Goal: Task Accomplishment & Management: Manage account settings

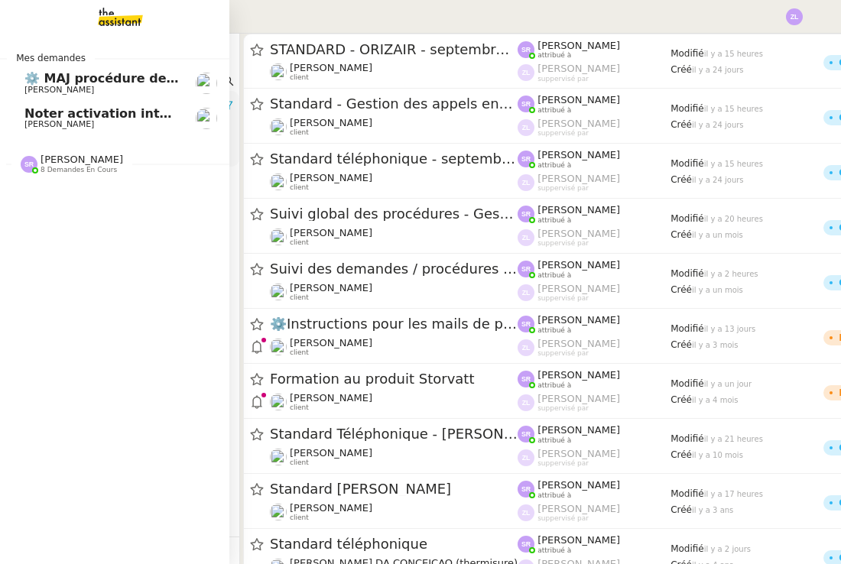
click at [97, 124] on span "[PERSON_NAME]" at bounding box center [101, 124] width 155 height 9
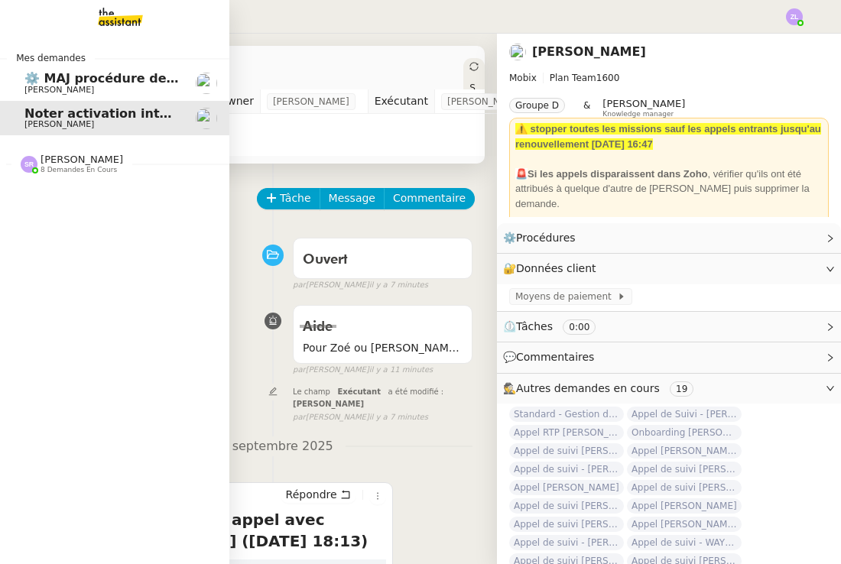
click at [33, 73] on span "⚙️ MAJ procédure de standard" at bounding box center [128, 78] width 208 height 15
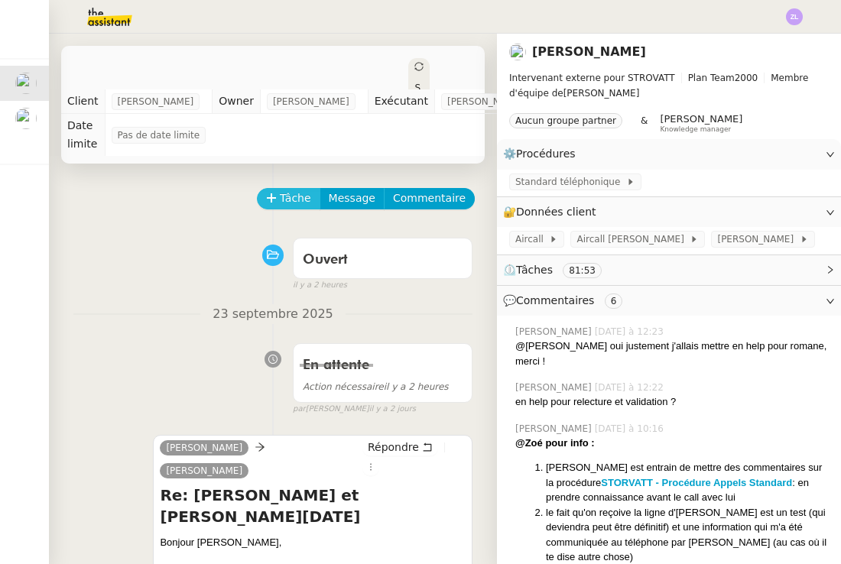
click at [291, 192] on span "Tâche" at bounding box center [295, 199] width 31 height 18
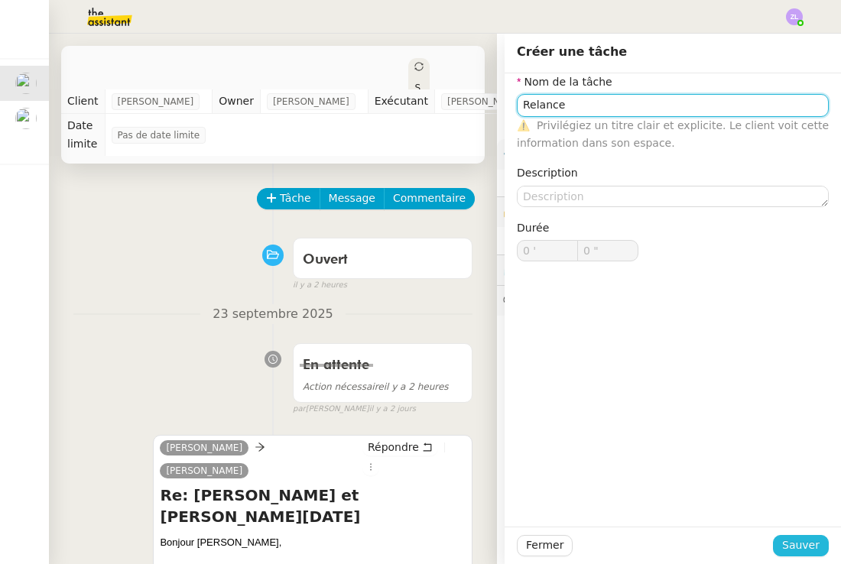
type input "Relance"
click at [815, 553] on span "Sauver" at bounding box center [800, 546] width 37 height 18
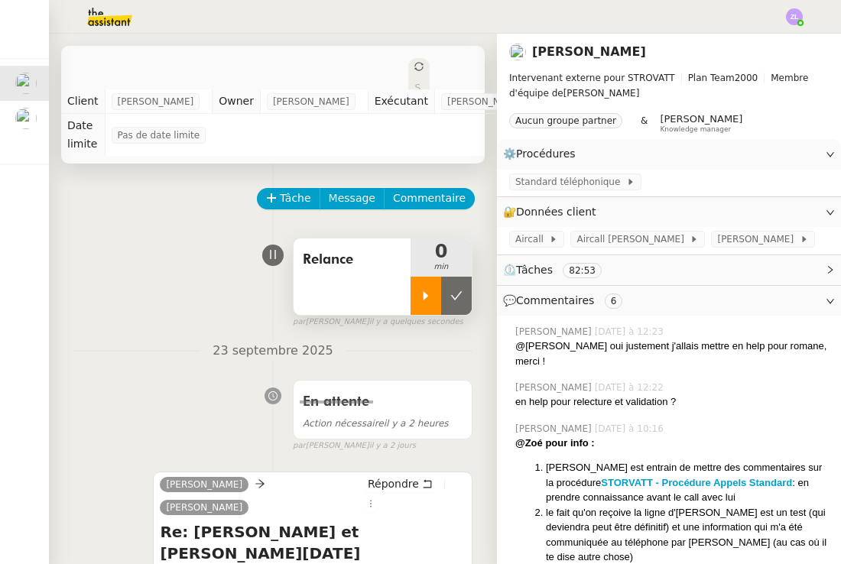
click at [420, 298] on icon at bounding box center [426, 296] width 12 height 12
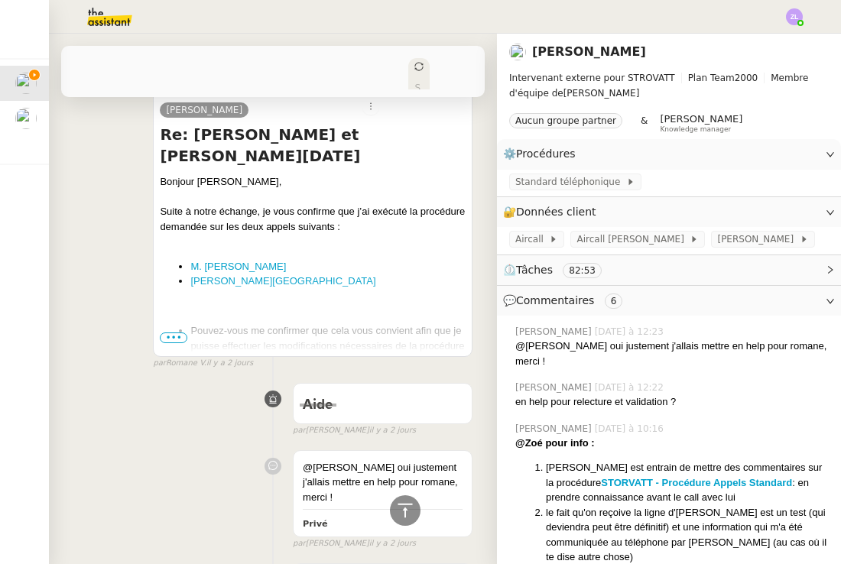
click at [174, 333] on span "•••" at bounding box center [174, 338] width 28 height 11
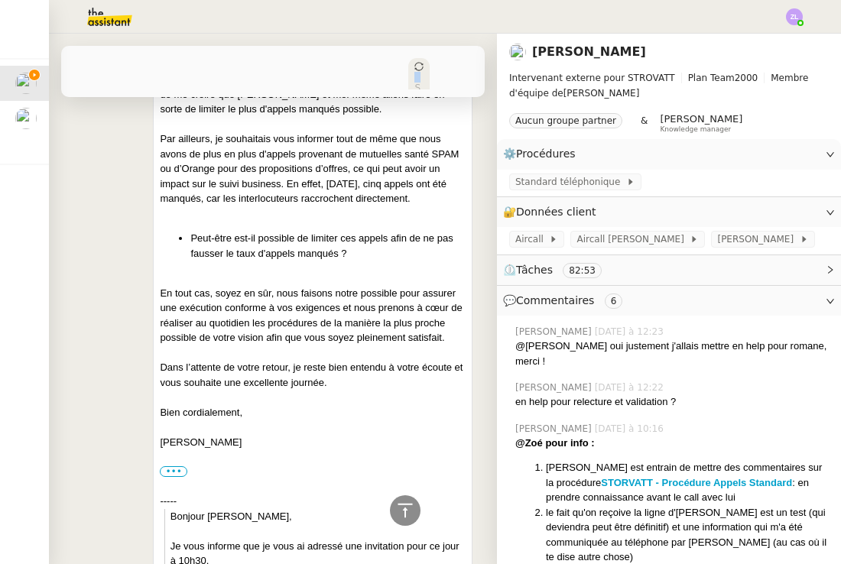
scroll to position [1466, 0]
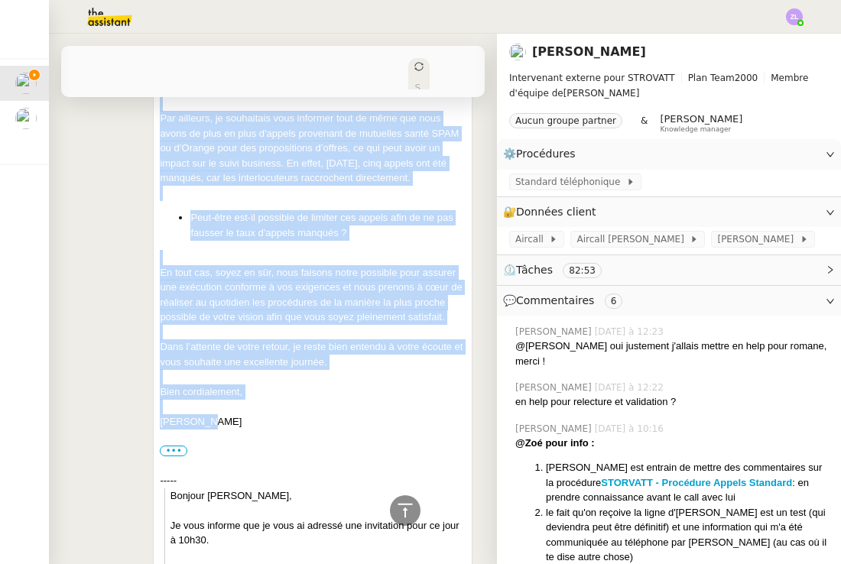
drag, startPoint x: 161, startPoint y: 156, endPoint x: 223, endPoint y: 359, distance: 212.9
click at [223, 359] on div "Bonjour Thomas, Suite à notre échange, je vous confirme que j’ai exécuté la pro…" at bounding box center [313, 43] width 306 height 1873
copy div "Bonjour Thomas, Suite à notre échange, je vous confirme que j’ai exécuté la pro…"
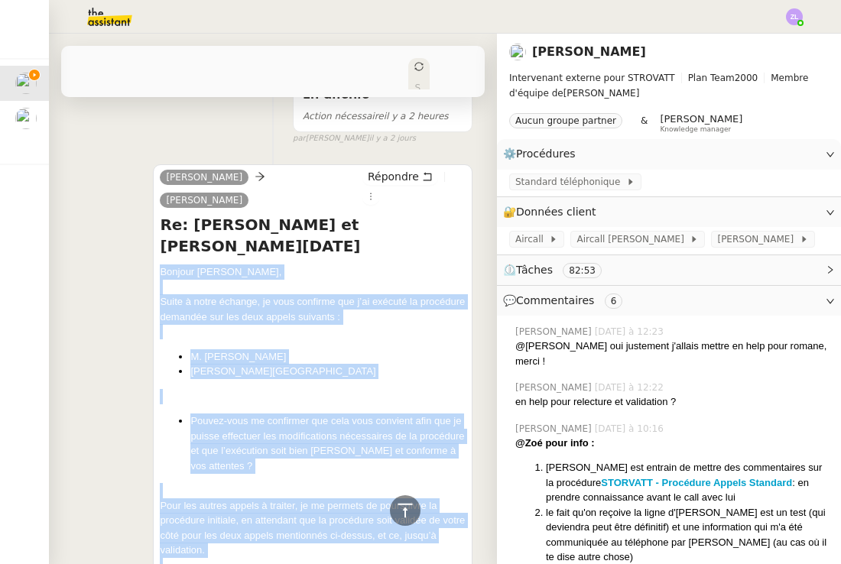
scroll to position [277, 0]
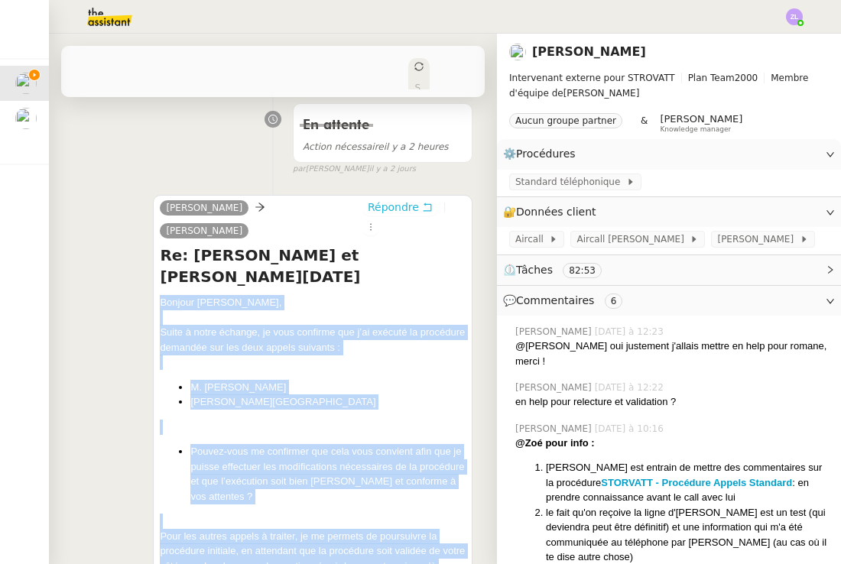
click at [402, 203] on span "Répondre" at bounding box center [393, 207] width 51 height 15
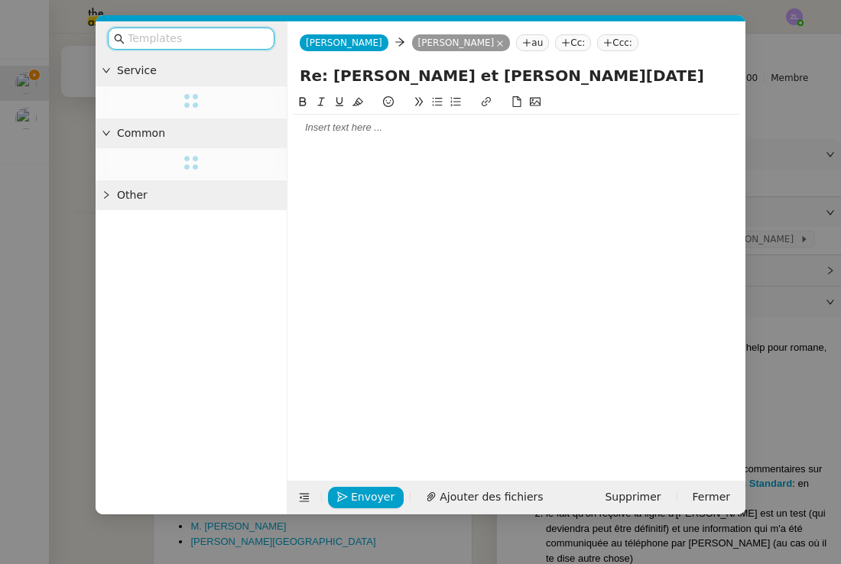
click at [327, 124] on div at bounding box center [517, 128] width 446 height 14
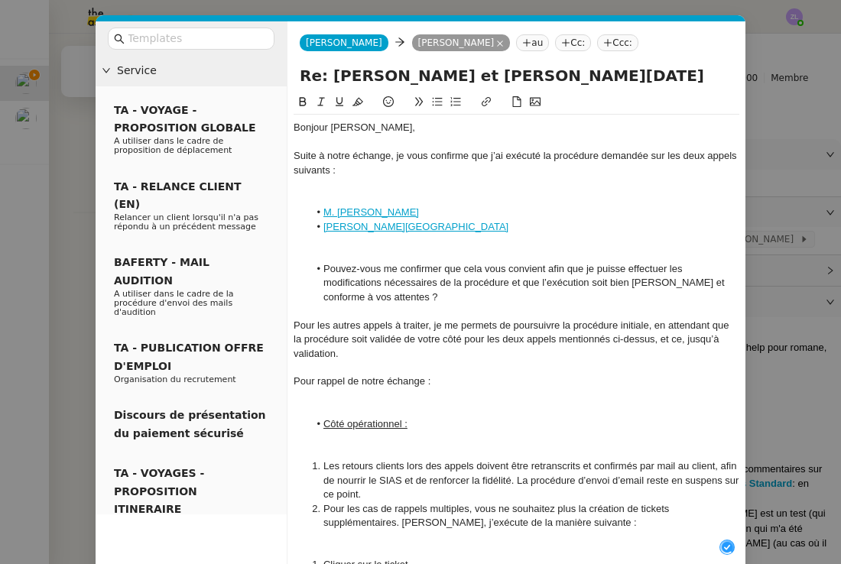
scroll to position [16, 0]
click at [397, 133] on div "Bonjour Thomas," at bounding box center [517, 128] width 446 height 14
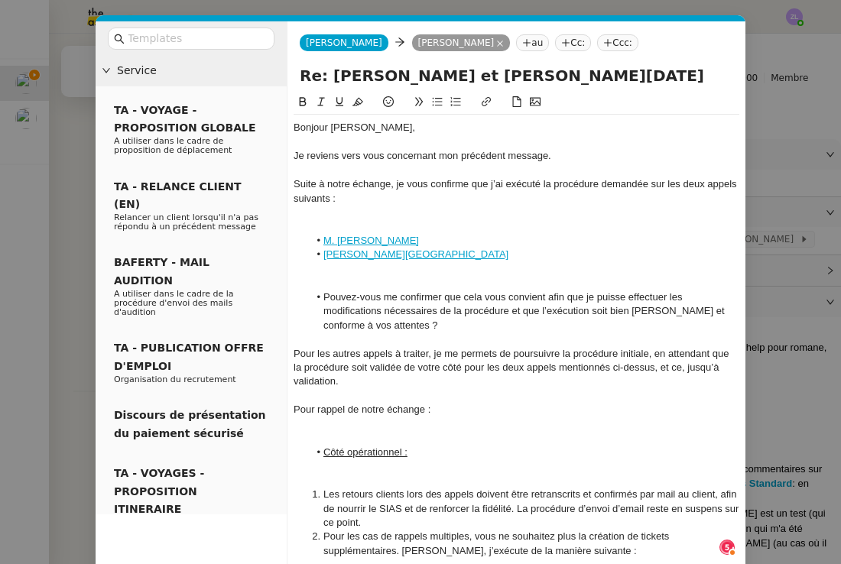
click at [342, 214] on div at bounding box center [517, 213] width 446 height 14
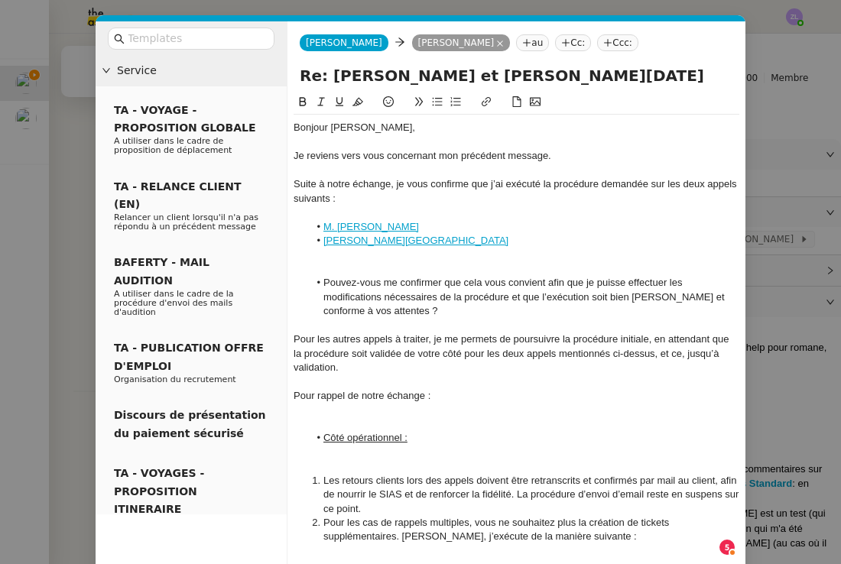
click at [324, 265] on div at bounding box center [517, 269] width 446 height 14
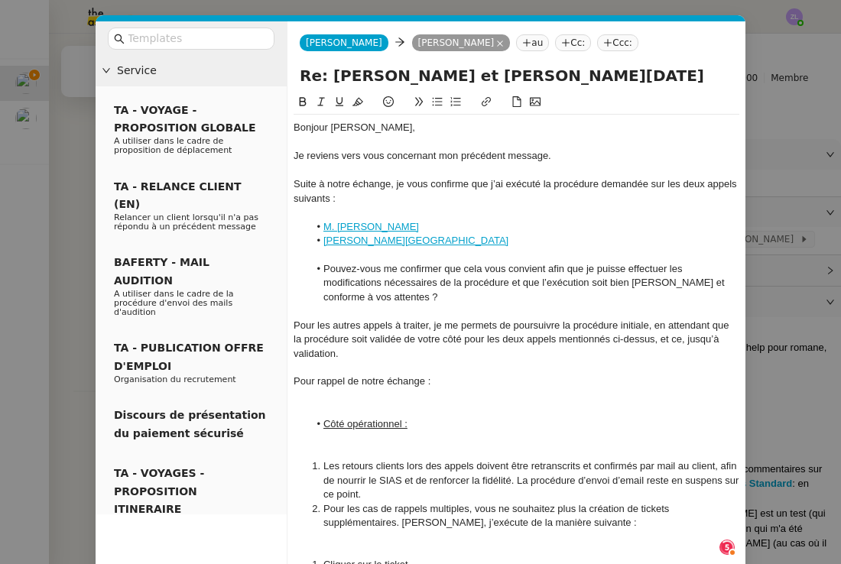
click at [333, 390] on div at bounding box center [517, 396] width 446 height 14
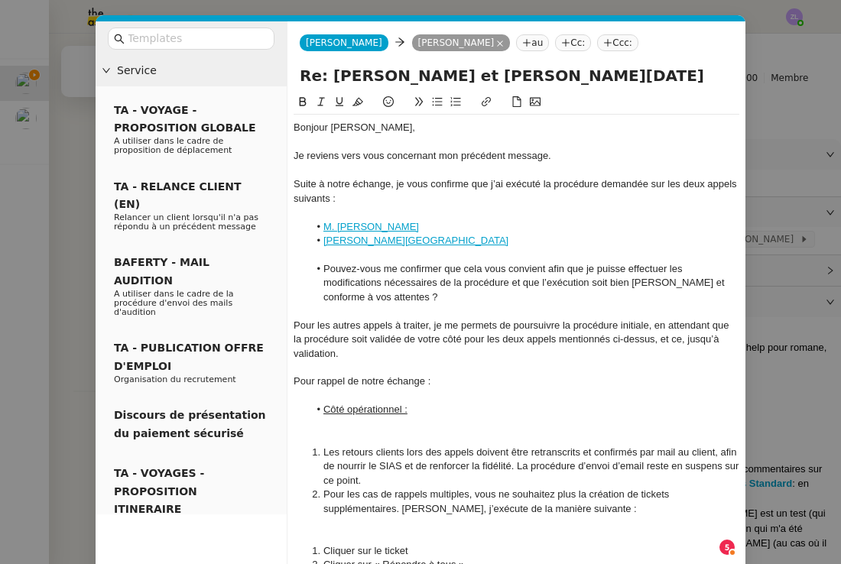
scroll to position [97, 0]
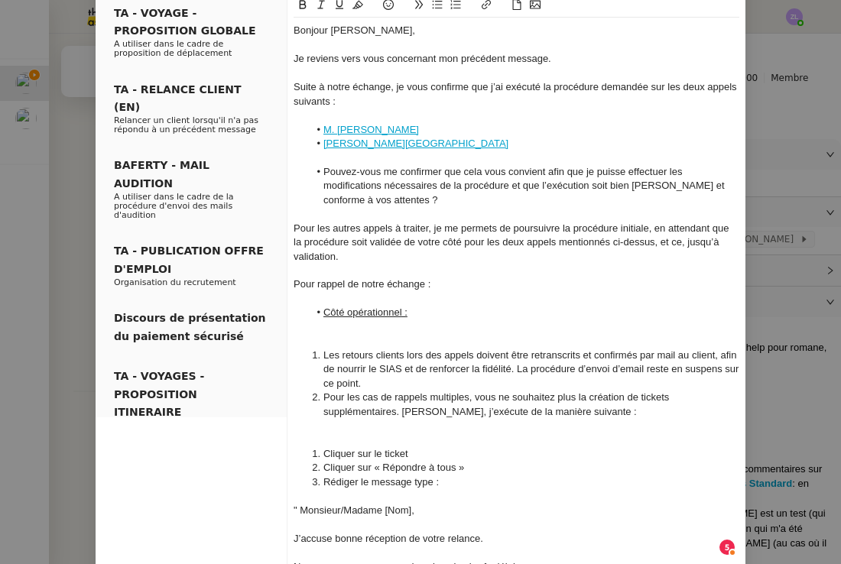
click at [345, 334] on div at bounding box center [517, 341] width 446 height 14
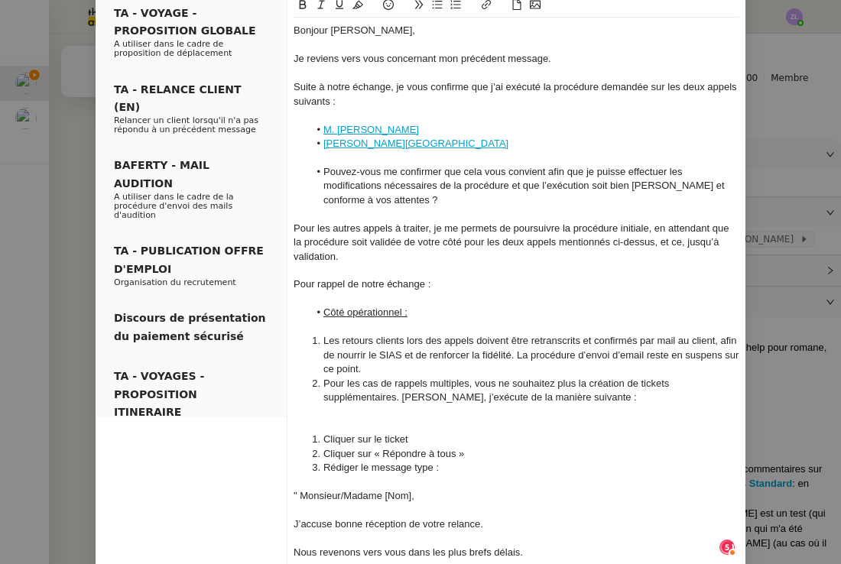
click at [340, 419] on div at bounding box center [517, 426] width 446 height 14
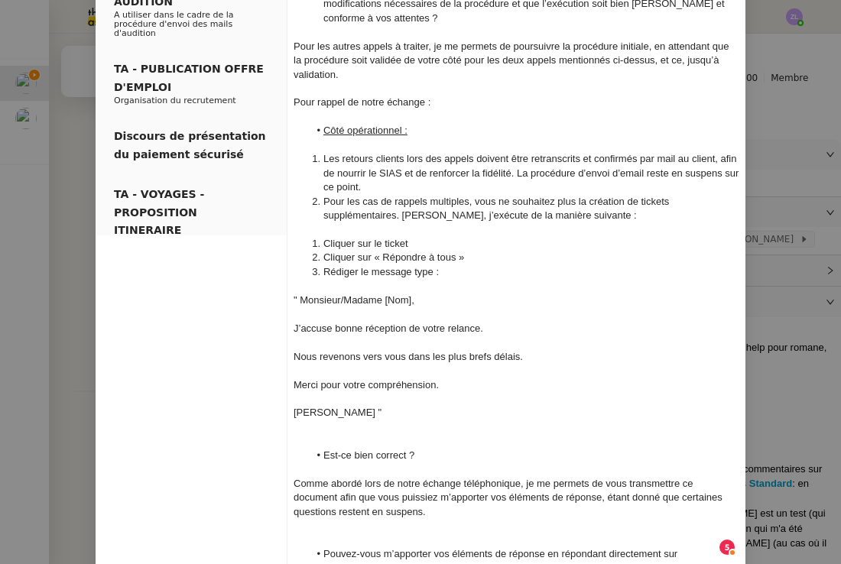
scroll to position [281, 0]
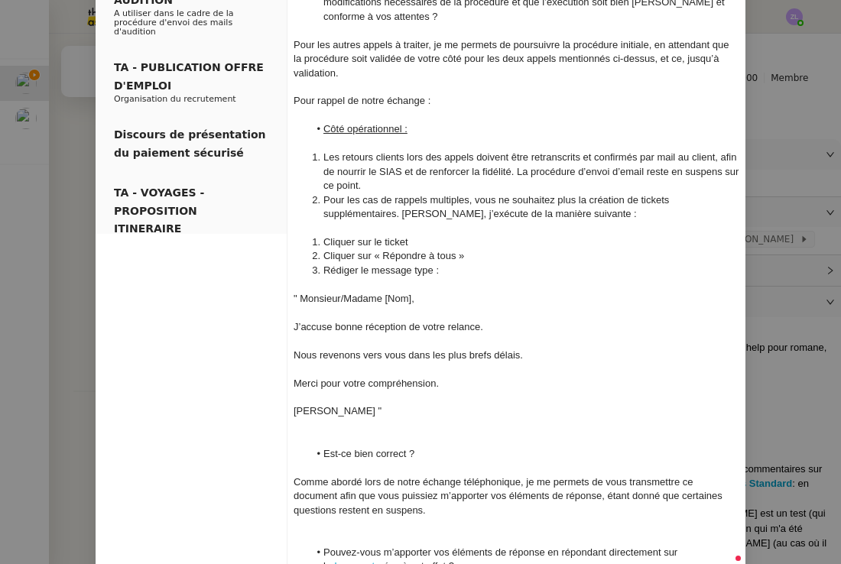
click at [349, 433] on div at bounding box center [517, 440] width 446 height 14
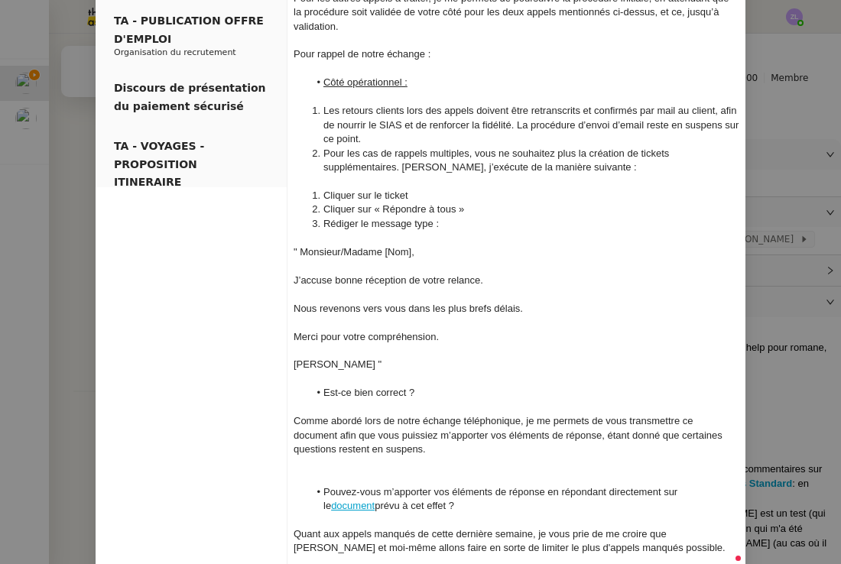
scroll to position [337, 0]
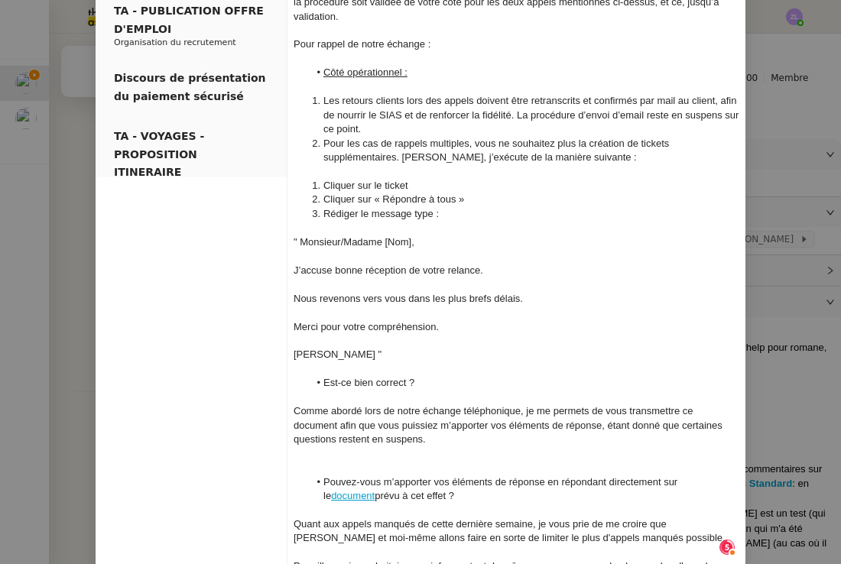
click at [350, 461] on div at bounding box center [517, 468] width 446 height 14
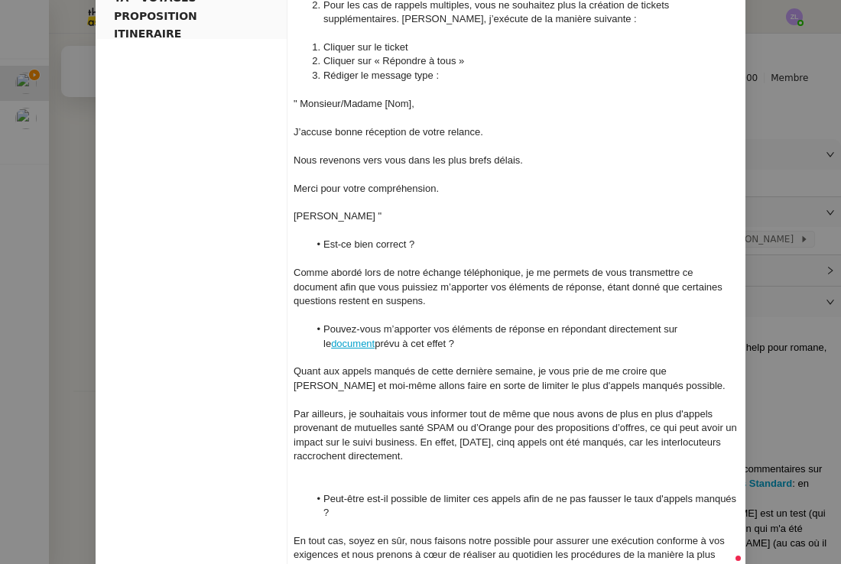
scroll to position [544, 0]
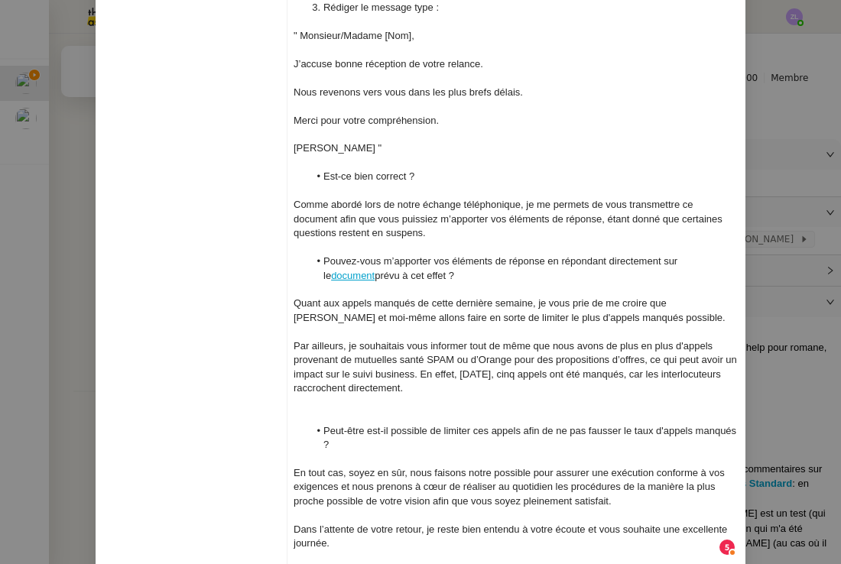
click at [337, 410] on div at bounding box center [517, 417] width 446 height 14
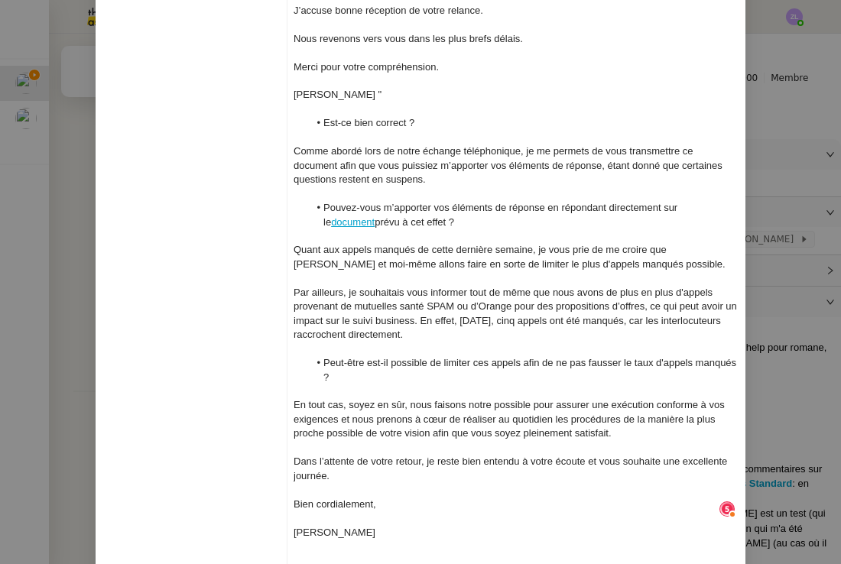
scroll to position [611, 0]
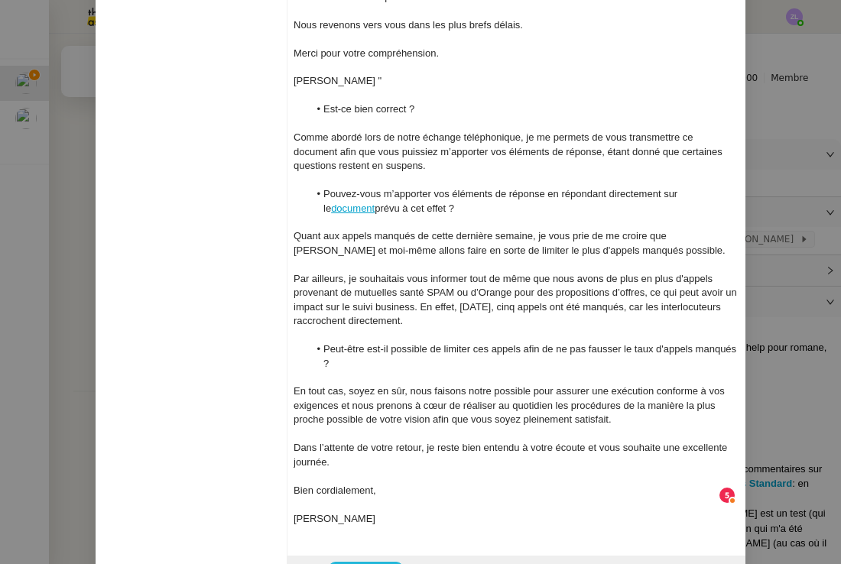
click at [361, 564] on span "Envoyer" at bounding box center [373, 573] width 44 height 18
click at [361, 564] on span "Confirmer l'envoi" at bounding box center [397, 573] width 92 height 18
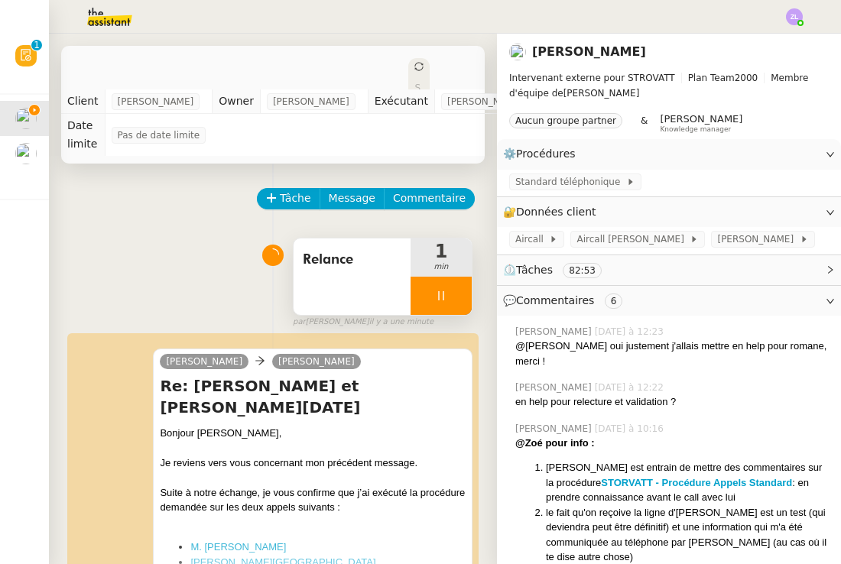
scroll to position [0, 0]
click at [434, 295] on div at bounding box center [441, 296] width 61 height 38
click at [455, 297] on icon at bounding box center [457, 296] width 12 height 12
click at [415, 83] on span "Statut" at bounding box center [418, 115] width 6 height 64
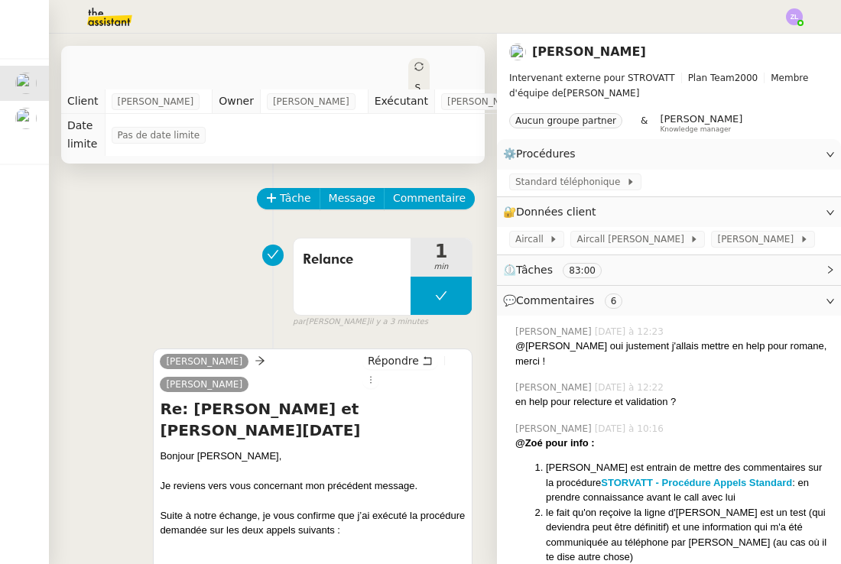
click at [408, 70] on div "Statut" at bounding box center [418, 104] width 21 height 92
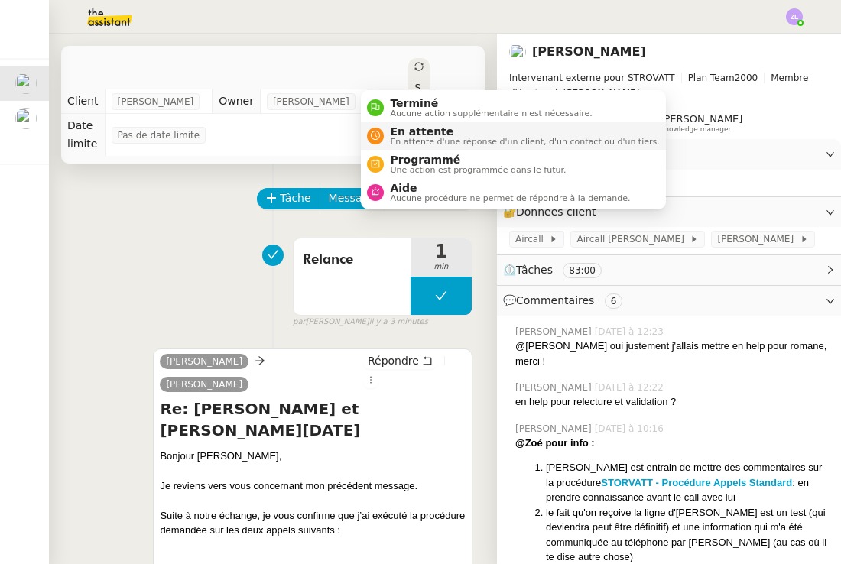
click at [396, 132] on span "En attente" at bounding box center [524, 131] width 269 height 12
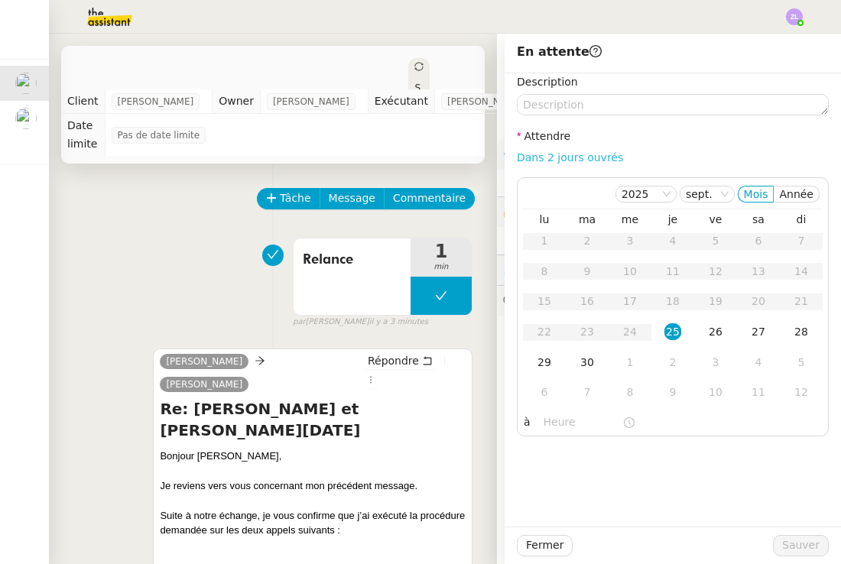
click at [555, 159] on link "Dans 2 jours ouvrés" at bounding box center [570, 157] width 106 height 12
type input "07:00"
click at [799, 542] on span "Sauver" at bounding box center [800, 546] width 37 height 18
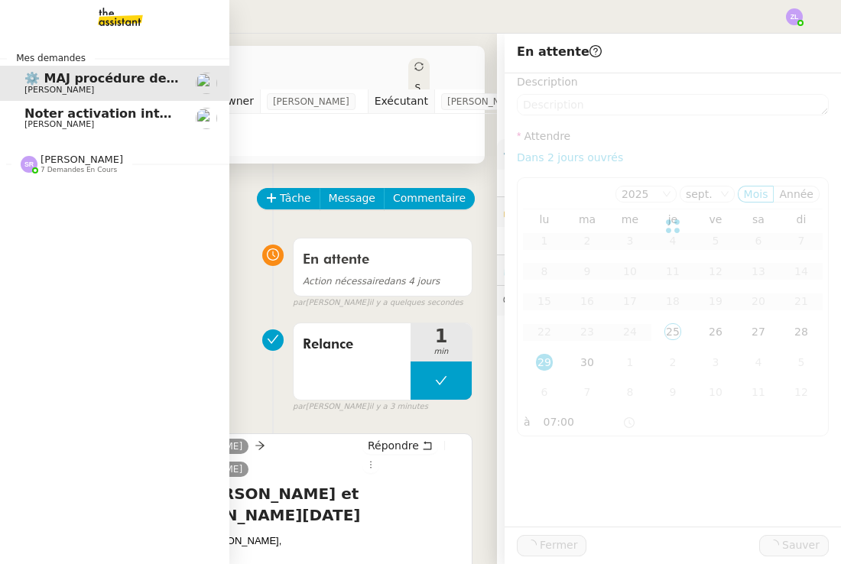
click at [44, 109] on span "Noter activation interface Zoho CRM" at bounding box center [150, 113] width 252 height 15
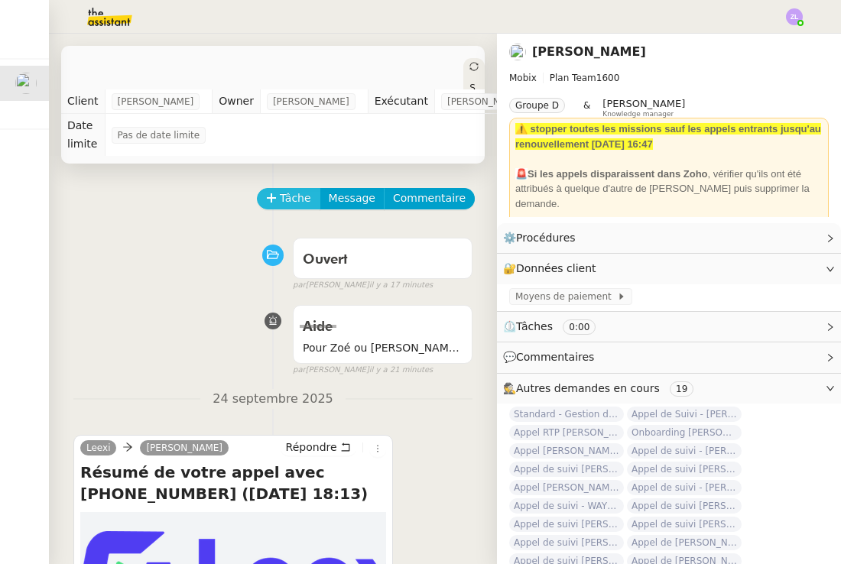
scroll to position [-1, 0]
click at [285, 194] on span "Tâche" at bounding box center [295, 199] width 31 height 18
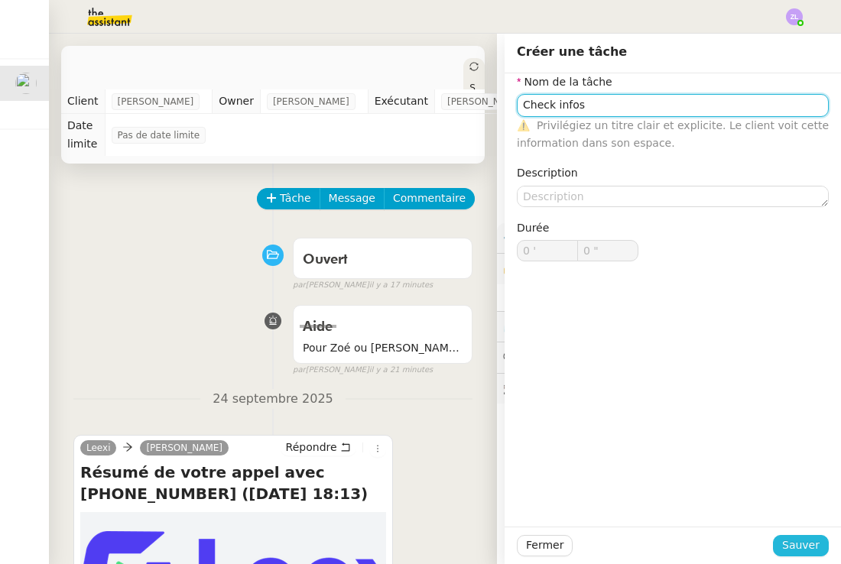
type input "Check infos"
click at [805, 555] on button "Sauver" at bounding box center [801, 545] width 56 height 21
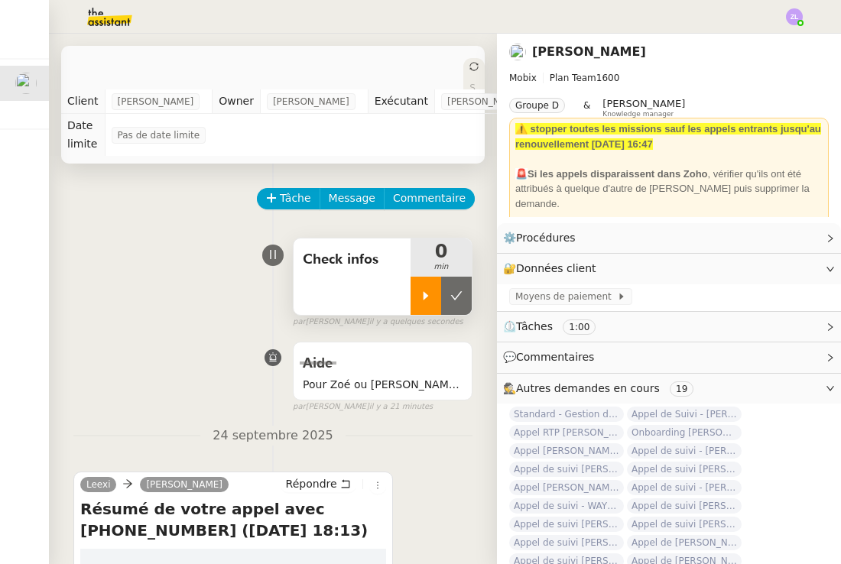
click at [428, 299] on icon at bounding box center [426, 296] width 12 height 12
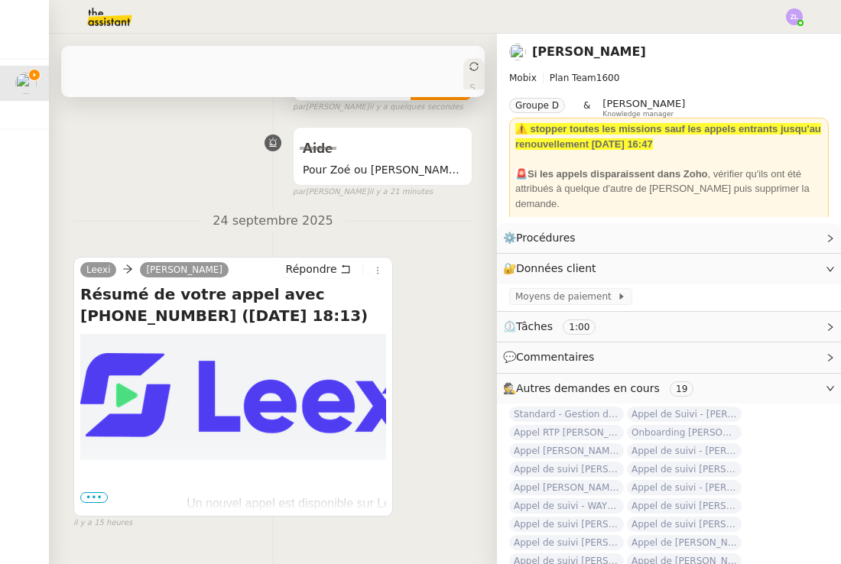
scroll to position [222, 0]
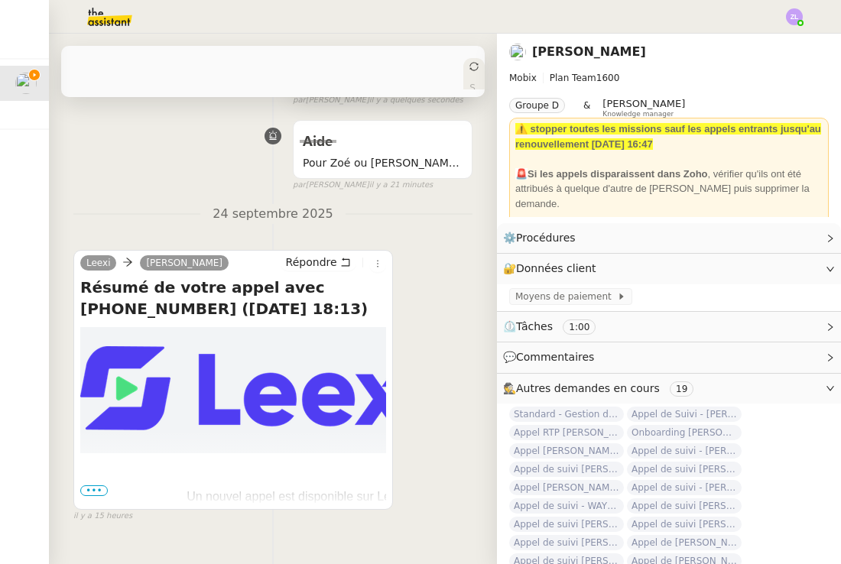
click at [91, 493] on span "•••" at bounding box center [94, 491] width 28 height 11
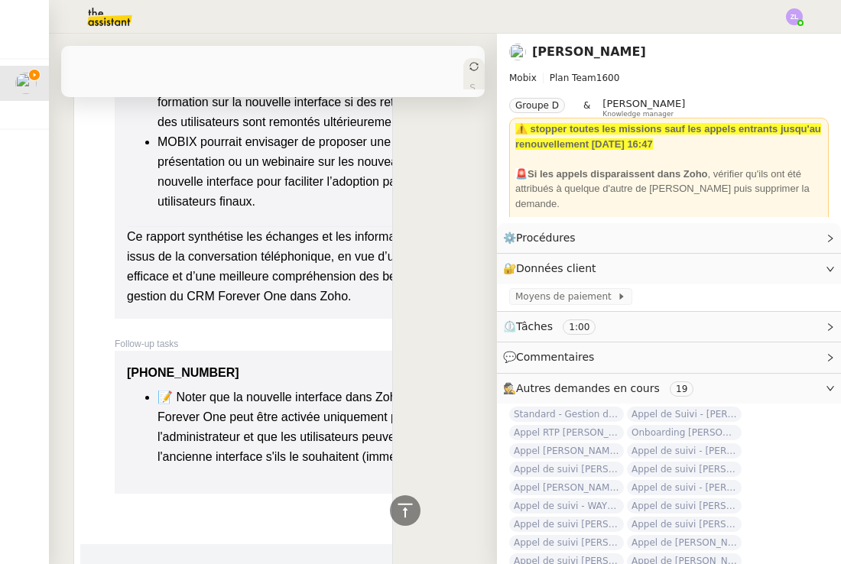
scroll to position [2686, 0]
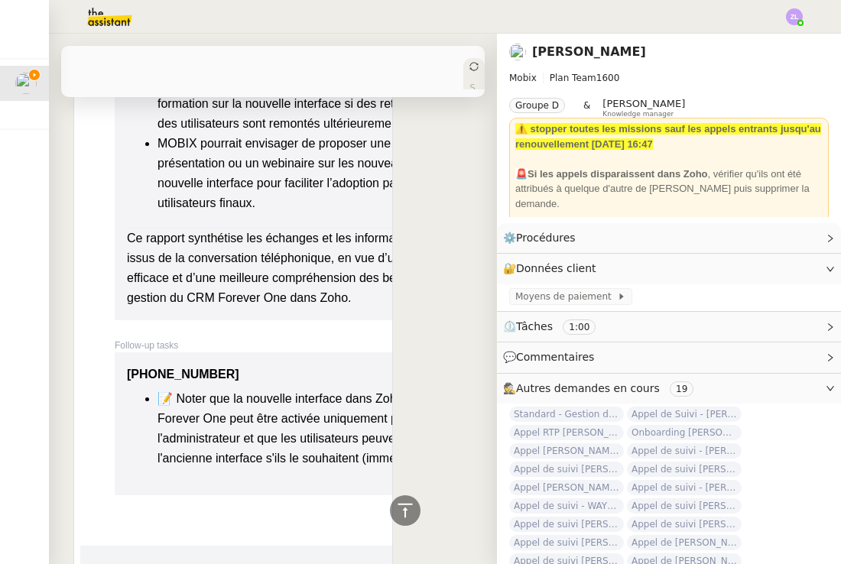
click at [280, 418] on li "📝 Noter que la nouvelle interface dans Zoho CRM Forever One peut être activée u…" at bounding box center [314, 429] width 312 height 80
click at [285, 408] on li "📝 Noter que la nouvelle interface dans Zoho CRM Forever One peut être activée u…" at bounding box center [314, 429] width 312 height 80
copy table "+33 7 57 76 87 30"
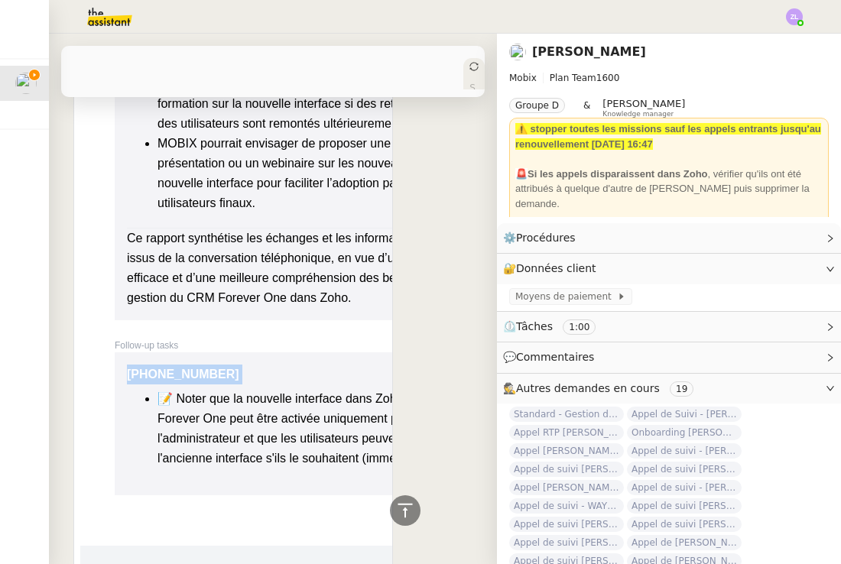
click at [233, 339] on div "Follow-up tasks" at bounding box center [298, 346] width 367 height 14
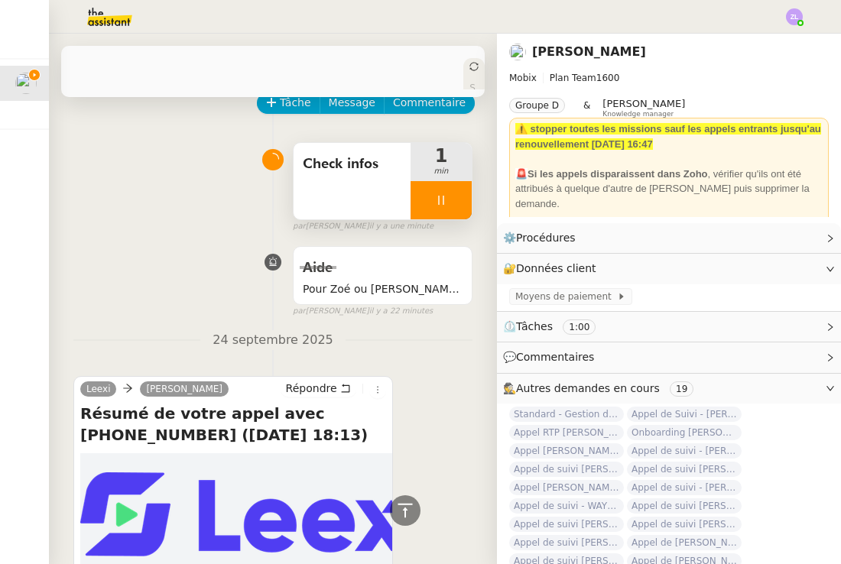
scroll to position [112, 0]
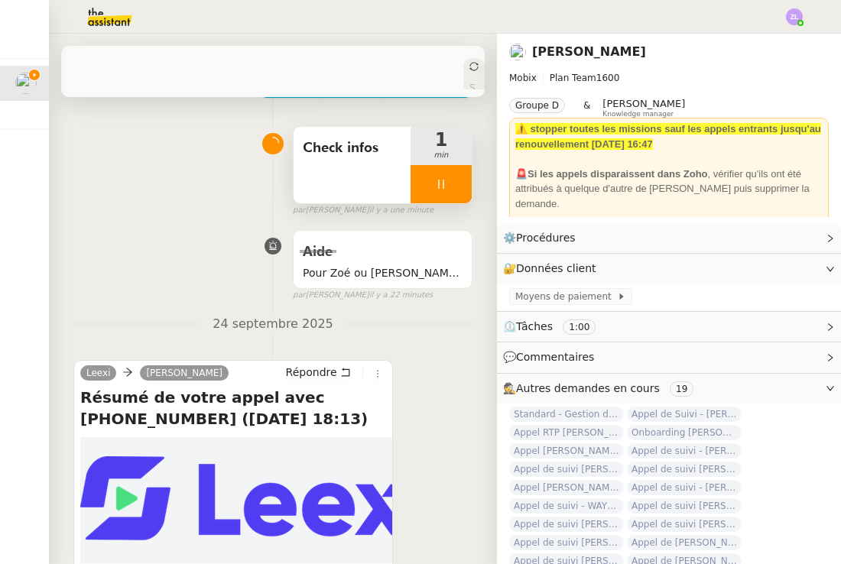
click at [289, 387] on h4 "Résumé de votre appel avec +33 7 57 76 87 30 (24 septembre 2025 à 18:13)" at bounding box center [233, 408] width 306 height 43
drag, startPoint x: 284, startPoint y: 395, endPoint x: 344, endPoint y: 415, distance: 63.4
click at [344, 415] on h4 "Résumé de votre appel avec +33 7 57 76 87 30 (24 septembre 2025 à 18:13)" at bounding box center [233, 408] width 306 height 43
copy h4 "+33 7 57 76 87 30 (24 septembre 2025 à 18:13)"
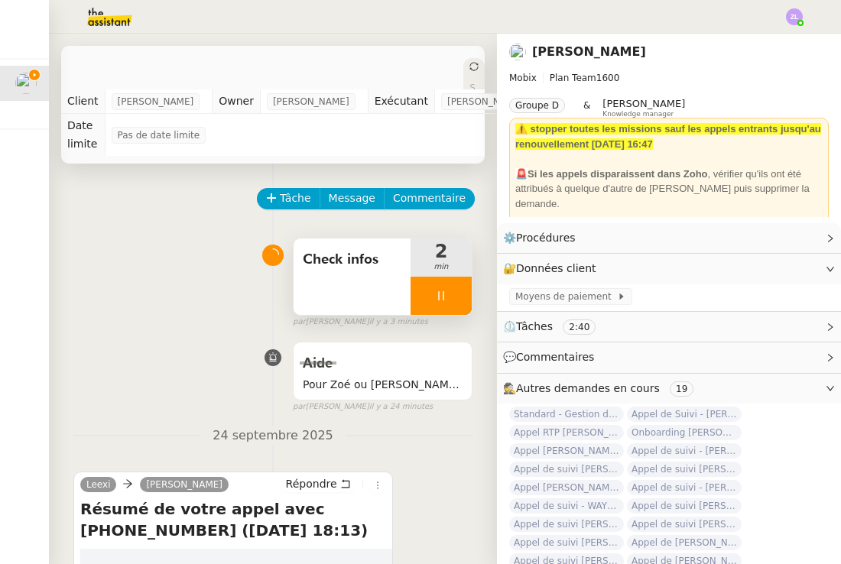
scroll to position [0, 0]
click at [822, 238] on div "⚙️ Procédures Modifier" at bounding box center [669, 238] width 344 height 30
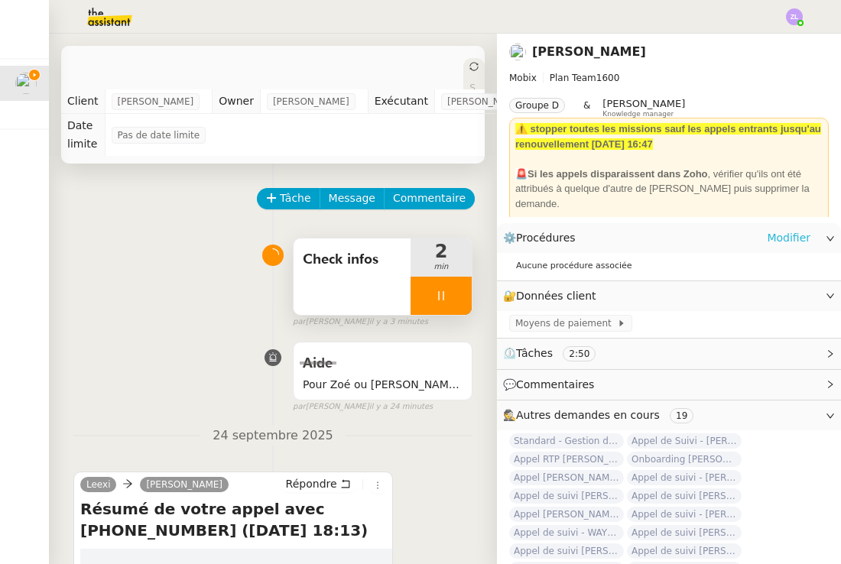
click at [790, 233] on link "Modifier" at bounding box center [789, 238] width 44 height 18
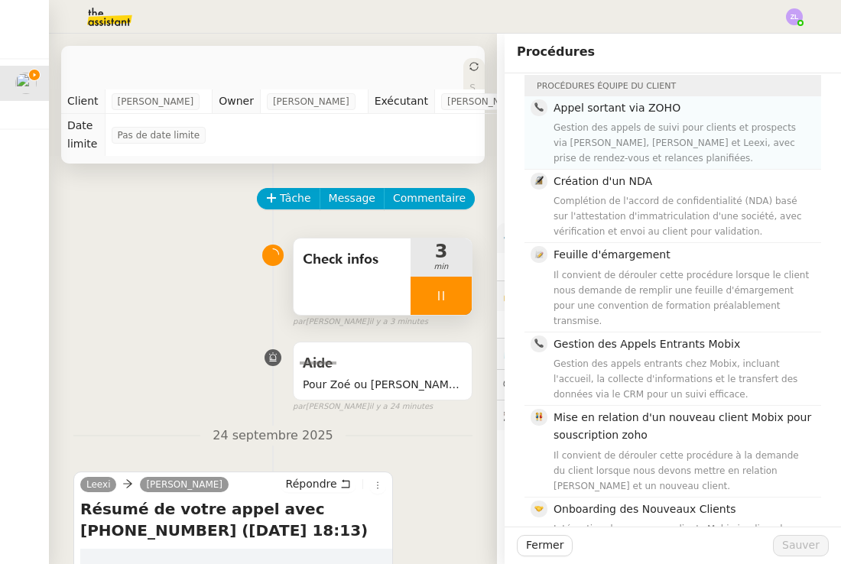
scroll to position [149, 0]
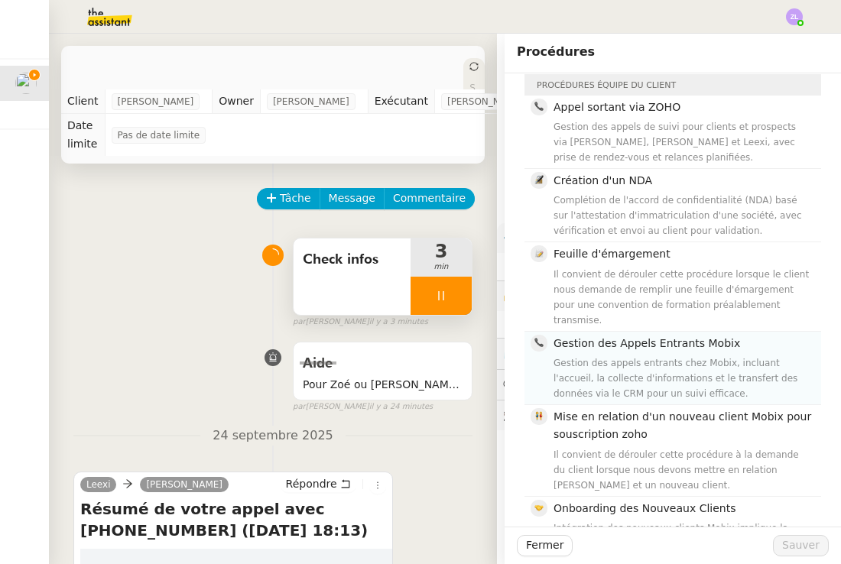
click at [669, 356] on div "Gestion des appels entrants chez Mobix, incluant l'accueil, la collecte d'infor…" at bounding box center [683, 379] width 259 height 46
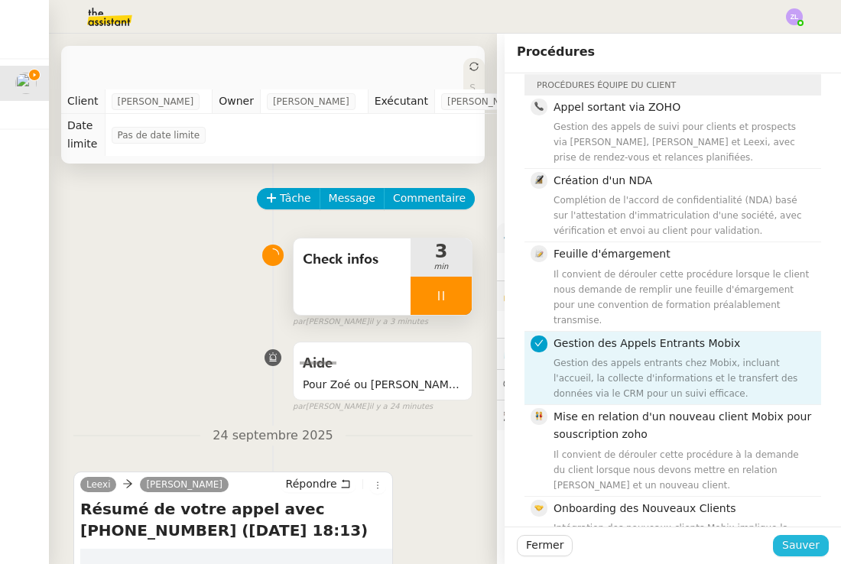
click at [805, 547] on span "Sauver" at bounding box center [800, 546] width 37 height 18
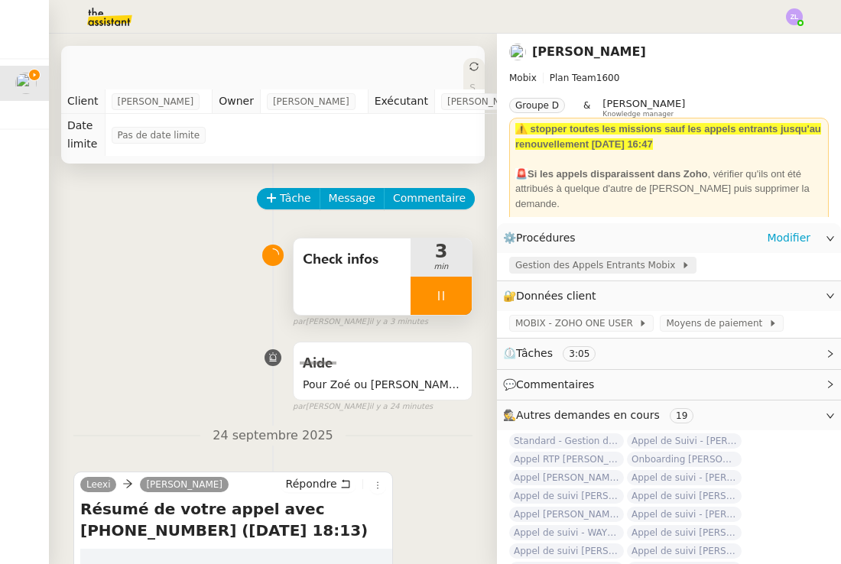
click at [598, 267] on span "Gestion des Appels Entrants Mobix" at bounding box center [599, 265] width 166 height 15
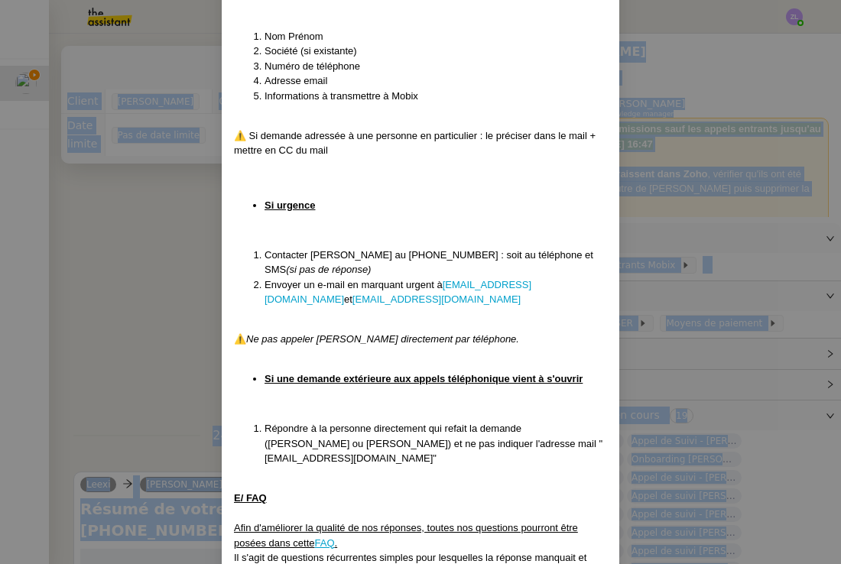
scroll to position [3896, 0]
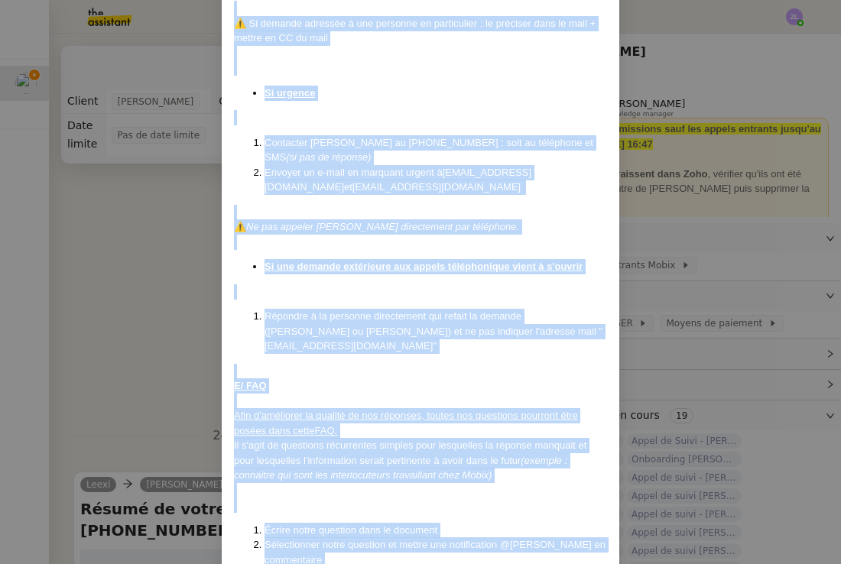
drag, startPoint x: 235, startPoint y: 96, endPoint x: 450, endPoint y: 526, distance: 480.6
copy div "Mise à jour le 22/09/2025 Contexte : Cette procédure définit les étapes à suivr…"
click at [148, 292] on nz-modal-container "Mise à jour le 22/09/2025 Contexte : Cette procédure définit les étapes à suivr…" at bounding box center [420, 282] width 841 height 564
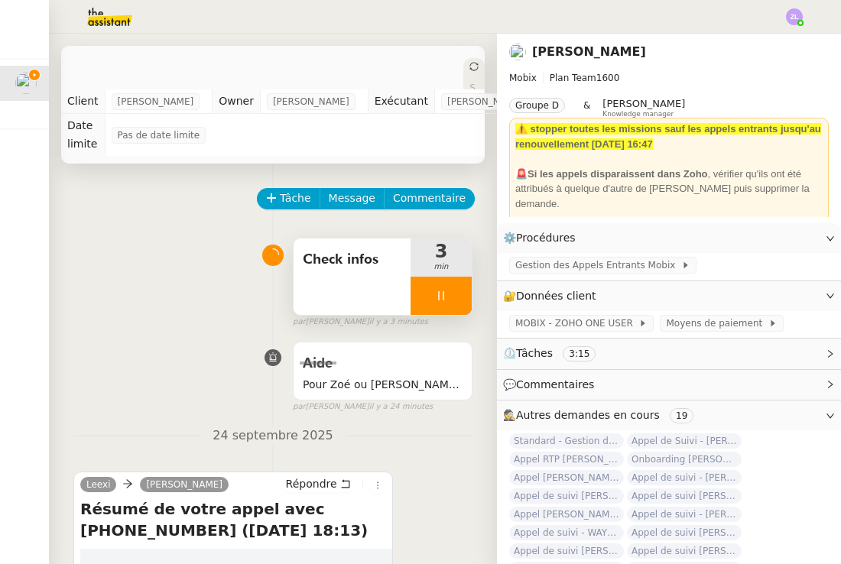
scroll to position [3833, 0]
click at [420, 194] on span "Commentaire" at bounding box center [429, 199] width 73 height 18
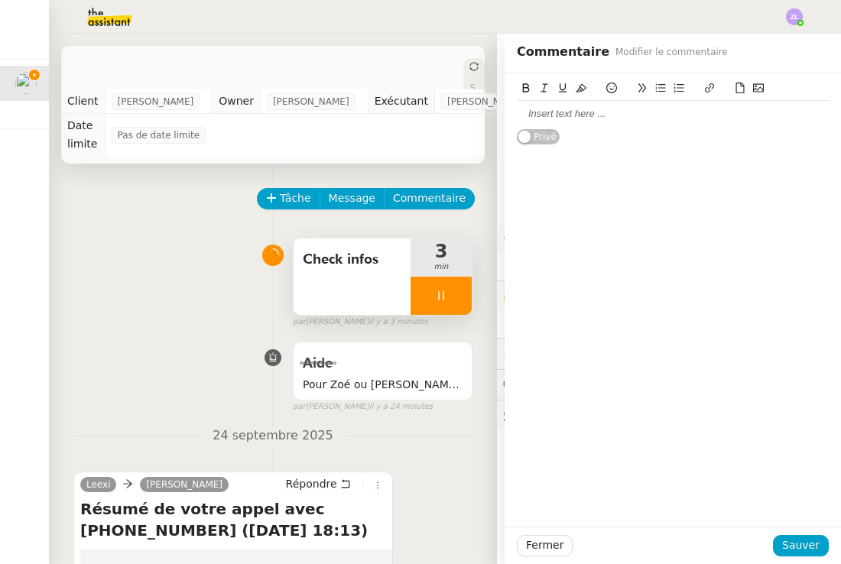
click at [537, 102] on div at bounding box center [673, 114] width 312 height 26
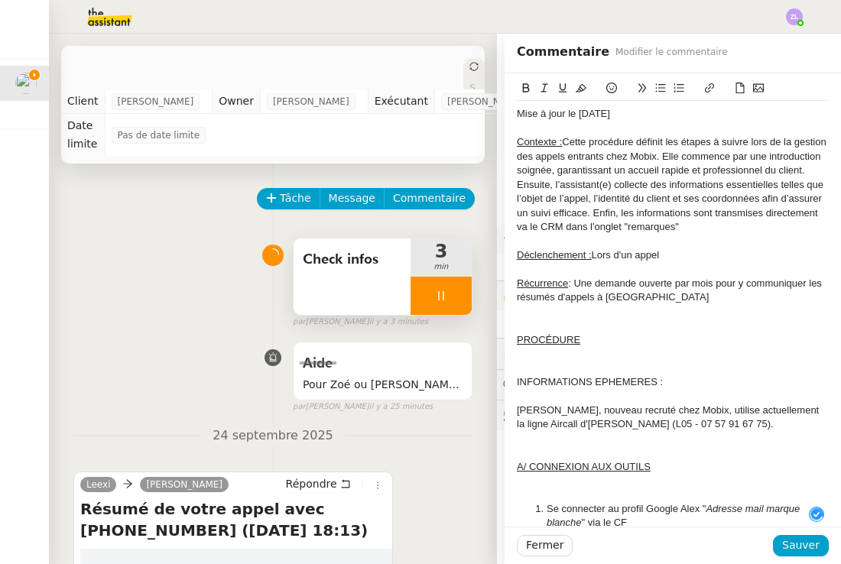
drag, startPoint x: 579, startPoint y: 112, endPoint x: 721, endPoint y: 112, distance: 141.5
click at [721, 112] on div "Mise à jour le 22/09/2025" at bounding box center [673, 114] width 312 height 14
drag, startPoint x: 578, startPoint y: 112, endPoint x: 640, endPoint y: 109, distance: 62.0
click at [640, 109] on div "Mise à jour le 25/09/2025" at bounding box center [673, 114] width 312 height 14
click at [585, 85] on icon at bounding box center [581, 88] width 11 height 11
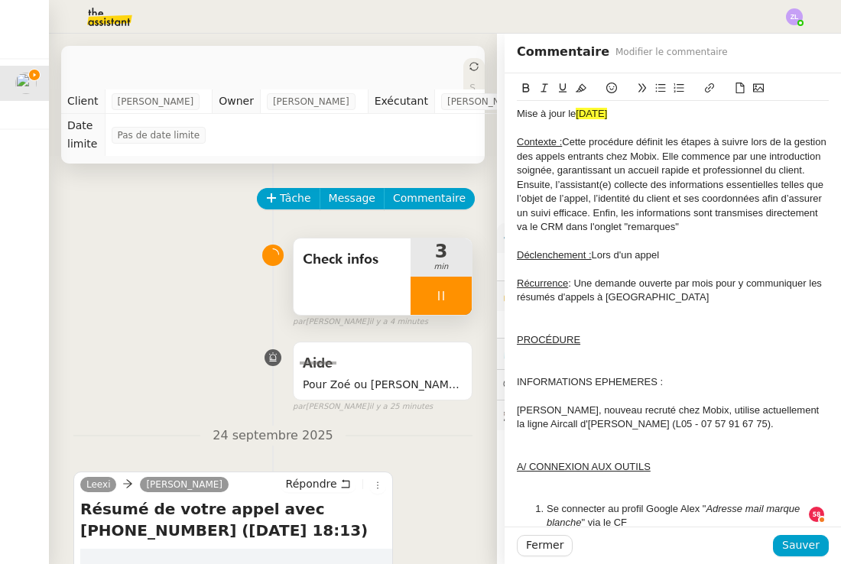
click at [652, 209] on div "Contexte : Cette procédure définit les étapes à suivre lors de la gestion des a…" at bounding box center [673, 184] width 312 height 99
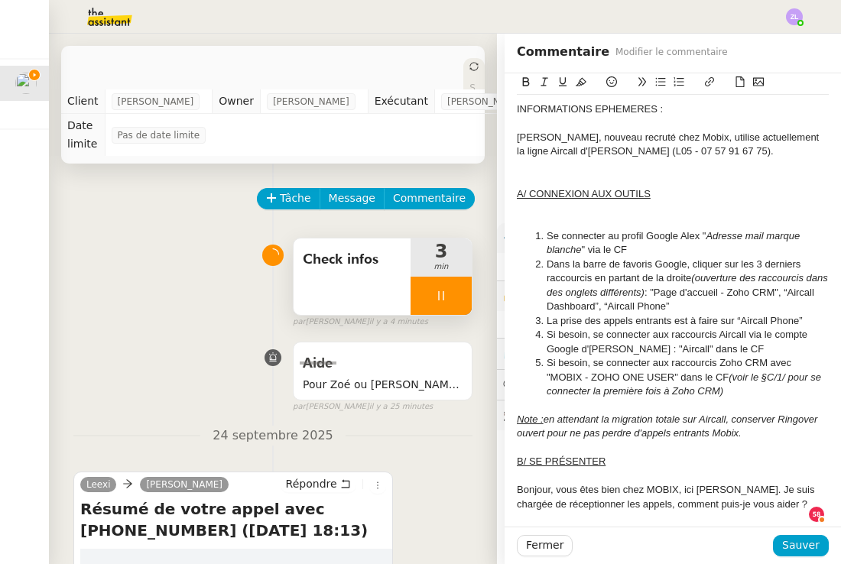
scroll to position [298, 0]
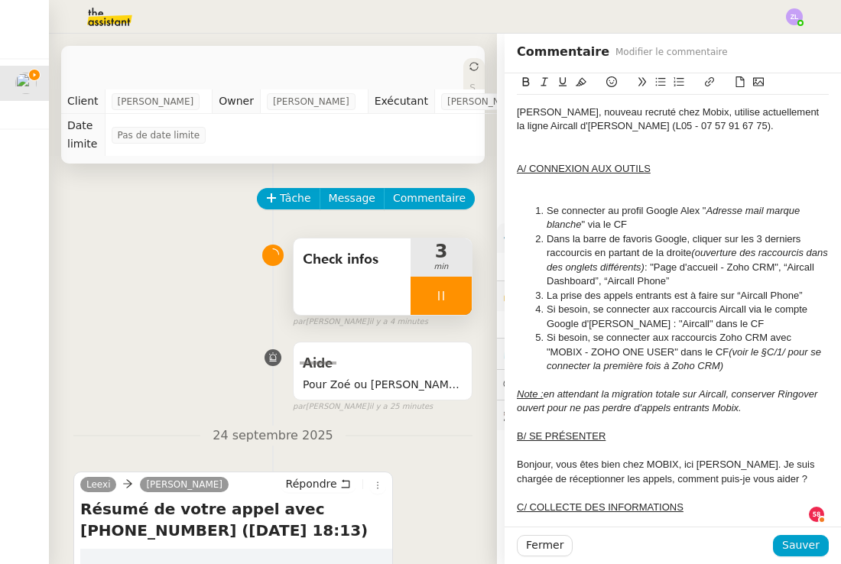
click at [609, 190] on div at bounding box center [673, 197] width 312 height 14
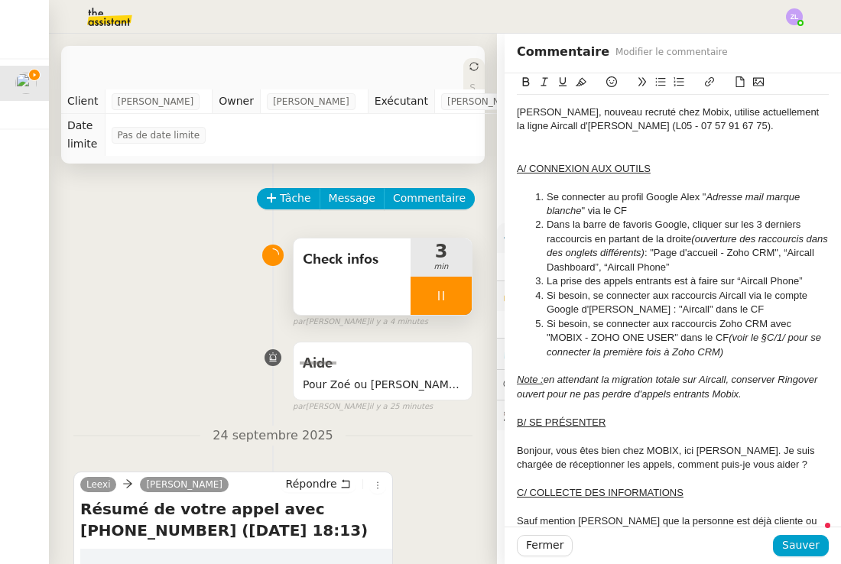
click at [711, 118] on div "Thomas Laprie, nouveau recruté chez Mobix, utilise actuellement la ligne Aircal…" at bounding box center [673, 120] width 312 height 28
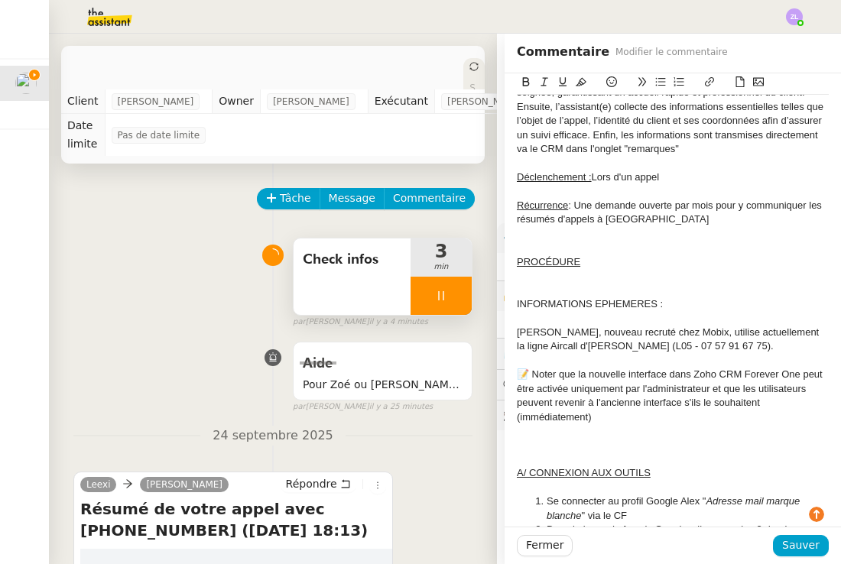
scroll to position [80, 0]
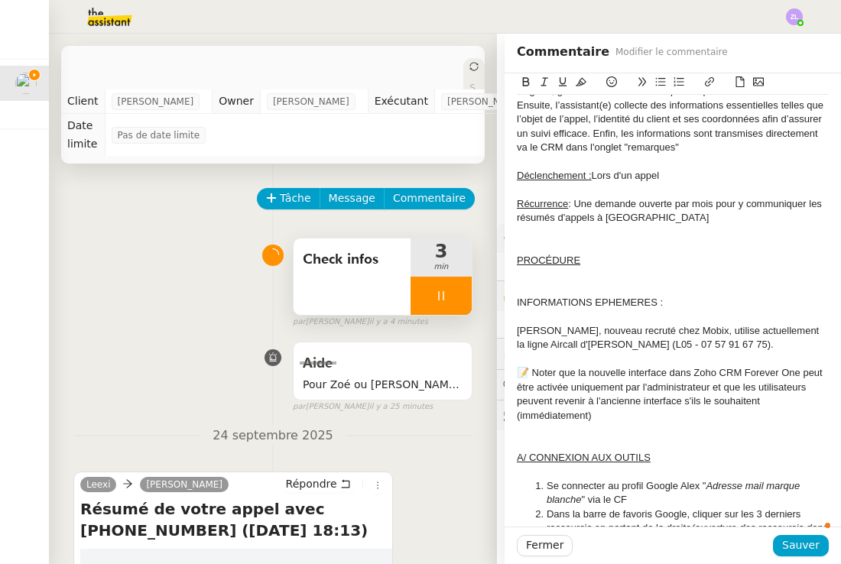
click at [531, 425] on div at bounding box center [673, 430] width 312 height 14
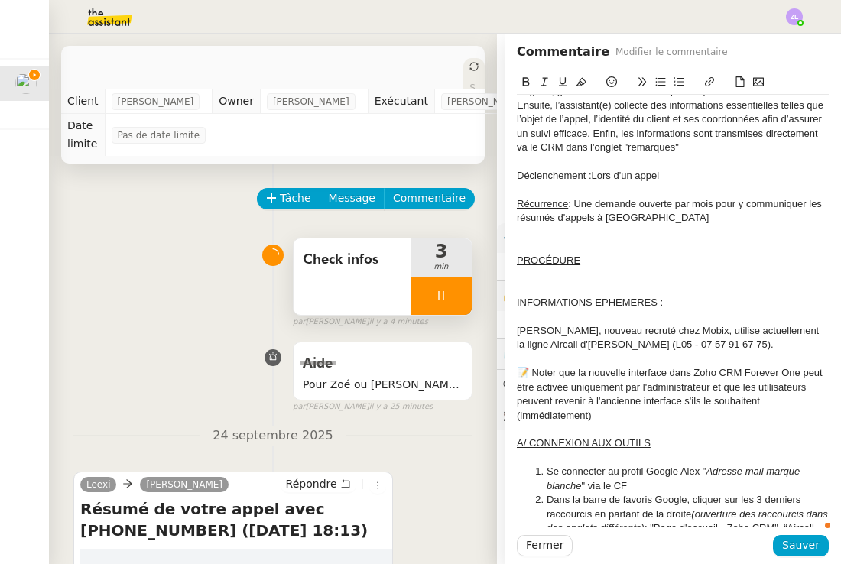
click at [528, 367] on div "📝 Noter que la nouvelle interface dans Zoho CRM Forever One peut être activée u…" at bounding box center [673, 394] width 312 height 57
click at [621, 407] on div "FYI 📝 Noter que la nouvelle interface dans Zoho CRM Forever One peut être activ…" at bounding box center [673, 394] width 312 height 57
drag, startPoint x: 688, startPoint y: 408, endPoint x: 511, endPoint y: 353, distance: 185.6
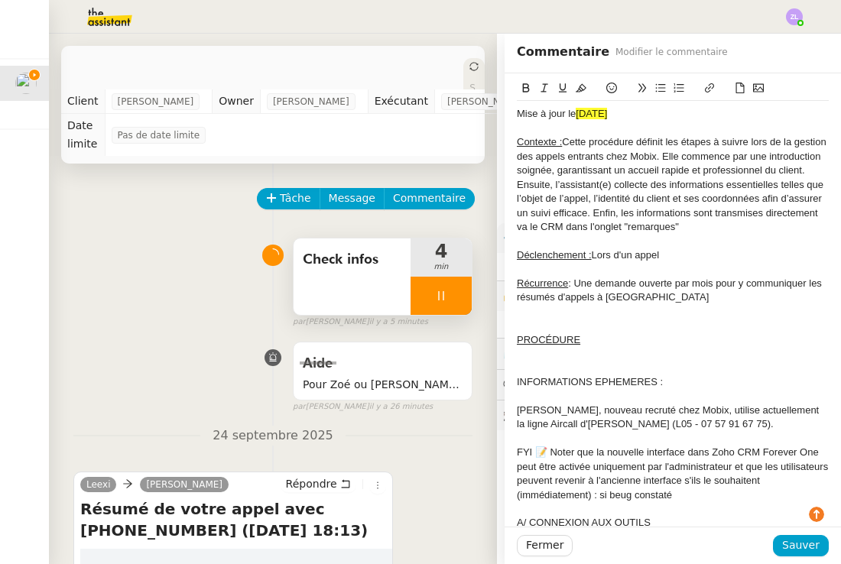
click at [582, 85] on icon at bounding box center [581, 88] width 11 height 8
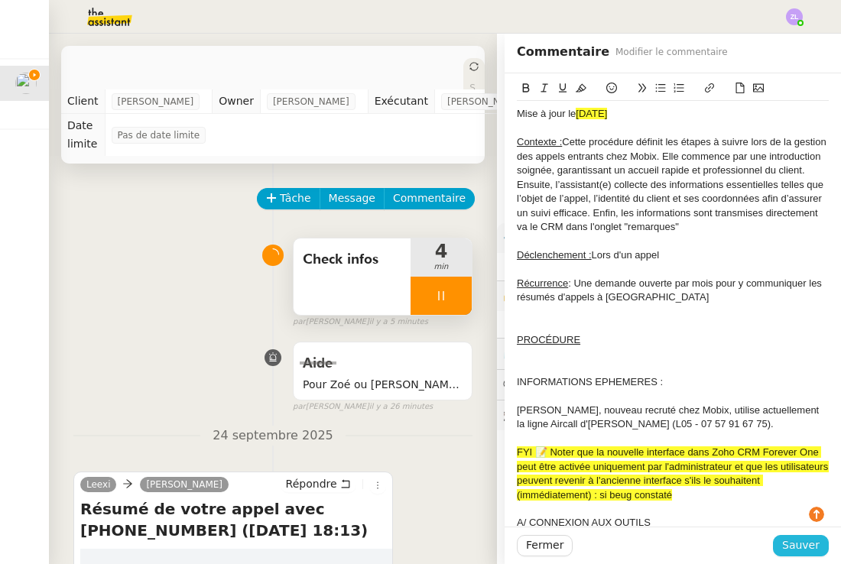
click at [815, 542] on span "Sauver" at bounding box center [800, 546] width 37 height 18
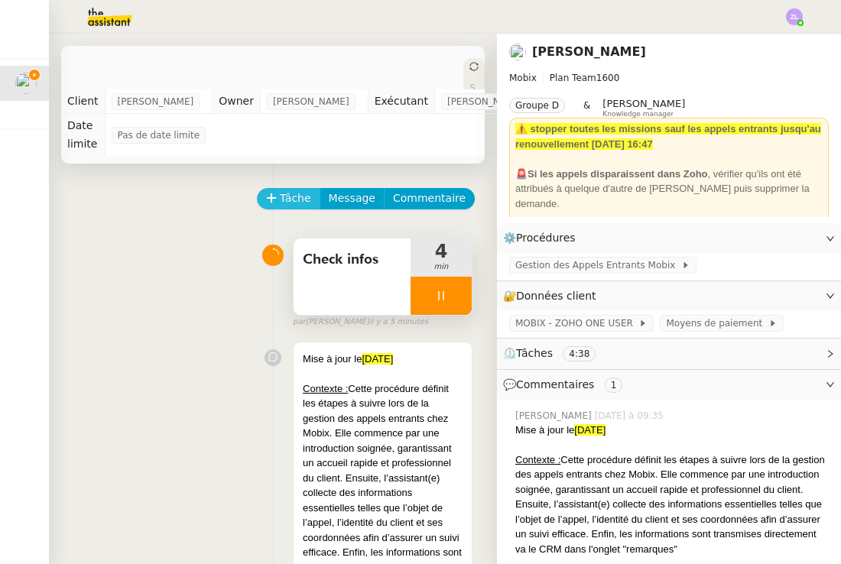
click at [302, 198] on span "Tâche" at bounding box center [295, 199] width 31 height 18
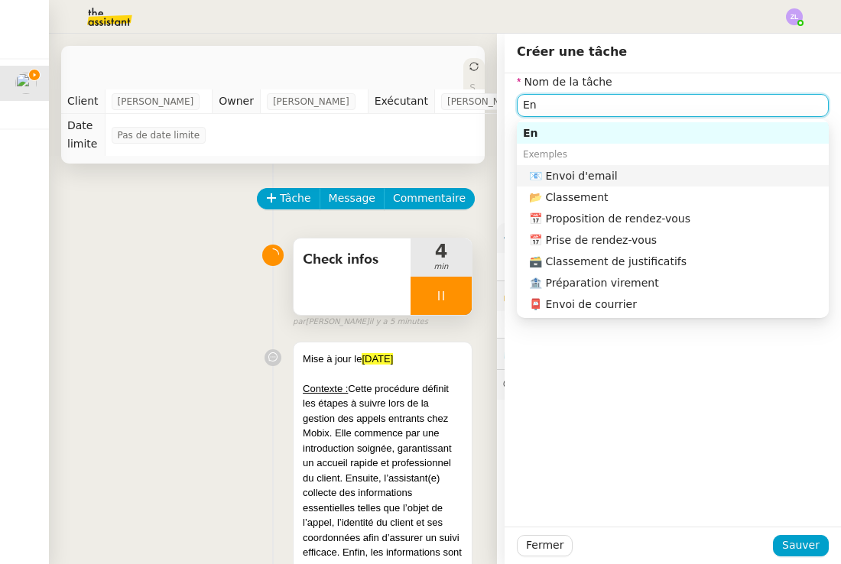
click at [557, 174] on div "📧 Envoi d'email" at bounding box center [676, 176] width 294 height 14
type input "Envoi d'email"
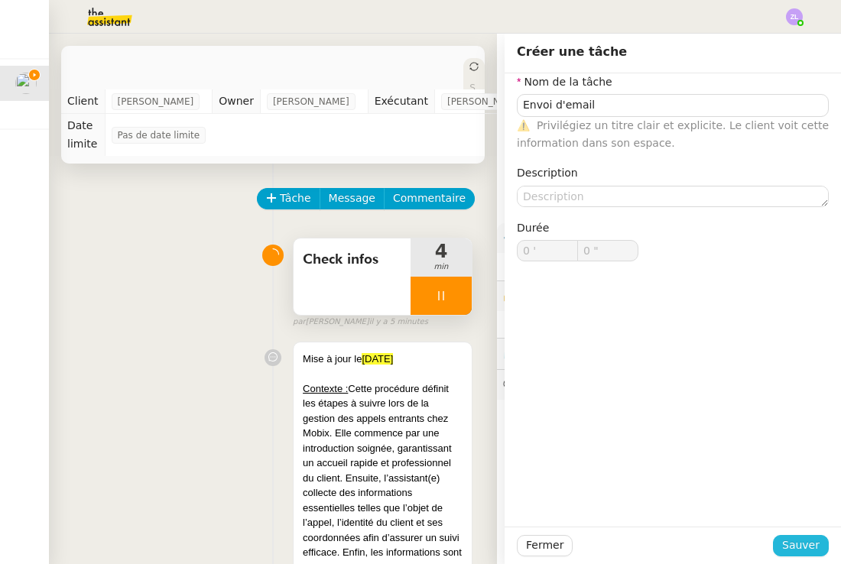
click at [805, 544] on span "Sauver" at bounding box center [800, 546] width 37 height 18
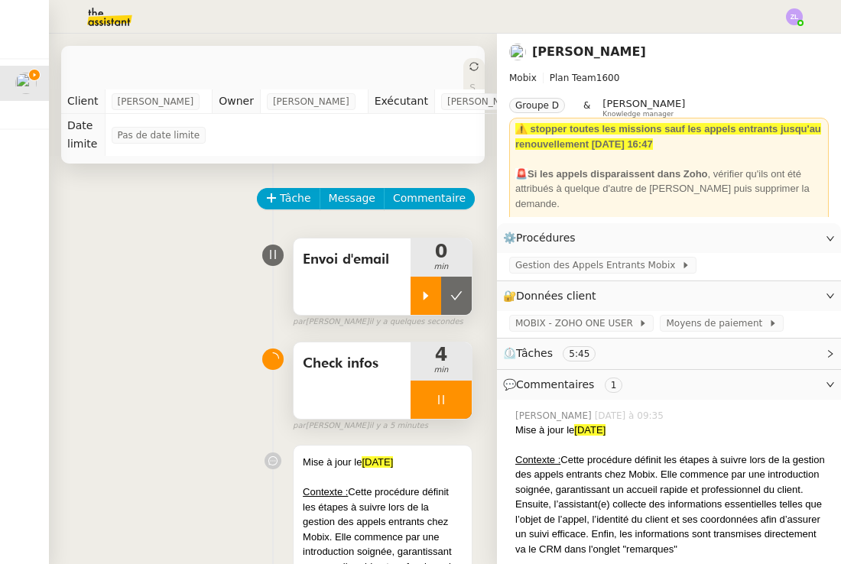
click at [429, 297] on icon at bounding box center [426, 296] width 12 height 12
click at [434, 405] on div at bounding box center [441, 400] width 61 height 38
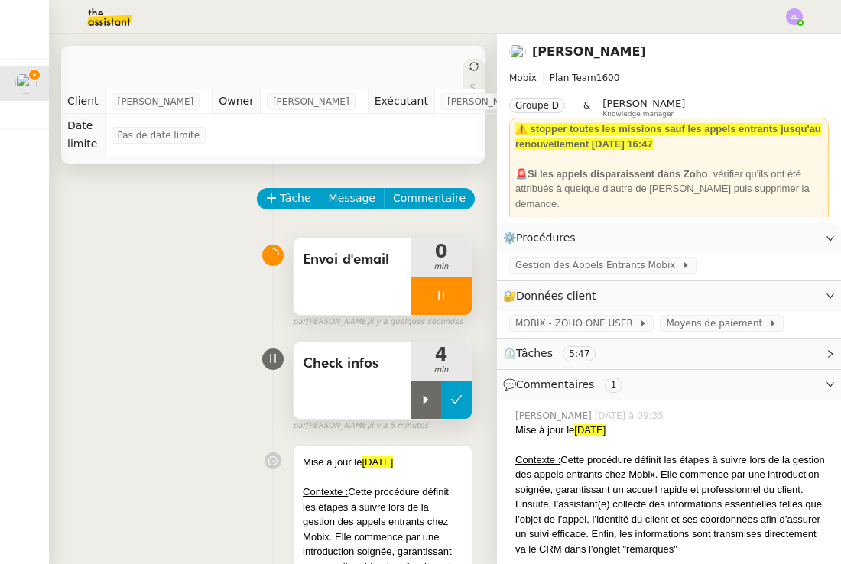
click at [461, 403] on icon at bounding box center [457, 400] width 12 height 12
click at [433, 290] on div at bounding box center [441, 296] width 61 height 38
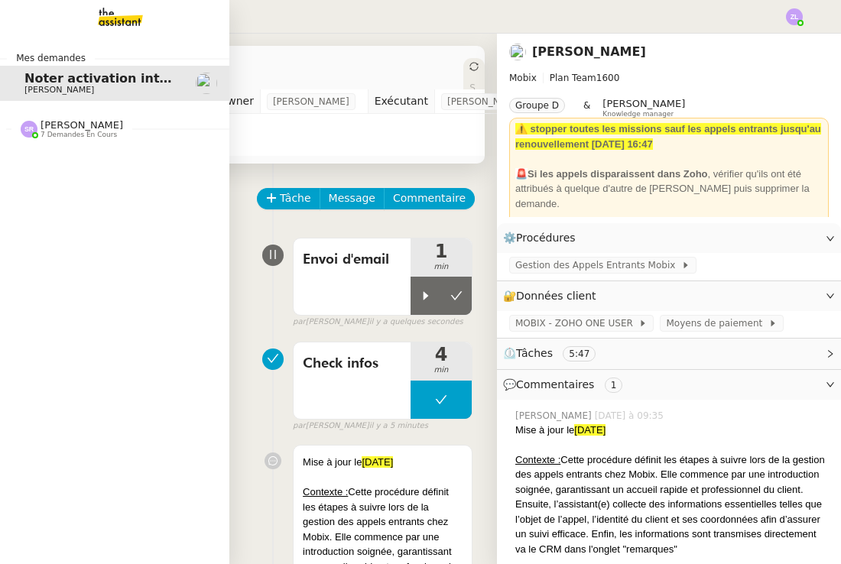
click at [61, 122] on span "[PERSON_NAME]" at bounding box center [82, 124] width 83 height 11
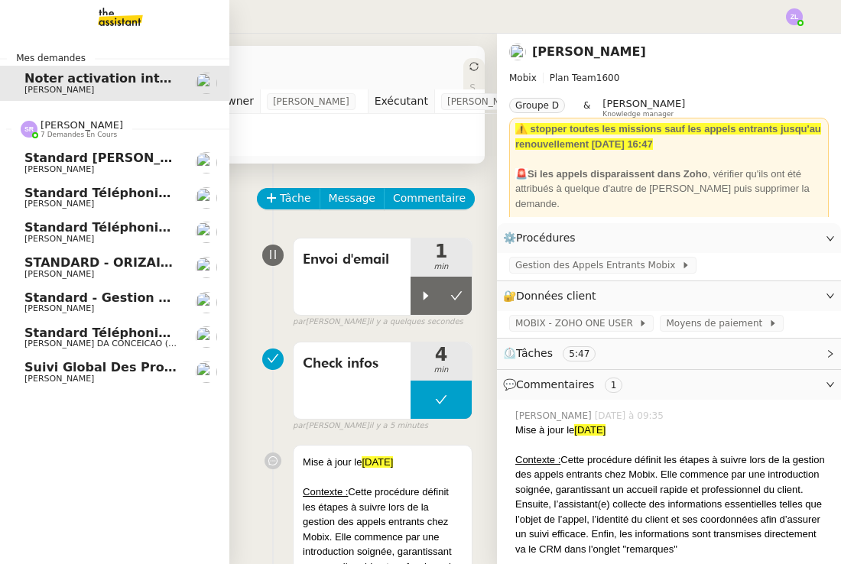
click at [94, 235] on span "[PERSON_NAME]" at bounding box center [59, 239] width 70 height 10
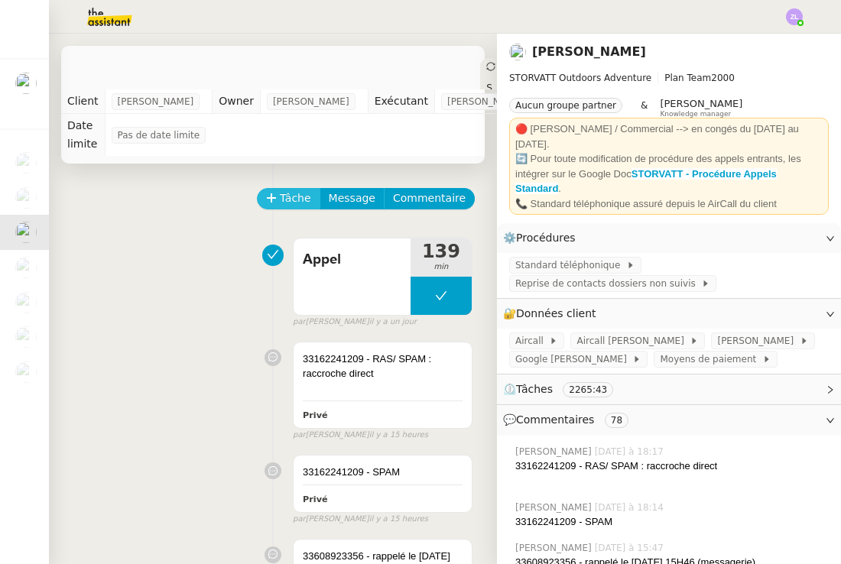
click at [290, 204] on span "Tâche" at bounding box center [295, 199] width 31 height 18
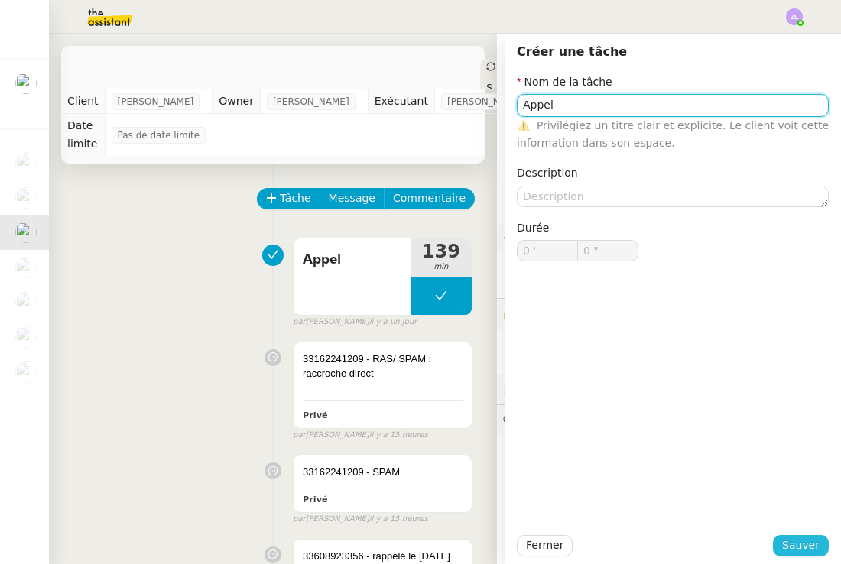
type input "Appel"
click at [809, 544] on span "Sauver" at bounding box center [800, 546] width 37 height 18
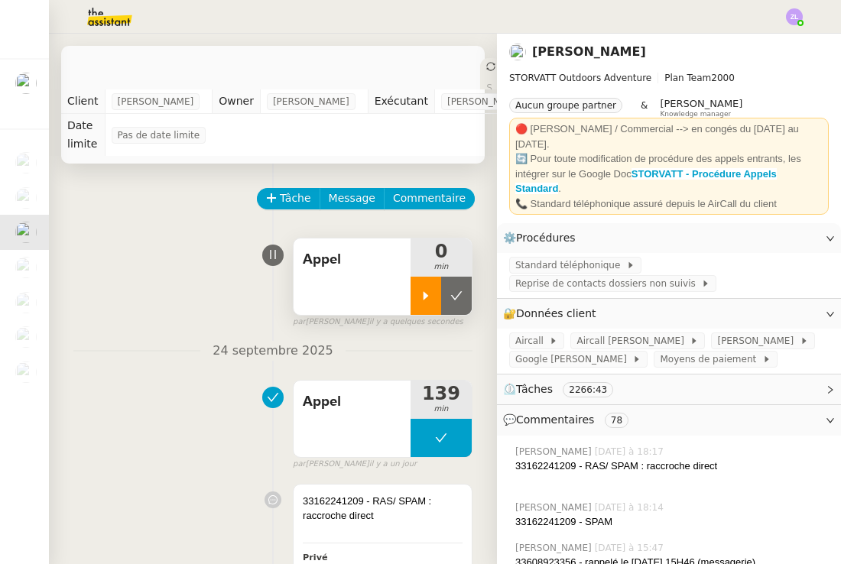
click at [426, 294] on icon at bounding box center [426, 295] width 5 height 8
click at [425, 302] on div at bounding box center [441, 296] width 61 height 38
click at [459, 304] on button at bounding box center [456, 296] width 31 height 38
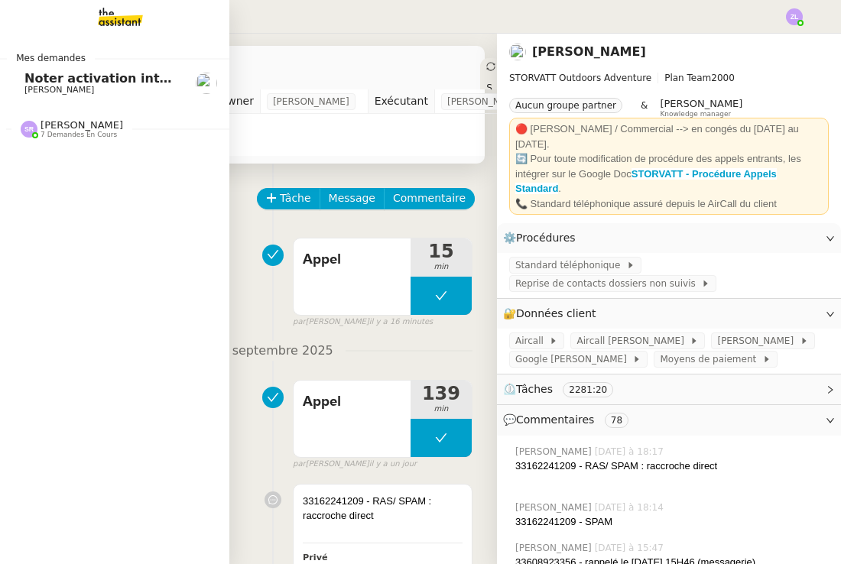
click at [61, 129] on span "[PERSON_NAME]" at bounding box center [82, 124] width 83 height 11
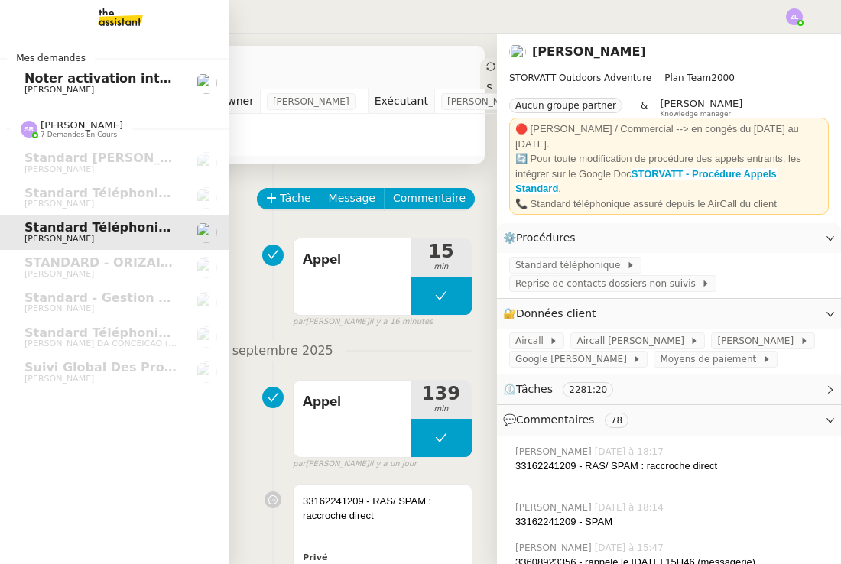
click at [86, 83] on span "Noter activation interface Zoho CRM" at bounding box center [150, 78] width 252 height 15
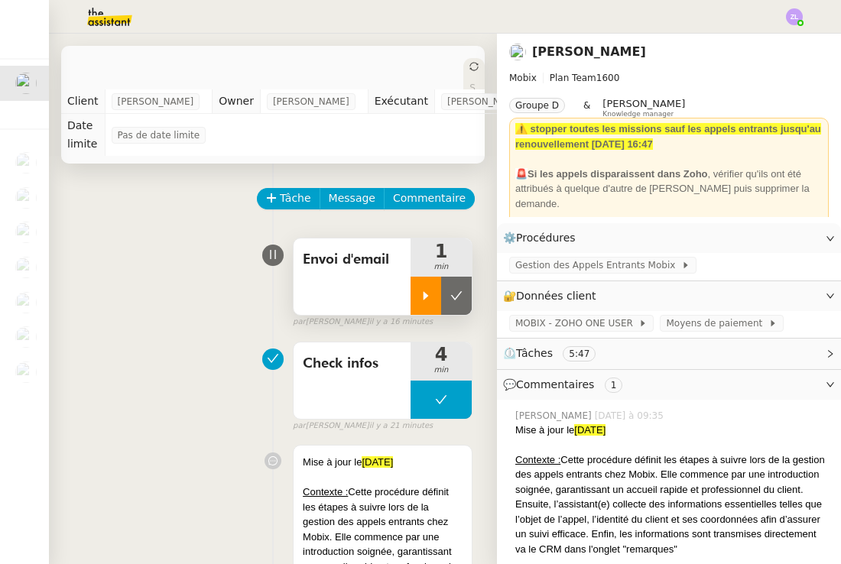
click at [425, 292] on icon at bounding box center [426, 296] width 12 height 12
click at [346, 197] on span "Message" at bounding box center [352, 199] width 47 height 18
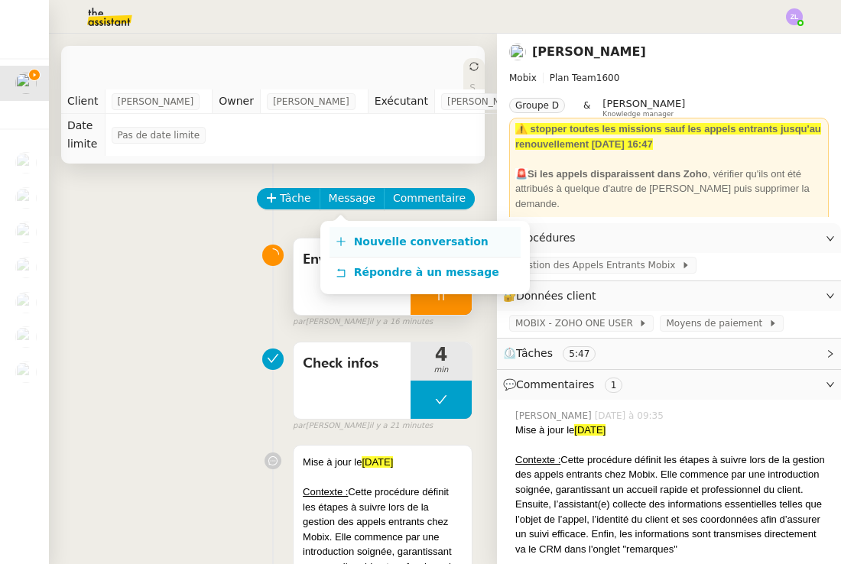
click at [398, 250] on link "Nouvelle conversation" at bounding box center [425, 242] width 191 height 31
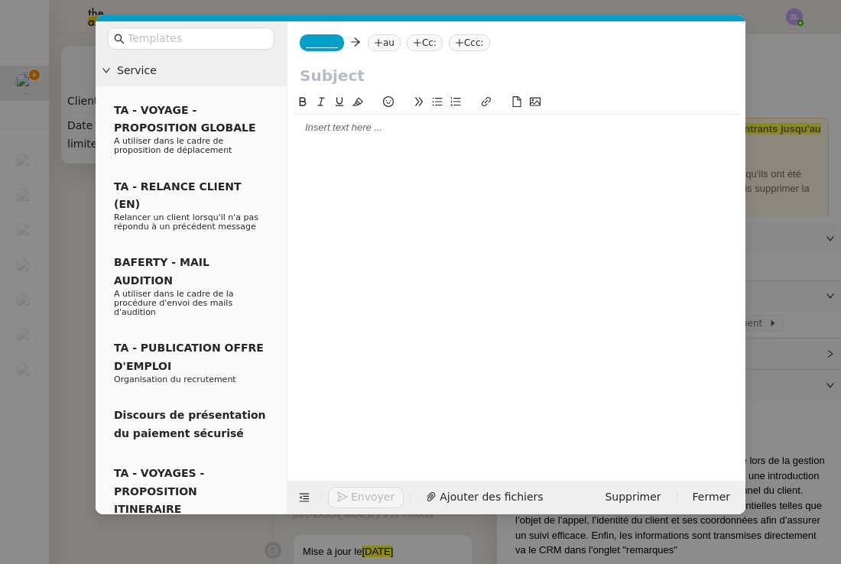
click at [344, 79] on input "text" at bounding box center [517, 75] width 434 height 23
paste input "Mise à jour de la procédure"
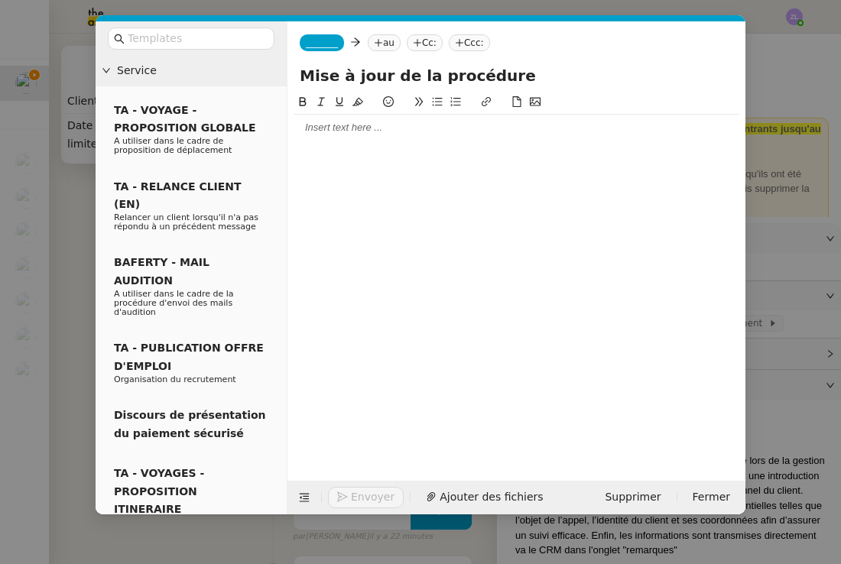
type input "Mise à jour de la procédure"
click at [317, 29] on div "_______ au Cc: Ccc:" at bounding box center [517, 42] width 458 height 43
click at [320, 42] on span "_______" at bounding box center [322, 42] width 32 height 11
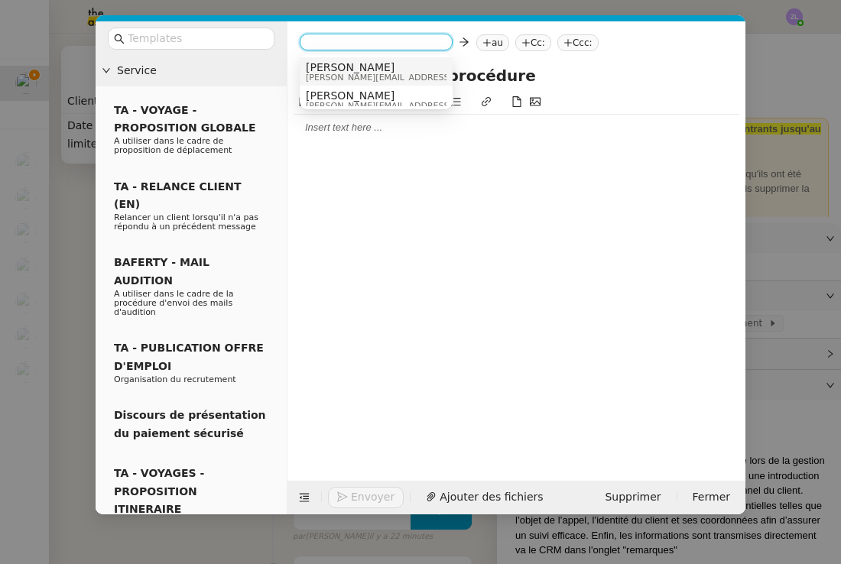
click at [339, 81] on span "alex@mobix.fr" at bounding box center [414, 77] width 217 height 8
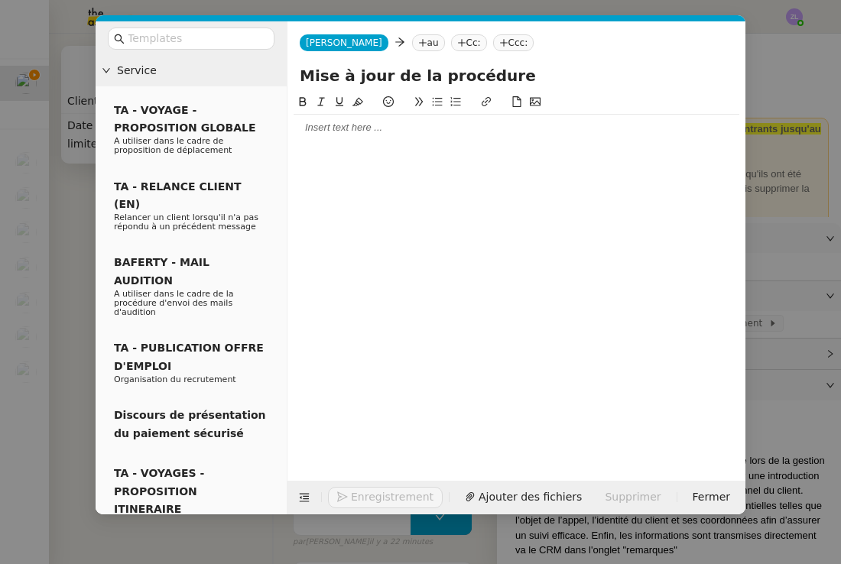
click at [412, 41] on nz-tag "au" at bounding box center [428, 42] width 33 height 17
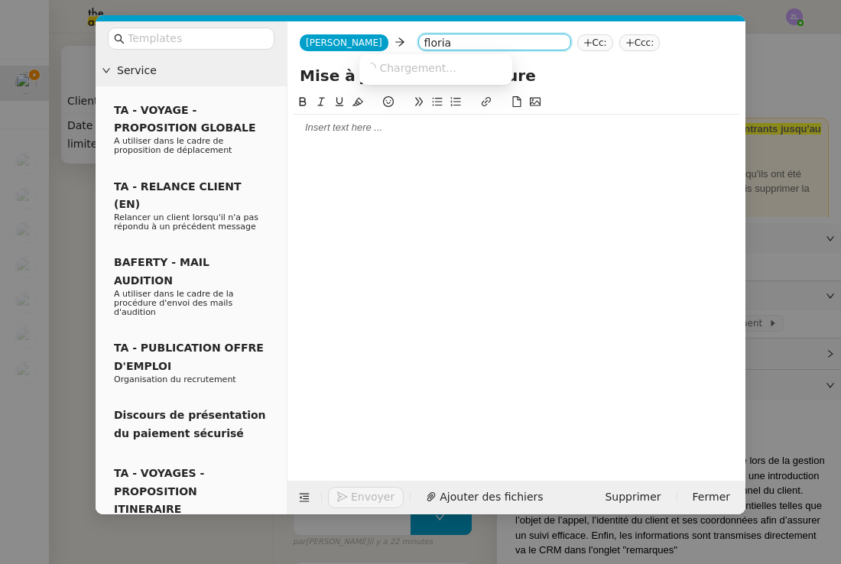
type input "florian"
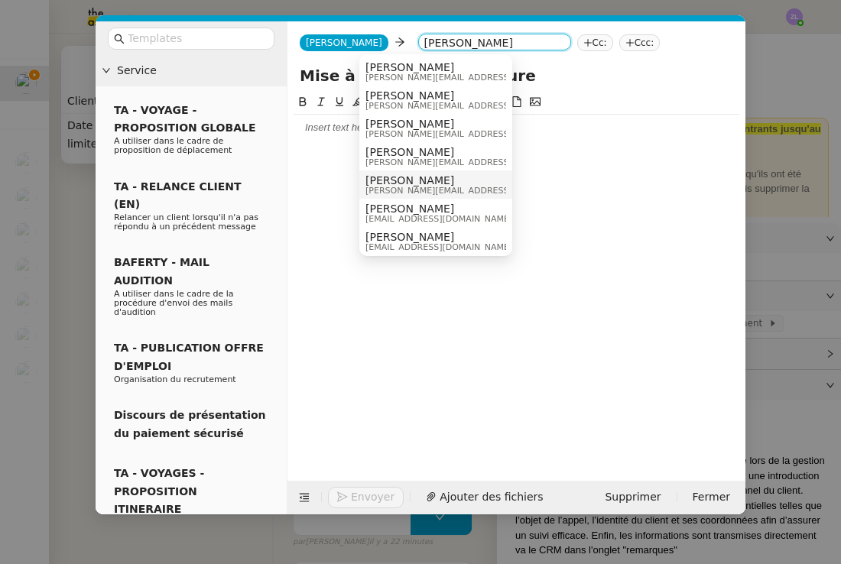
click at [410, 190] on span "florian@mobix.fr" at bounding box center [474, 191] width 217 height 8
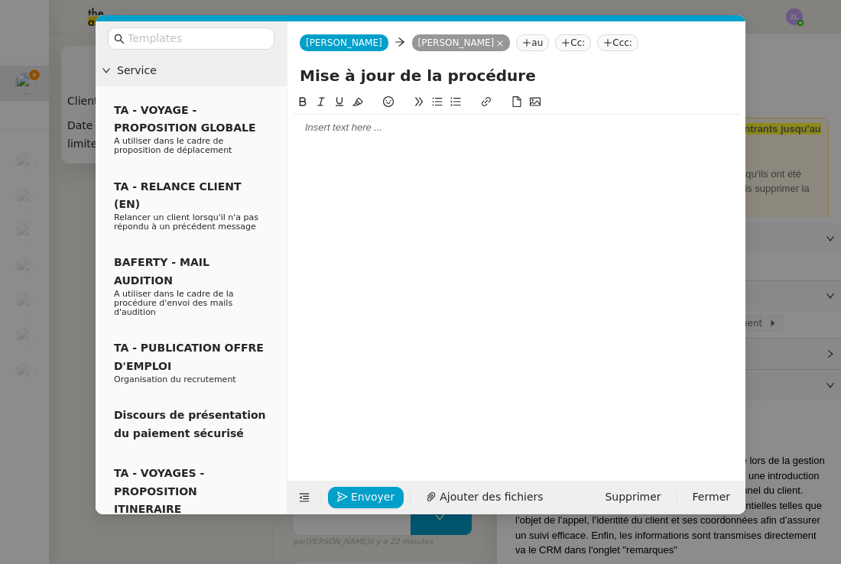
click at [547, 68] on input "Mise à jour de la procédure" at bounding box center [517, 75] width 434 height 23
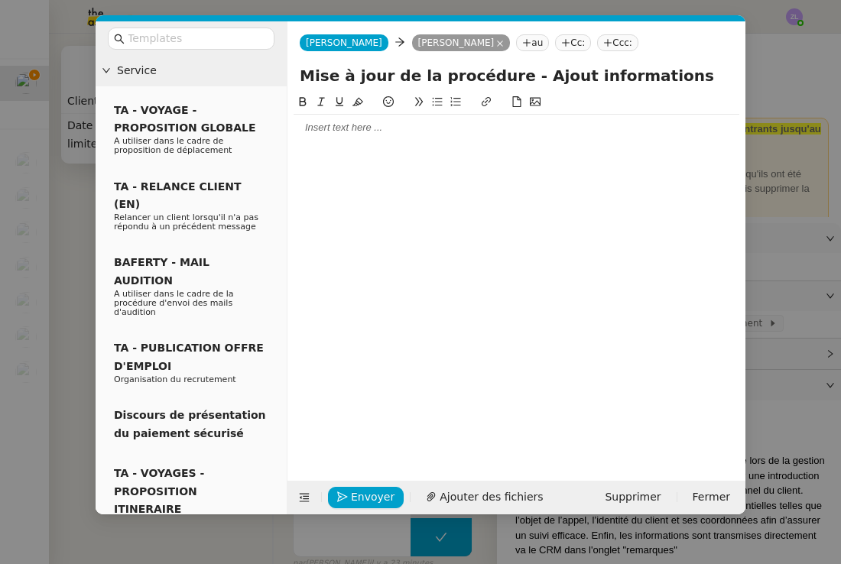
type input "Mise à jour de la procédure - Ajout informations"
click at [399, 118] on div at bounding box center [517, 128] width 446 height 26
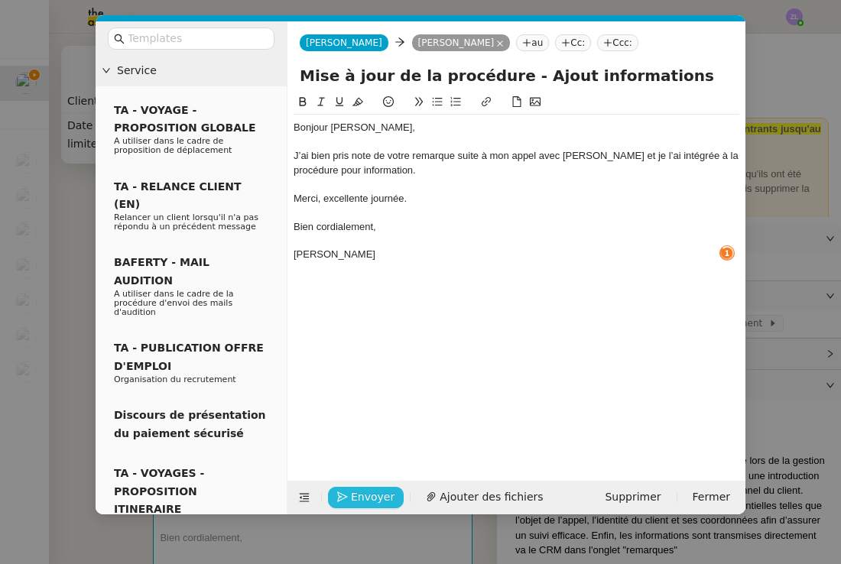
click at [384, 505] on span "Envoyer" at bounding box center [373, 498] width 44 height 18
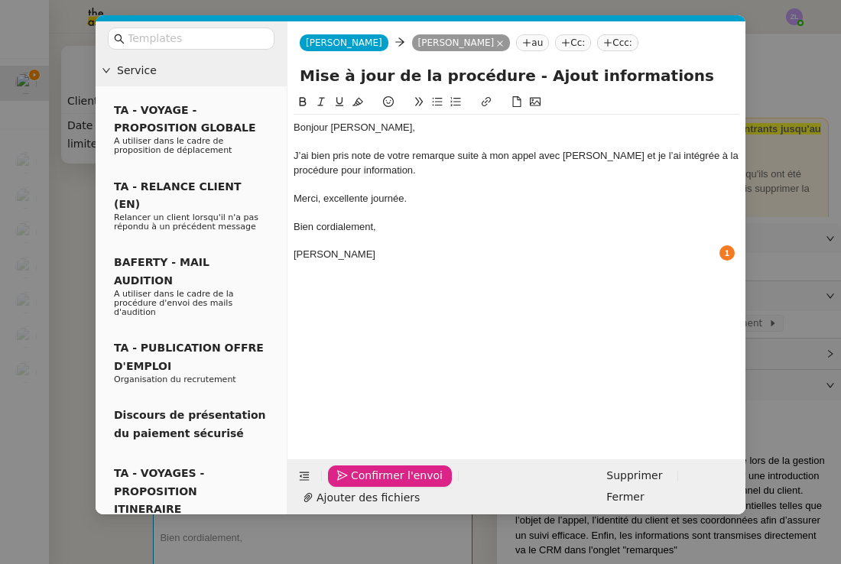
click at [384, 485] on span "Confirmer l'envoi" at bounding box center [397, 476] width 92 height 18
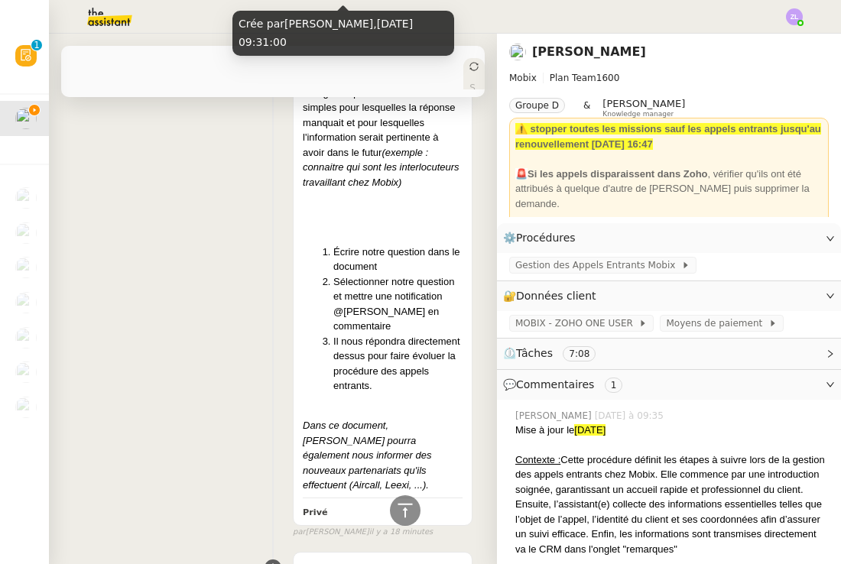
scroll to position [0, 0]
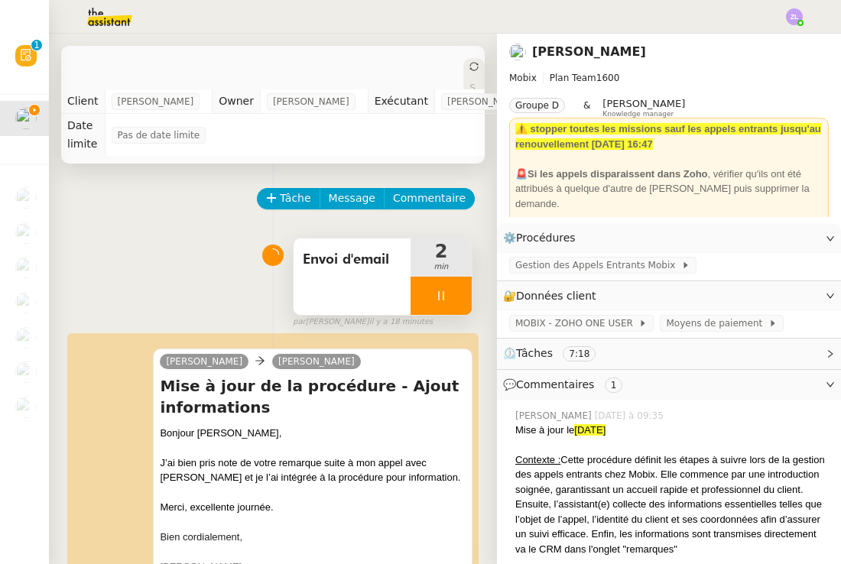
click at [427, 298] on div at bounding box center [441, 296] width 61 height 38
click at [458, 291] on icon at bounding box center [457, 296] width 12 height 12
click at [464, 60] on div "Statut" at bounding box center [474, 104] width 21 height 92
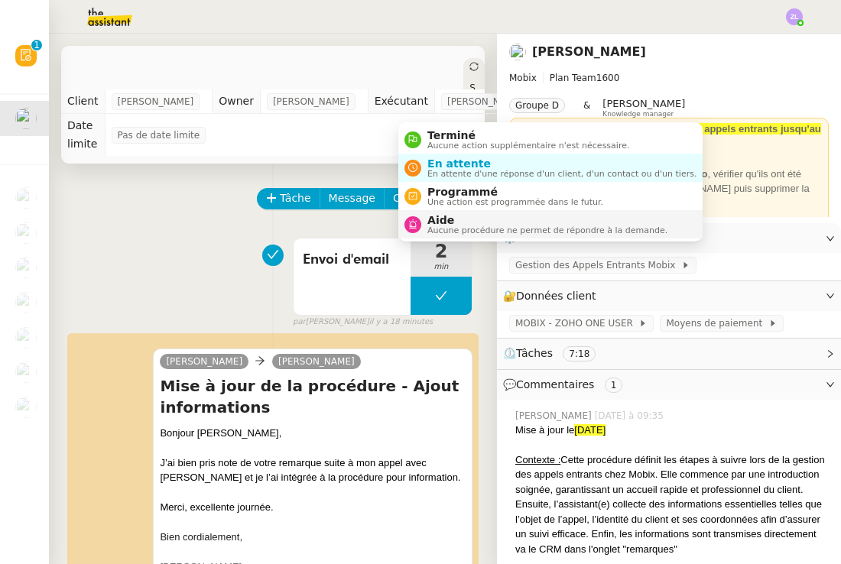
click at [431, 232] on span "Aucune procédure ne permet de répondre à la demande." at bounding box center [548, 230] width 240 height 8
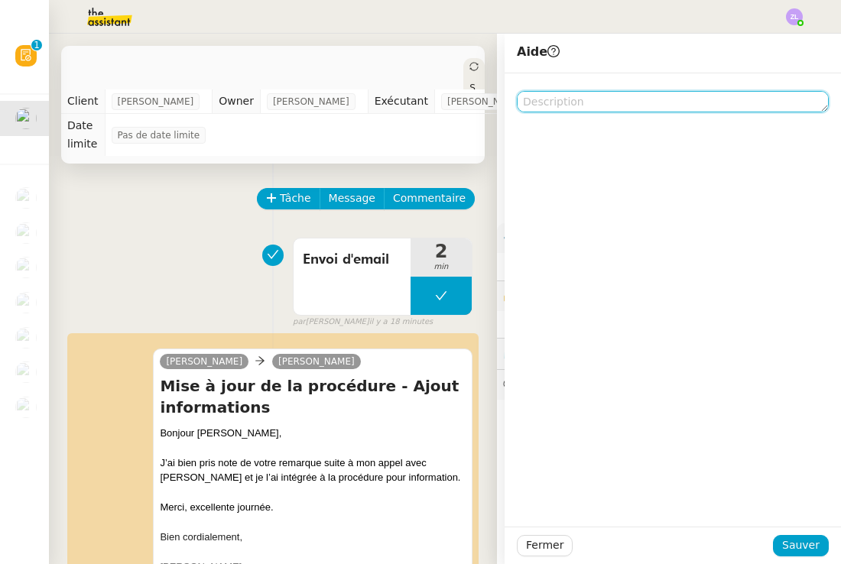
click at [590, 106] on textarea at bounding box center [673, 101] width 312 height 21
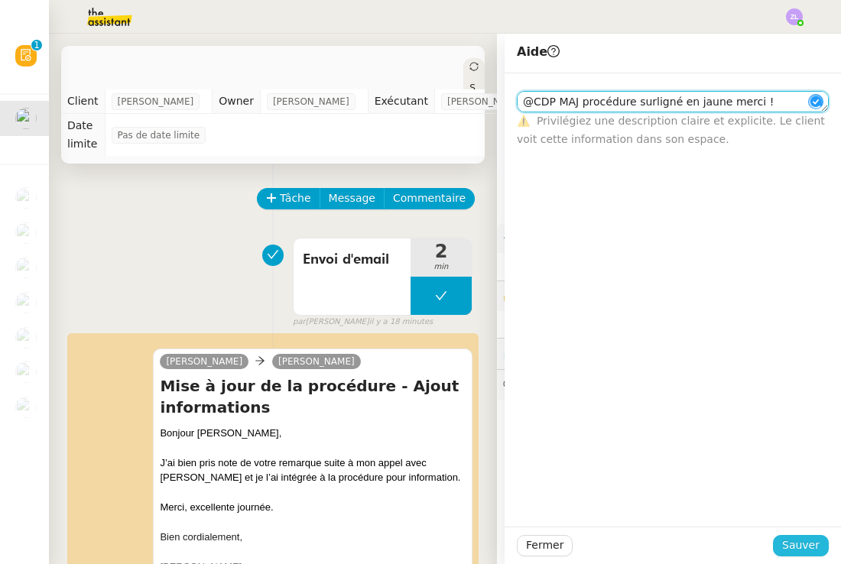
type textarea "@CDP MAJ procédure surligné en jaune merci !"
click at [815, 542] on span "Sauver" at bounding box center [800, 546] width 37 height 18
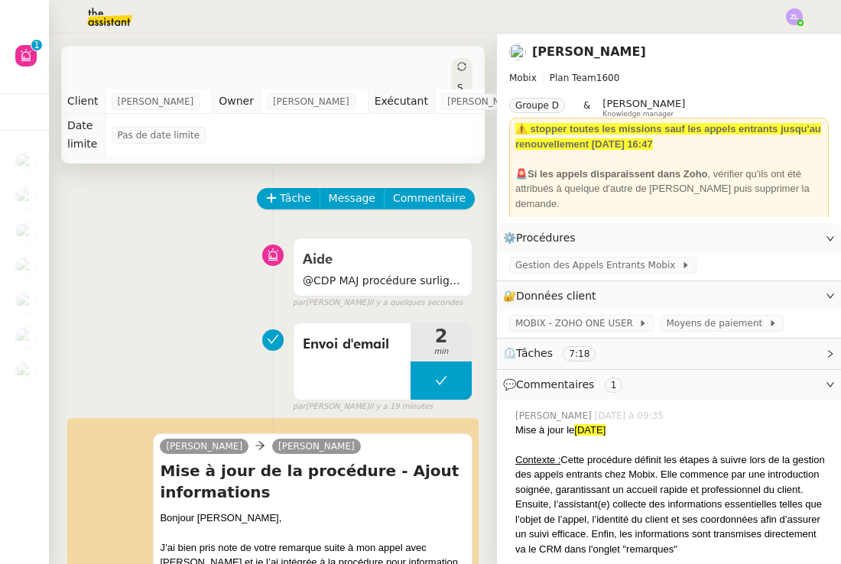
click at [149, 303] on div "Aide @CDP MAJ procédure surligné en jaune merci ! false par Zoé L. il y a quelq…" at bounding box center [272, 270] width 399 height 79
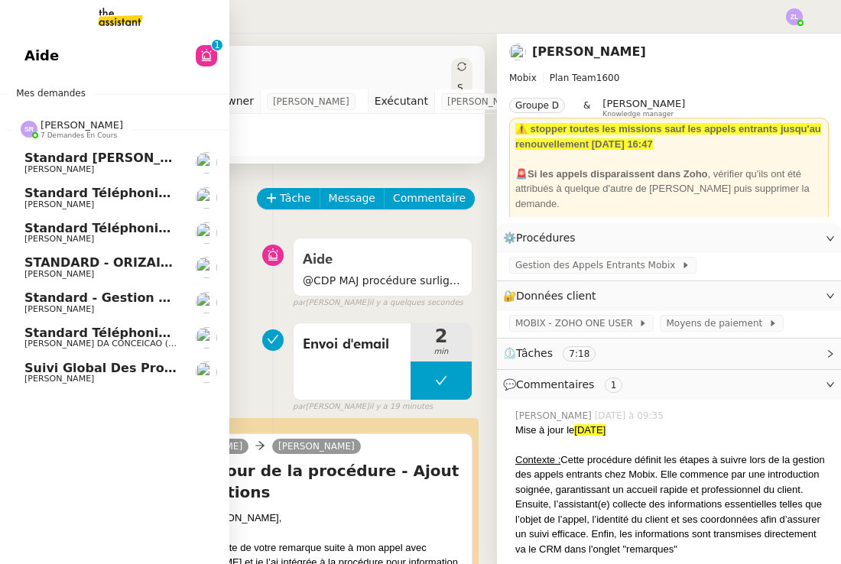
click at [75, 298] on span "Standard - Gestion des appels entrants - septembre 2025" at bounding box center [225, 298] width 402 height 15
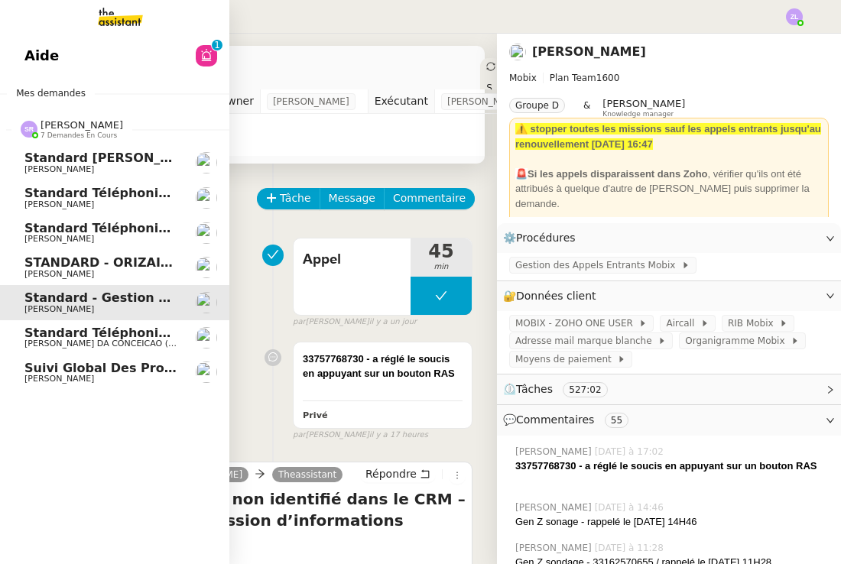
click at [96, 230] on span "Standard téléphonique - septembre 2025" at bounding box center [168, 228] width 288 height 15
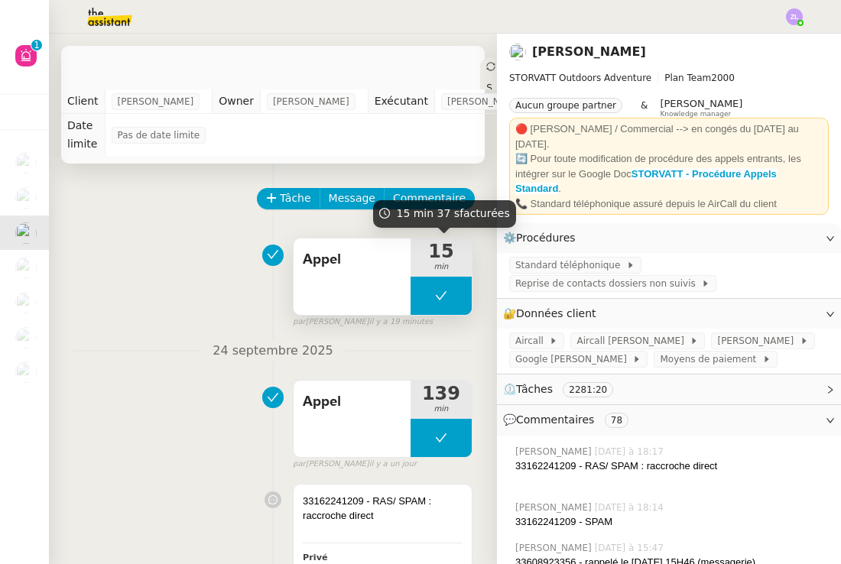
click at [427, 298] on button at bounding box center [441, 296] width 61 height 38
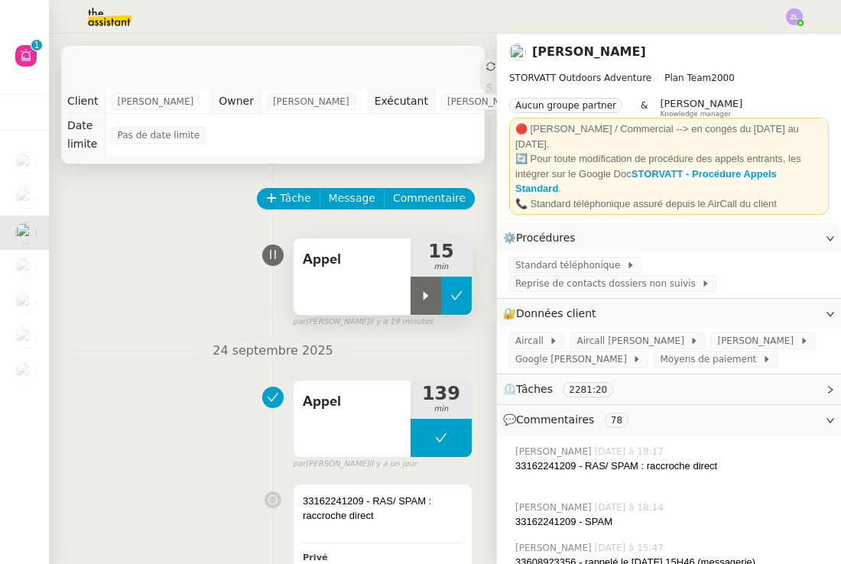
click at [427, 298] on icon at bounding box center [426, 296] width 12 height 12
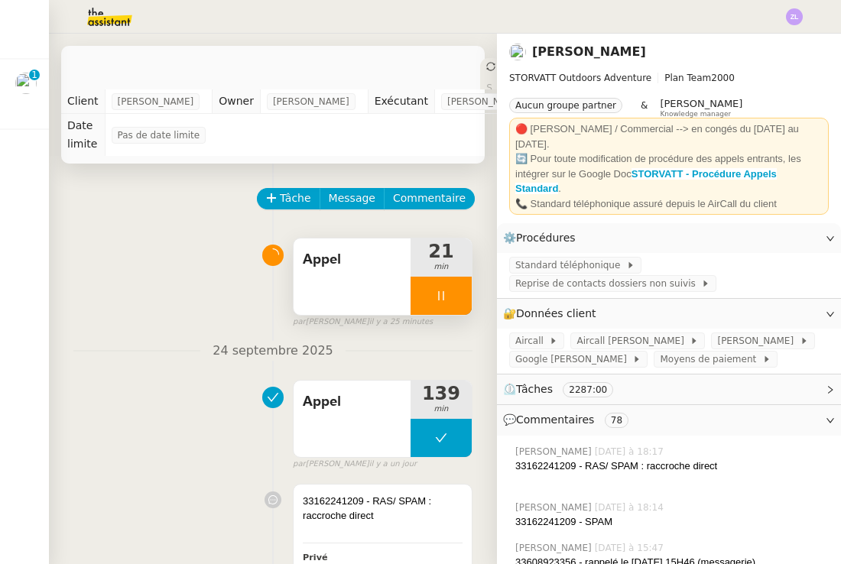
click at [407, 283] on div "Appel" at bounding box center [352, 277] width 117 height 76
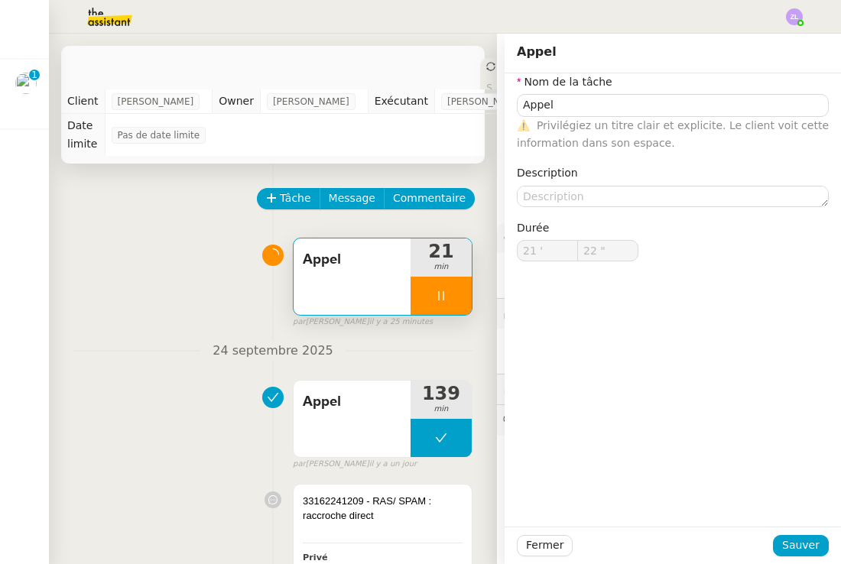
click at [429, 294] on div at bounding box center [441, 296] width 61 height 38
type input "Appel"
type input "21 '"
type input "22 ""
click at [454, 292] on icon at bounding box center [457, 296] width 12 height 12
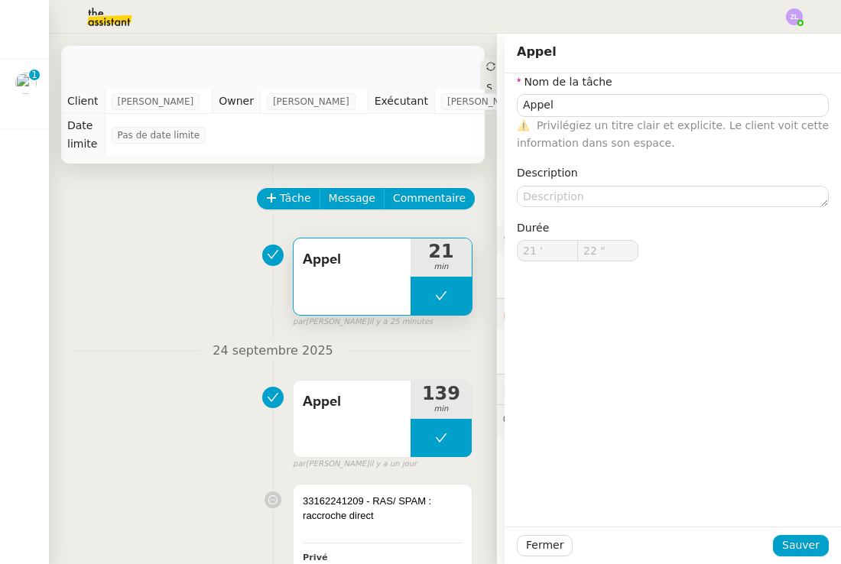
type input "Appel"
type input "21 '"
type input "22 ""
type input "Appel"
type input "21 '"
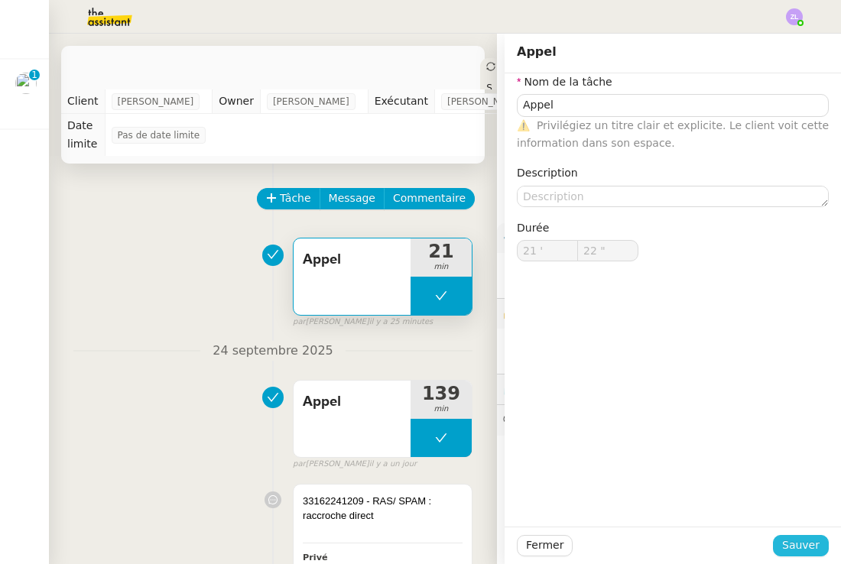
type input "22 ""
click at [806, 547] on span "Sauver" at bounding box center [800, 546] width 37 height 18
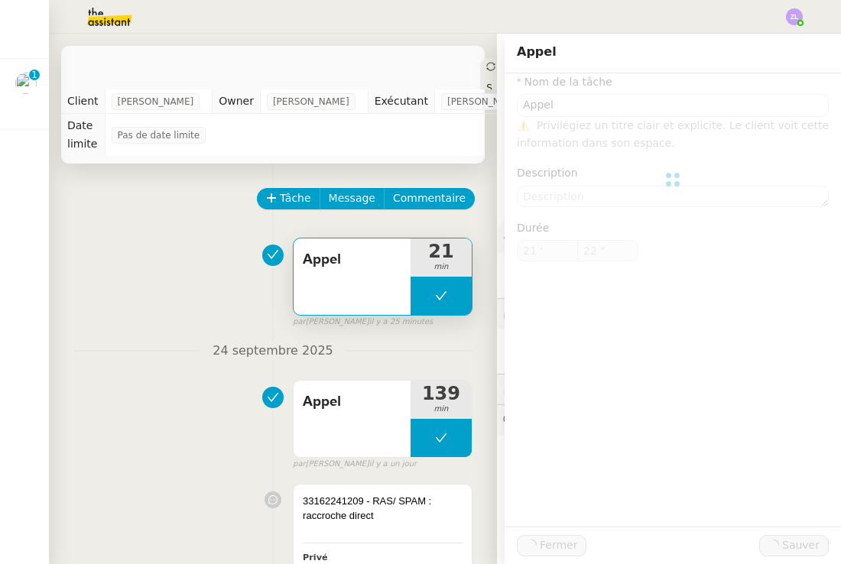
type input "Appel"
type input "21 '"
type input "22 ""
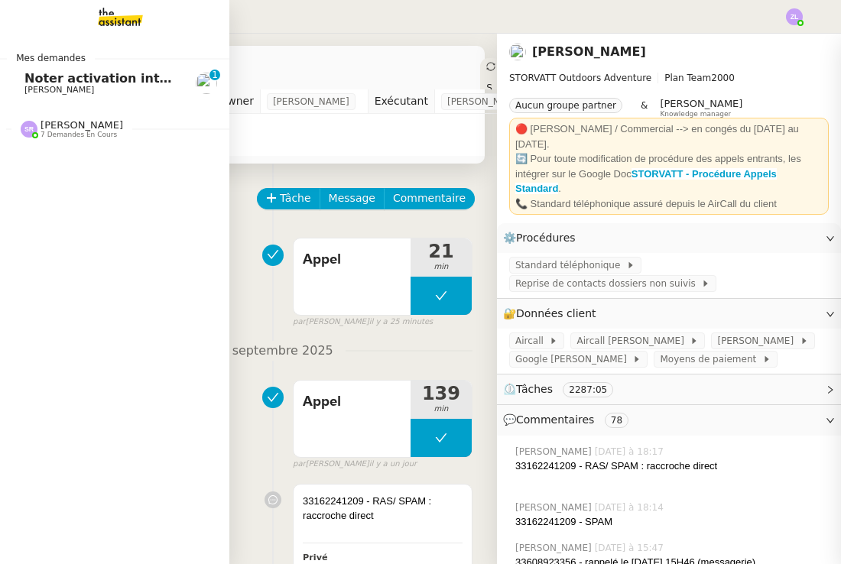
click at [35, 86] on span "[PERSON_NAME]" at bounding box center [59, 90] width 70 height 10
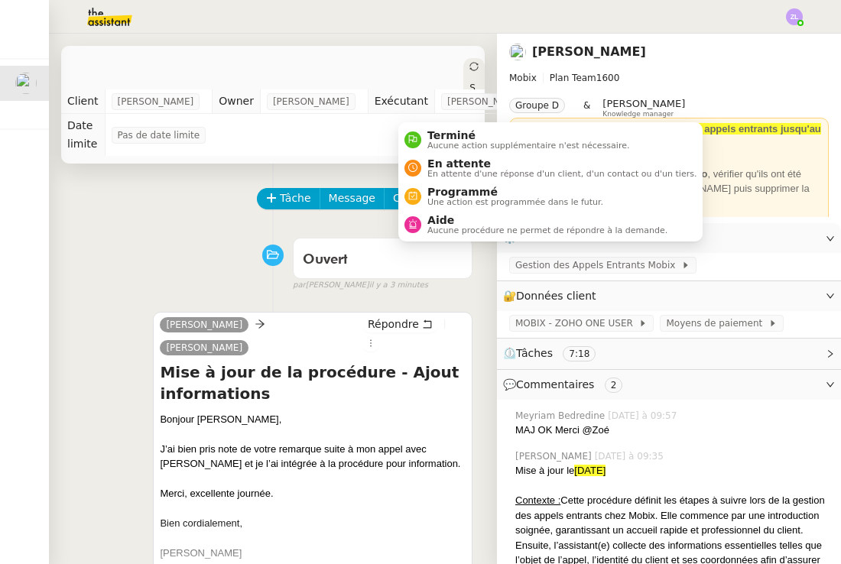
click at [464, 59] on div "Statut" at bounding box center [474, 104] width 21 height 92
click at [447, 146] on span "Aucune action supplémentaire n'est nécessaire." at bounding box center [529, 146] width 202 height 8
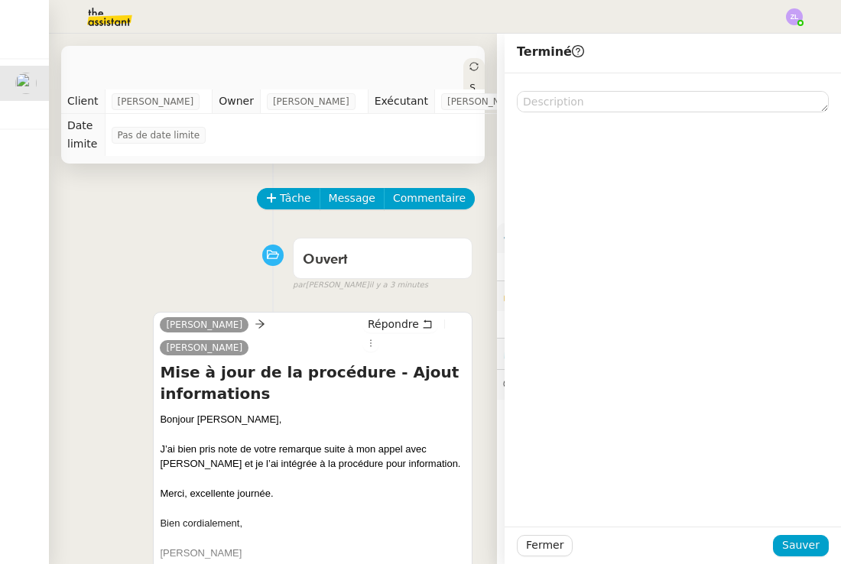
click at [595, 112] on div at bounding box center [673, 300] width 337 height 454
click at [591, 99] on textarea at bounding box center [673, 101] width 312 height 21
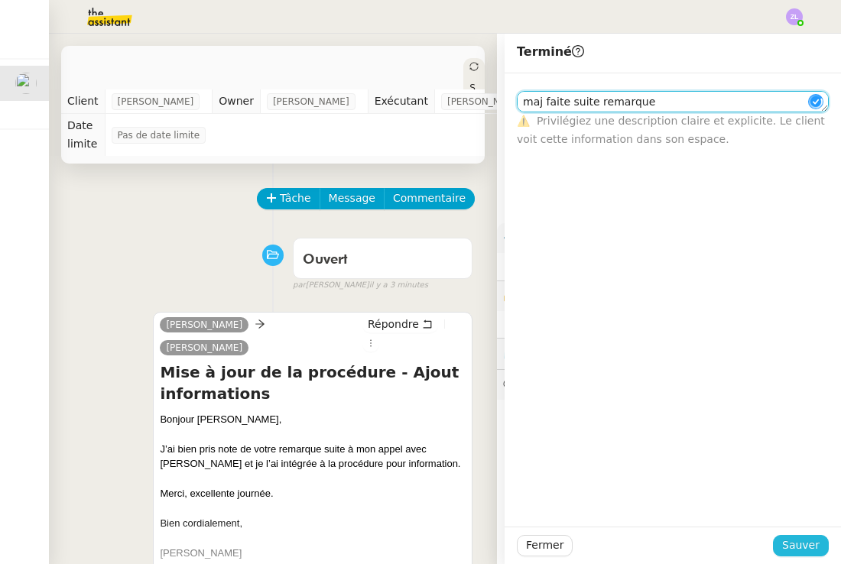
type textarea "maj faite suite remarque"
click at [800, 546] on span "Sauver" at bounding box center [800, 546] width 37 height 18
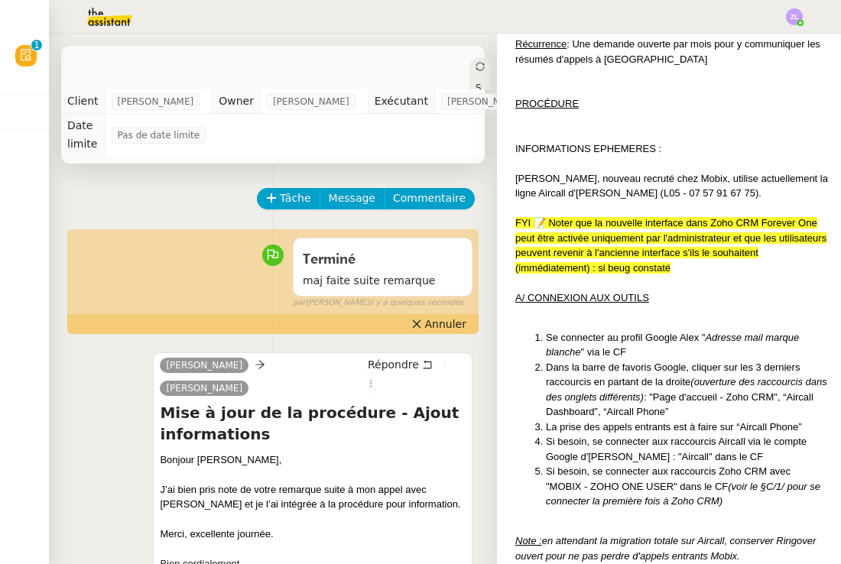
scroll to position [607, 0]
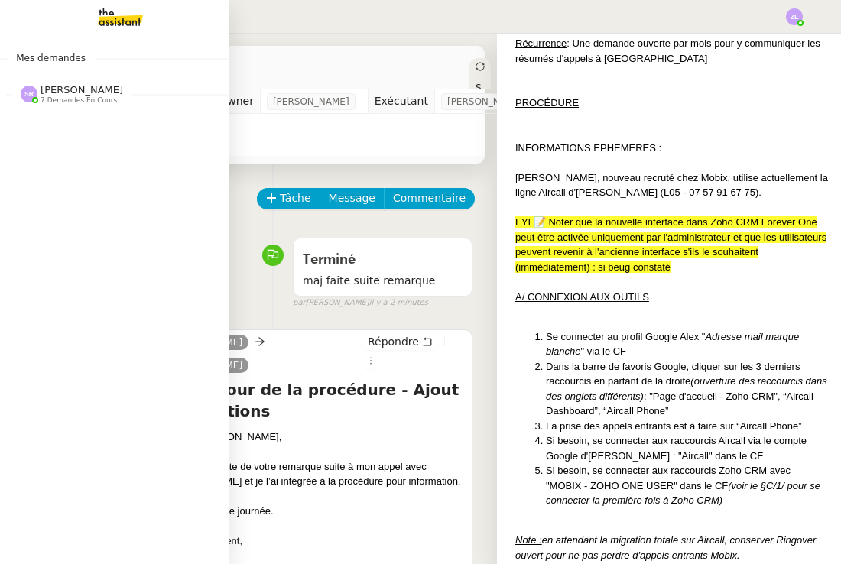
click at [31, 90] on img at bounding box center [29, 94] width 17 height 17
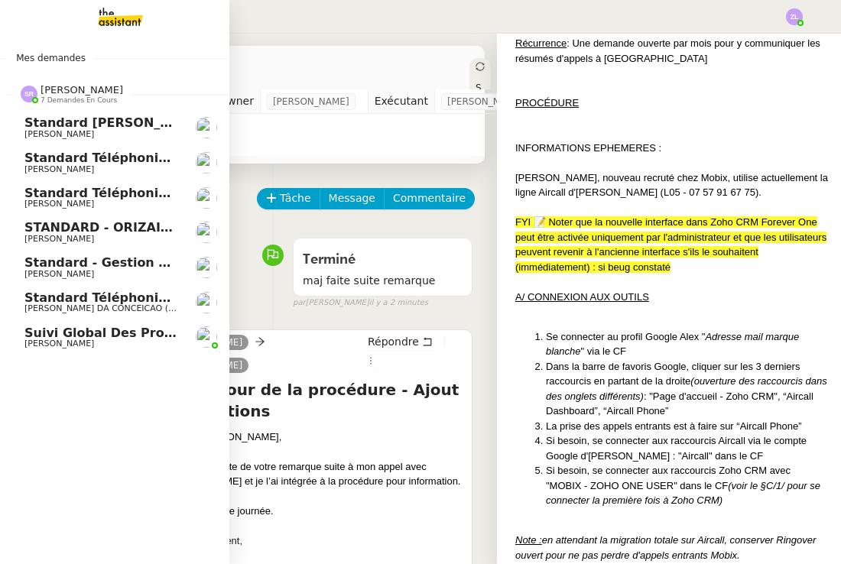
click at [31, 90] on img at bounding box center [29, 94] width 17 height 17
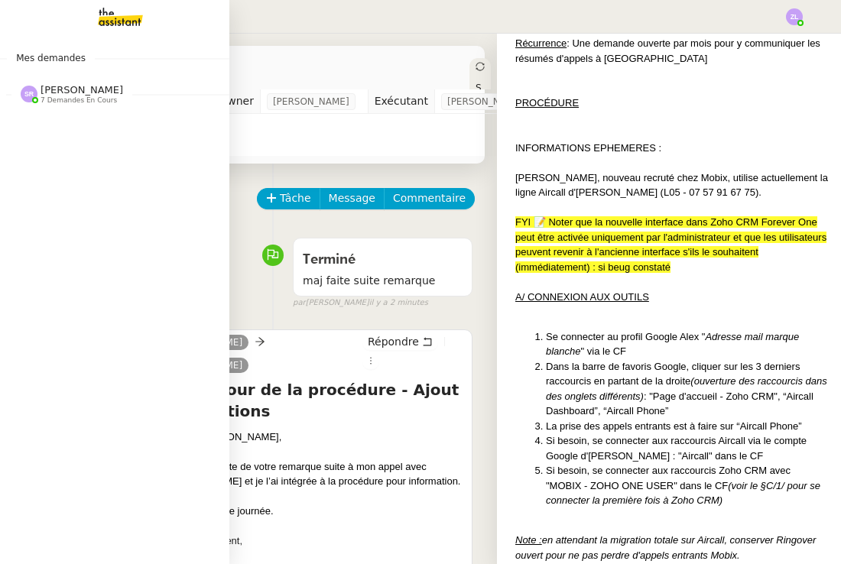
click at [89, 99] on span "7 demandes en cours" at bounding box center [79, 100] width 76 height 8
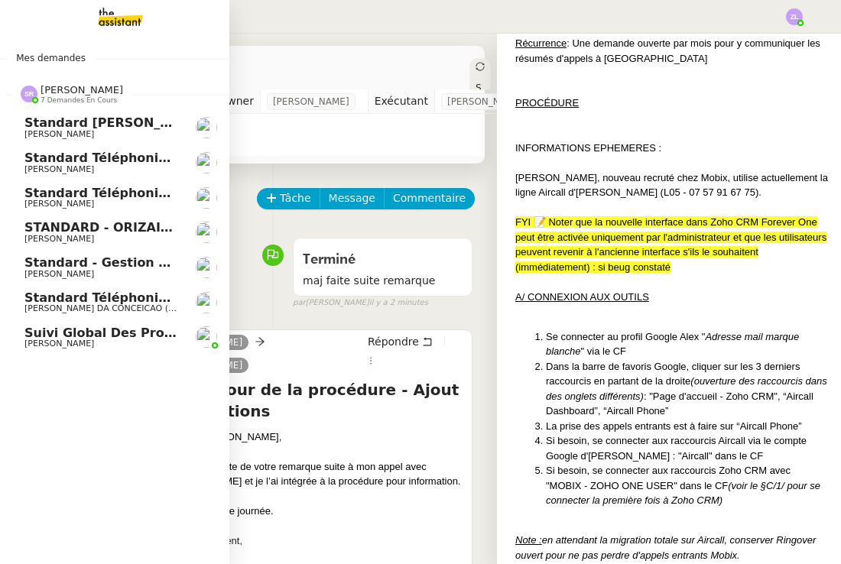
click at [144, 259] on span "Standard - Gestion des appels entrants - septembre 2025" at bounding box center [225, 262] width 402 height 15
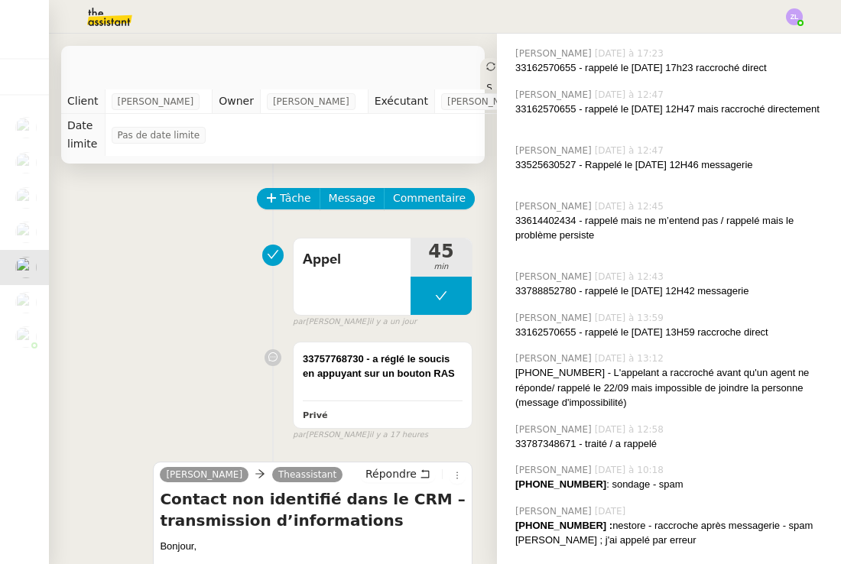
click at [295, 193] on span "Tâche" at bounding box center [295, 199] width 31 height 18
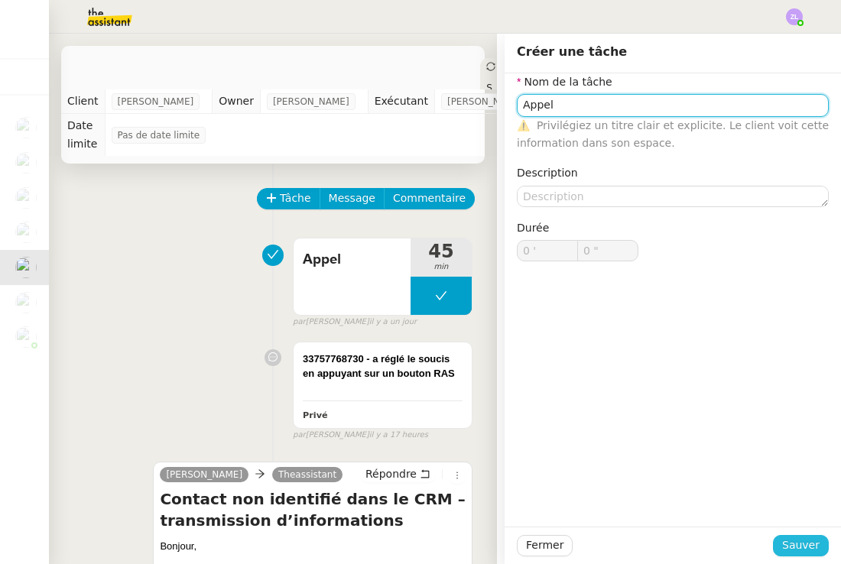
type input "Appel"
click at [792, 538] on span "Sauver" at bounding box center [800, 546] width 37 height 18
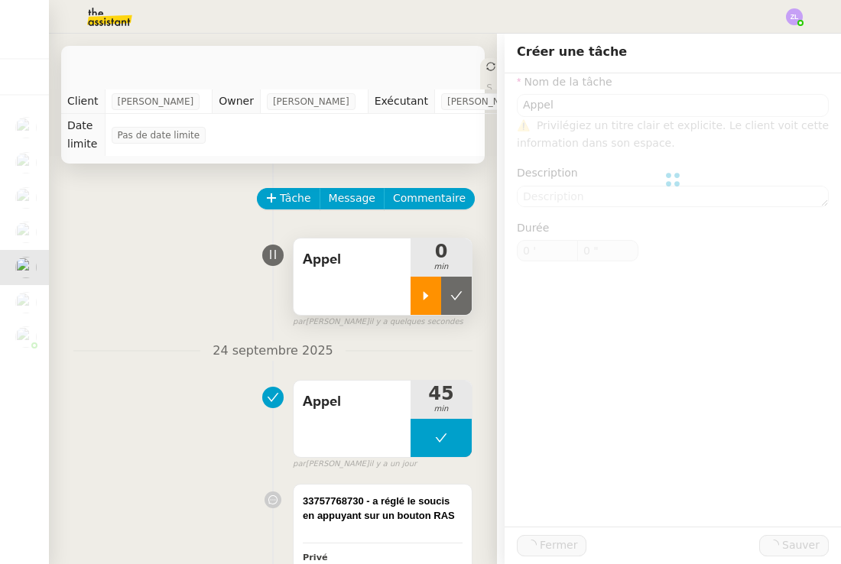
click at [418, 285] on div at bounding box center [426, 296] width 31 height 38
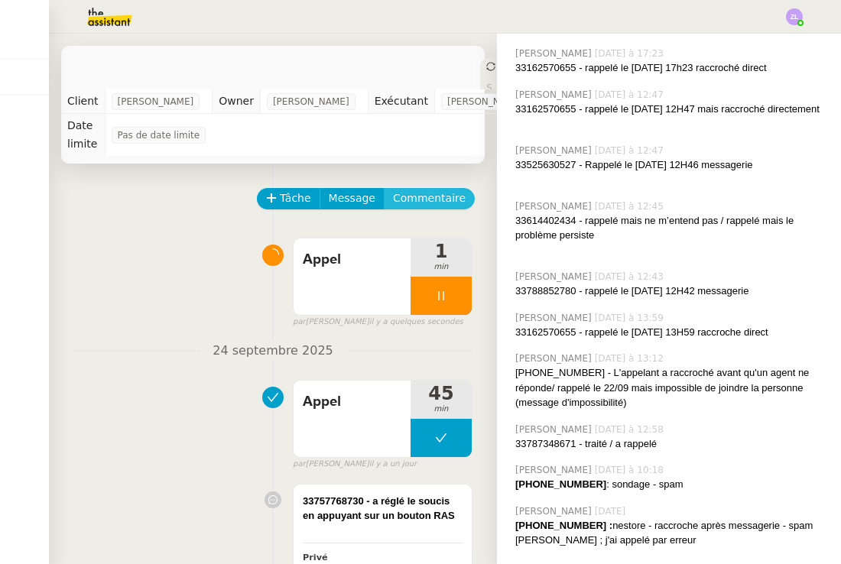
click at [440, 202] on span "Commentaire" at bounding box center [429, 199] width 73 height 18
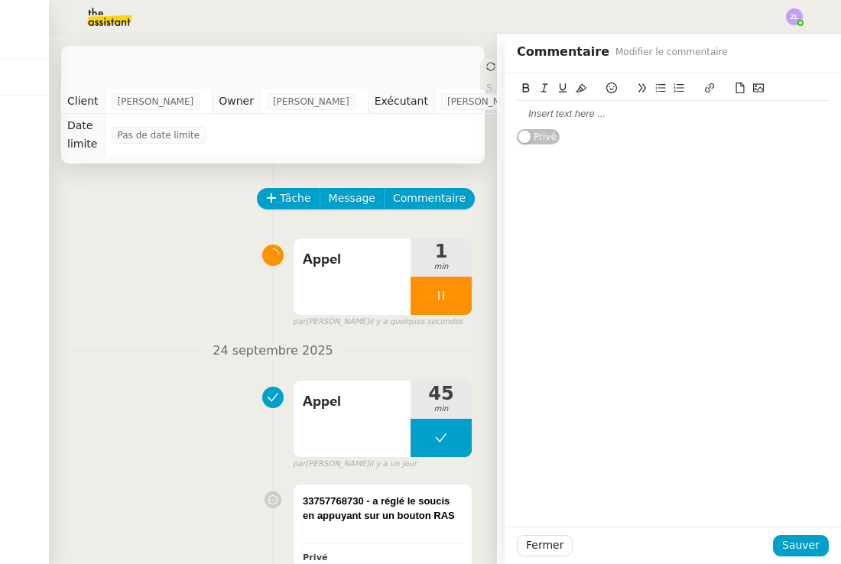
click at [617, 109] on div at bounding box center [673, 114] width 312 height 14
click at [533, 114] on div at bounding box center [673, 114] width 312 height 14
click at [648, 113] on div "33787378813 - ne pas rappelr / florian a rappelé entre temsp" at bounding box center [673, 121] width 312 height 28
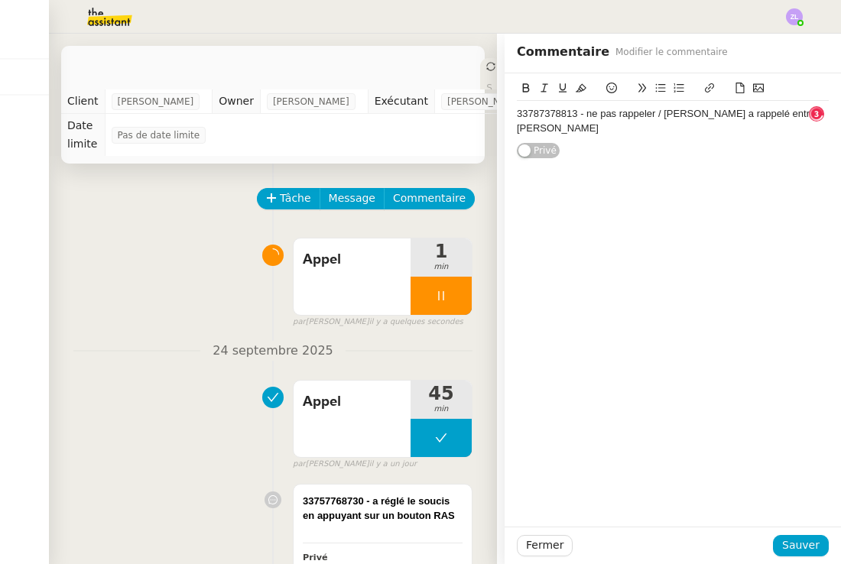
click at [786, 112] on div "33787378813 - ne pas rappeler / florian a rappelé entre temsp" at bounding box center [673, 121] width 312 height 28
click at [790, 113] on div "33787378813 - ne pas rappeler / florian a rappelé entre temp" at bounding box center [673, 121] width 312 height 28
click at [679, 117] on div "33787378813 - ne pas rappeler / florian a rappelé entre temps" at bounding box center [673, 121] width 312 height 28
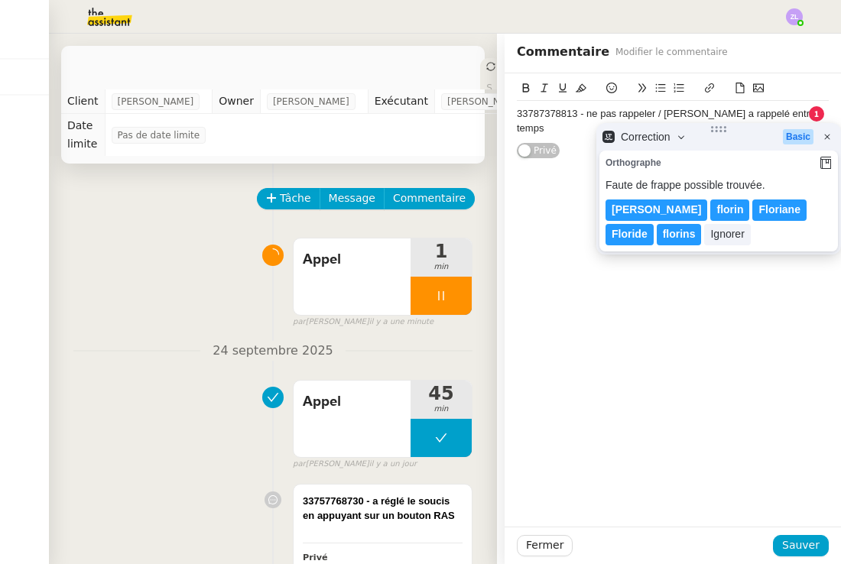
click at [644, 208] on lt-span "Florian" at bounding box center [657, 210] width 102 height 21
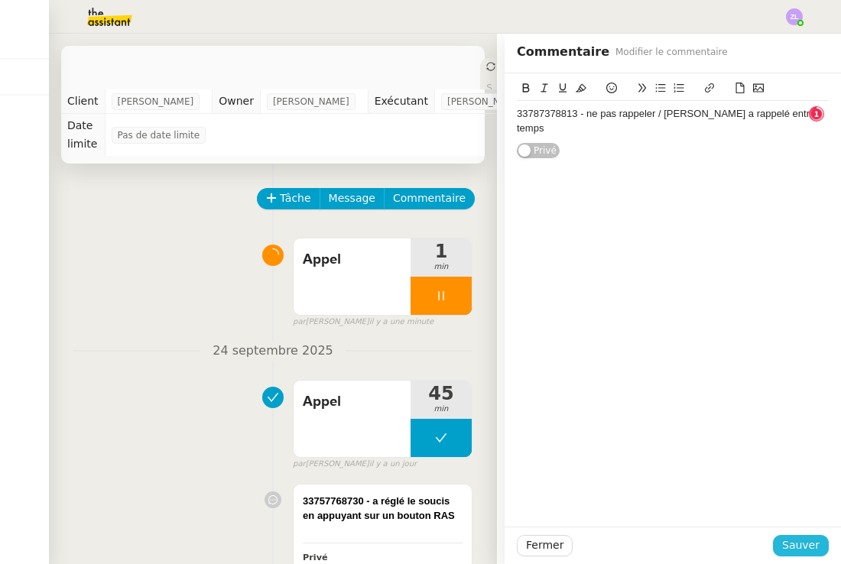
click at [787, 541] on span "Sauver" at bounding box center [800, 546] width 37 height 18
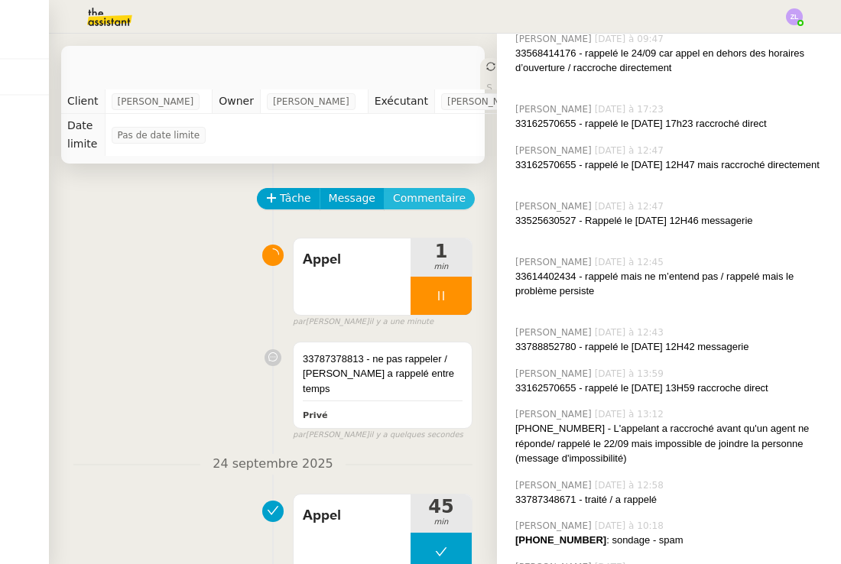
click at [416, 197] on span "Commentaire" at bounding box center [429, 199] width 73 height 18
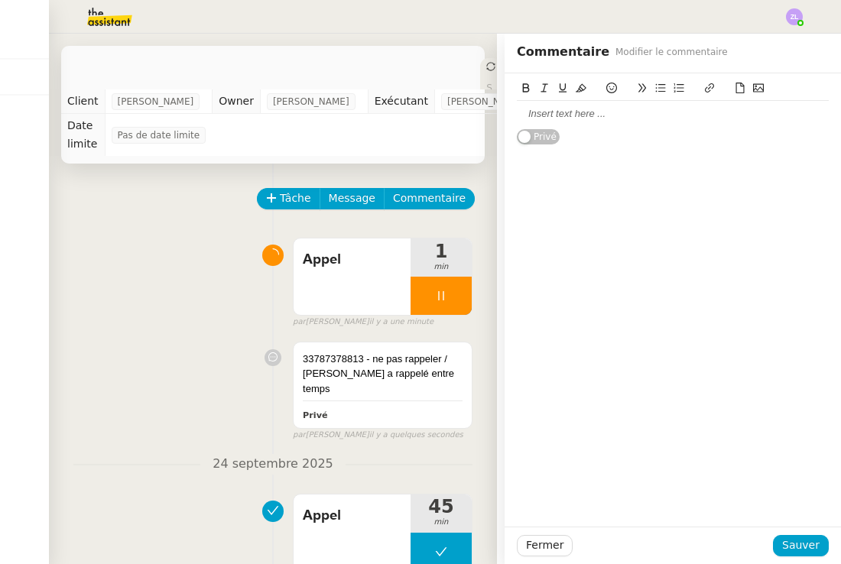
click at [602, 118] on div at bounding box center [673, 114] width 312 height 14
click at [804, 547] on span "Sauver" at bounding box center [800, 546] width 37 height 18
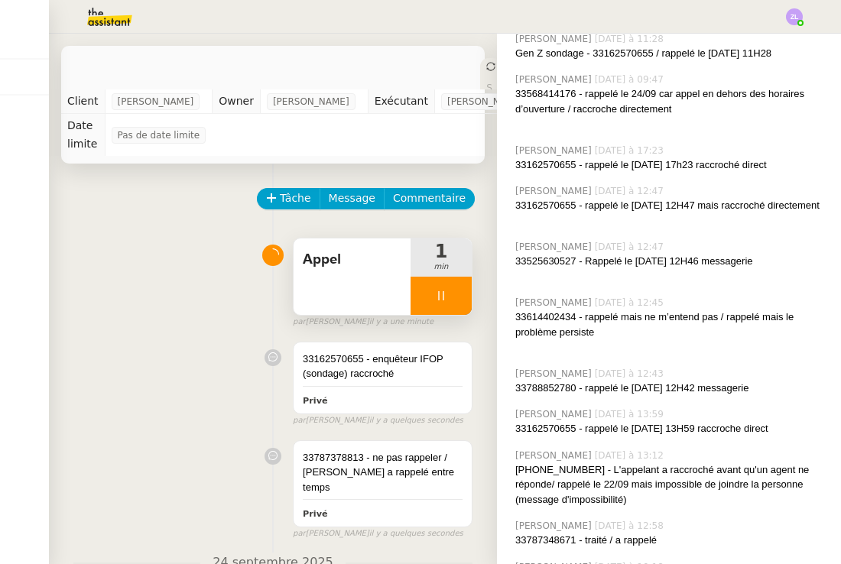
click at [429, 290] on div at bounding box center [441, 296] width 61 height 38
click at [461, 308] on button at bounding box center [456, 296] width 31 height 38
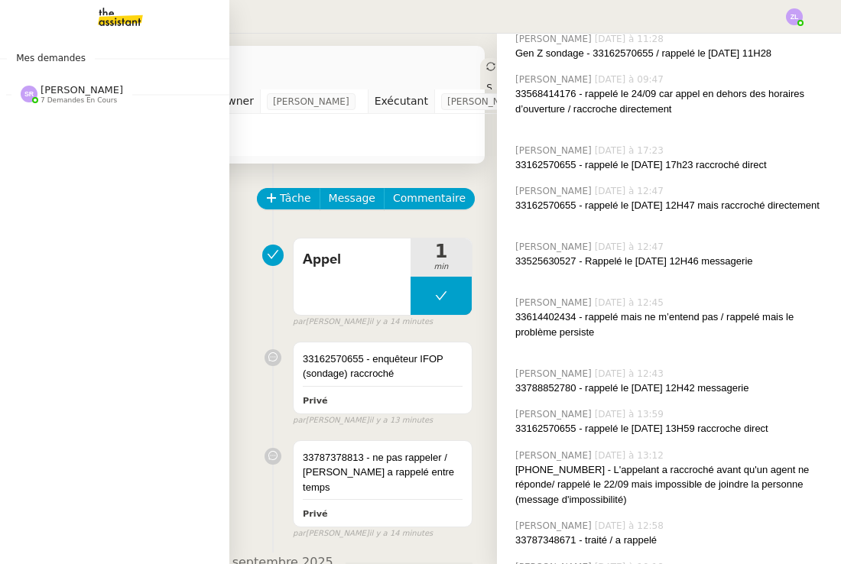
click at [58, 83] on span "[PERSON_NAME] 7 demandes en cours" at bounding box center [120, 88] width 229 height 32
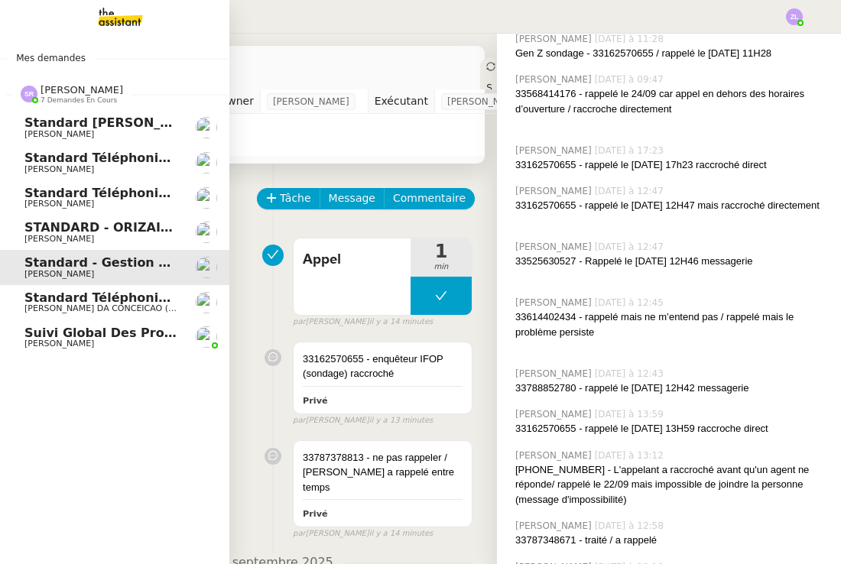
click at [111, 194] on span "Standard téléphonique - septembre 2025" at bounding box center [168, 193] width 288 height 15
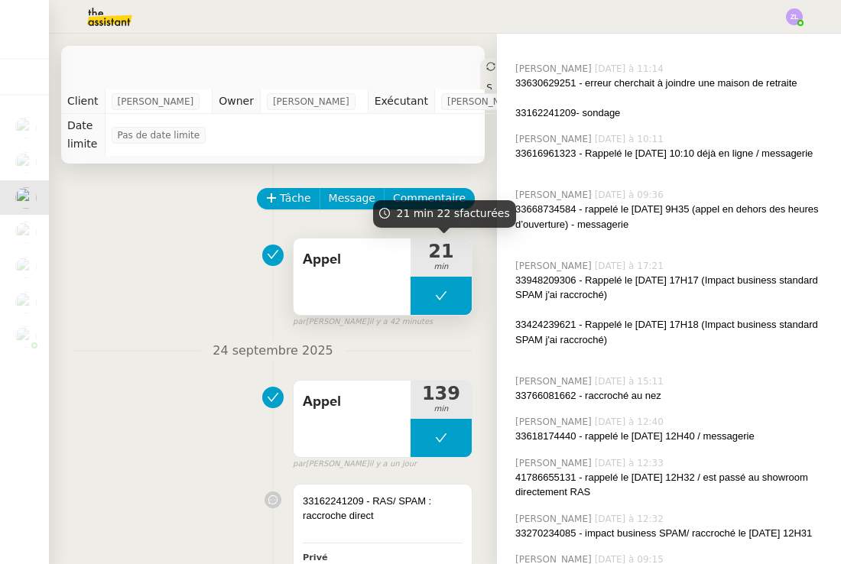
click at [421, 294] on button at bounding box center [441, 296] width 61 height 38
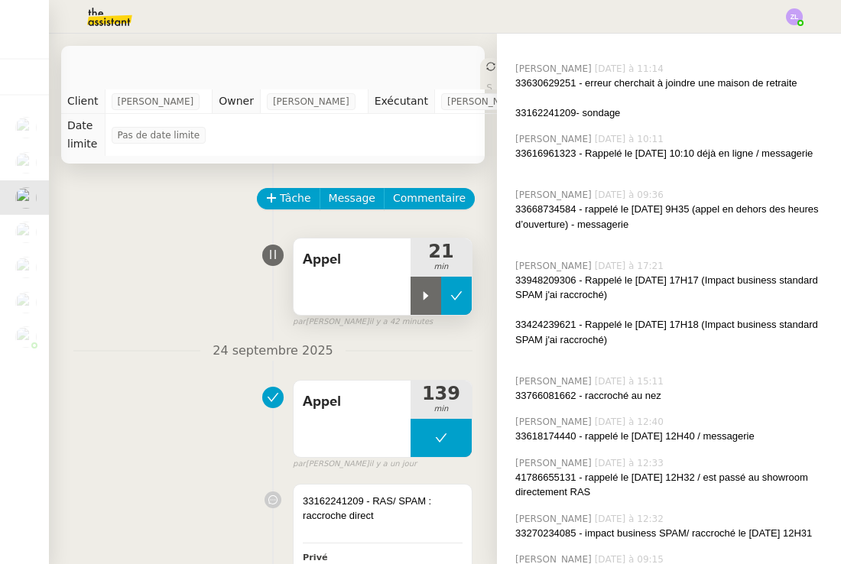
click at [421, 294] on icon at bounding box center [426, 296] width 12 height 12
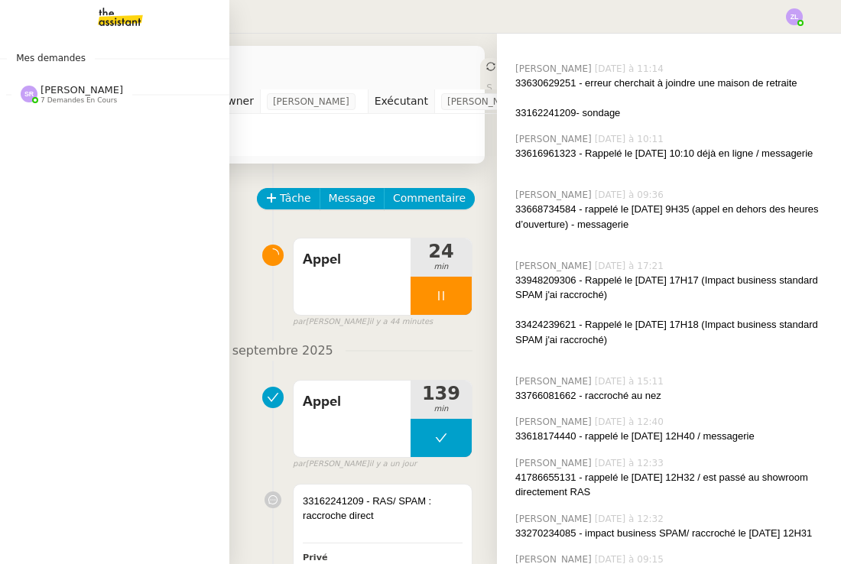
click at [66, 99] on span "7 demandes en cours" at bounding box center [79, 100] width 76 height 8
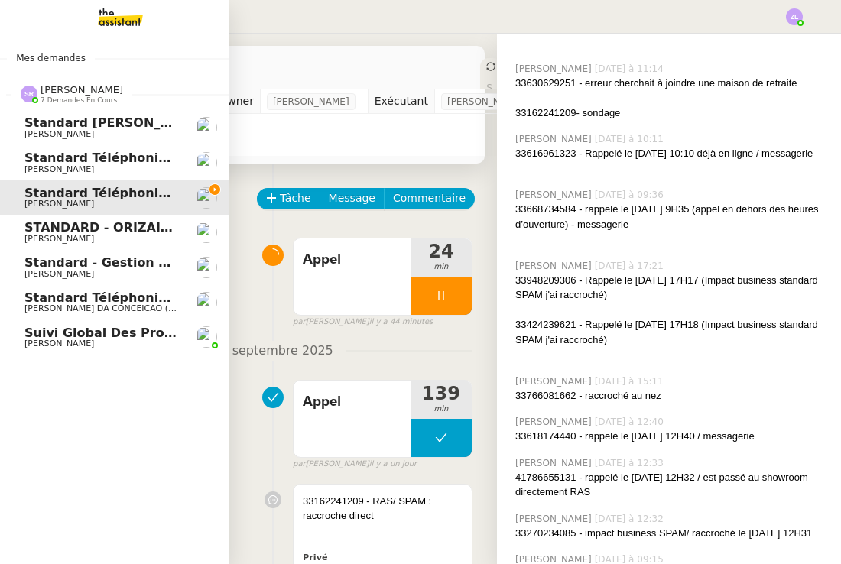
click at [134, 270] on span "[PERSON_NAME]" at bounding box center [101, 274] width 155 height 9
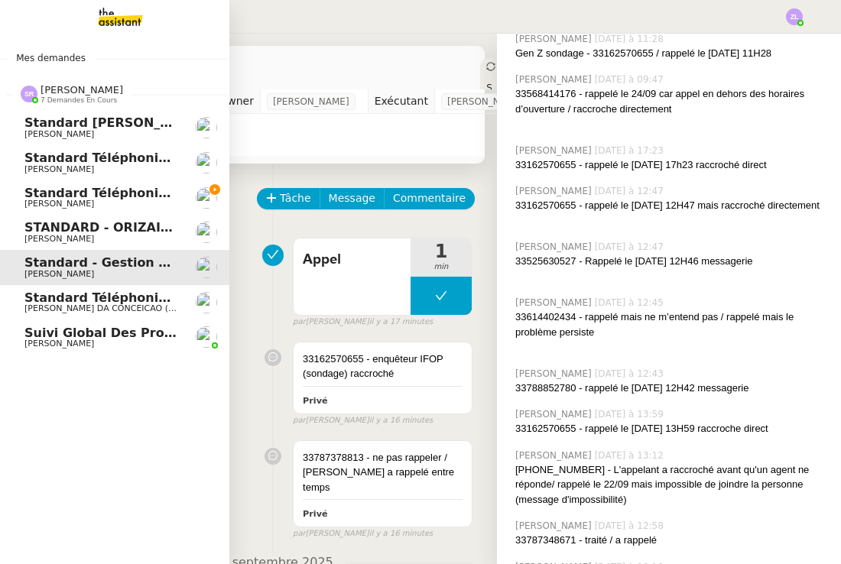
click at [50, 210] on link "Standard téléphonique - [DATE] [PERSON_NAME]" at bounding box center [114, 198] width 229 height 35
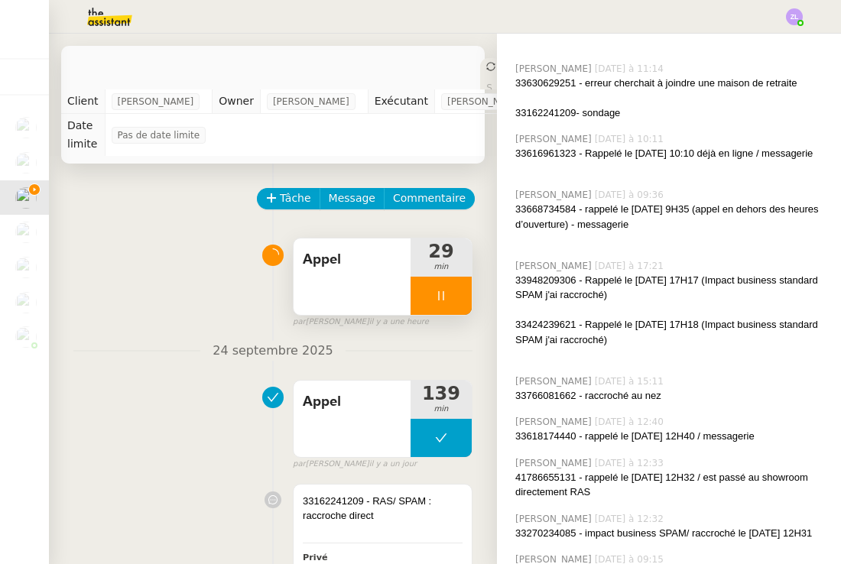
click at [425, 309] on div at bounding box center [441, 296] width 61 height 38
click at [449, 304] on button at bounding box center [456, 296] width 31 height 38
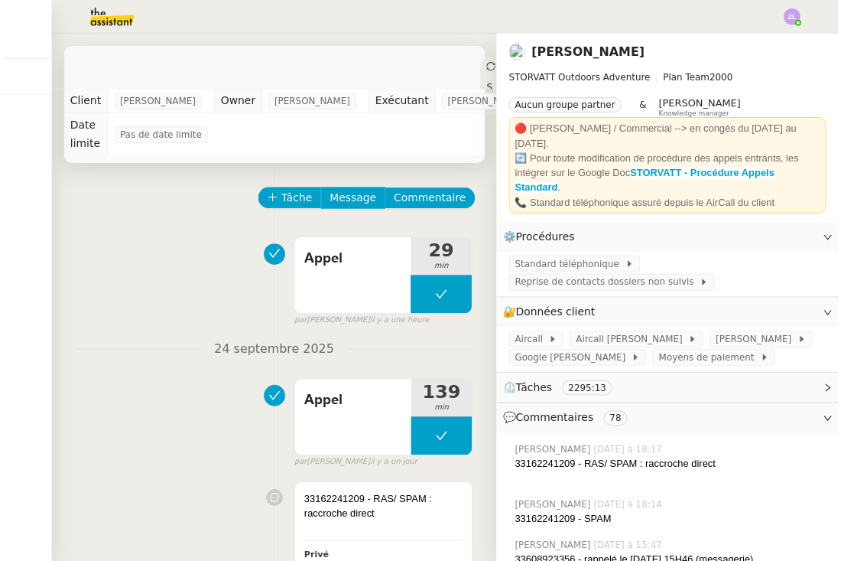
scroll to position [607, 0]
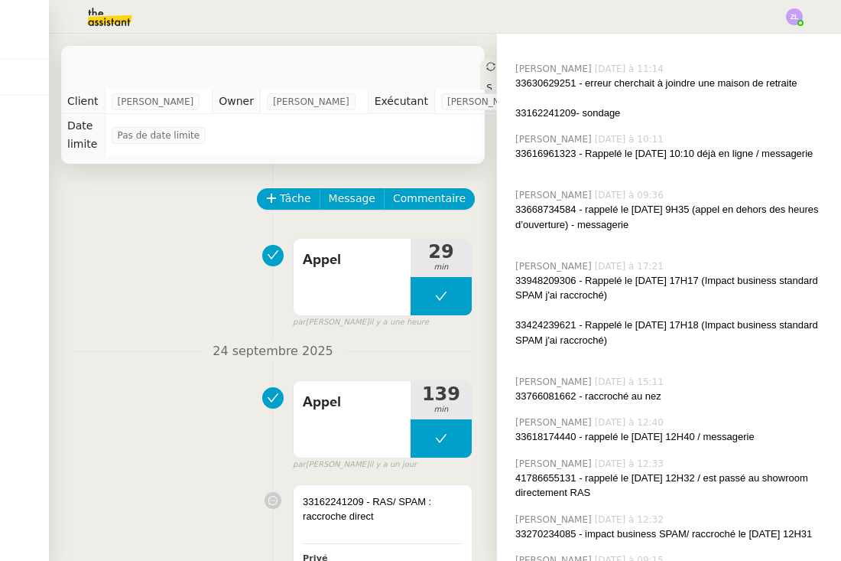
click at [801, 20] on div at bounding box center [794, 16] width 17 height 17
click at [805, 19] on nz-header at bounding box center [420, 17] width 841 height 34
click at [790, 17] on img at bounding box center [794, 16] width 17 height 17
click at [780, 37] on li "Suivi" at bounding box center [753, 43] width 99 height 21
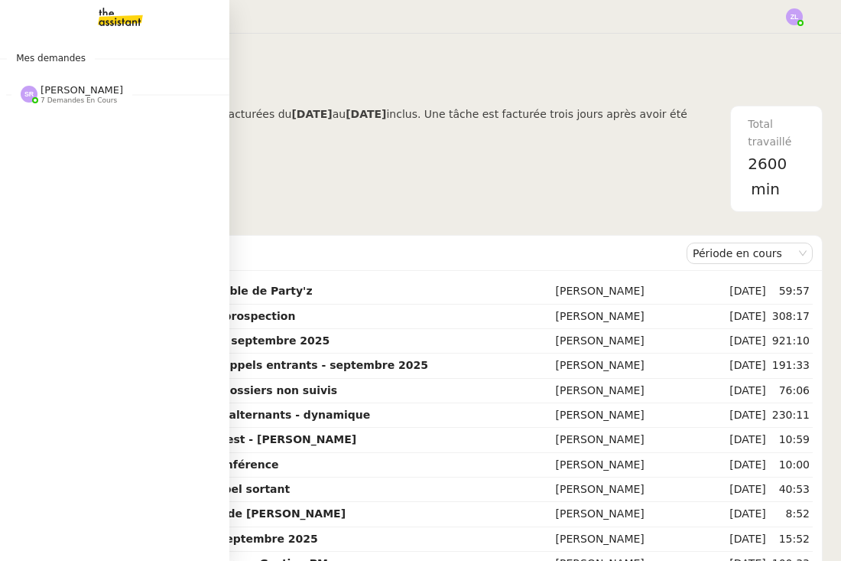
click at [110, 101] on span "7 demandes en cours" at bounding box center [79, 100] width 76 height 8
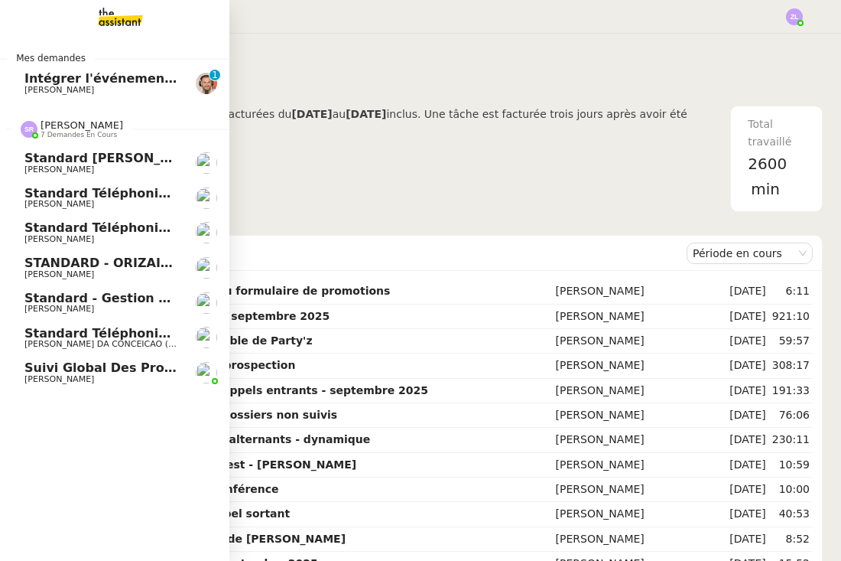
click at [66, 234] on span "[PERSON_NAME]" at bounding box center [59, 239] width 70 height 10
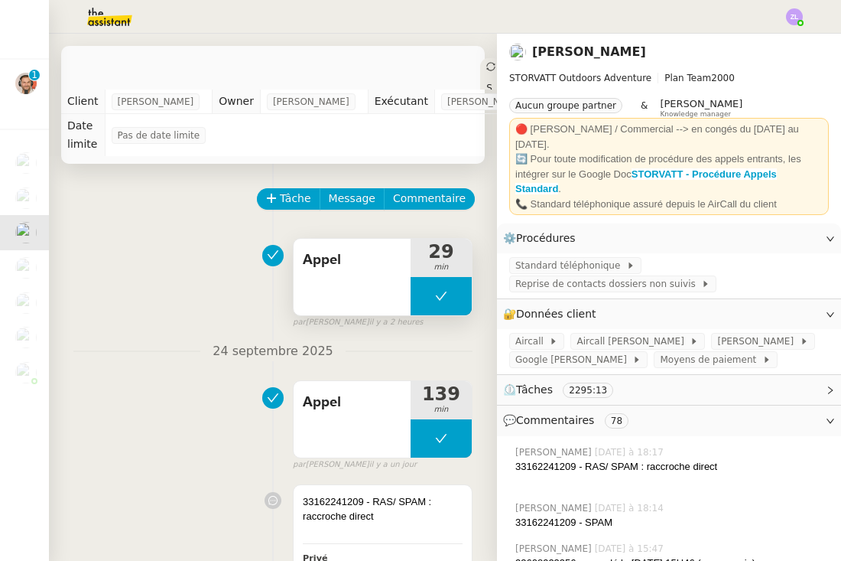
click at [433, 309] on button at bounding box center [441, 296] width 61 height 38
click at [433, 309] on div at bounding box center [426, 296] width 31 height 38
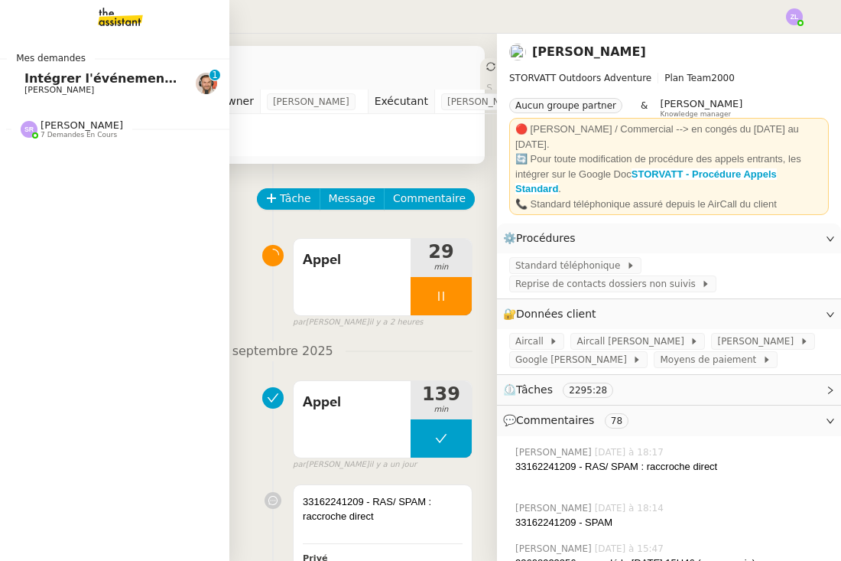
click at [31, 83] on span "Intégrer l'événement dans le fichier de suivi" at bounding box center [177, 78] width 306 height 15
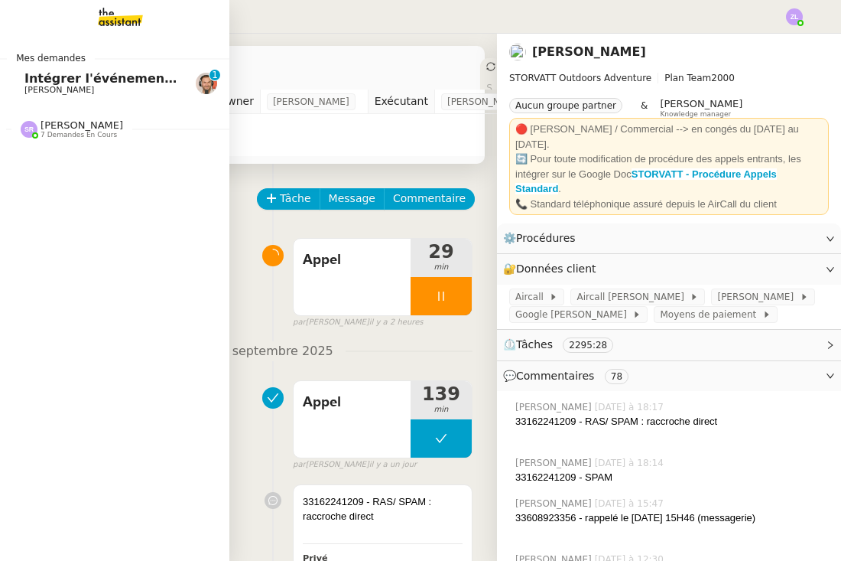
click at [31, 83] on span "Intégrer l'événement dans le fichier de suivi" at bounding box center [177, 78] width 306 height 15
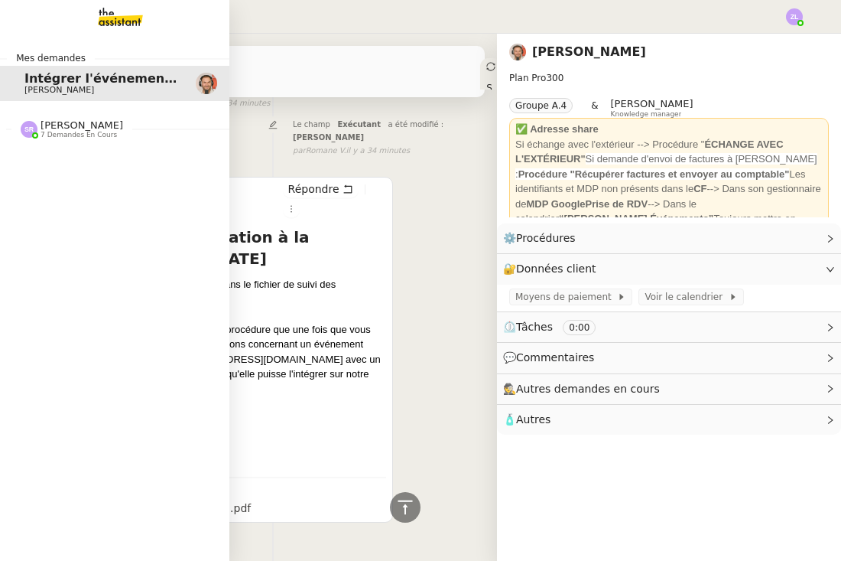
click at [100, 126] on span "[PERSON_NAME]" at bounding box center [82, 124] width 83 height 11
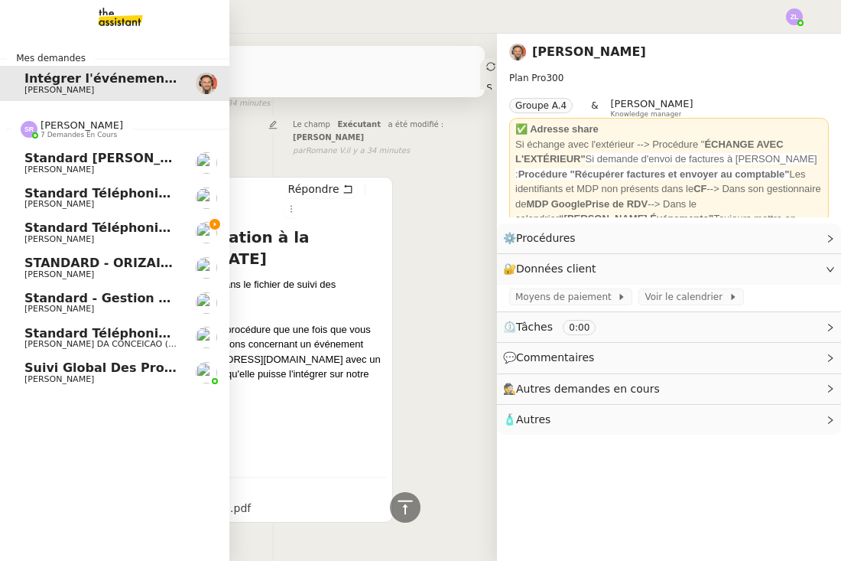
click at [155, 244] on link "Standard téléphonique - [DATE] [PERSON_NAME]" at bounding box center [114, 232] width 229 height 35
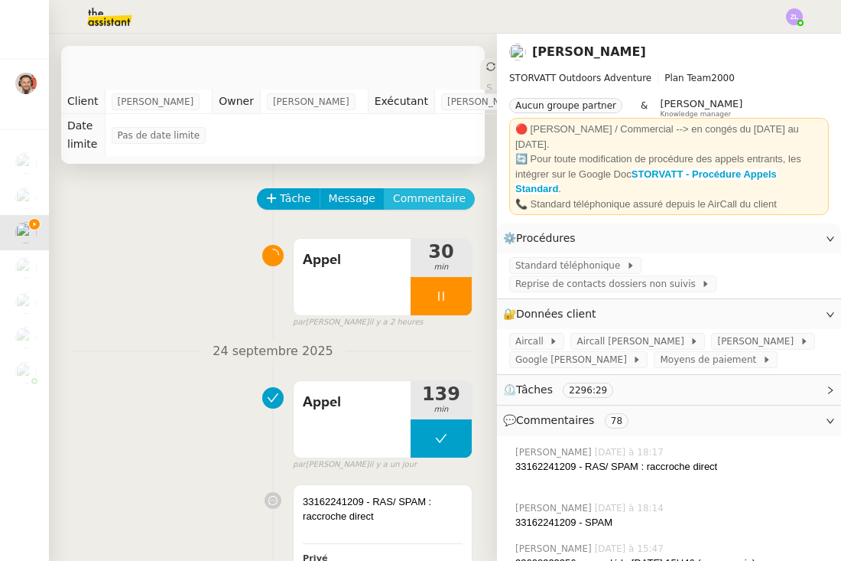
scroll to position [-1, 0]
click at [431, 199] on span "Commentaire" at bounding box center [429, 199] width 73 height 18
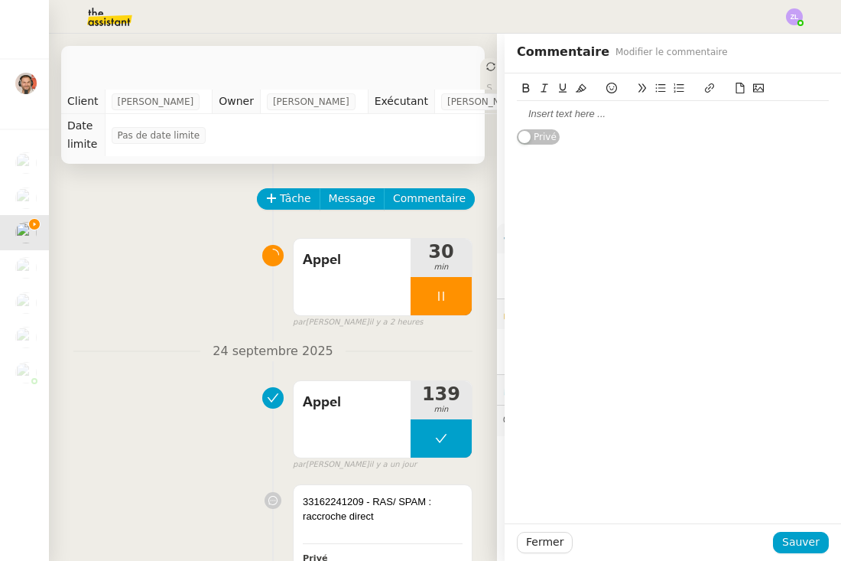
click at [548, 122] on div at bounding box center [673, 114] width 312 height 26
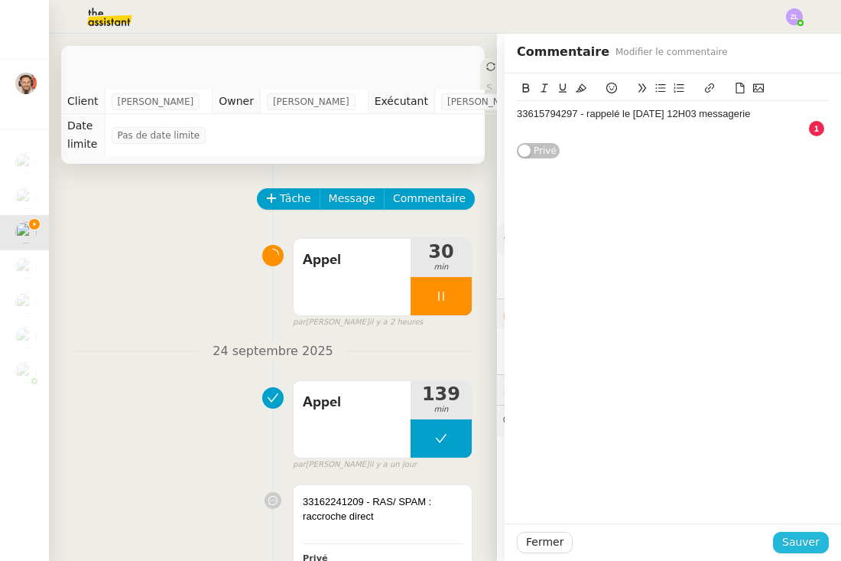
click at [798, 545] on span "Sauver" at bounding box center [800, 542] width 37 height 18
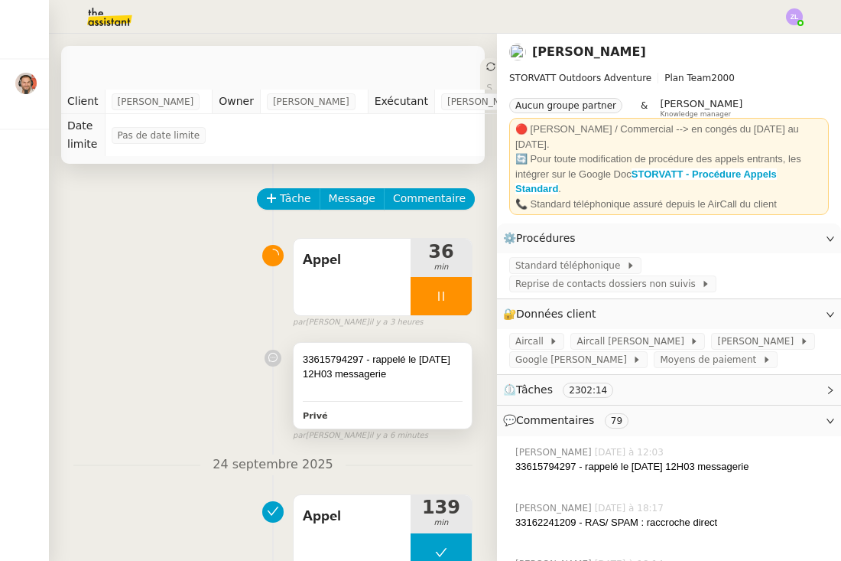
click at [434, 395] on div "33615794297 - rappelé le [DATE] 12H03 messagerie Privé" at bounding box center [383, 386] width 178 height 86
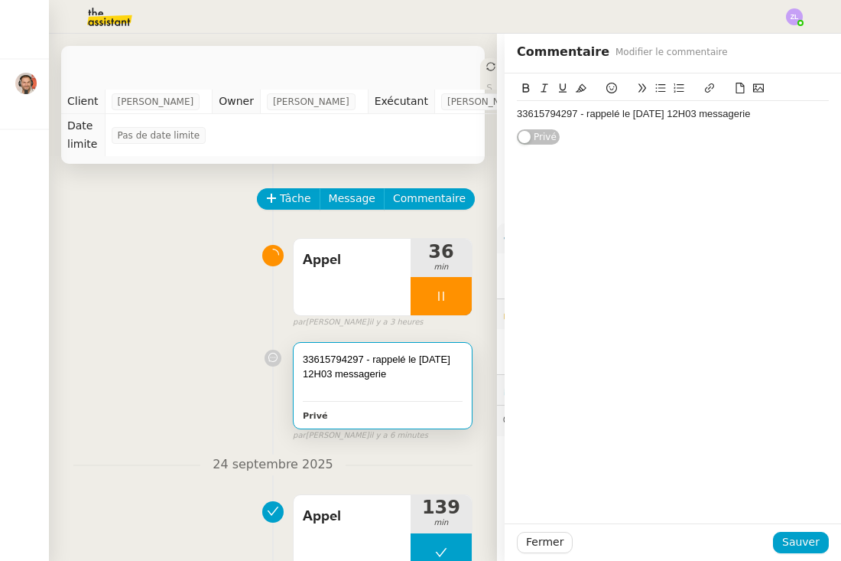
click at [768, 116] on div "33615794297 - rappelé le [DATE] 12H03 messagerie" at bounding box center [673, 114] width 312 height 14
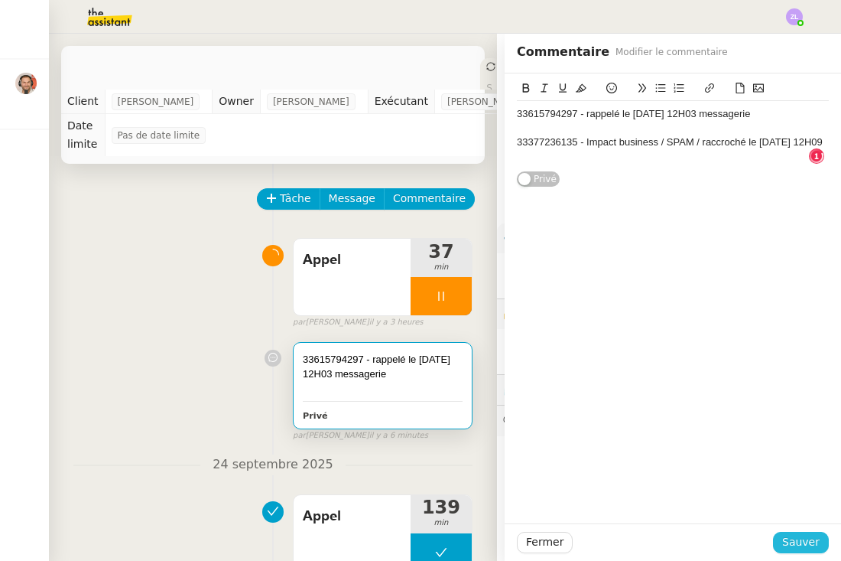
click at [795, 542] on span "Sauver" at bounding box center [800, 542] width 37 height 18
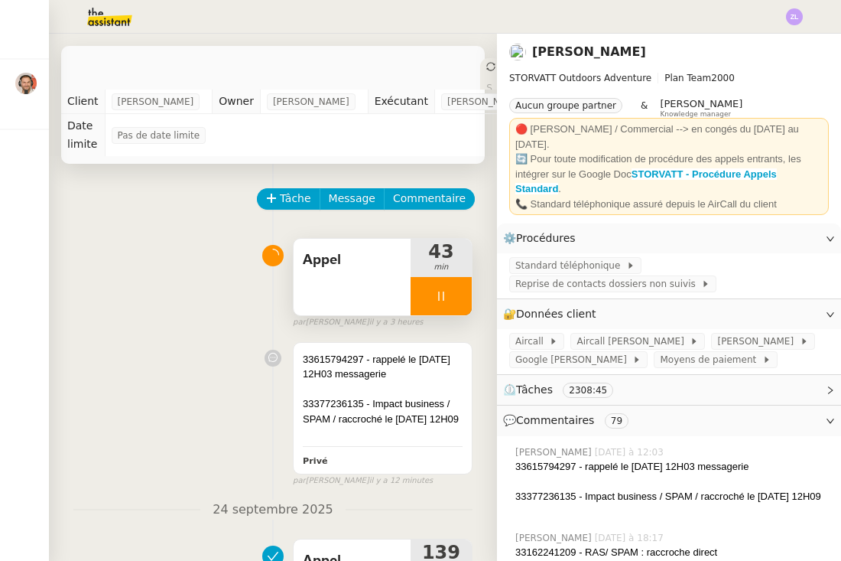
click at [423, 298] on div at bounding box center [441, 296] width 61 height 38
click at [423, 298] on icon at bounding box center [426, 296] width 12 height 12
click at [440, 300] on icon at bounding box center [441, 296] width 12 height 12
click at [458, 297] on icon at bounding box center [457, 296] width 12 height 12
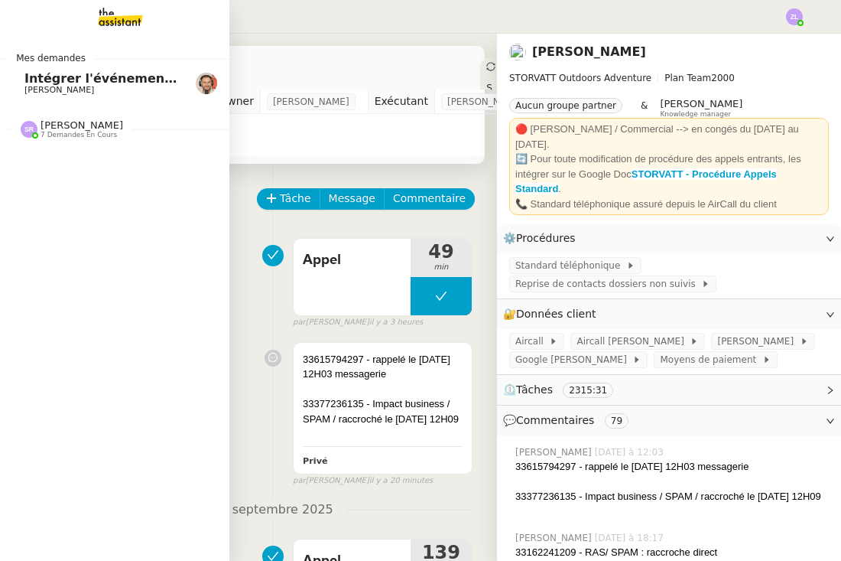
click at [35, 91] on span "[PERSON_NAME]" at bounding box center [59, 90] width 70 height 10
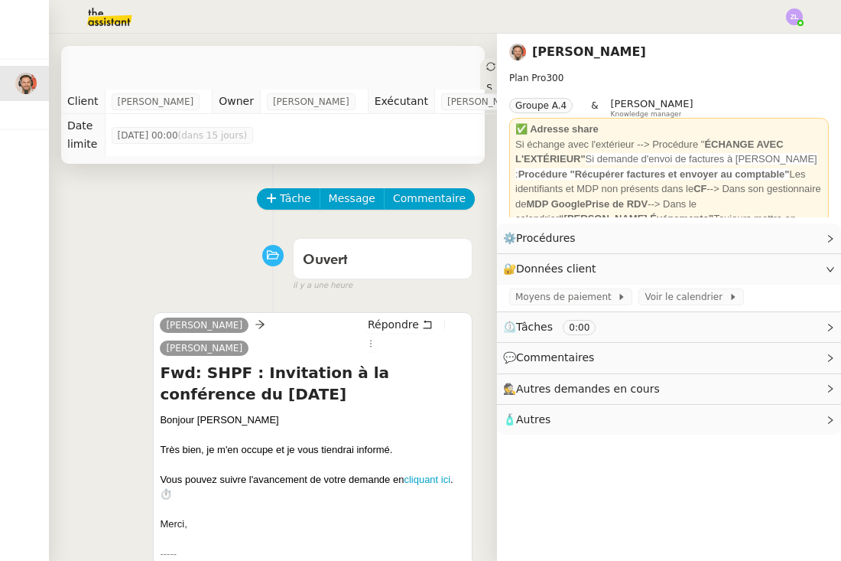
click at [242, 249] on div "Ouvert false il y a une heure" at bounding box center [272, 261] width 399 height 61
click at [282, 203] on span "Tâche" at bounding box center [295, 199] width 31 height 18
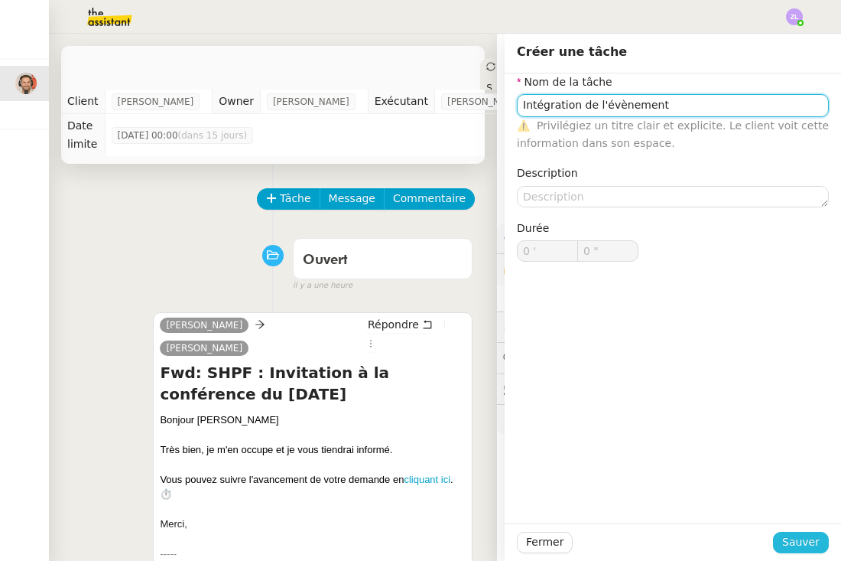
type input "Intégration de l'évènement"
click at [801, 540] on span "Sauver" at bounding box center [800, 542] width 37 height 18
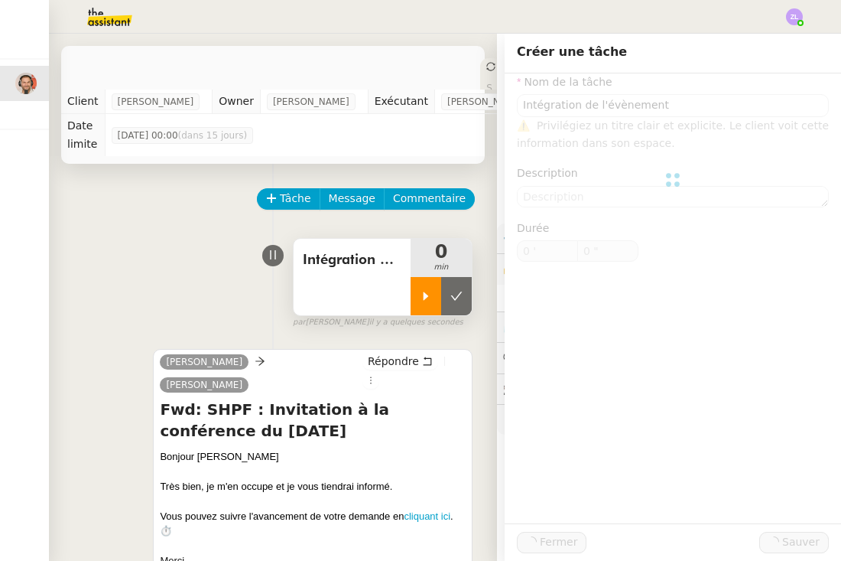
click at [421, 306] on div at bounding box center [426, 296] width 31 height 38
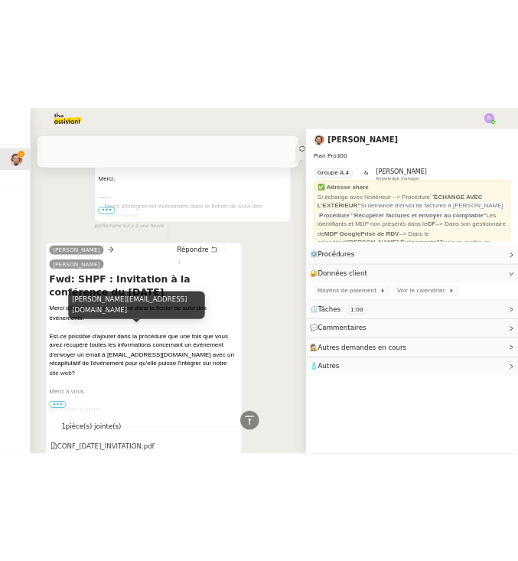
scroll to position [460, 0]
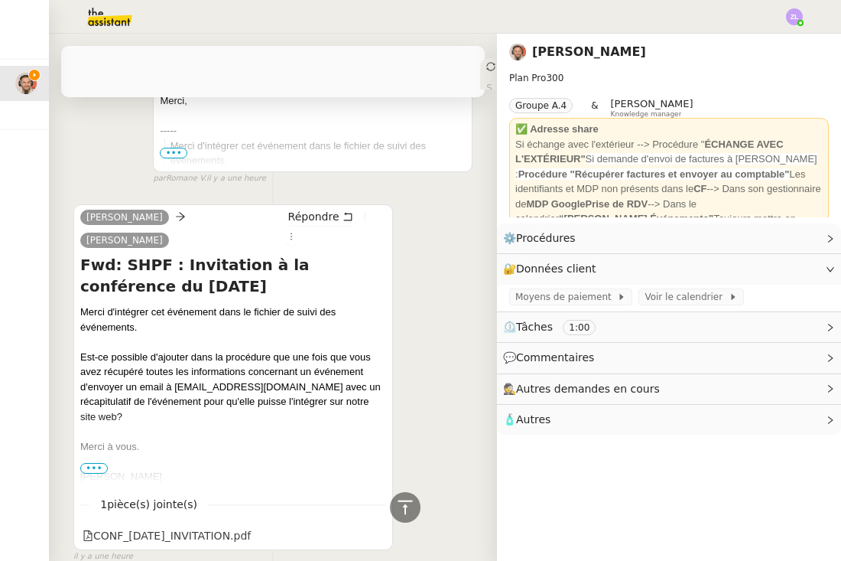
click at [87, 463] on span "•••" at bounding box center [94, 468] width 28 height 11
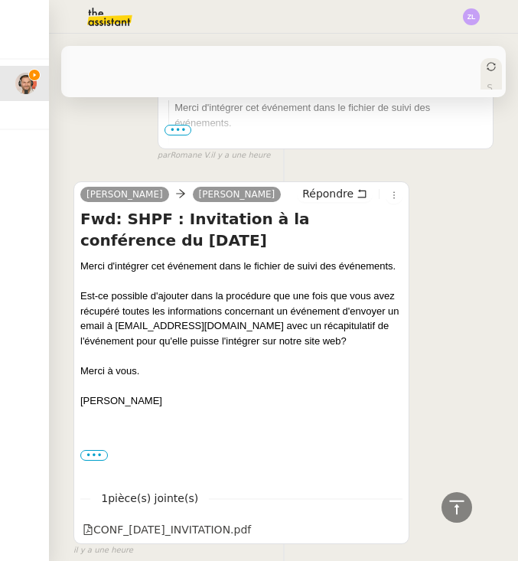
scroll to position [420, 0]
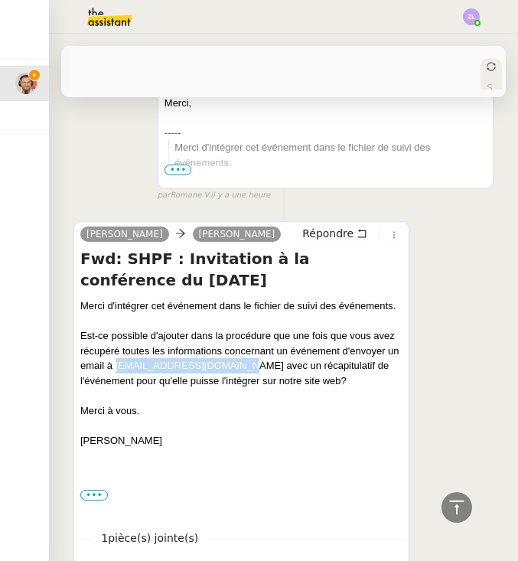
drag, startPoint x: 115, startPoint y: 365, endPoint x: 225, endPoint y: 366, distance: 110.1
click at [225, 366] on div "Merci d'intégrer cet événement dans le fichier de suivi des événements. Est-ce …" at bounding box center [241, 357] width 322 height 119
copy div "[EMAIL_ADDRESS][DOMAIN_NAME]"
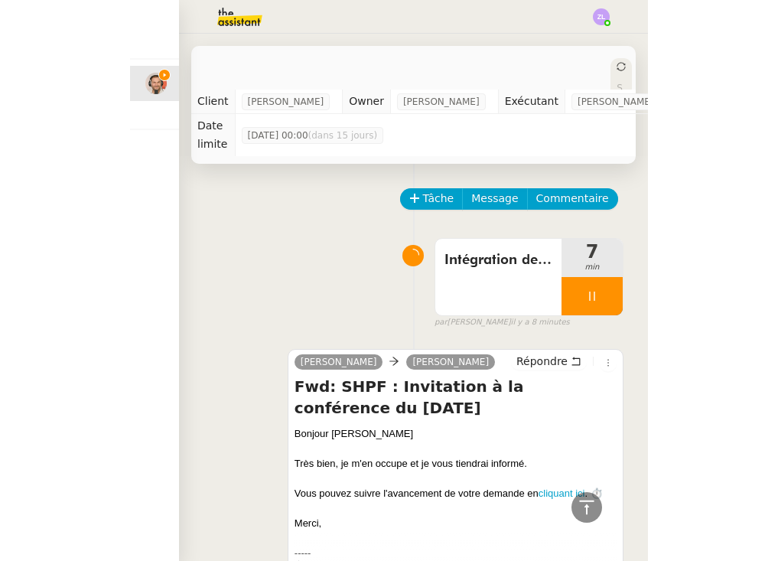
scroll to position [0, 0]
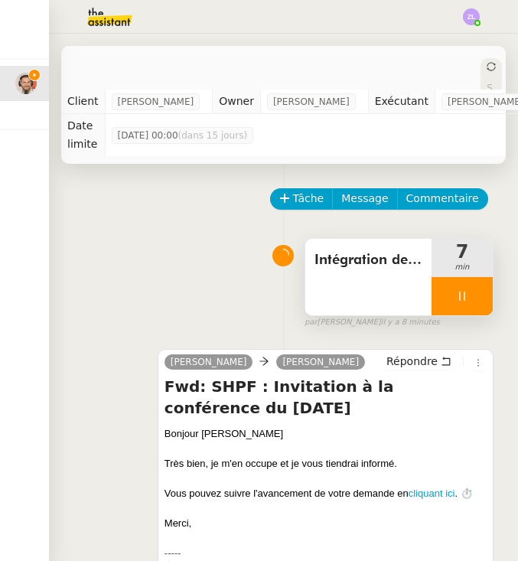
click at [457, 301] on icon at bounding box center [462, 296] width 12 height 12
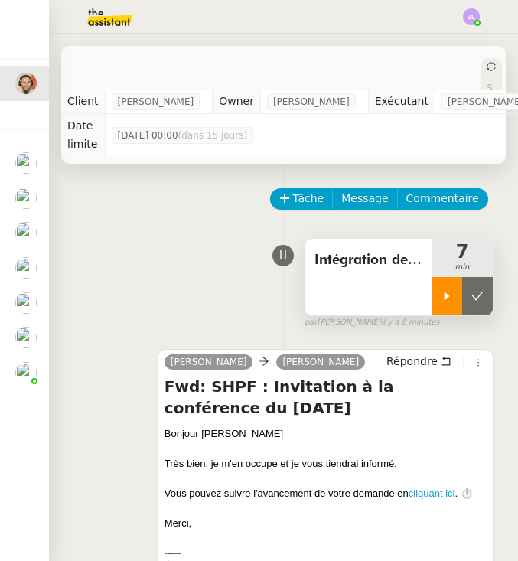
click at [21, 169] on img at bounding box center [25, 162] width 21 height 21
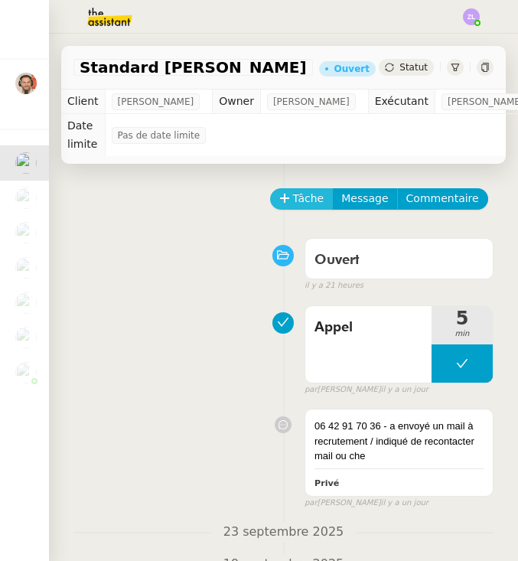
click at [299, 199] on span "Tâche" at bounding box center [308, 199] width 31 height 18
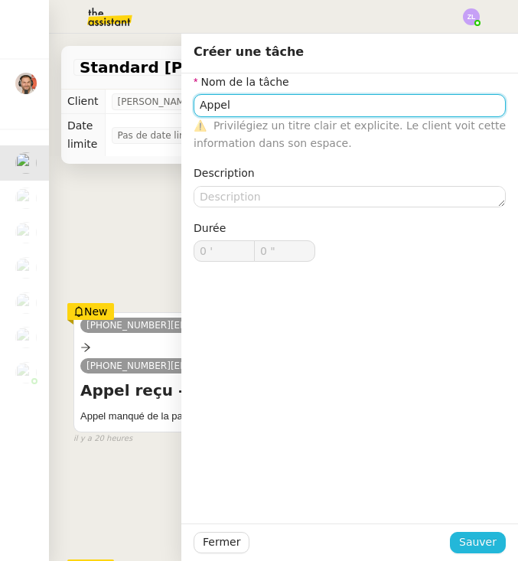
type input "Appel"
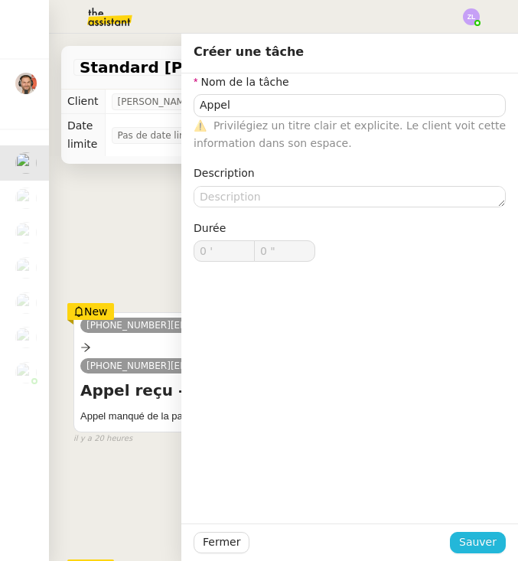
click at [472, 550] on span "Sauver" at bounding box center [477, 542] width 37 height 18
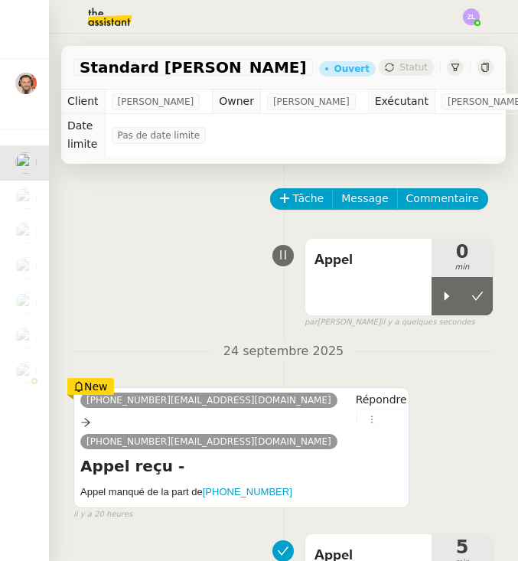
click at [444, 301] on icon at bounding box center [447, 296] width 12 height 12
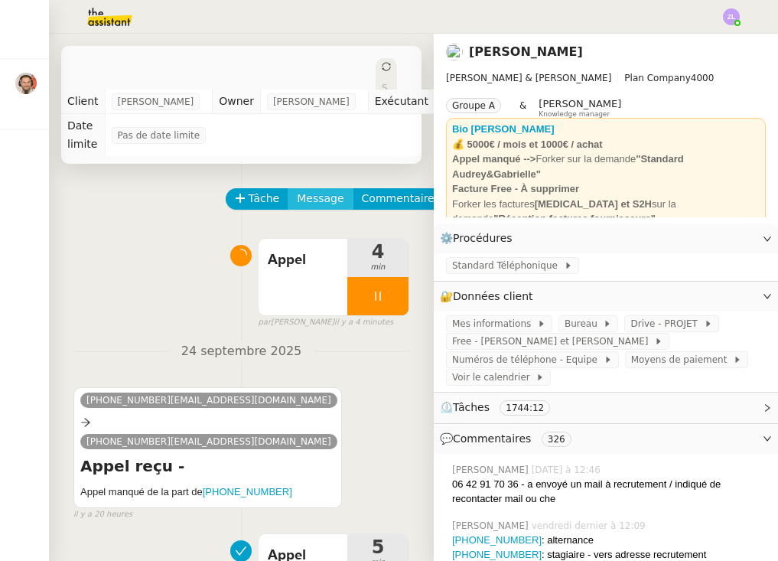
click at [307, 202] on span "Message" at bounding box center [320, 199] width 47 height 18
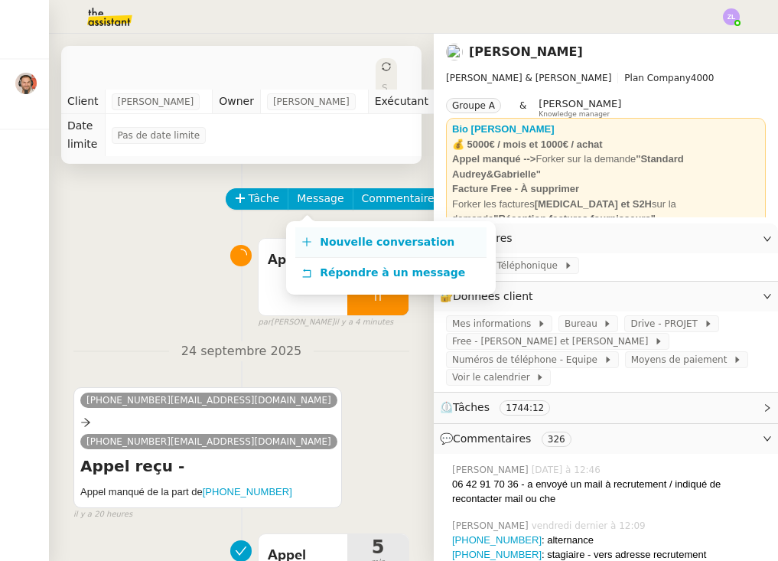
click at [368, 232] on link "Nouvelle conversation" at bounding box center [390, 242] width 191 height 31
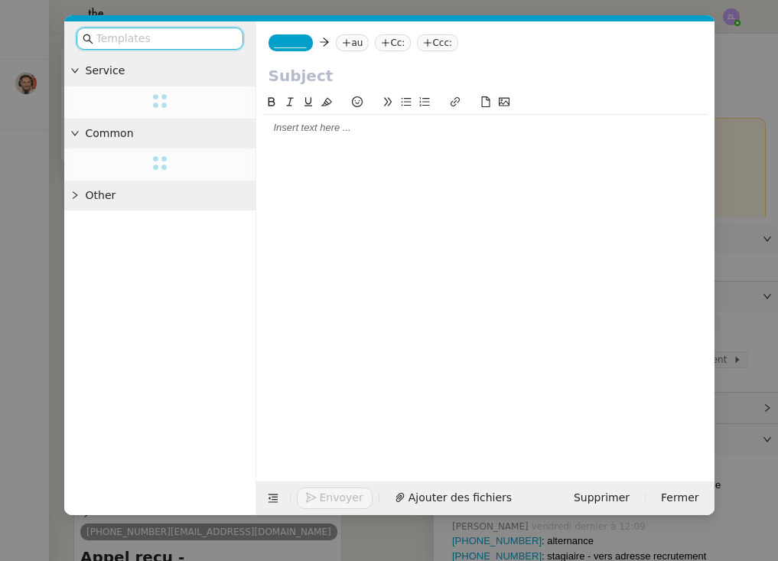
click at [299, 42] on span "_______" at bounding box center [291, 42] width 32 height 11
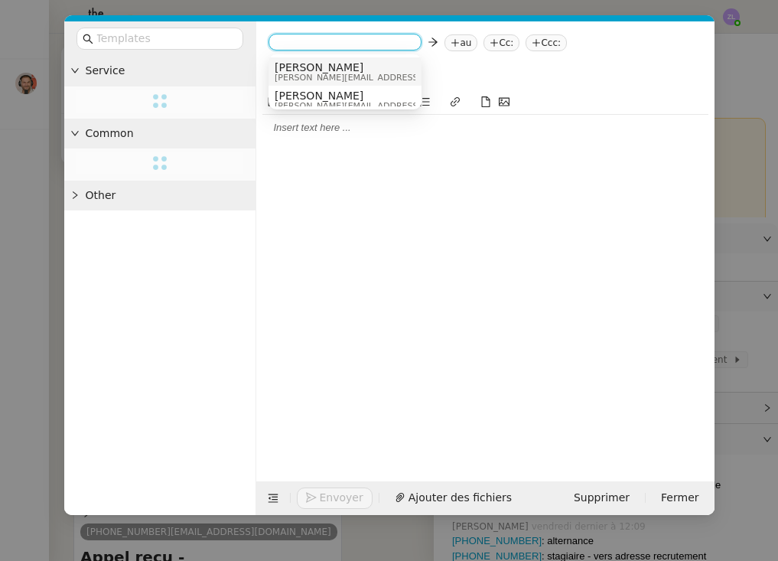
click at [342, 75] on span "[PERSON_NAME][EMAIL_ADDRESS][DOMAIN_NAME]" at bounding box center [383, 77] width 217 height 8
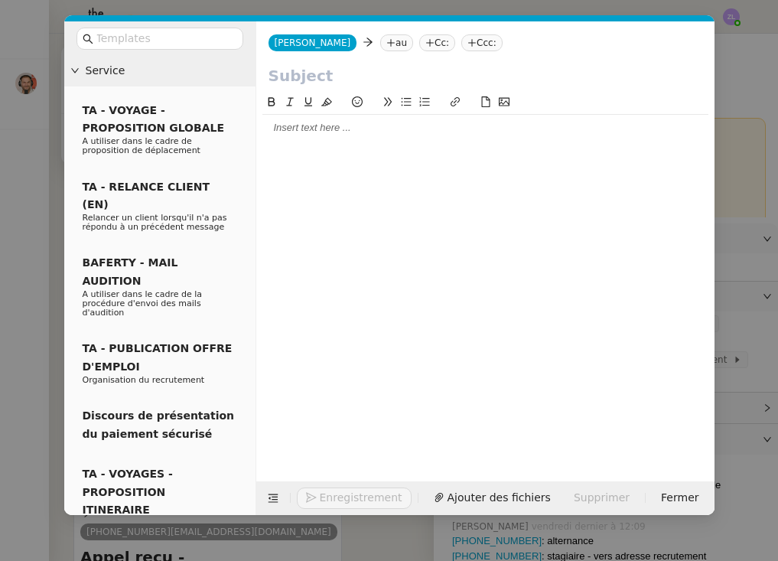
click at [380, 44] on nz-tag "au" at bounding box center [396, 42] width 33 height 17
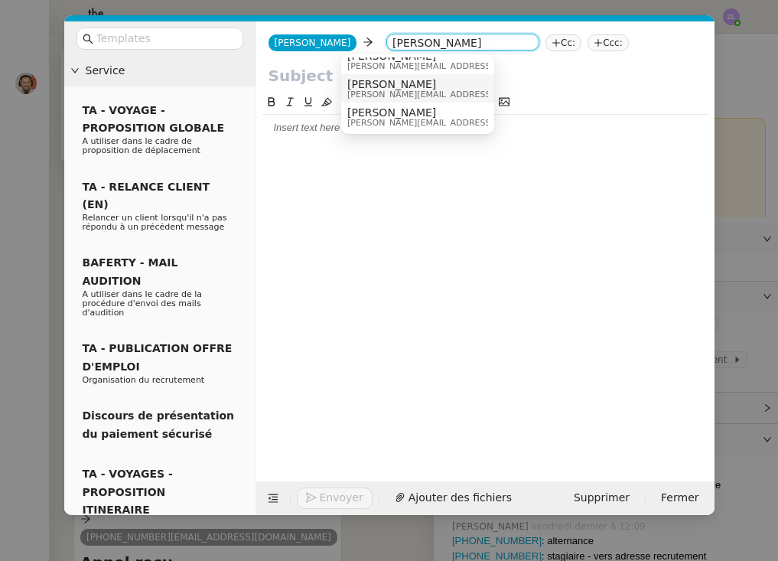
scroll to position [11, 0]
type input "[PERSON_NAME]"
click at [425, 89] on span "[PERSON_NAME]" at bounding box center [455, 84] width 217 height 12
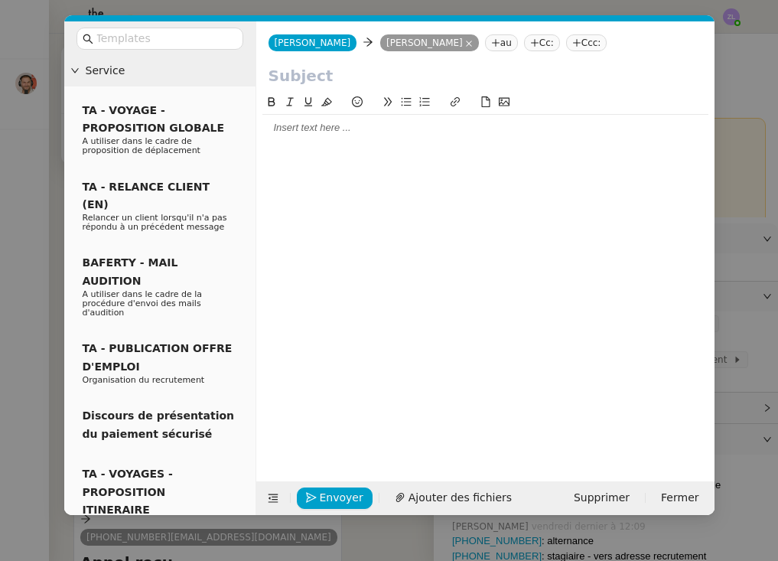
scroll to position [0, 0]
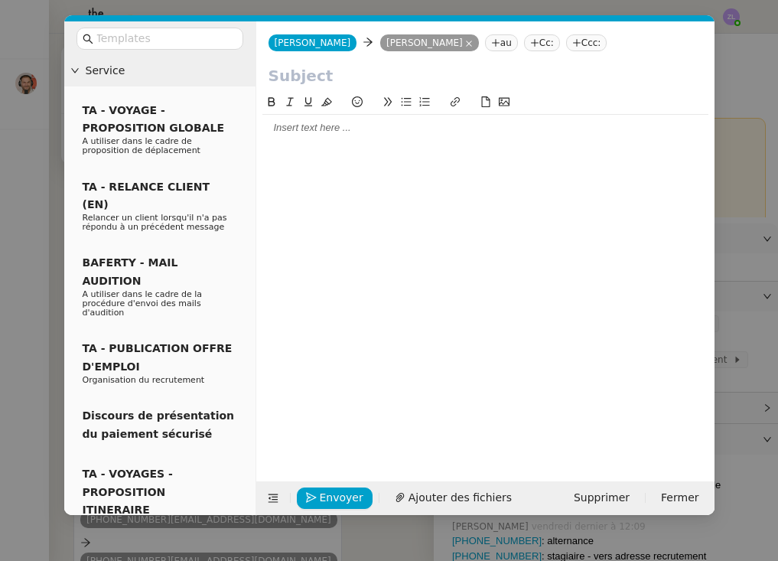
click at [491, 42] on icon at bounding box center [495, 42] width 9 height 9
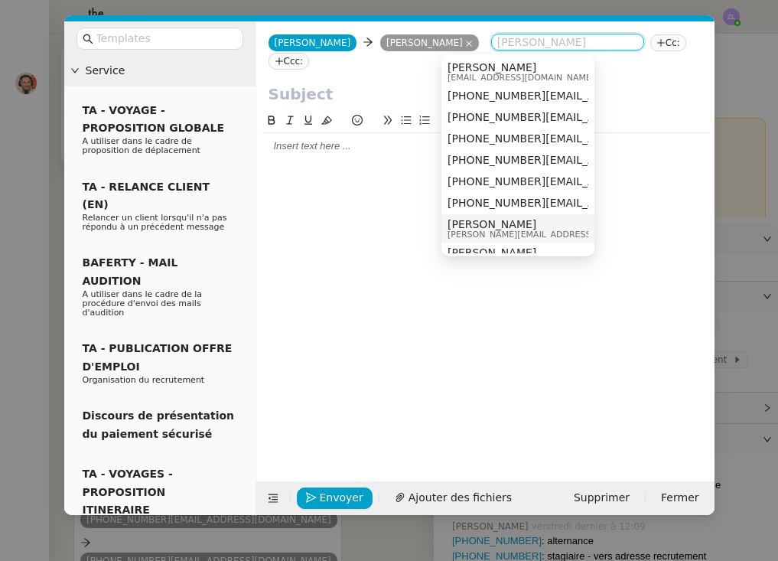
click at [460, 225] on span "[PERSON_NAME]" at bounding box center [555, 224] width 217 height 12
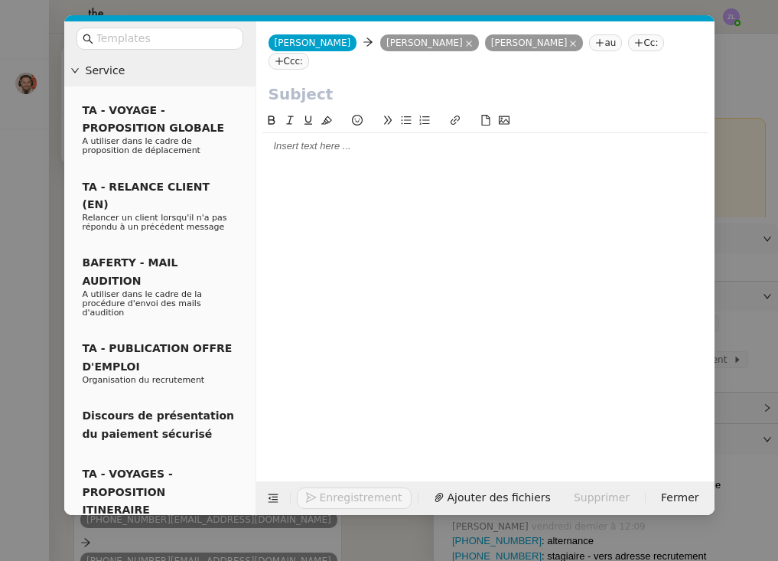
click at [290, 84] on input "text" at bounding box center [485, 94] width 434 height 23
paste input "Suivi des travaux – M. [PERSON_NAME]"
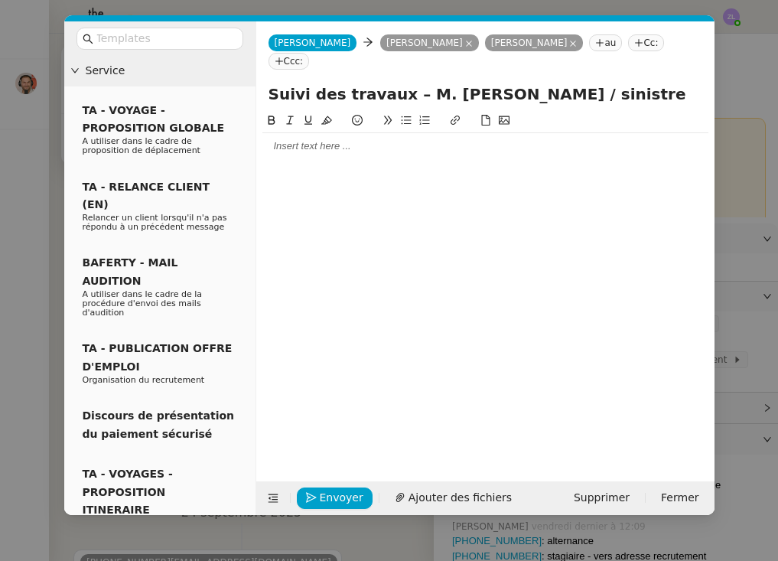
click at [408, 83] on input "Suivi des travaux – M. [PERSON_NAME] / sinistre" at bounding box center [485, 94] width 434 height 23
click at [384, 83] on input "Suivi des travaux – M. [PERSON_NAME] / sinistre" at bounding box center [485, 94] width 434 height 23
drag, startPoint x: 391, startPoint y: 74, endPoint x: 320, endPoint y: 74, distance: 70.4
click at [320, 83] on input "Suivi des travaux – M. [PERSON_NAME] / sinistre" at bounding box center [485, 94] width 434 height 23
click at [399, 83] on input "Suivi de sinistre – M. [PERSON_NAME] / sinistre" at bounding box center [485, 94] width 434 height 23
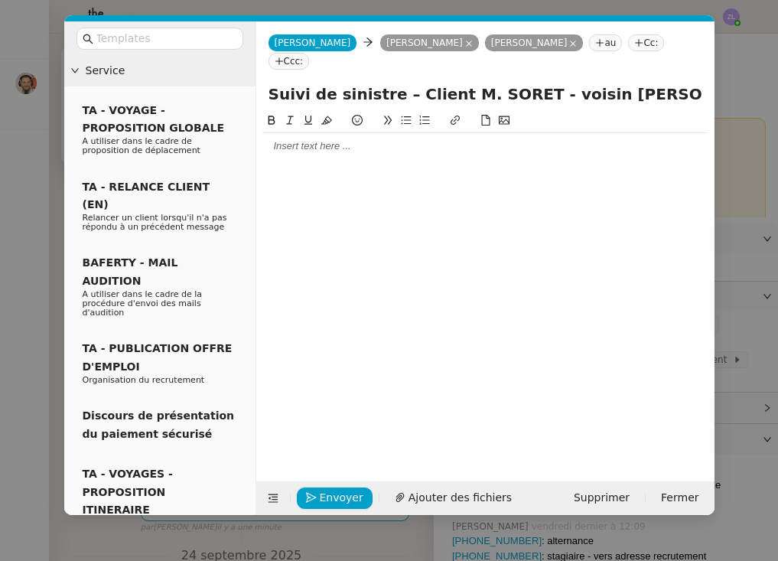
drag, startPoint x: 695, startPoint y: 74, endPoint x: 784, endPoint y: 76, distance: 88.7
click at [778, 76] on html "Mes demandes Intégrer l'événement dans le fichier de suivi [PERSON_NAME] [PERSO…" at bounding box center [389, 280] width 778 height 561
click at [645, 83] on input "Suivi de sinistre – Client M. SORET - voisin [PERSON_NAME] [PERSON_NAME] / sini…" at bounding box center [485, 94] width 434 height 23
drag, startPoint x: 634, startPoint y: 77, endPoint x: 718, endPoint y: 77, distance: 84.1
click at [718, 77] on nz-modal-container "Service TA - VOYAGE - PROPOSITION GLOBALE A utiliser dans le cadre de propositi…" at bounding box center [389, 280] width 778 height 561
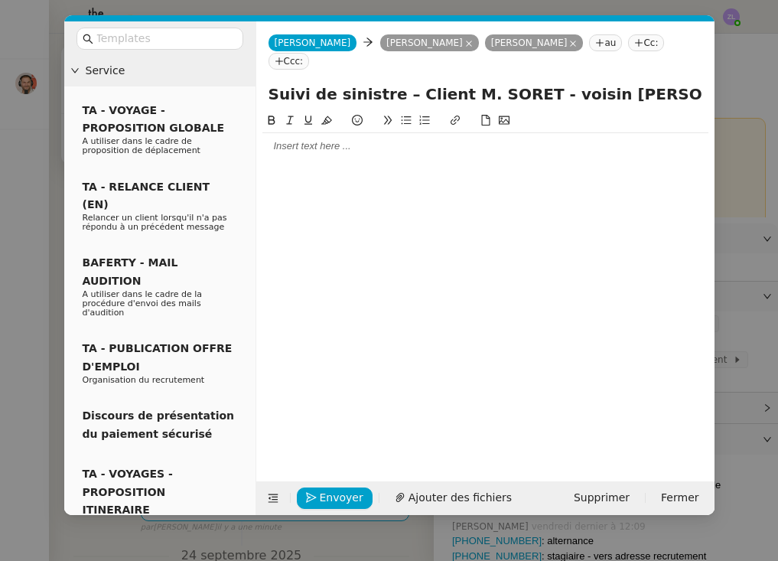
type input "Suivi de sinistre – Client M. SORET - voisin [PERSON_NAME] [PERSON_NAME]"
click at [441, 146] on div at bounding box center [485, 285] width 446 height 346
click at [410, 139] on div at bounding box center [485, 146] width 446 height 14
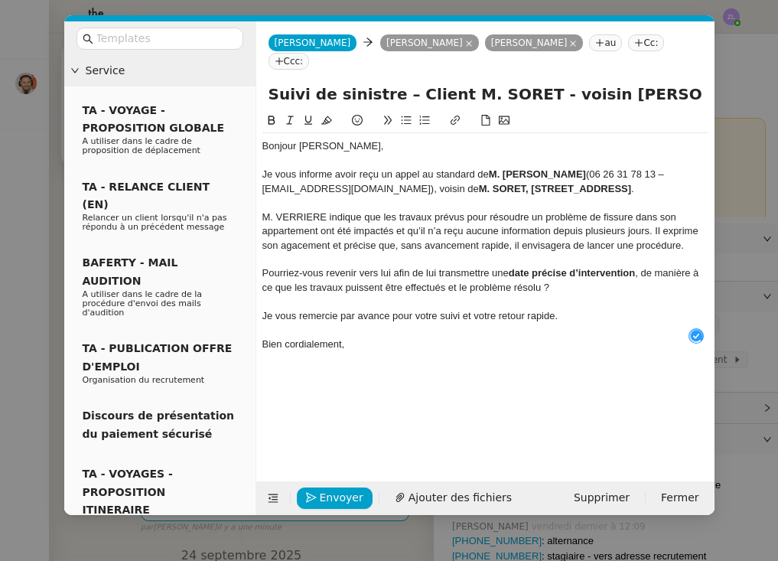
scroll to position [16, 0]
click at [534, 171] on div "Je vous informe avoir reçu un appel au standard de M. [PERSON_NAME] (06 26 31 7…" at bounding box center [485, 182] width 446 height 28
click at [533, 172] on div "Je vous informe avoir reçu un appel au standard de M. [PERSON_NAME] (06 26 31 7…" at bounding box center [485, 182] width 446 height 28
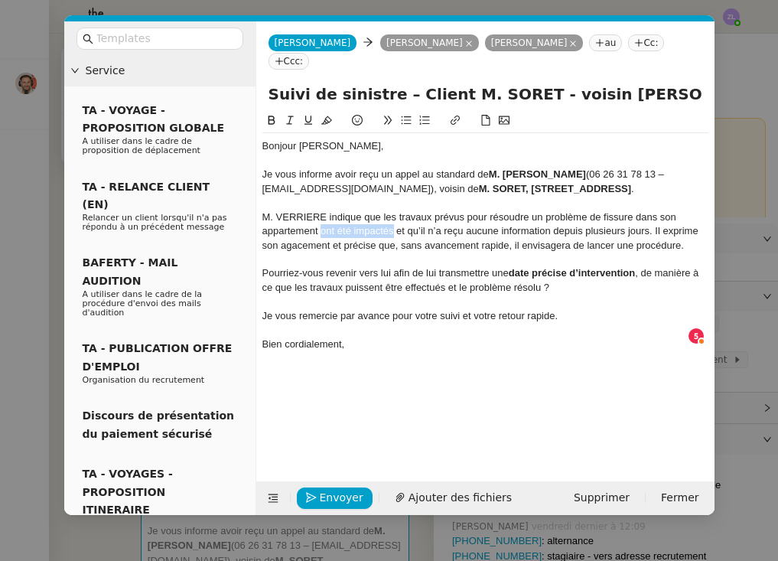
drag, startPoint x: 394, startPoint y: 210, endPoint x: 320, endPoint y: 210, distance: 74.2
click at [320, 210] on div "M. VERRIERE indique que les travaux prévus pour résoudre un problème de fissure…" at bounding box center [485, 231] width 446 height 42
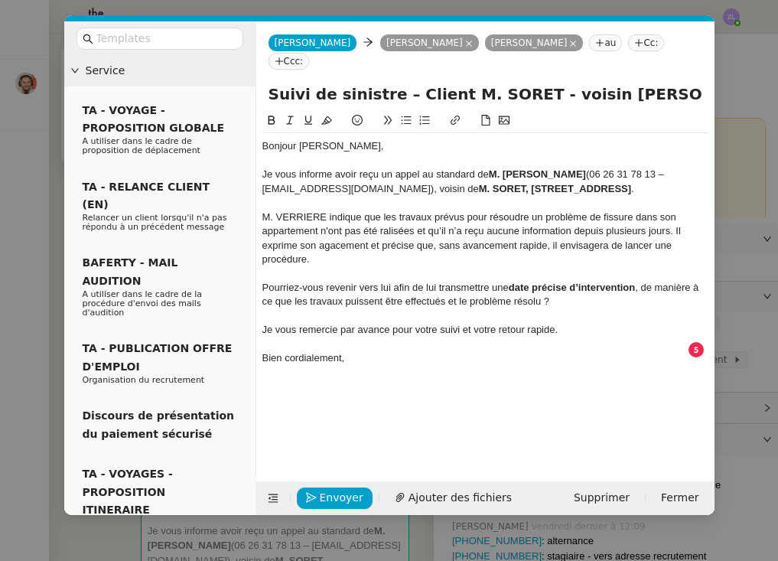
click at [676, 210] on div "M. VERRIERE indique que les travaux prévus pour résoudre un problème de fissure…" at bounding box center [485, 238] width 446 height 57
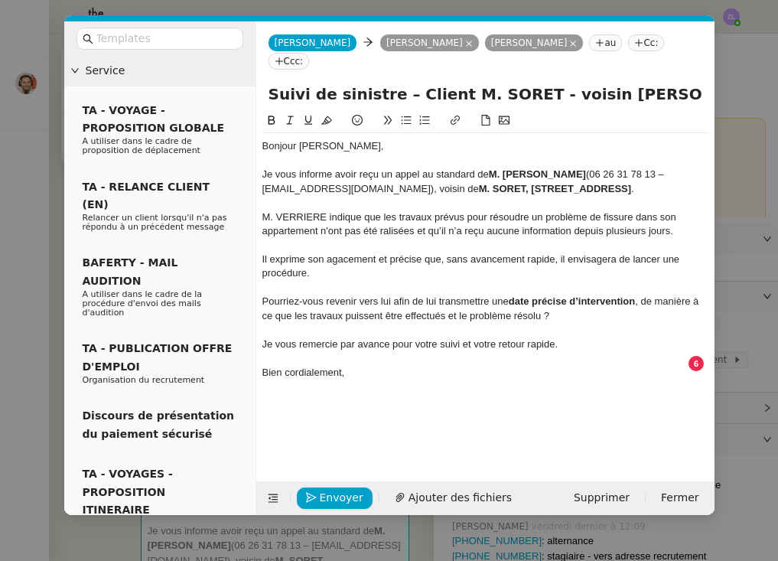
click at [307, 258] on div "Il exprime son agacement et précise que, sans avancement rapide, il envisagera …" at bounding box center [485, 266] width 446 height 28
click at [384, 210] on div "M. VERRIERE indique que les travaux prévus pour résoudre un problème de fissure…" at bounding box center [485, 224] width 446 height 28
click at [414, 211] on div "M. VERRIERE indique que les travaux prévus pour résoudre un problème de fissure…" at bounding box center [485, 224] width 446 height 28
click at [479, 183] on strong "M. SORET, [STREET_ADDRESS]" at bounding box center [555, 188] width 152 height 11
click at [704, 171] on div "Je vous informe avoir reçu un appel au standard de M. [PERSON_NAME] (06 26 31 7…" at bounding box center [485, 182] width 446 height 28
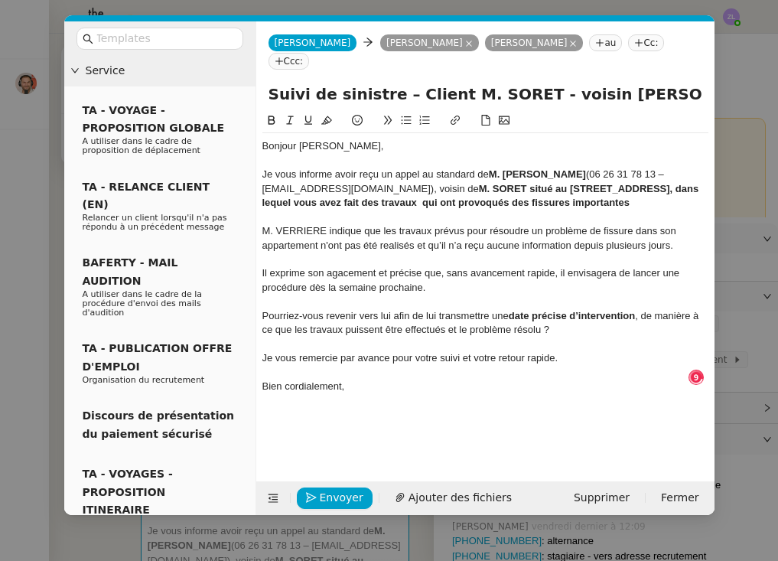
click at [356, 379] on div "Bien cordialement," at bounding box center [485, 386] width 446 height 14
click at [425, 379] on div "Bien cordialement,partme" at bounding box center [485, 386] width 446 height 14
click at [677, 177] on div "Je vous informe avoir reçu un appel au standard de M. [PERSON_NAME] (06 26 31 7…" at bounding box center [485, 189] width 446 height 42
click at [672, 186] on strong "M. SORET situé au [STREET_ADDRESS], dans lequel vous avez fait des travaux qui …" at bounding box center [481, 195] width 439 height 25
click at [665, 187] on strong "M. SORET situé au [STREET_ADDRESS], dans lequel vous avez fait des travaux qui …" at bounding box center [481, 195] width 439 height 25
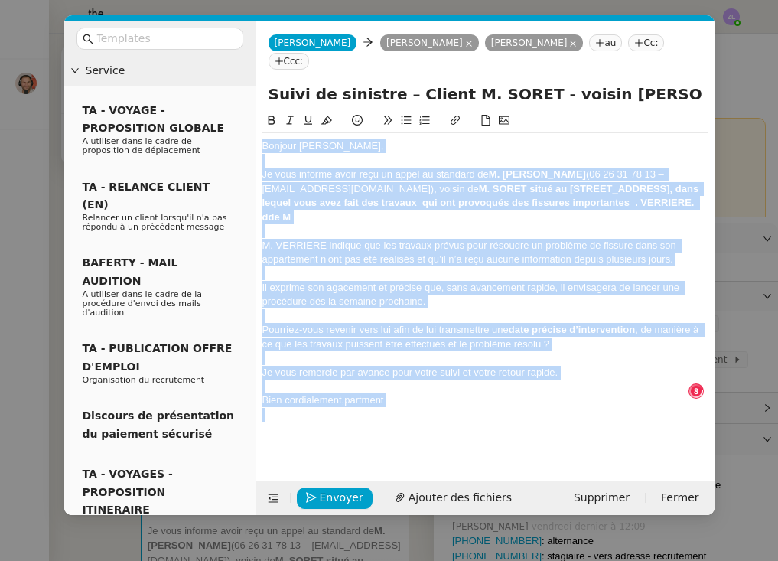
copy div "Bonjour [PERSON_NAME], Je vous informe avoir reçu un appel au standard de M. [P…"
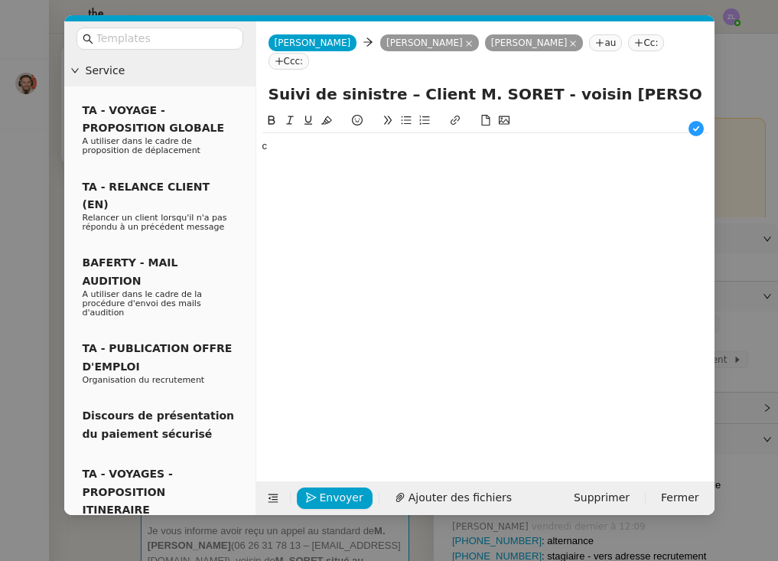
click at [659, 184] on div "c" at bounding box center [485, 285] width 446 height 346
click at [660, 182] on div "c" at bounding box center [485, 285] width 446 height 346
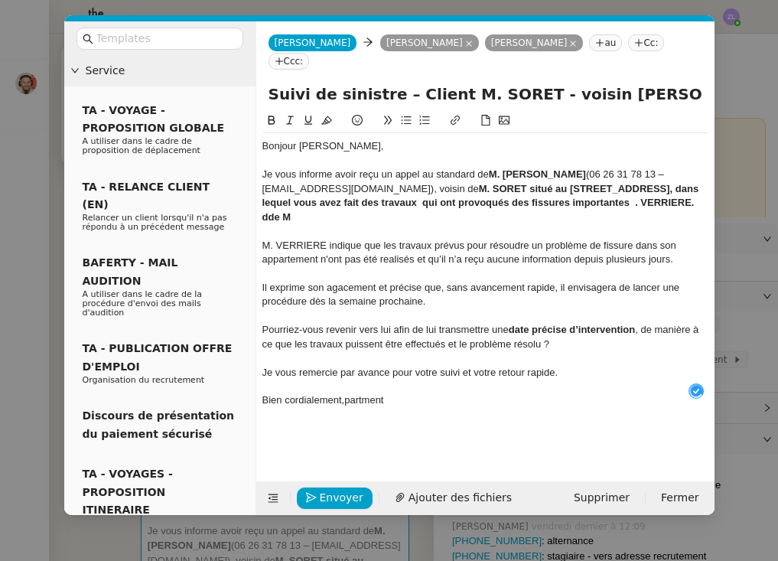
click at [666, 184] on strong "M. SORET situé au [STREET_ADDRESS], dans lequel vous avez fait des travaux qui …" at bounding box center [481, 203] width 439 height 40
click at [395, 393] on div "Bien cordialement,partment" at bounding box center [485, 400] width 446 height 14
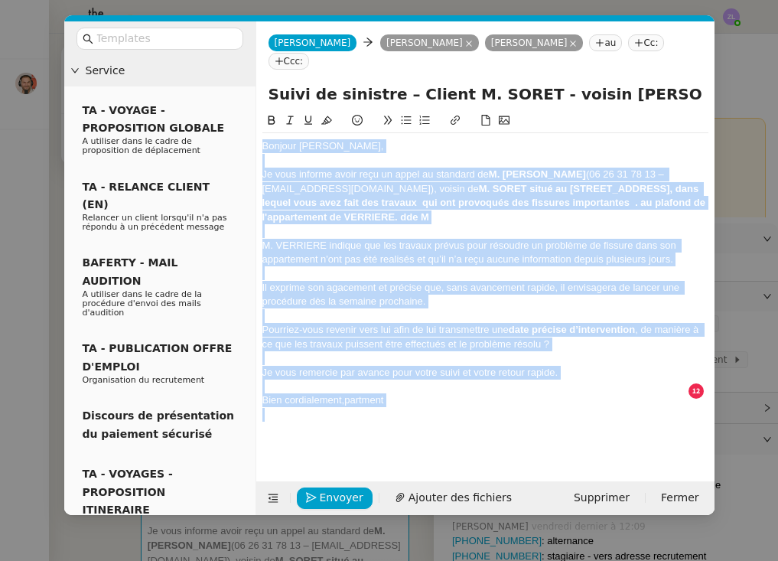
copy div "Bonjour [PERSON_NAME], Je vous informe avoir reçu un appel au standard de M. [P…"
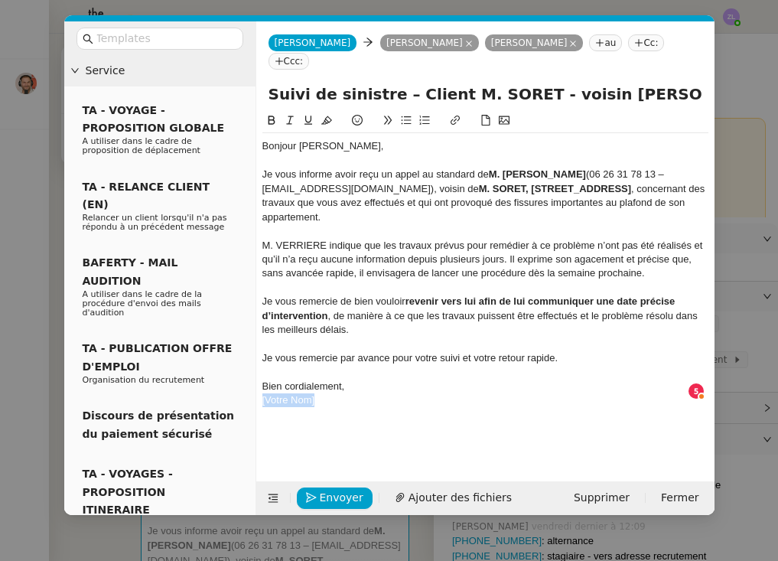
drag, startPoint x: 333, startPoint y: 376, endPoint x: 262, endPoint y: 377, distance: 71.2
click at [262, 393] on div "[Votre Nom]" at bounding box center [485, 400] width 446 height 14
click at [639, 239] on div "M. VERRIERE indique que les travaux prévus pour remédier à ce problème n’ont pa…" at bounding box center [485, 260] width 446 height 42
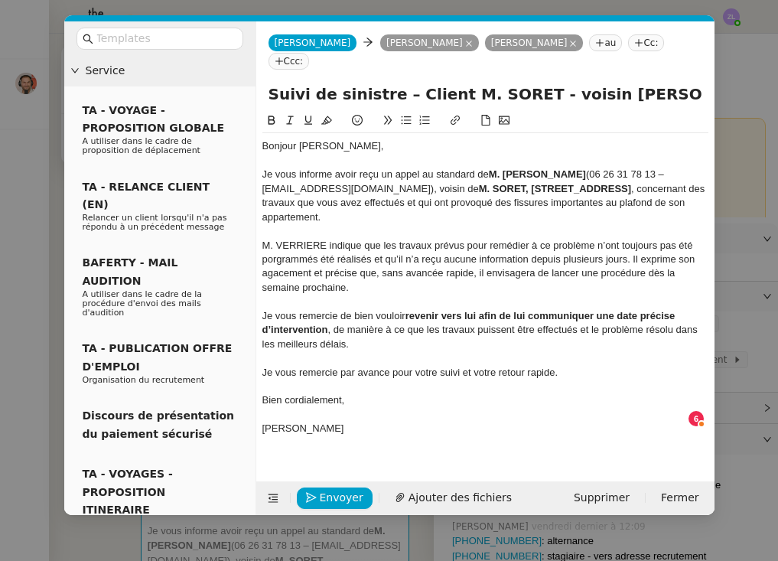
drag, startPoint x: 372, startPoint y: 239, endPoint x: 321, endPoint y: 240, distance: 50.5
click at [321, 240] on div "M. VERRIERE indique que les travaux prévus pour remédier à ce problème n’ont to…" at bounding box center [485, 267] width 446 height 57
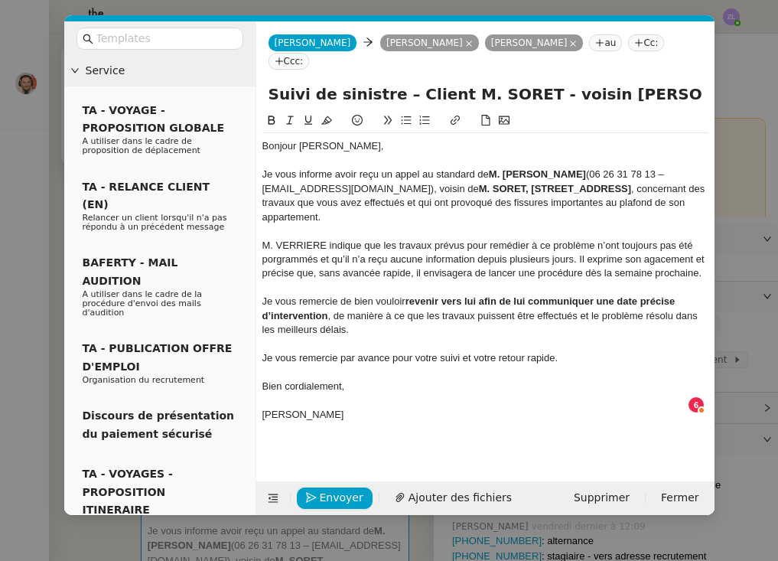
click at [285, 242] on div "M. VERRIERE indique que les travaux prévus pour remédier à ce problème n’ont to…" at bounding box center [485, 260] width 446 height 42
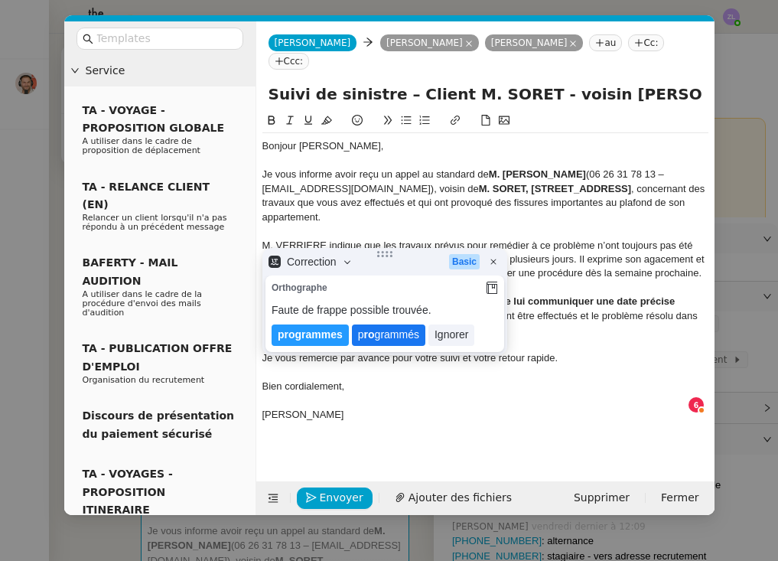
click at [381, 337] on lt-span "p ro grammés" at bounding box center [388, 334] width 73 height 21
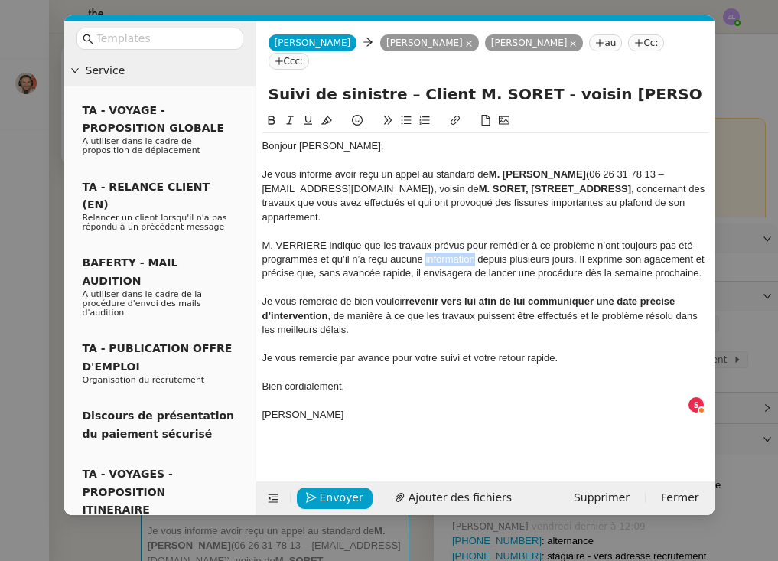
click at [425, 239] on div "M. VERRIERE indique que les travaux prévus pour remédier à ce problème n’ont to…" at bounding box center [485, 260] width 446 height 42
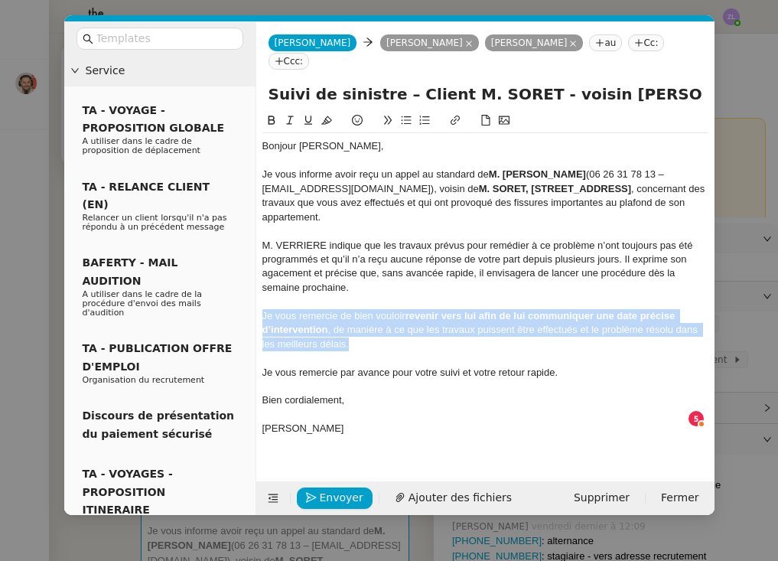
click at [260, 289] on nz-spin "Bonjour [PERSON_NAME], Je vous informe avoir reçu un appel au standard de M. [P…" at bounding box center [485, 288] width 458 height 352
copy div "Je vous remercie de bien vouloir revenir vers lui afin de lui communiquer une d…"
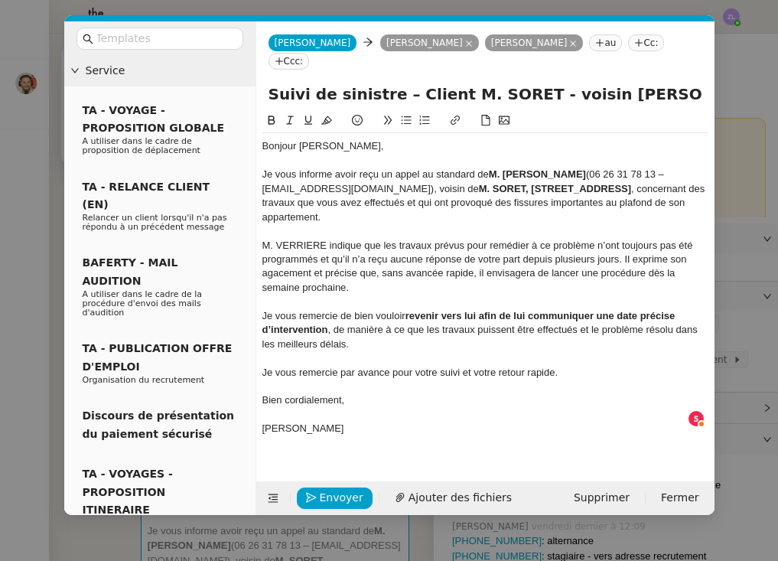
scroll to position [8, 0]
drag, startPoint x: 613, startPoint y: 290, endPoint x: 615, endPoint y: 277, distance: 13.2
click at [557, 310] on strong "revenir rapidement vers M. VERRIERE" at bounding box center [609, 315] width 181 height 11
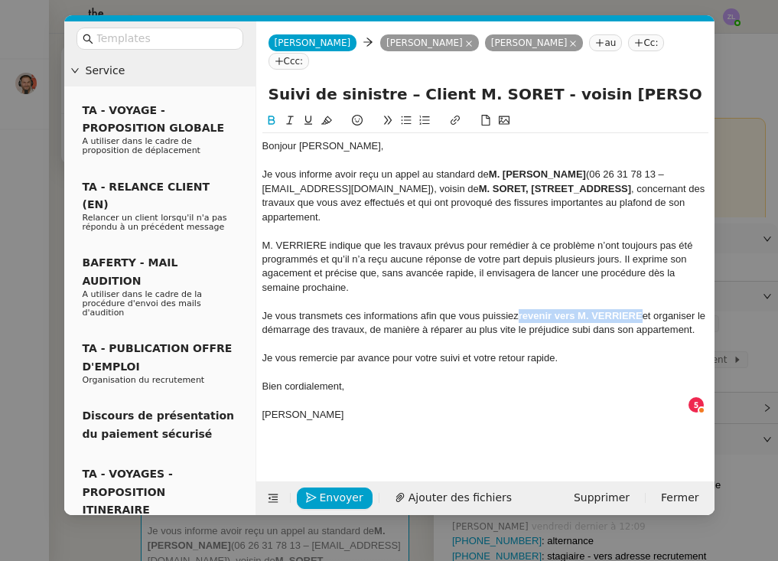
drag, startPoint x: 646, startPoint y: 294, endPoint x: 278, endPoint y: 112, distance: 411.2
click at [517, 309] on div "Je vous transmets ces informations afin que vous puissiez revenir vers M. VERRI…" at bounding box center [485, 323] width 446 height 28
click at [275, 115] on icon at bounding box center [271, 120] width 11 height 11
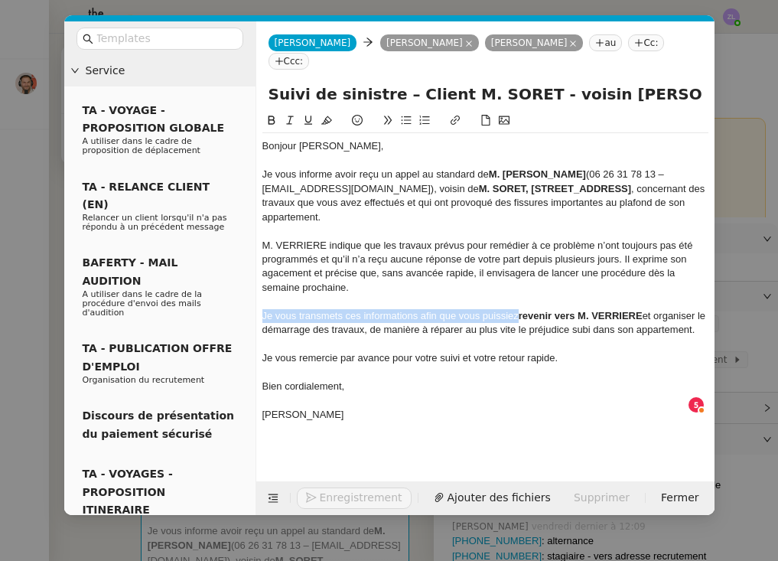
click at [617, 310] on strong "revenir vers M. VERRIERE" at bounding box center [581, 315] width 124 height 11
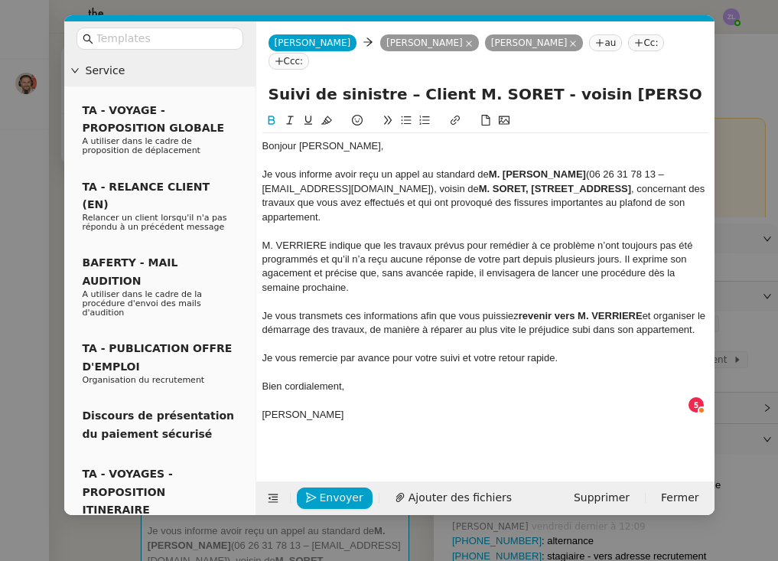
drag, startPoint x: 644, startPoint y: 292, endPoint x: 522, endPoint y: 292, distance: 122.4
click at [521, 310] on strong "revenir vers M. VERRIERE" at bounding box center [581, 315] width 124 height 11
click at [266, 112] on button at bounding box center [271, 121] width 18 height 18
click at [469, 351] on div "Je vous remercie par avance pour votre suivi et votre retour rapide." at bounding box center [485, 358] width 446 height 14
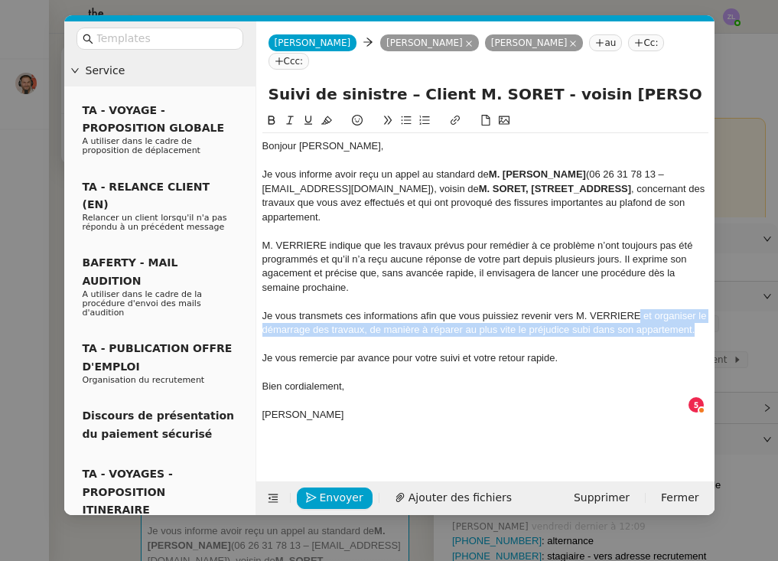
drag, startPoint x: 695, startPoint y: 307, endPoint x: 642, endPoint y: 290, distance: 56.4
click at [642, 309] on div "Je vous transmets ces informations afin que vous puissiez revenir vers M. VERRI…" at bounding box center [485, 323] width 446 height 28
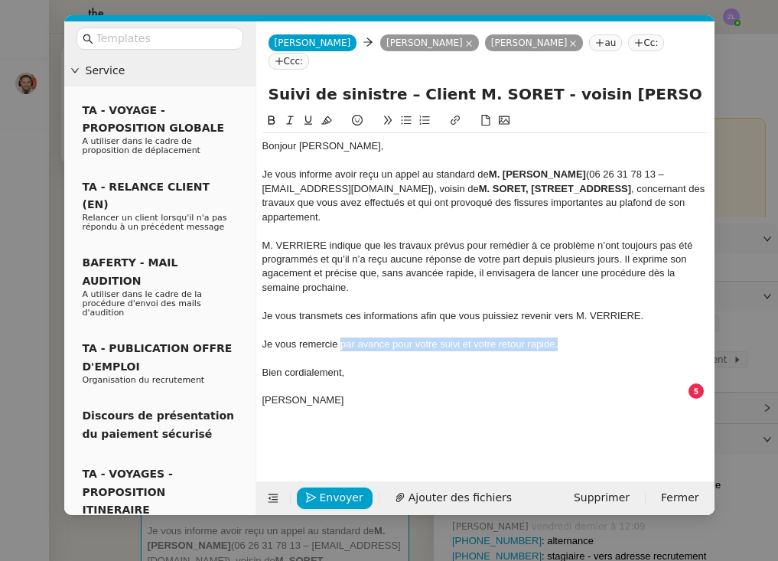
drag, startPoint x: 571, startPoint y: 321, endPoint x: 340, endPoint y: 322, distance: 231.0
click at [340, 337] on div "Je vous remercie par avance pour votre suivi et votre retour rapide." at bounding box center [485, 344] width 446 height 14
click at [335, 494] on span "Envoyer" at bounding box center [342, 498] width 44 height 18
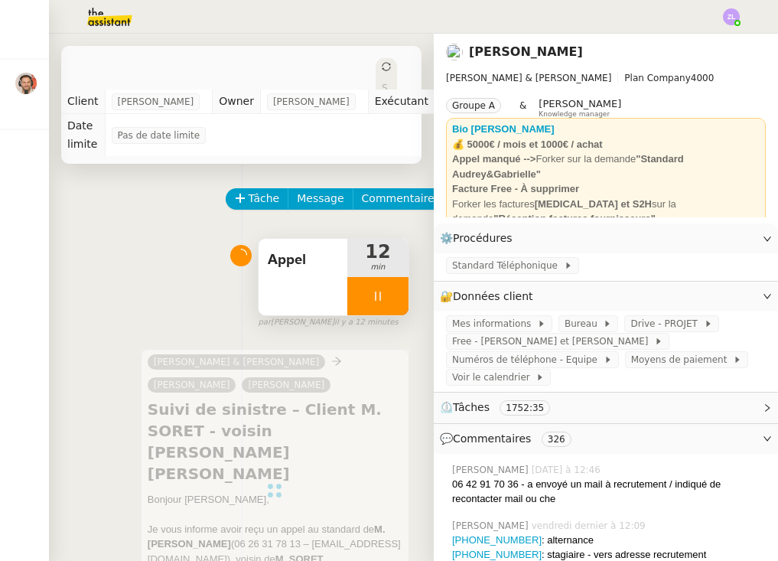
click at [362, 296] on div at bounding box center [377, 296] width 61 height 38
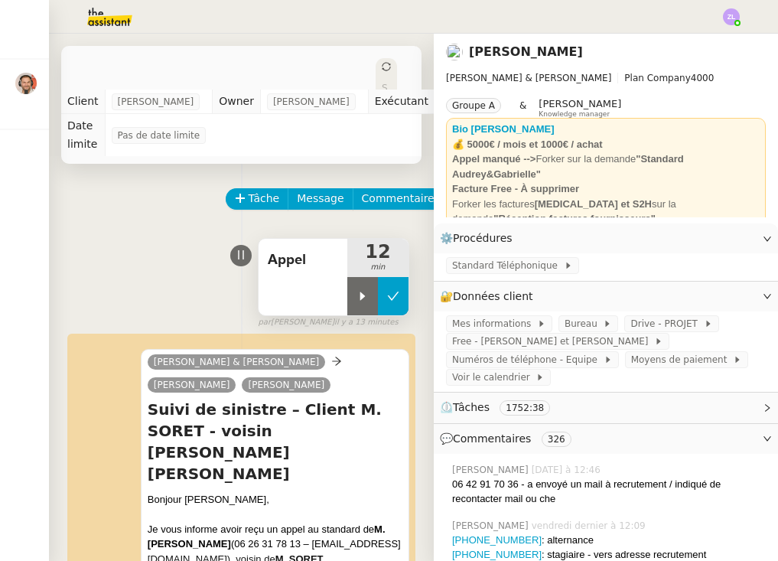
click at [395, 298] on icon at bounding box center [393, 296] width 12 height 12
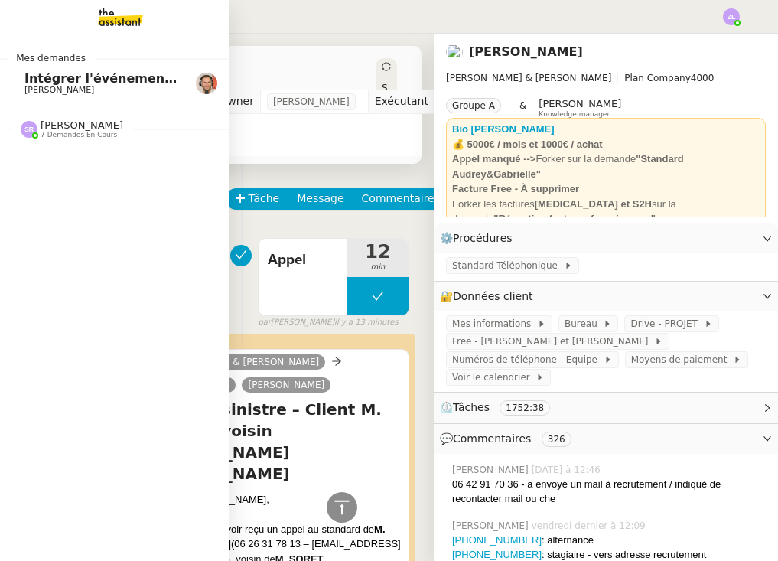
click at [36, 128] on nz-divider "[PERSON_NAME] 7 demandes en cours" at bounding box center [120, 129] width 229 height 20
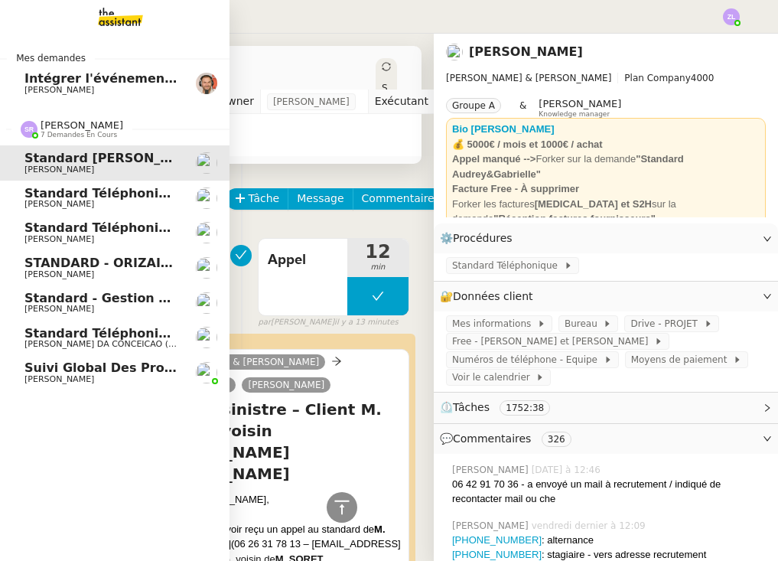
scroll to position [366, 0]
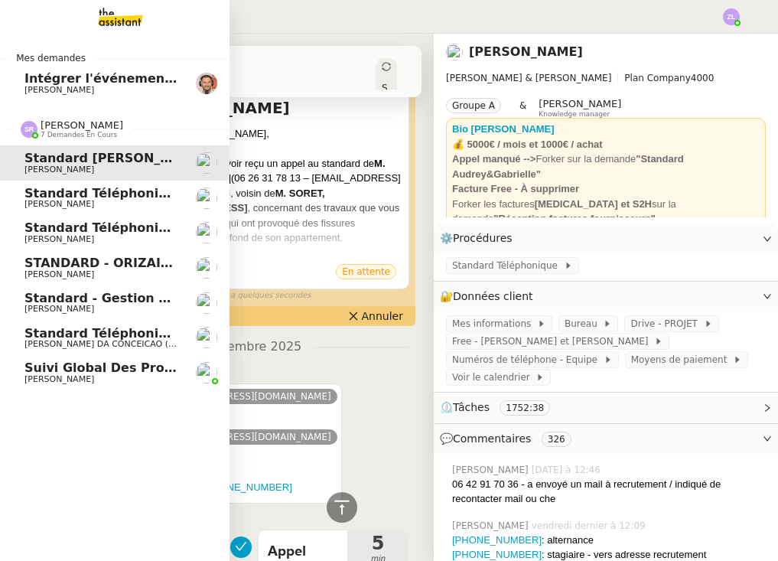
click at [94, 237] on span "[PERSON_NAME]" at bounding box center [59, 239] width 70 height 10
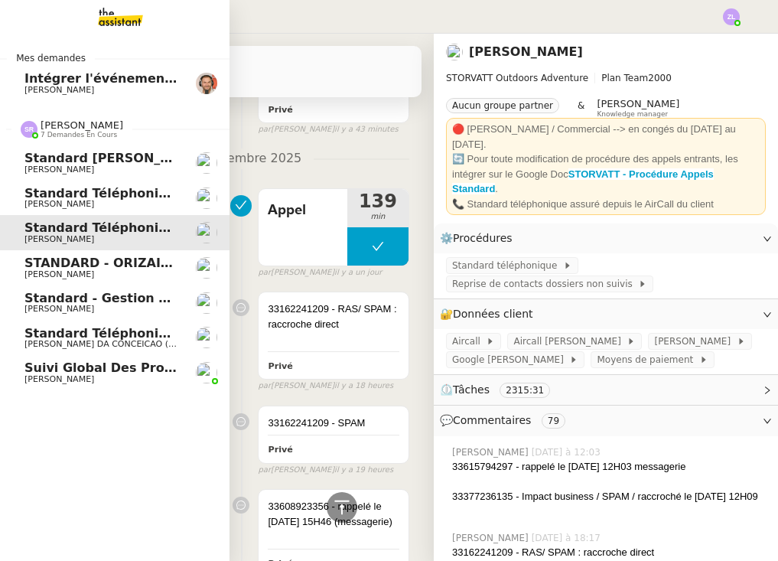
click at [148, 293] on span "Standard - Gestion des appels entrants - septembre 2025" at bounding box center [225, 298] width 402 height 15
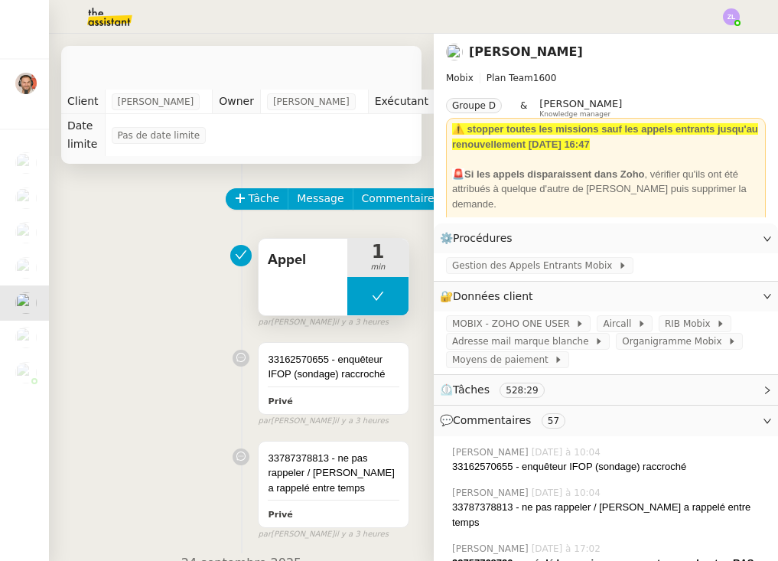
click at [358, 298] on button at bounding box center [377, 296] width 61 height 38
click at [358, 298] on icon at bounding box center [362, 296] width 12 height 12
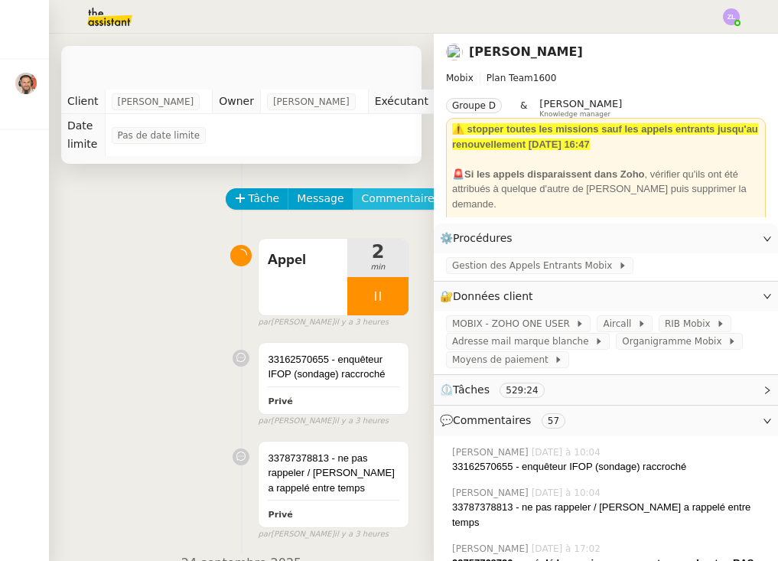
click at [410, 197] on span "Commentaire" at bounding box center [398, 199] width 73 height 18
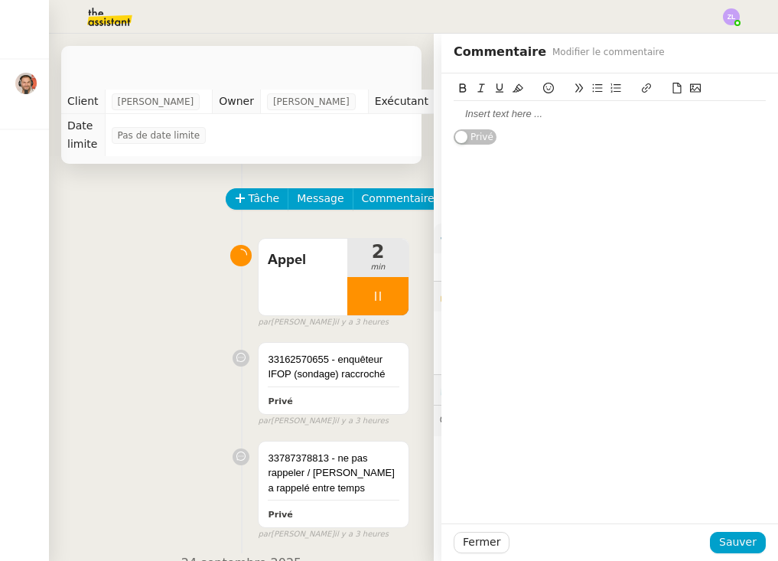
click at [475, 112] on div at bounding box center [610, 114] width 312 height 14
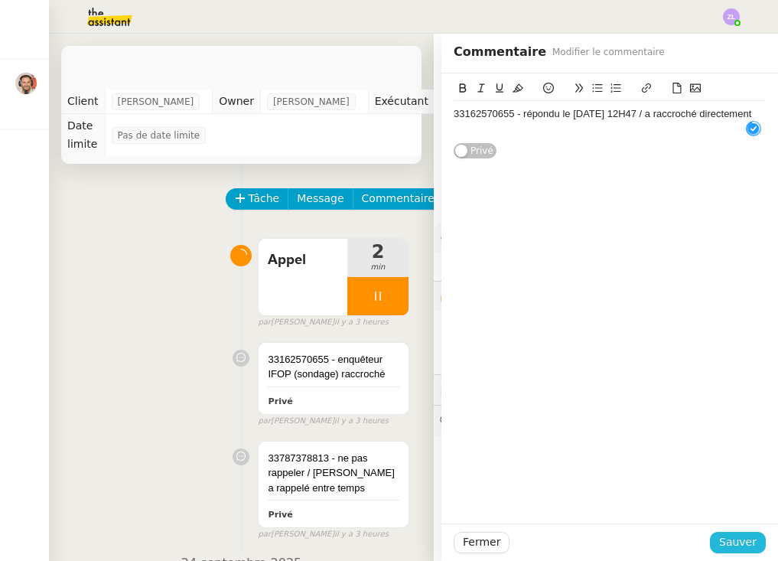
click at [740, 538] on span "Sauver" at bounding box center [737, 542] width 37 height 18
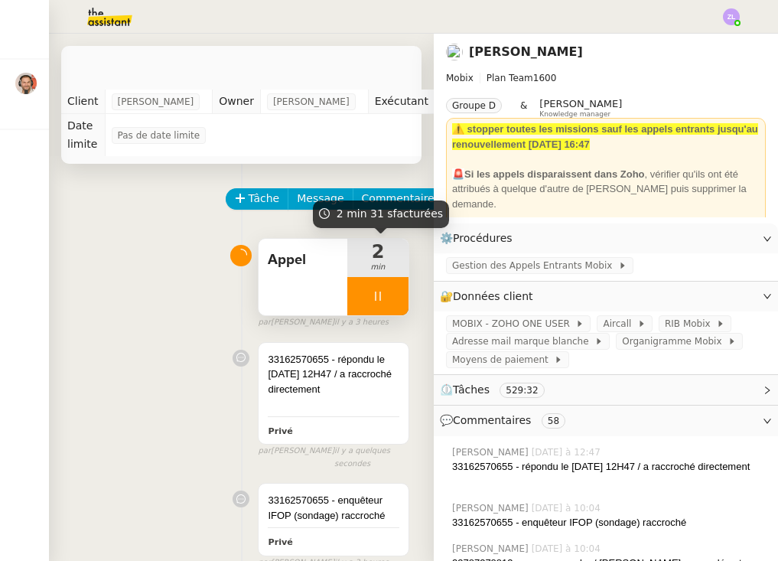
click at [368, 304] on div at bounding box center [377, 296] width 61 height 38
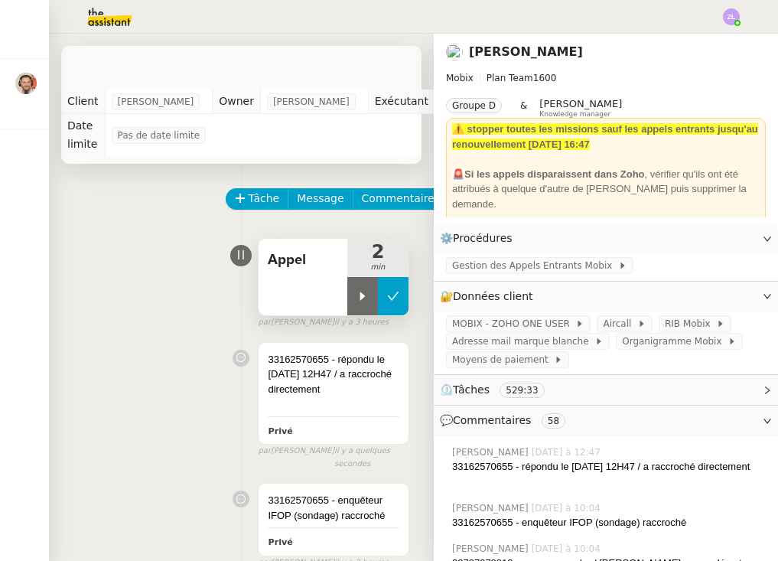
click at [394, 301] on icon at bounding box center [393, 296] width 12 height 12
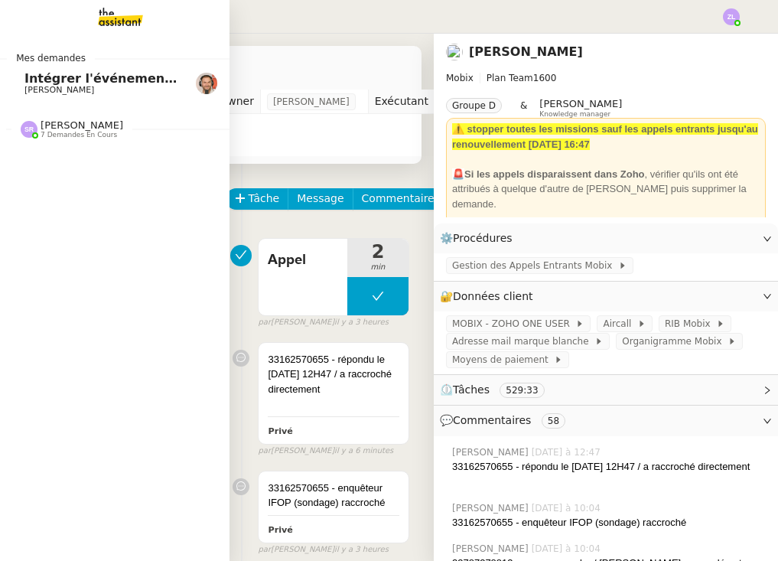
click at [60, 82] on span "Intégrer l'événement dans le fichier de suivi" at bounding box center [177, 78] width 306 height 15
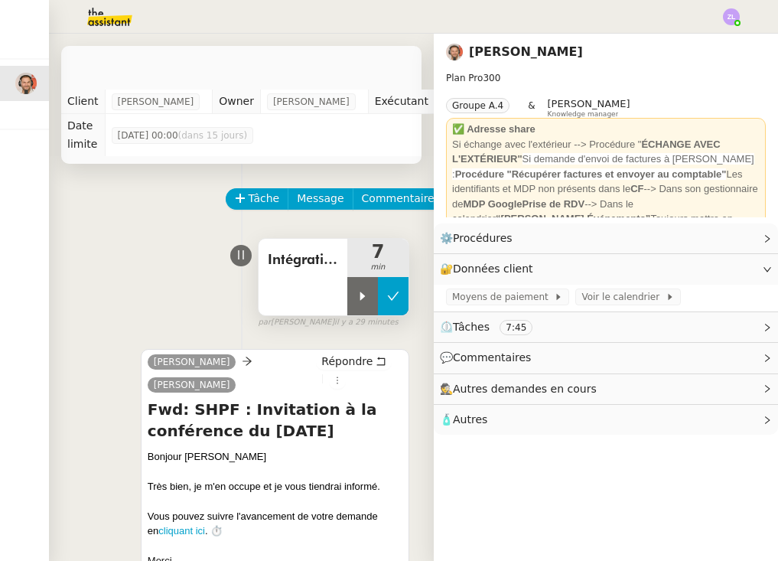
click at [392, 300] on icon at bounding box center [393, 295] width 11 height 8
click at [267, 196] on span "Tâche" at bounding box center [264, 199] width 31 height 18
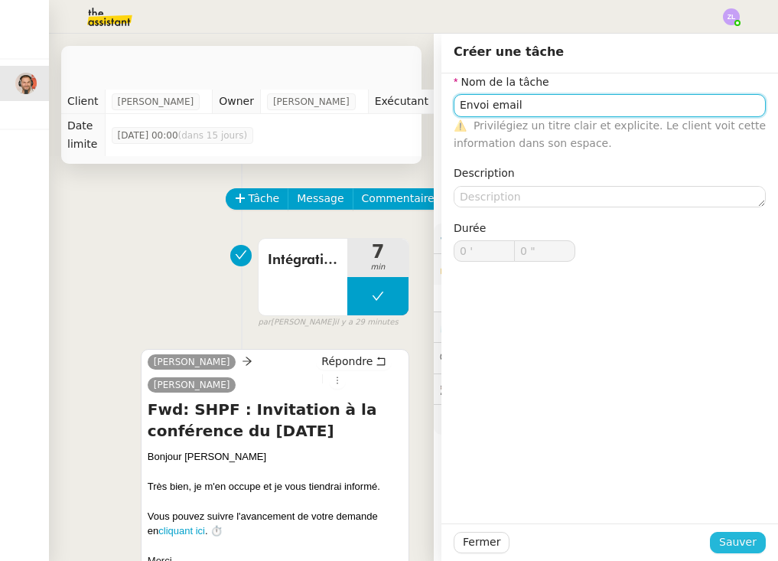
type input "Envoi email"
click at [715, 540] on button "Sauver" at bounding box center [738, 542] width 56 height 21
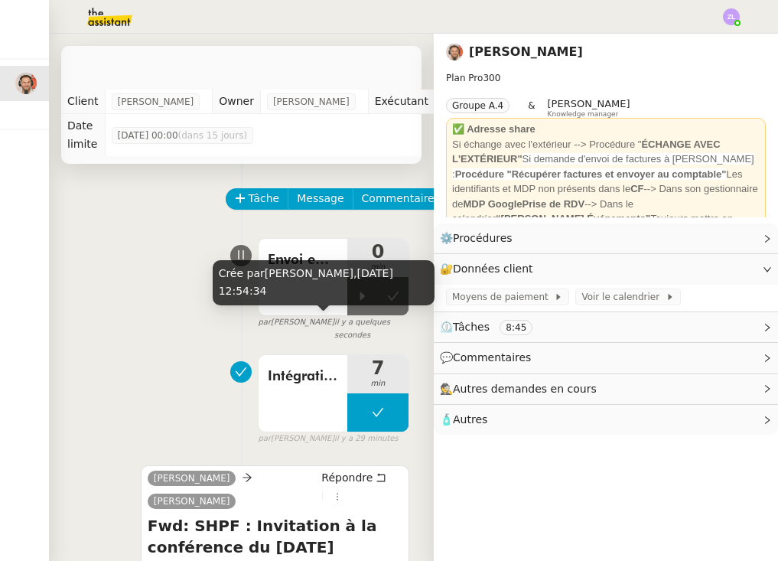
click at [334, 316] on span "il y a quelques secondes" at bounding box center [371, 328] width 75 height 25
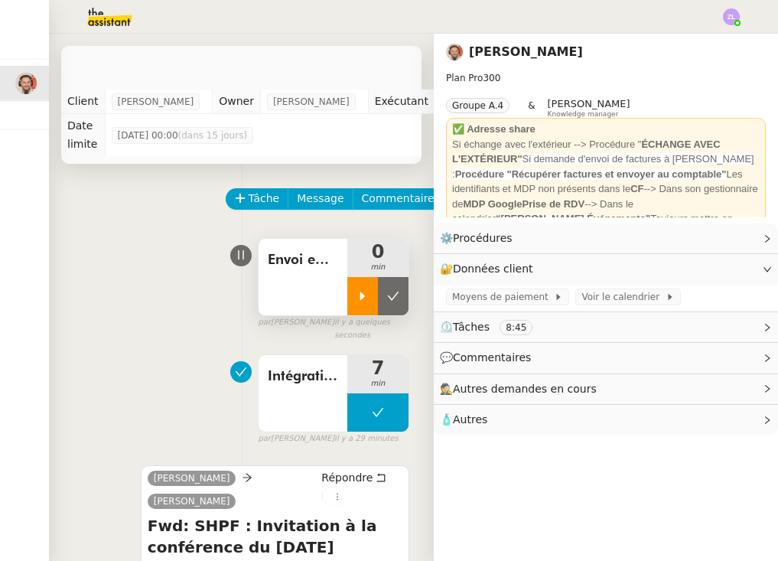
click at [359, 295] on icon at bounding box center [362, 296] width 12 height 12
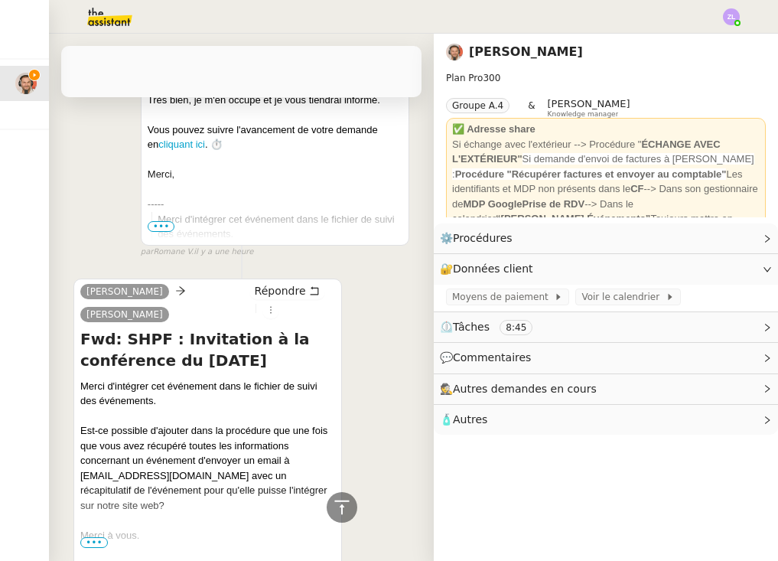
scroll to position [456, 0]
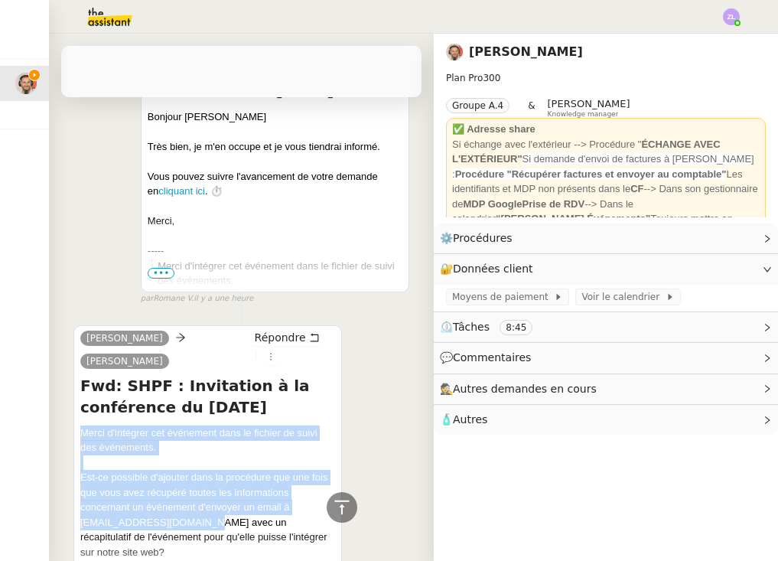
drag, startPoint x: 190, startPoint y: 462, endPoint x: 80, endPoint y: 461, distance: 110.1
click at [80, 461] on div "Emile Barbu Nathanaël Répondre Fwd: SHPF : Invitation à la conférence du 11/10/…" at bounding box center [207, 498] width 268 height 346
click at [183, 457] on div "Merci d'intégrer cet événement dans le fichier de suivi des événements. Est-ce …" at bounding box center [207, 507] width 255 height 164
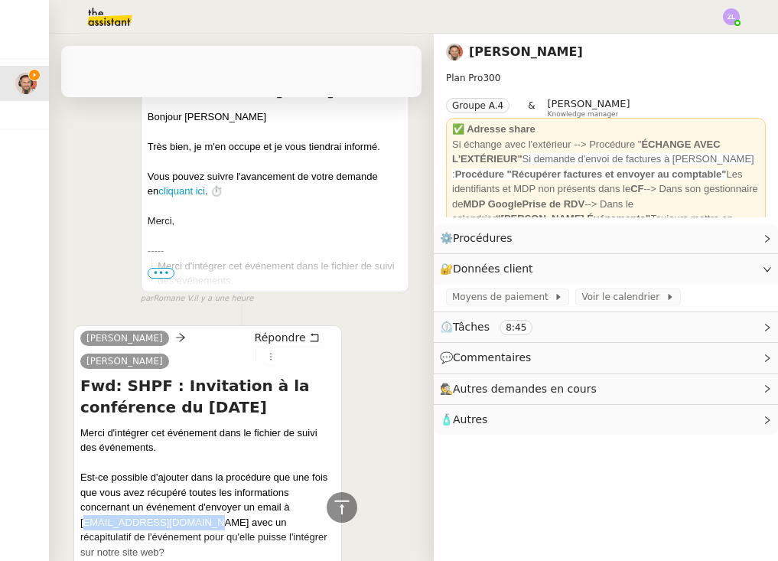
drag, startPoint x: 190, startPoint y: 460, endPoint x: 83, endPoint y: 464, distance: 107.1
click at [83, 464] on div "Merci d'intégrer cet événement dans le fichier de suivi des événements. Est-ce …" at bounding box center [207, 507] width 255 height 164
click at [79, 460] on div "Emile Barbu Nathanaël Répondre Fwd: SHPF : Invitation à la conférence du 11/10/…" at bounding box center [207, 498] width 268 height 346
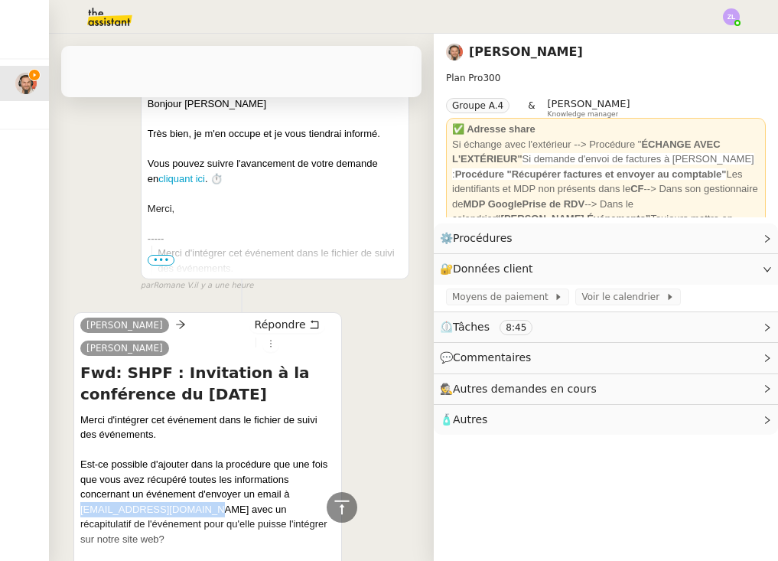
drag, startPoint x: 80, startPoint y: 460, endPoint x: 190, endPoint y: 460, distance: 110.1
click at [190, 460] on div "Merci d'intégrer cet événement dans le fichier de suivi des événements. Est-ce …" at bounding box center [207, 494] width 255 height 164
copy div "[EMAIL_ADDRESS][DOMAIN_NAME]"
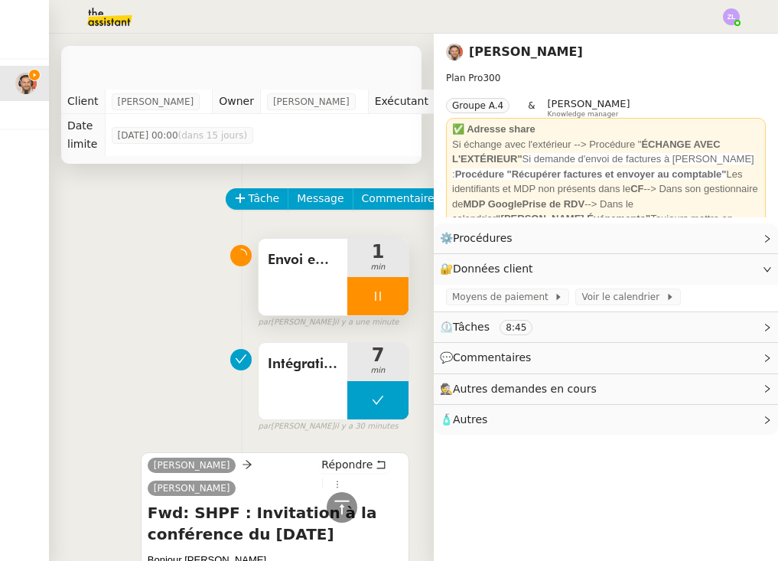
scroll to position [0, 0]
click at [324, 194] on span "Message" at bounding box center [320, 199] width 47 height 18
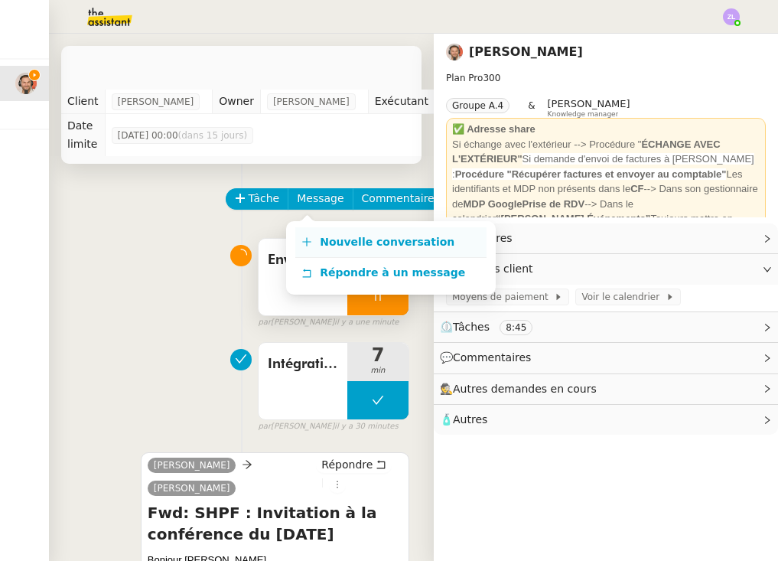
click at [349, 248] on span "Nouvelle conversation" at bounding box center [387, 242] width 135 height 12
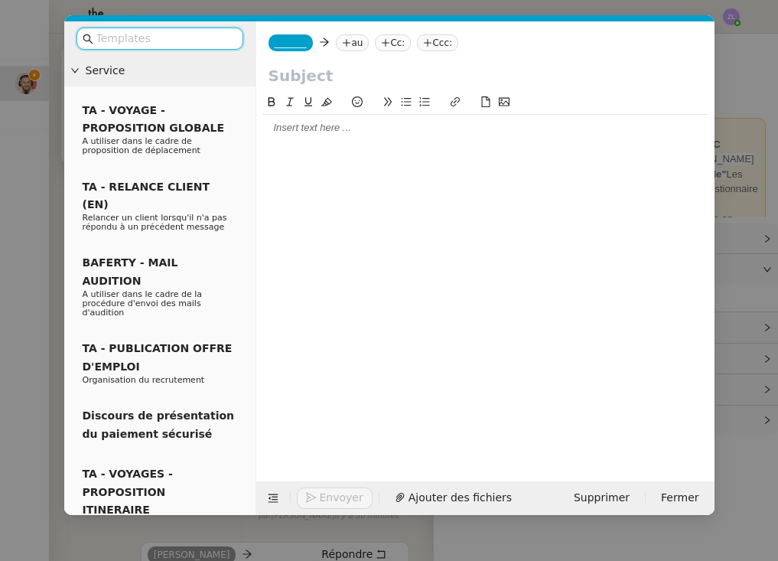
click at [299, 34] on div "_______ au Cc: Ccc:" at bounding box center [485, 42] width 458 height 43
click at [299, 48] on span "_______" at bounding box center [291, 42] width 32 height 11
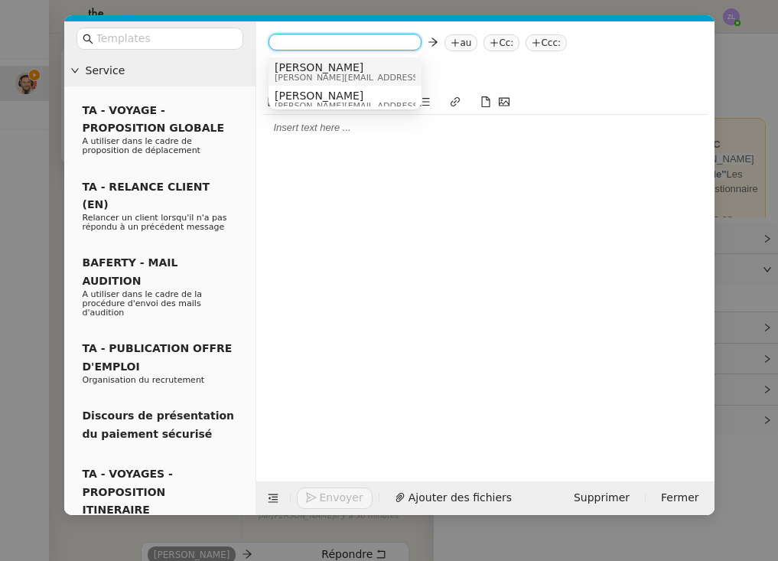
click at [311, 68] on span "[PERSON_NAME]" at bounding box center [383, 67] width 217 height 12
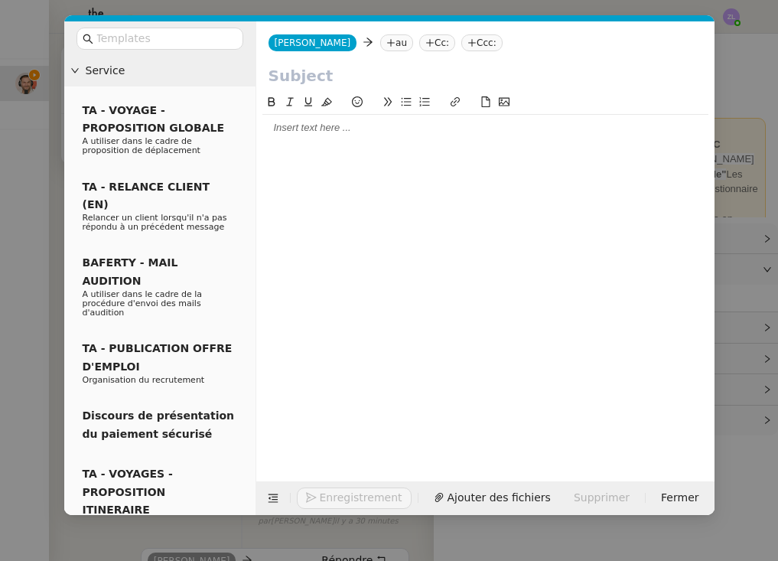
click at [386, 44] on icon at bounding box center [390, 42] width 9 height 9
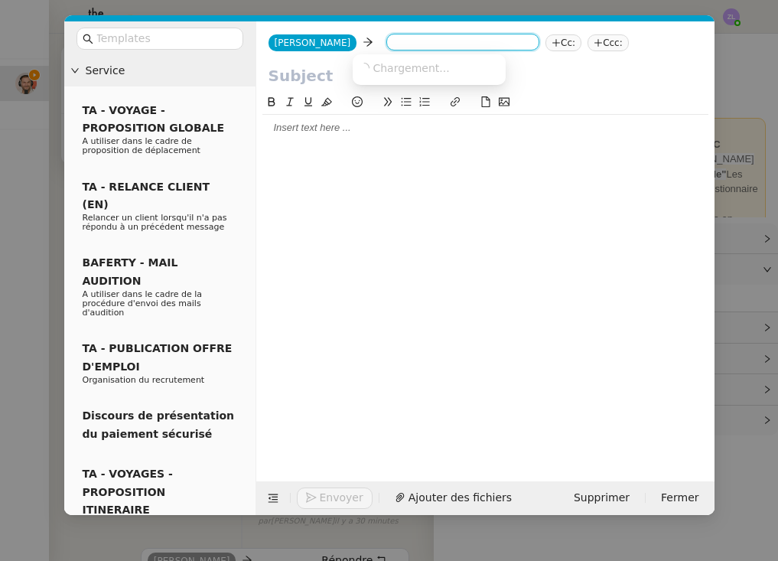
paste input "[EMAIL_ADDRESS][DOMAIN_NAME]"
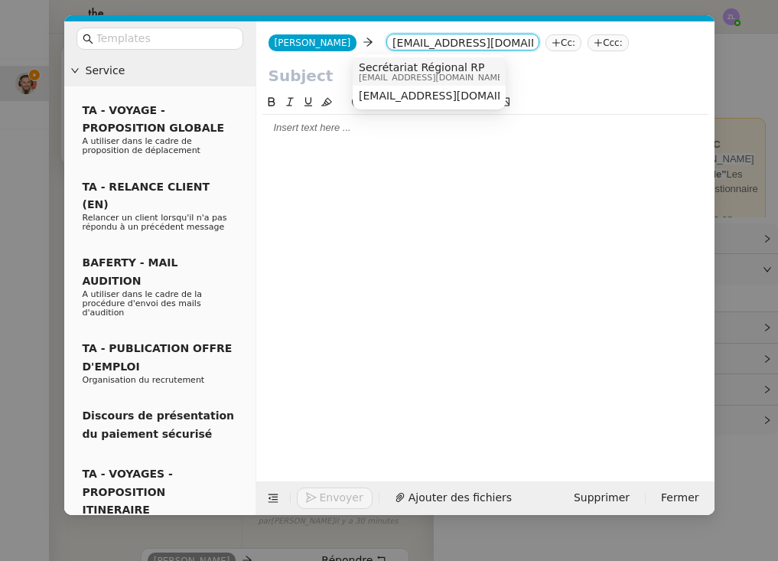
type input "[EMAIL_ADDRESS][DOMAIN_NAME]"
click at [396, 67] on span "Secrétariat Régional RP" at bounding box center [432, 67] width 147 height 12
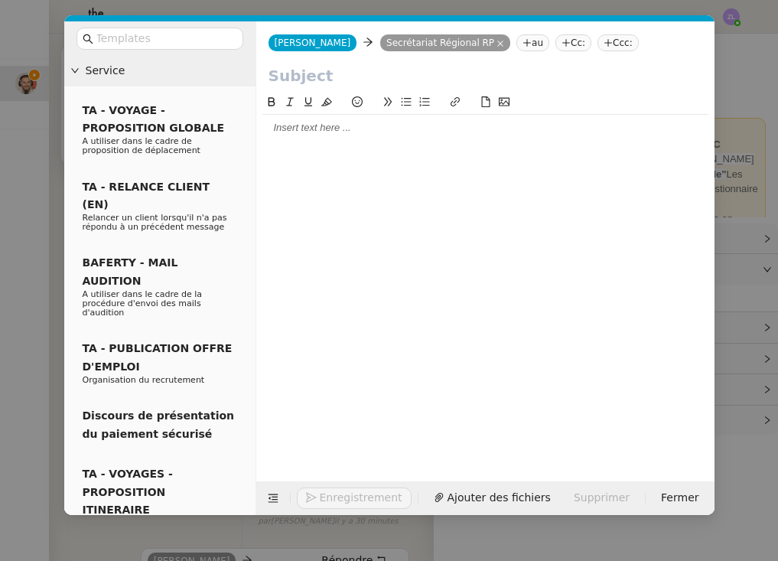
click at [555, 45] on nz-tag "Cc:" at bounding box center [573, 42] width 36 height 17
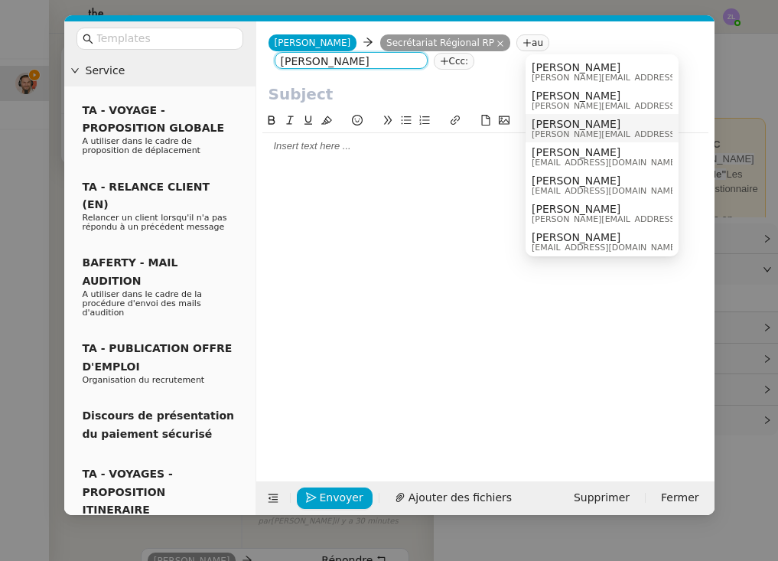
type input "emile"
click at [604, 123] on span "[PERSON_NAME]" at bounding box center [640, 124] width 217 height 12
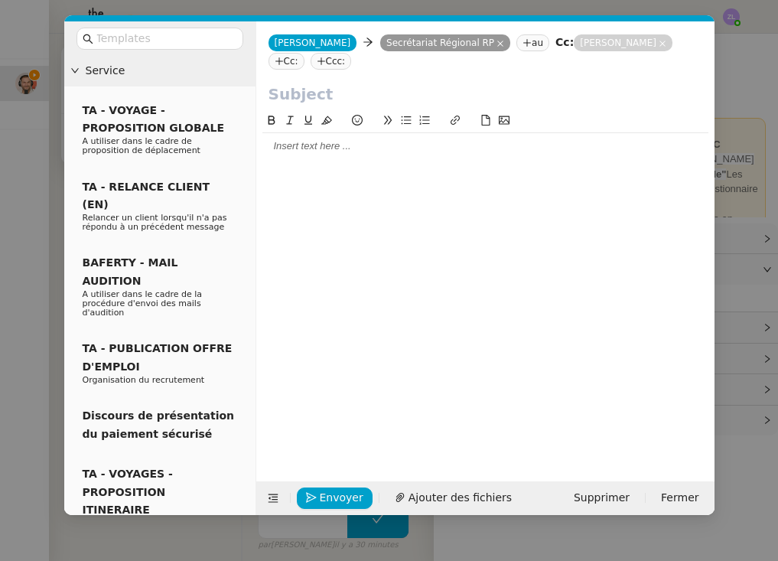
click at [239, 538] on nz-modal-container "Service TA - VOYAGE - PROPOSITION GLOBALE A utiliser dans le cadre de propositi…" at bounding box center [389, 280] width 778 height 561
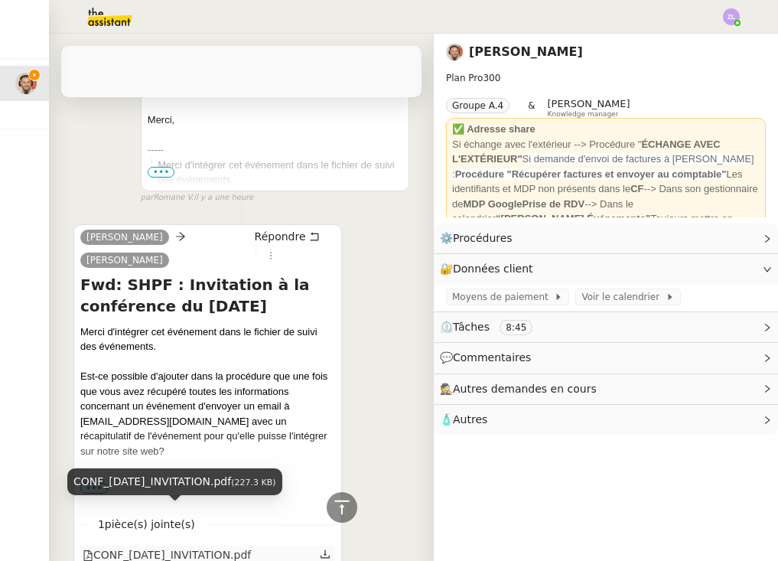
scroll to position [665, 0]
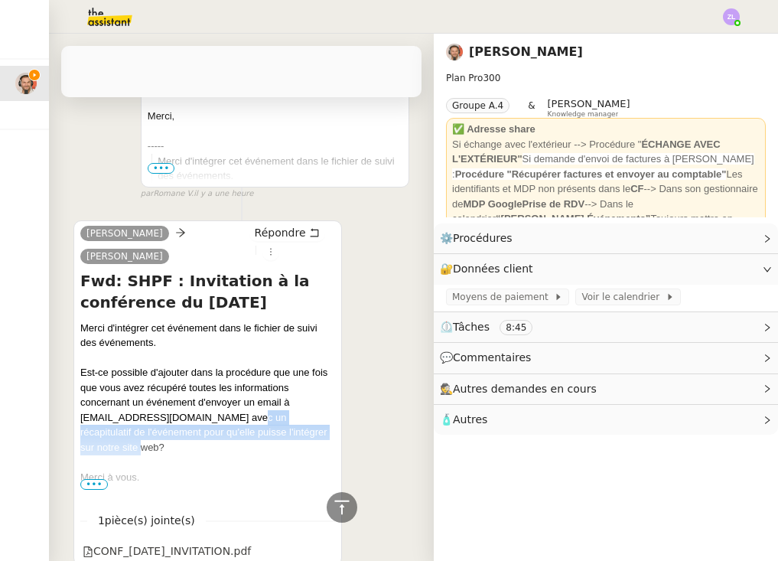
drag, startPoint x: 227, startPoint y: 372, endPoint x: 232, endPoint y: 392, distance: 20.4
click at [232, 392] on div "Merci d'intégrer cet événement dans le fichier de suivi des événements. Est-ce …" at bounding box center [207, 402] width 255 height 164
copy div "récapitulatif de l'événement pour qu'elle puisse l'intégrer sur notre site web?"
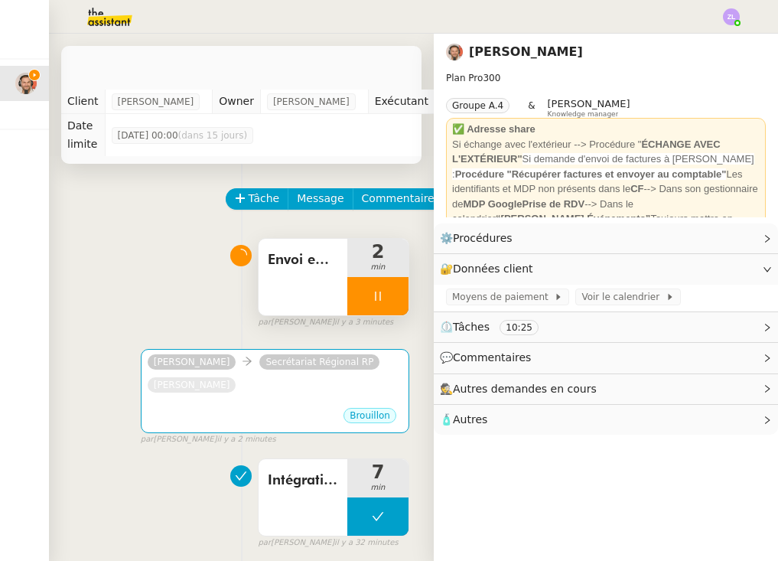
scroll to position [0, 0]
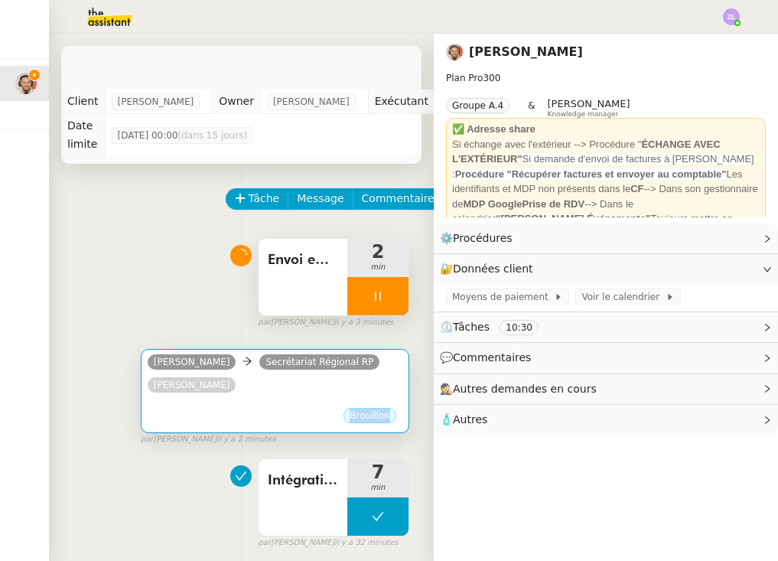
click at [250, 424] on div "Brouillon" at bounding box center [275, 417] width 255 height 23
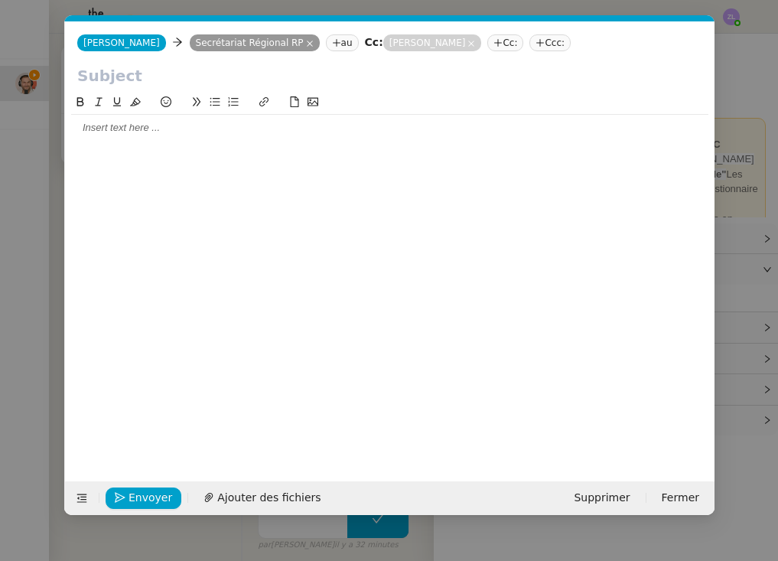
scroll to position [0, 33]
click at [181, 132] on div at bounding box center [389, 128] width 637 height 14
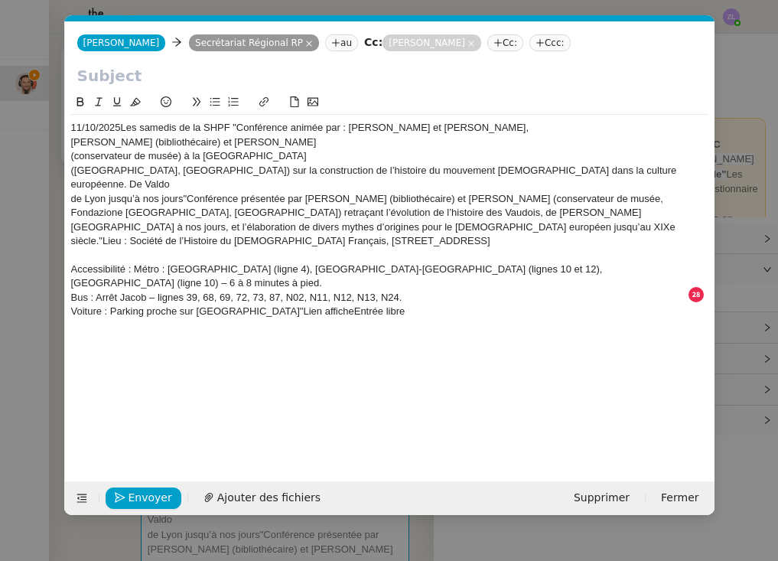
click at [232, 91] on div at bounding box center [389, 78] width 649 height 29
click at [169, 76] on input "text" at bounding box center [389, 75] width 625 height 23
paste input "Récapitulatif de l’événement du 11/10/2025 pour le site web"
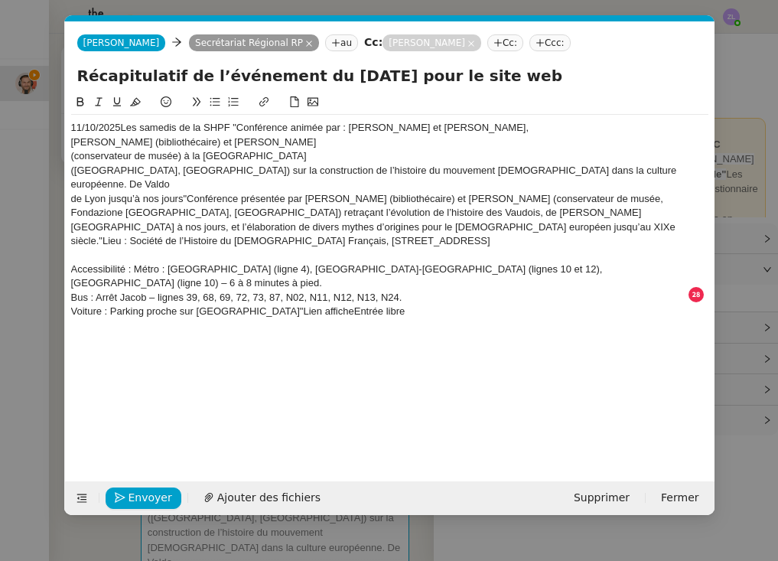
drag, startPoint x: 192, startPoint y: 75, endPoint x: 0, endPoint y: 41, distance: 194.9
click at [0, 41] on nz-modal-container "Service TA - VOYAGE - PROPOSITION GLOBALE A utiliser dans le cadre de propositi…" at bounding box center [389, 280] width 778 height 561
drag, startPoint x: 507, startPoint y: 77, endPoint x: 389, endPoint y: 77, distance: 118.6
click at [389, 77] on input "Intégration de l’événement du 11/10/2025 pour le site web" at bounding box center [389, 75] width 625 height 23
click at [506, 73] on input "Intégration de l’événement du 11/10/2025 pour le site web" at bounding box center [389, 75] width 625 height 23
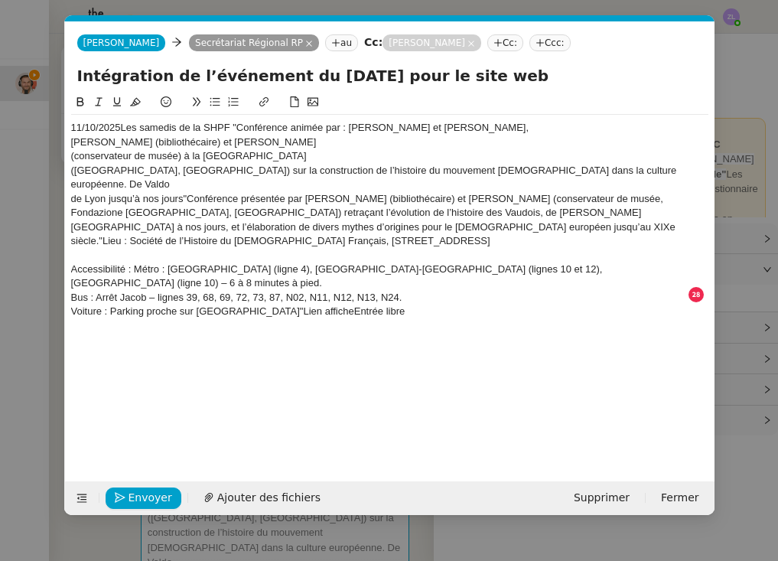
type input "Intégration de l’événement du 11/10/2025 pour le site web"
drag, startPoint x: 421, startPoint y: 275, endPoint x: 0, endPoint y: 2, distance: 501.5
click at [0, 2] on nz-modal-container "Service TA - VOYAGE - PROPOSITION GLOBALE A utiliser dans le cadre de propositi…" at bounding box center [389, 280] width 778 height 561
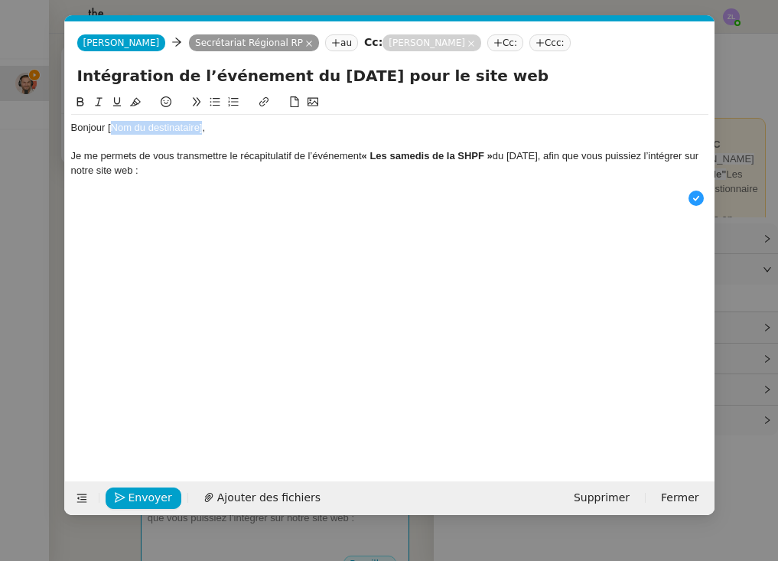
drag, startPoint x: 203, startPoint y: 131, endPoint x: 262, endPoint y: 99, distance: 67.1
click at [106, 129] on div "Bonjour [Nom du destinataire]," at bounding box center [389, 128] width 637 height 14
click at [188, 220] on div "Bonjour, Je me permets de vous transmettre le récapitulatif de l’événement « Le…" at bounding box center [389, 275] width 637 height 364
click at [208, 158] on div "Je me permets de vous transmettre le récapitulatif de l’événement « Les samedis…" at bounding box center [389, 163] width 637 height 28
click at [209, 169] on div "Je me permets de vous transmettre le récapitulatif de l’événement « Les samedis…" at bounding box center [389, 163] width 637 height 28
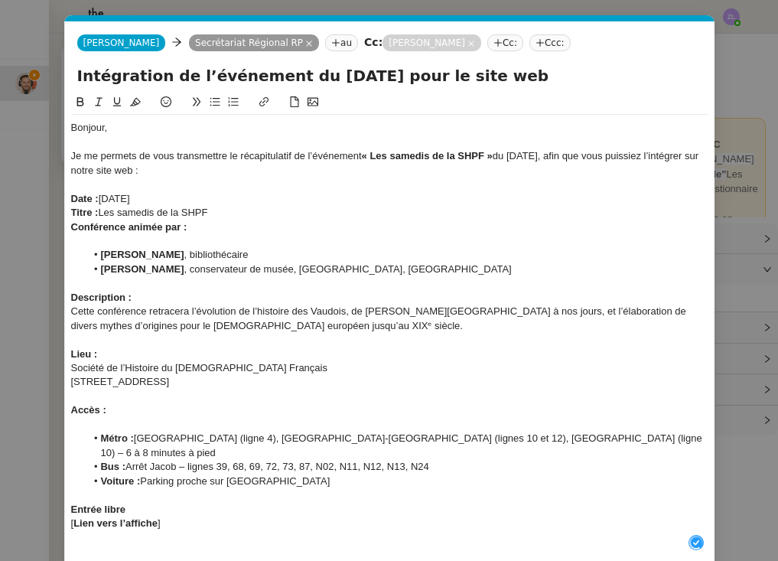
click at [150, 171] on div "Je me permets de vous transmettre le récapitulatif de l’événement « Les samedis…" at bounding box center [389, 163] width 637 height 28
click at [126, 237] on div at bounding box center [389, 241] width 637 height 14
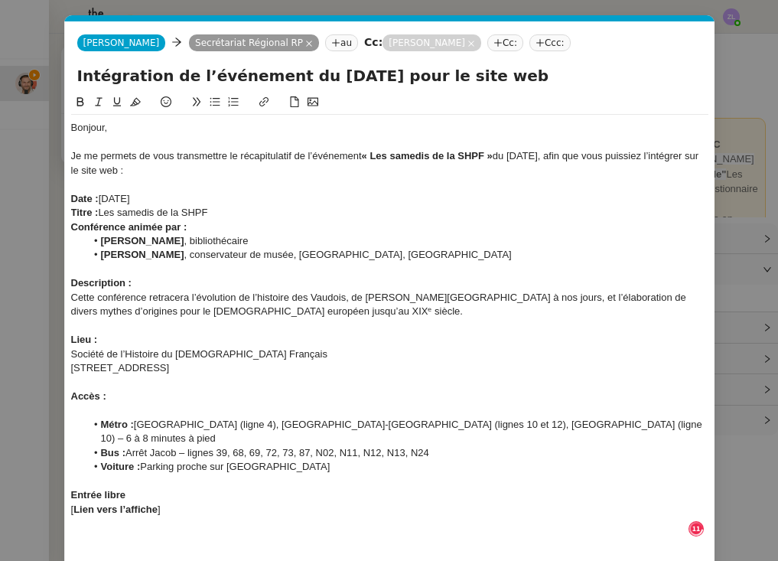
click at [73, 223] on strong "Conférence animée par :" at bounding box center [129, 226] width 116 height 11
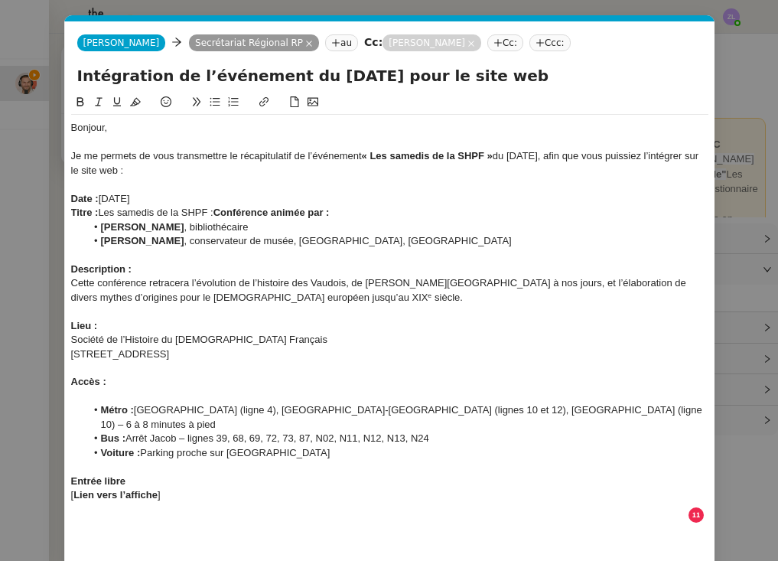
click at [338, 211] on div "Titre : Les samedis de la SHPF : Conférence animée par :" at bounding box center [389, 213] width 637 height 14
click at [102, 226] on strong "Marco Fratini" at bounding box center [141, 226] width 83 height 11
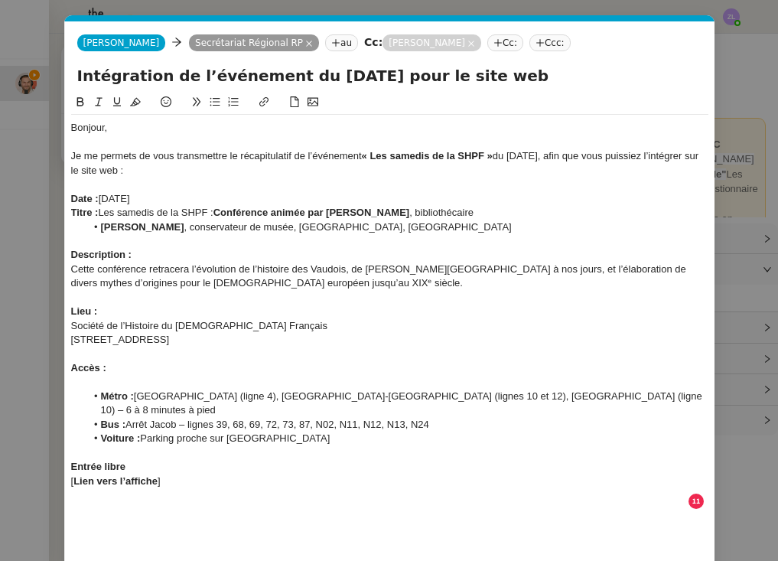
click at [104, 221] on strong "Samuele Tourn Boncoeur" at bounding box center [141, 226] width 83 height 11
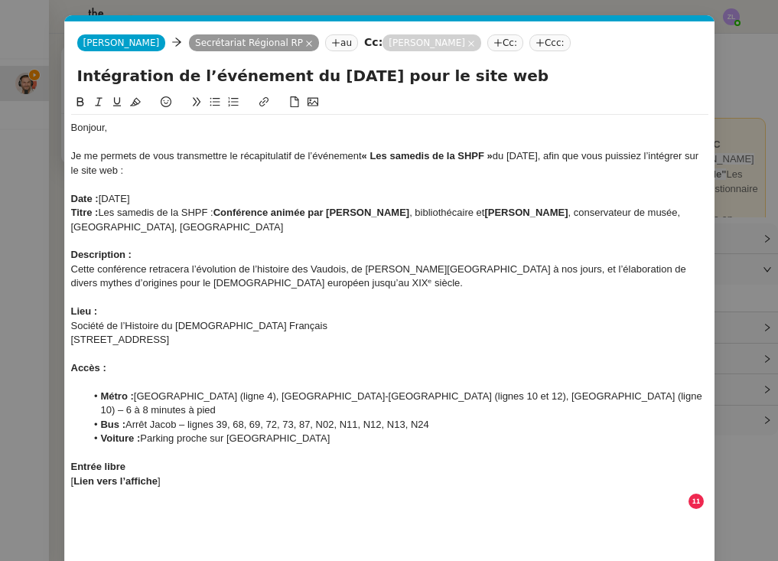
click at [704, 212] on div "Titre : Les samedis de la SHPF : Conférence animée par Marco Fratini , biblioth…" at bounding box center [389, 220] width 637 height 28
click at [259, 226] on div "Titre : Les samedis de la SHPF : Conférence animée par Marco Fratini , biblioth…" at bounding box center [389, 220] width 637 height 28
click at [71, 266] on div "Cette conférence retracera l’évolution de l’histoire des Vaudois, de Valdo de L…" at bounding box center [389, 276] width 637 height 28
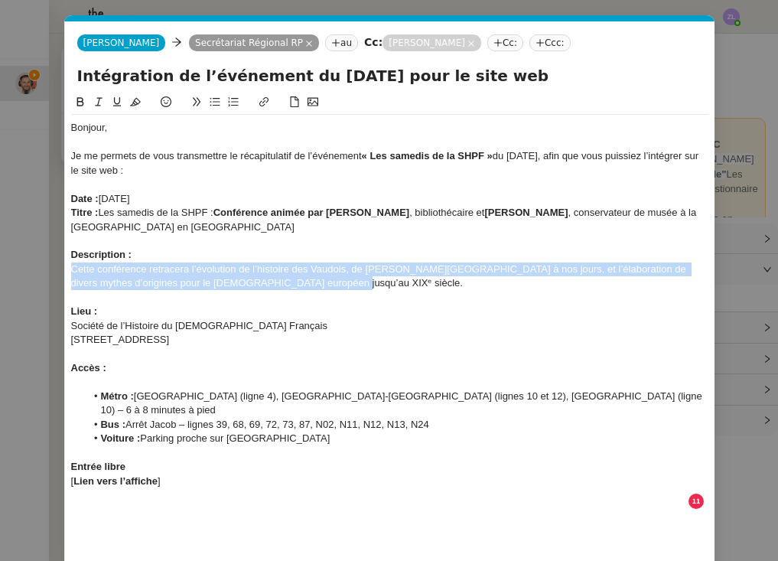
drag, startPoint x: 276, startPoint y: 279, endPoint x: 70, endPoint y: 265, distance: 207.0
click at [70, 265] on nz-spin "Bonjour, Je me permets de vous transmettre le récapitulatif de l’événement « Le…" at bounding box center [389, 317] width 649 height 449
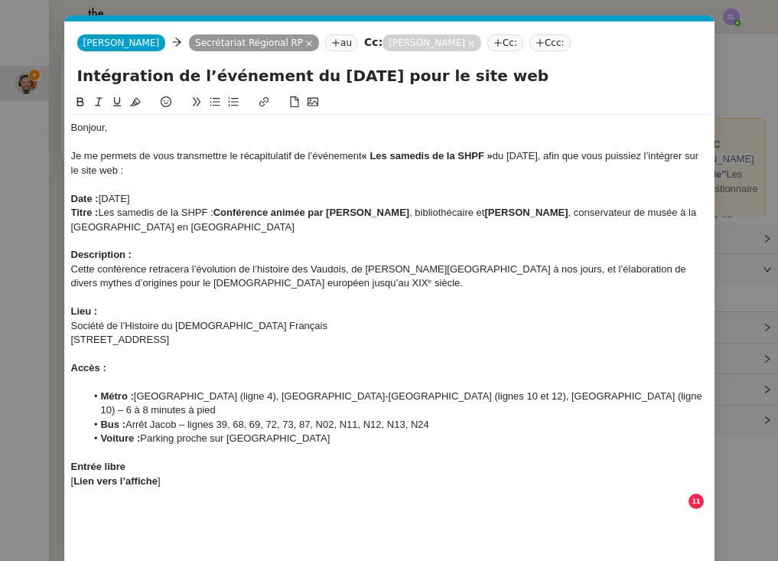
scroll to position [16, 1]
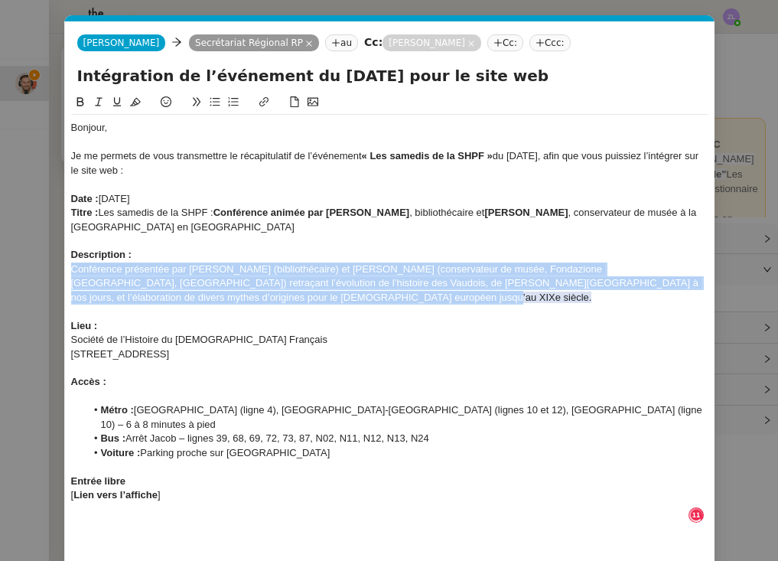
drag, startPoint x: 72, startPoint y: 265, endPoint x: 307, endPoint y: 288, distance: 235.9
click at [307, 288] on div "Conférence présentée par Marco Fratini (bibliothécaire) et Samuele Tourn Boncoe…" at bounding box center [389, 283] width 637 height 42
click at [138, 104] on icon at bounding box center [135, 101] width 11 height 11
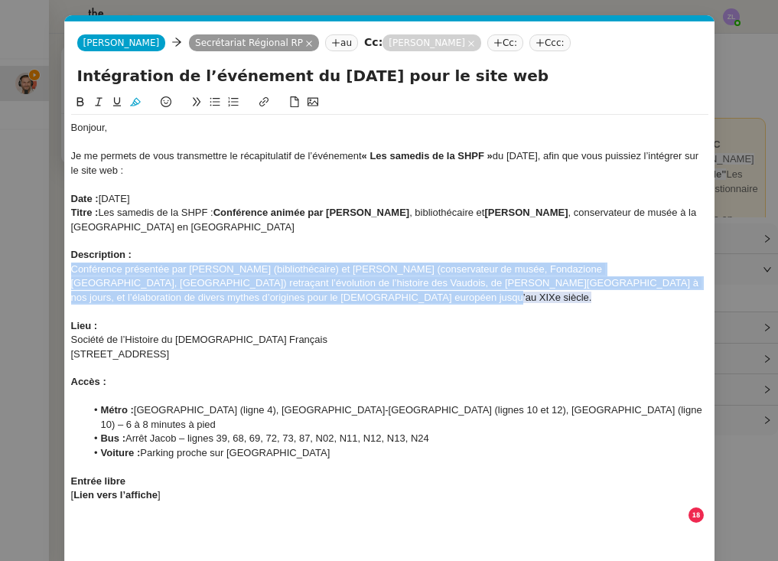
click at [289, 285] on div "Conférence présentée par Marco Fratini (bibliothécaire) et Samuele Tourn Boncoe…" at bounding box center [389, 283] width 637 height 42
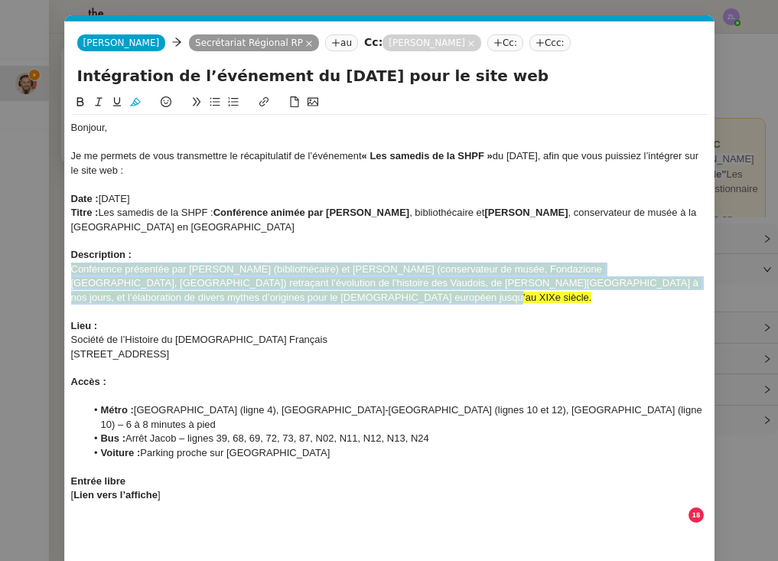
drag, startPoint x: 283, startPoint y: 298, endPoint x: 52, endPoint y: 269, distance: 232.8
click at [52, 269] on nz-modal-container "Service TA - VOYAGE - PROPOSITION GLOBALE A utiliser dans le cadre de propositi…" at bounding box center [389, 280] width 778 height 561
click at [135, 100] on icon at bounding box center [135, 101] width 11 height 11
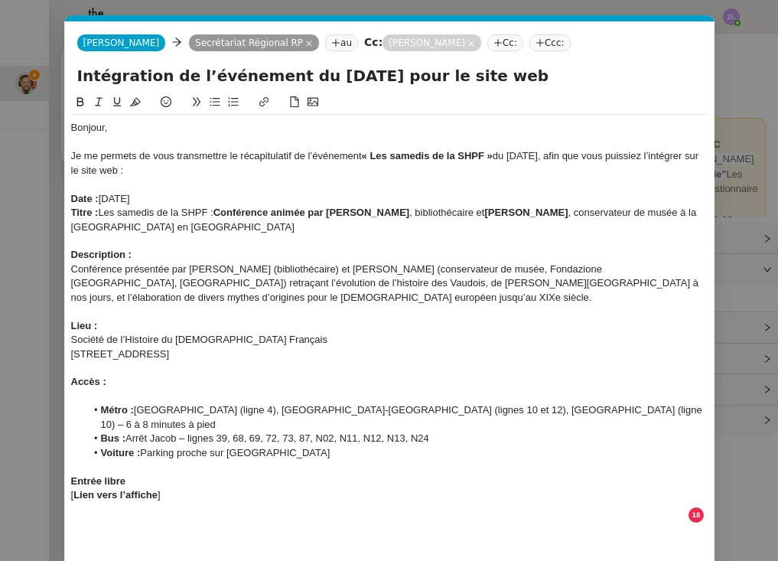
drag, startPoint x: 73, startPoint y: 269, endPoint x: 170, endPoint y: 281, distance: 97.1
click at [73, 269] on div "Conférence présentée par Marco Fratini (bibliothécaire) et Samuele Tourn Boncoe…" at bounding box center [389, 283] width 637 height 42
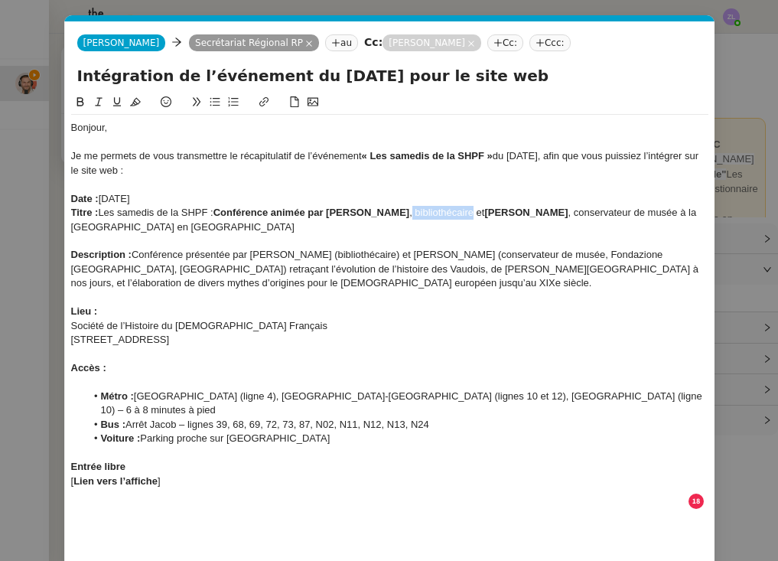
drag, startPoint x: 458, startPoint y: 212, endPoint x: 397, endPoint y: 212, distance: 61.2
click at [397, 212] on div "Titre : Les samedis de la SHPF : Conférence animée par Marco Fratini , biblioth…" at bounding box center [389, 220] width 637 height 28
drag, startPoint x: 526, startPoint y: 213, endPoint x: 532, endPoint y: 220, distance: 9.3
click at [532, 220] on div "Titre : Les samedis de la SHPF : Conférence animée par Marco Fratini et Samuele…" at bounding box center [389, 220] width 637 height 28
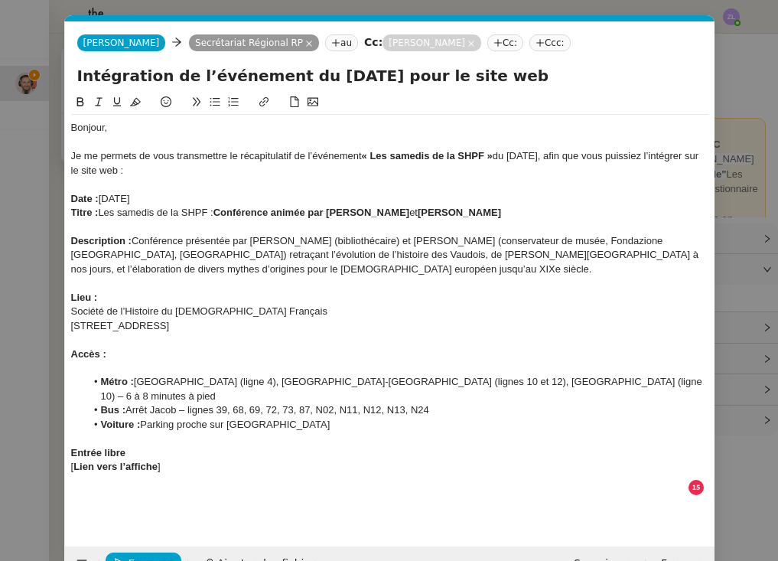
click at [213, 197] on div "Date : 11 octobre 2025" at bounding box center [389, 199] width 637 height 14
click at [26, 280] on nz-modal-container "Service TA - VOYAGE - PROPOSITION GLOBALE A utiliser dans le cadre de propositi…" at bounding box center [389, 280] width 778 height 561
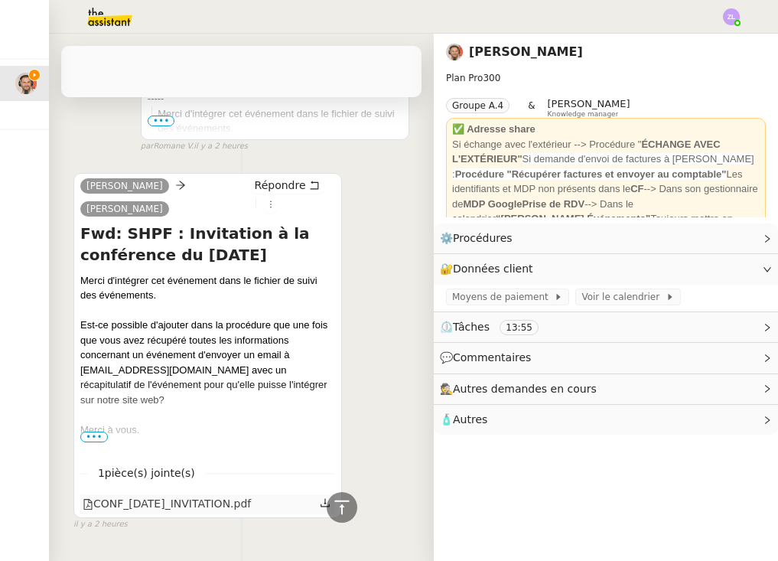
scroll to position [932, 0]
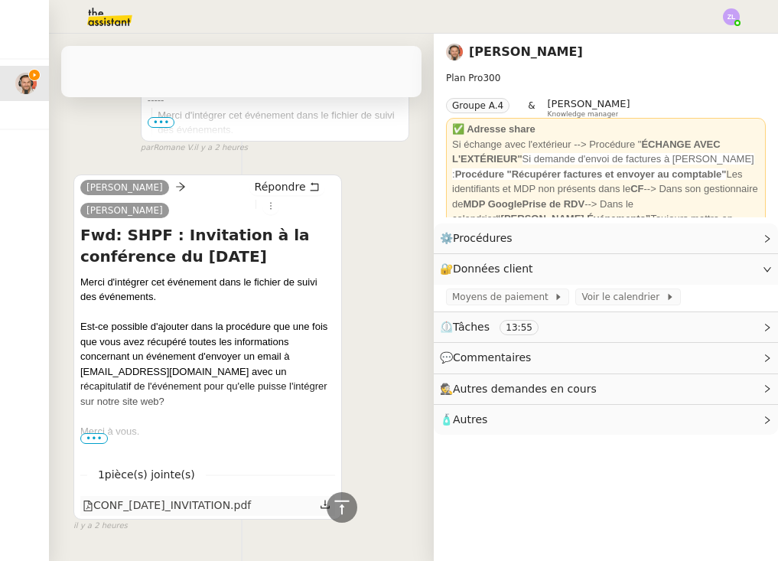
click at [330, 499] on icon at bounding box center [325, 504] width 11 height 11
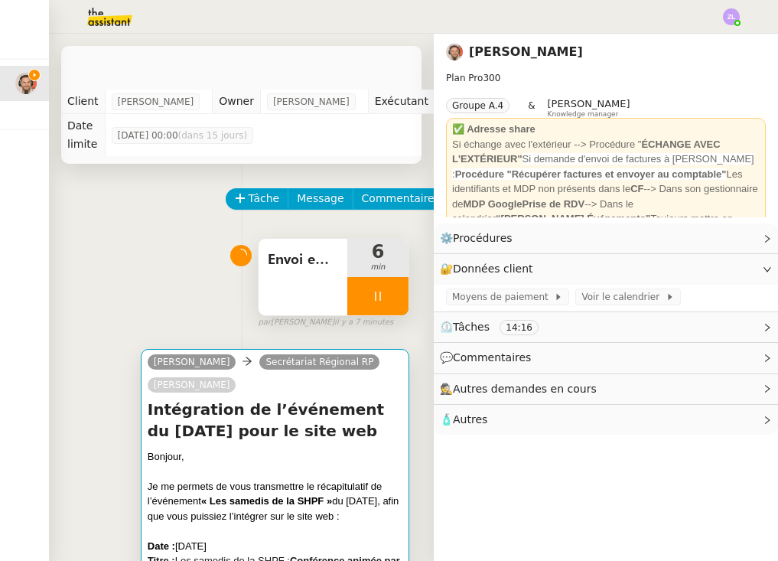
scroll to position [0, 0]
click at [229, 511] on div "Je me permets de vous transmettre le récapitulatif de l’événement « Les samedis…" at bounding box center [275, 501] width 255 height 45
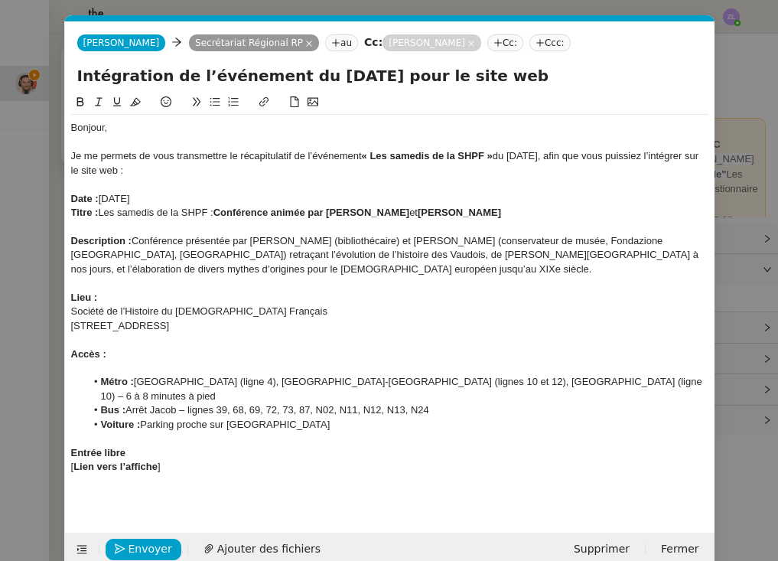
scroll to position [0, 33]
click at [123, 293] on div "Lieu :" at bounding box center [389, 298] width 637 height 14
click at [73, 306] on div "Société de l’Histoire du Protestantisme Français" at bounding box center [389, 311] width 637 height 14
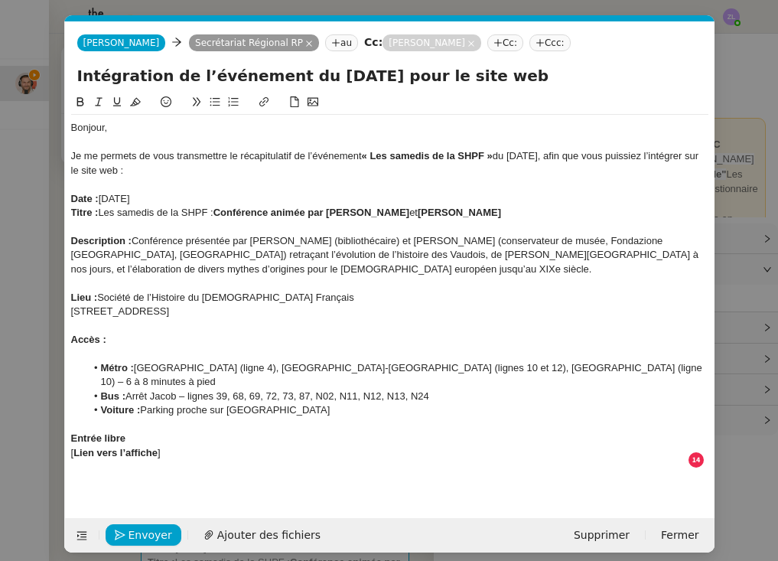
click at [73, 307] on div "54 rue des Saints Pères, 75007 Paris" at bounding box center [389, 311] width 637 height 14
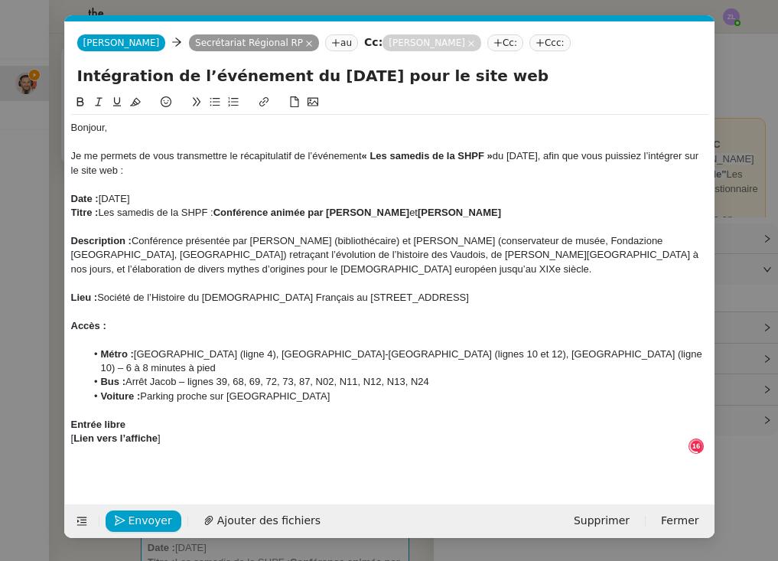
click at [106, 333] on div at bounding box center [389, 340] width 637 height 14
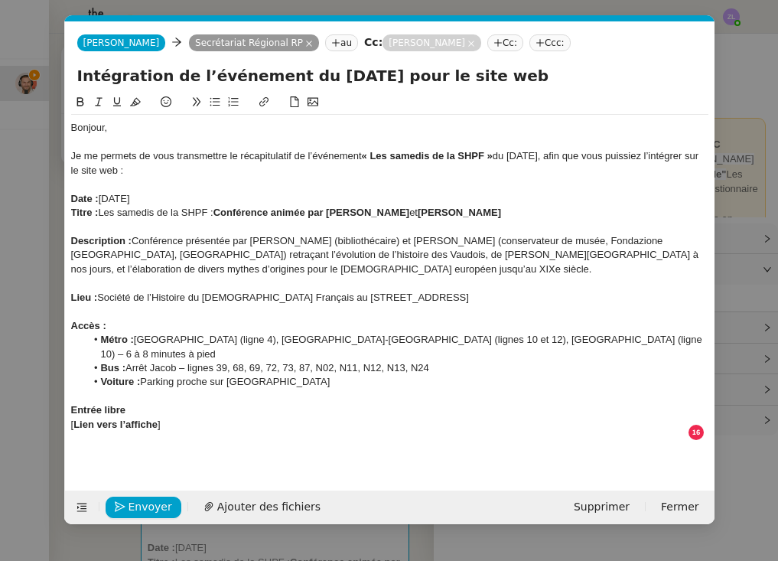
click at [185, 192] on div "Date : 11 octobre 2025" at bounding box center [389, 199] width 637 height 14
click at [96, 294] on strong "Lieu :" at bounding box center [84, 296] width 27 height 11
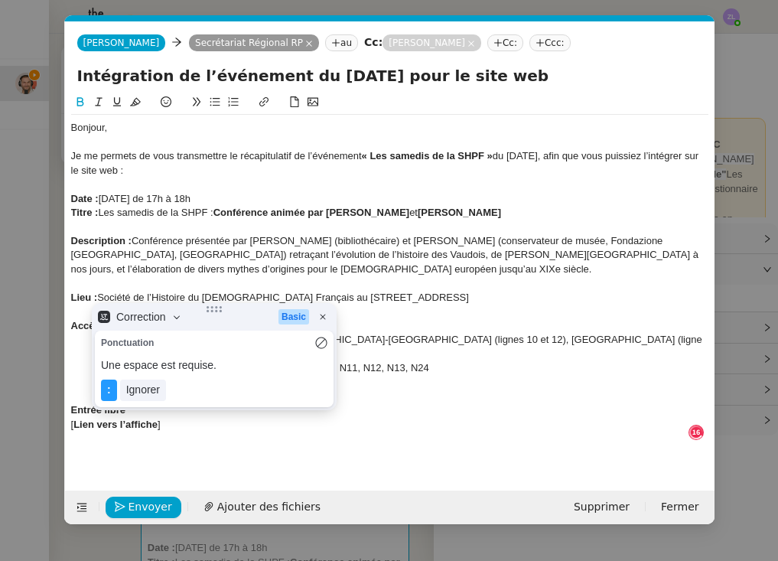
click at [382, 320] on div "Accès :" at bounding box center [389, 326] width 637 height 14
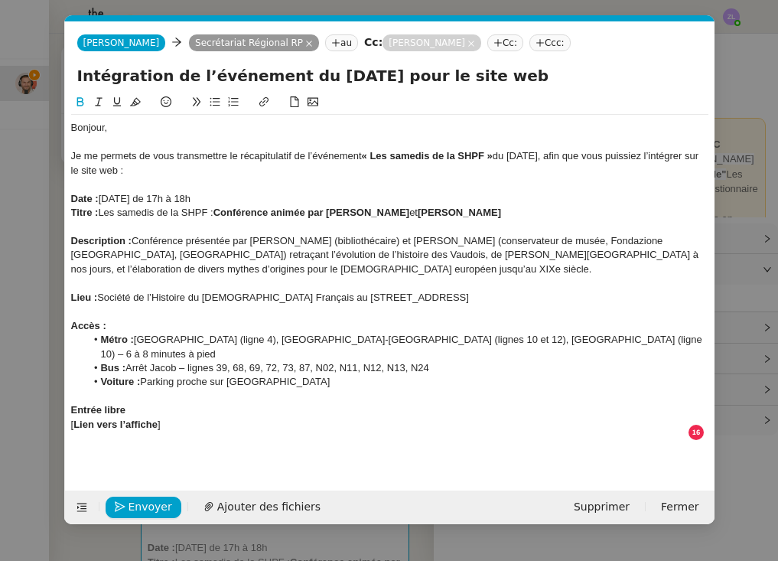
click at [99, 298] on div "Lieu : Société de l’Histoire du Protestantisme Français au 54 rue des Saints Pè…" at bounding box center [389, 298] width 637 height 14
click at [74, 418] on strong "Lien vers l’affiche" at bounding box center [115, 423] width 84 height 11
click at [166, 418] on div "Lien vers l’affiche ]" at bounding box center [389, 425] width 637 height 14
click at [71, 418] on strong "Lien vers l’affiche" at bounding box center [113, 423] width 84 height 11
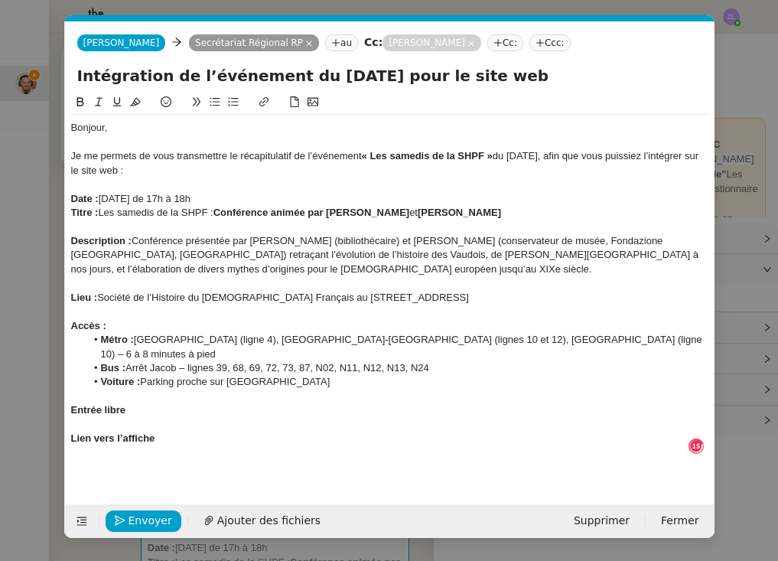
click at [165, 431] on div "﻿ Lien vers l’affiche" at bounding box center [389, 438] width 637 height 14
drag, startPoint x: 180, startPoint y: 415, endPoint x: 163, endPoint y: 417, distance: 16.9
click at [163, 431] on div "Lien vers l’affiche : ICI" at bounding box center [389, 438] width 637 height 14
click at [79, 100] on icon at bounding box center [80, 101] width 11 height 11
click at [268, 100] on button at bounding box center [264, 102] width 18 height 18
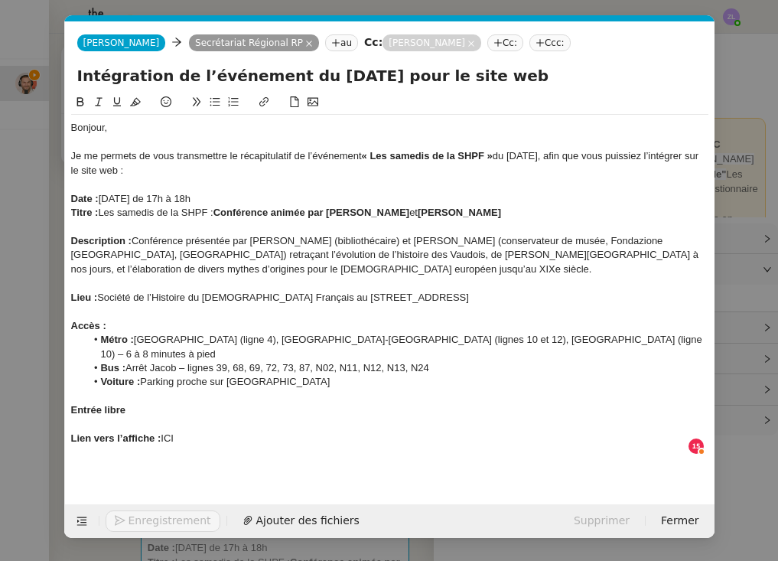
type input "ICI"
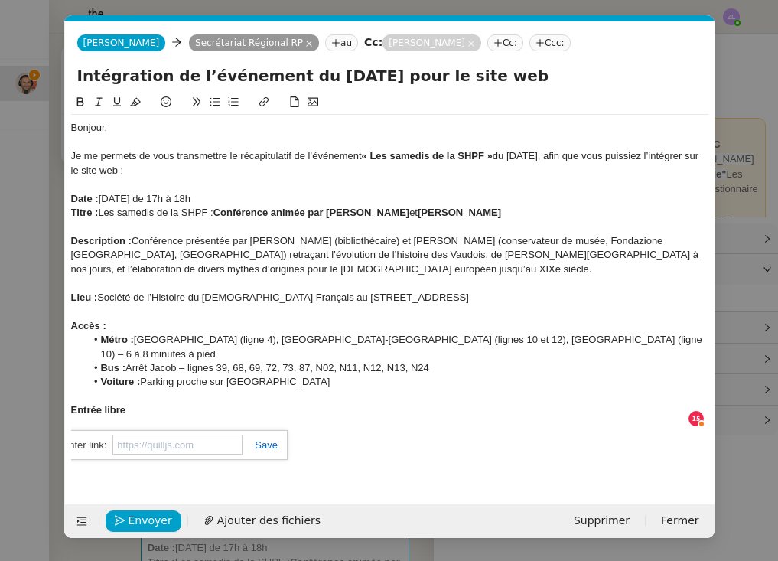
paste input "https://storage.googleapis.com/assistant-email.appspot.com/attachments/GJpYPyy6…"
type input "https://storage.googleapis.com/assistant-email.appspot.com/attachments/GJpYPyy6…"
click at [314, 98] on icon at bounding box center [312, 101] width 11 height 11
click at [522, 403] on div "Entrée libre" at bounding box center [389, 410] width 637 height 14
click at [451, 431] on div "Lien vers l’affiche : ICI" at bounding box center [389, 438] width 637 height 14
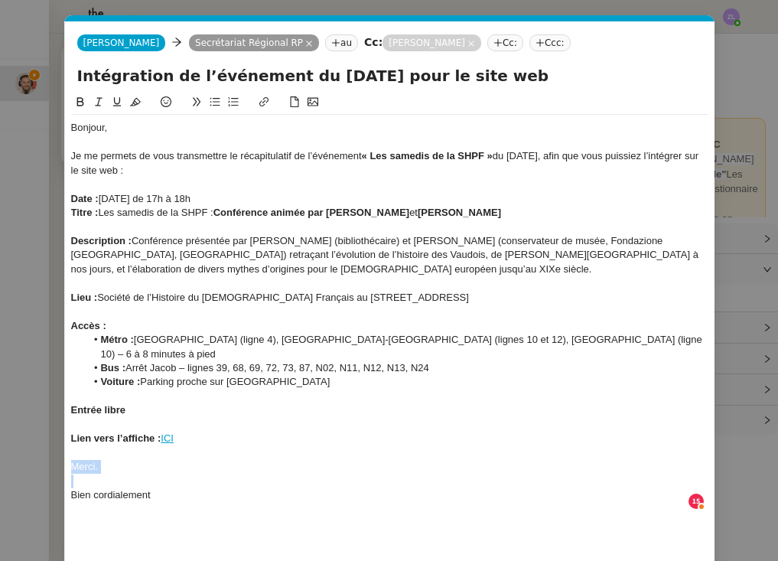
drag, startPoint x: 72, startPoint y: 472, endPoint x: 67, endPoint y: 444, distance: 28.7
click at [67, 444] on nz-spin "Bonjour, Je me permets de vous transmettre le récapitulatif de l’événement « Le…" at bounding box center [389, 317] width 649 height 449
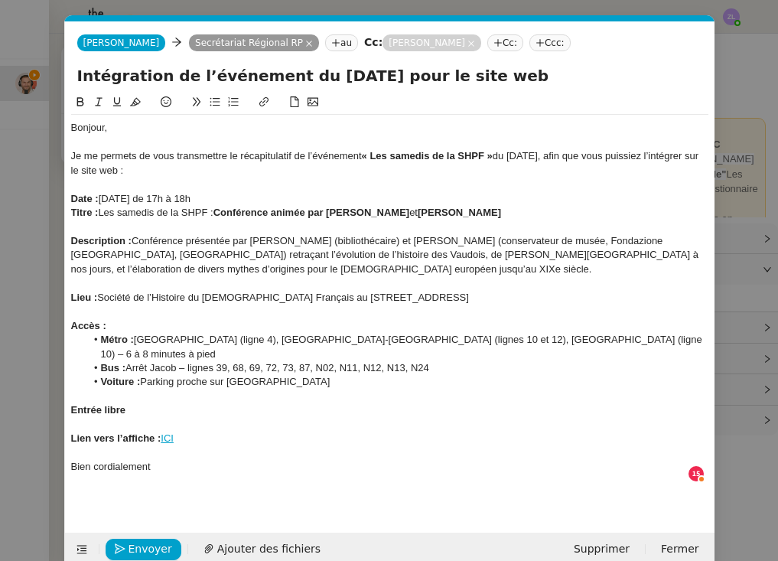
click at [151, 146] on div at bounding box center [389, 142] width 637 height 14
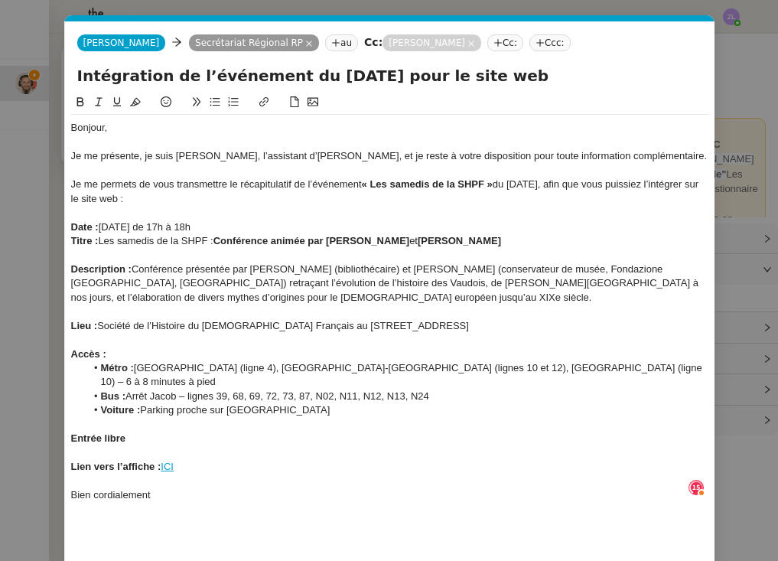
scroll to position [8, 0]
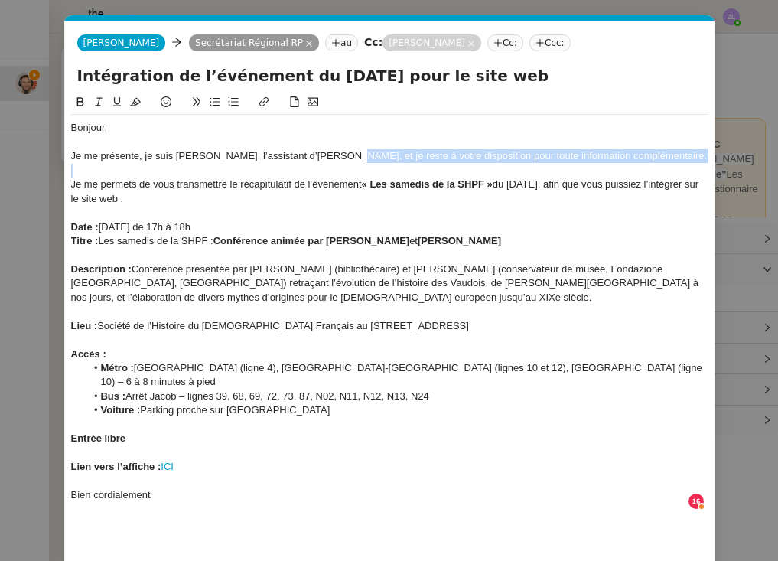
drag, startPoint x: 348, startPoint y: 157, endPoint x: 667, endPoint y: 164, distance: 319.0
click at [667, 164] on div "Bonjour, Je me présente, je suis Nathanael, l’assistant d’Émile Barbu, et je re…" at bounding box center [389, 325] width 637 height 421
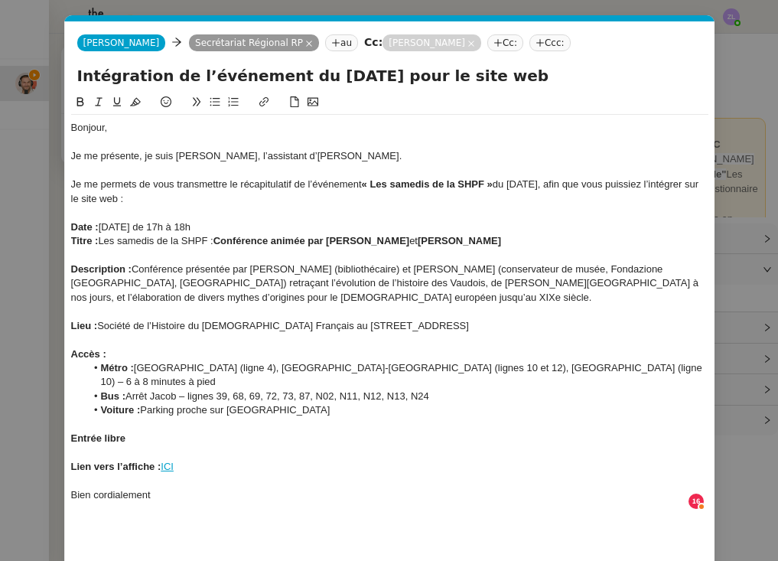
click at [213, 460] on div "Lien vers l’affiche : ICI" at bounding box center [389, 467] width 637 height 14
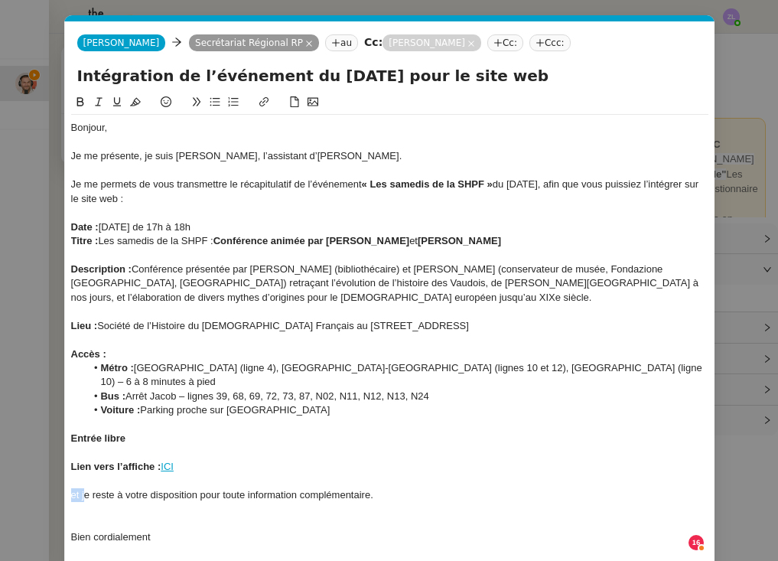
drag, startPoint x: 85, startPoint y: 471, endPoint x: 54, endPoint y: 471, distance: 30.6
click at [54, 471] on nz-modal-container "Service TA - VOYAGE - PROPOSITION GLOBALE A utiliser dans le cadre de propositi…" at bounding box center [389, 280] width 778 height 561
click at [109, 503] on div at bounding box center [389, 510] width 637 height 14
drag, startPoint x: 151, startPoint y: 473, endPoint x: 142, endPoint y: 474, distance: 8.4
click at [142, 488] on div "Je reste à votre disposition pour toute information complémentaire." at bounding box center [389, 495] width 637 height 14
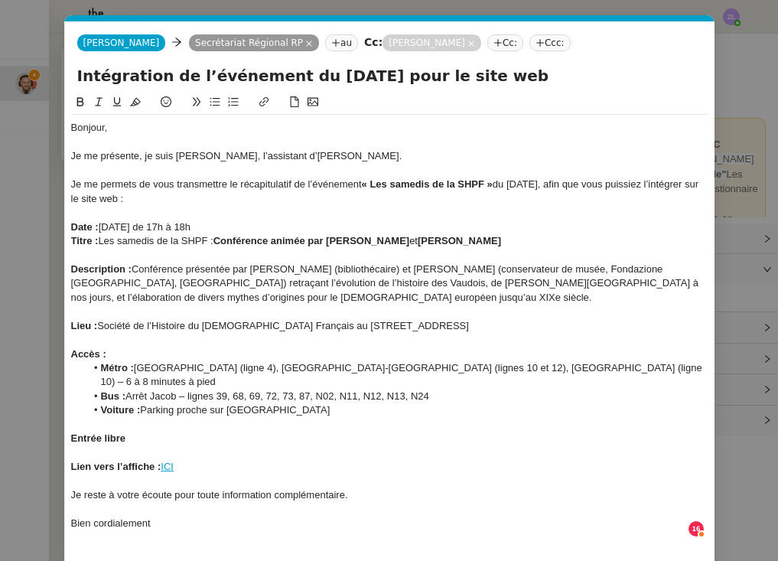
click at [229, 516] on div "Bien cordialement" at bounding box center [389, 523] width 637 height 14
click at [214, 155] on div "Je me présente, je suis Nathanael, l’assistant d’Émile Barbu." at bounding box center [389, 156] width 637 height 14
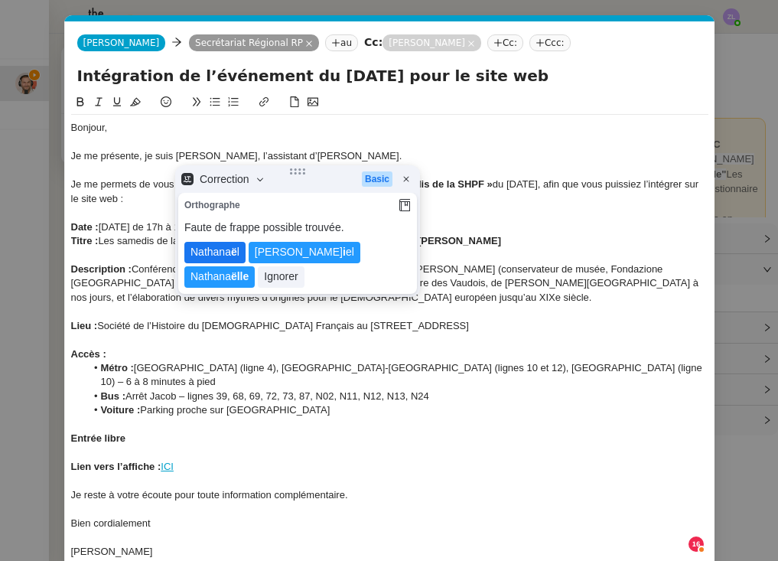
click at [233, 251] on lt-strong "ë" at bounding box center [234, 252] width 6 height 12
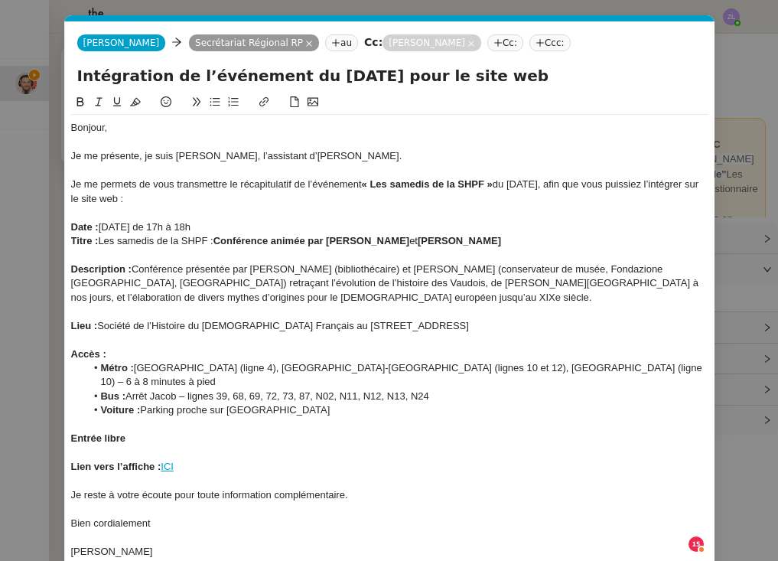
scroll to position [35, 0]
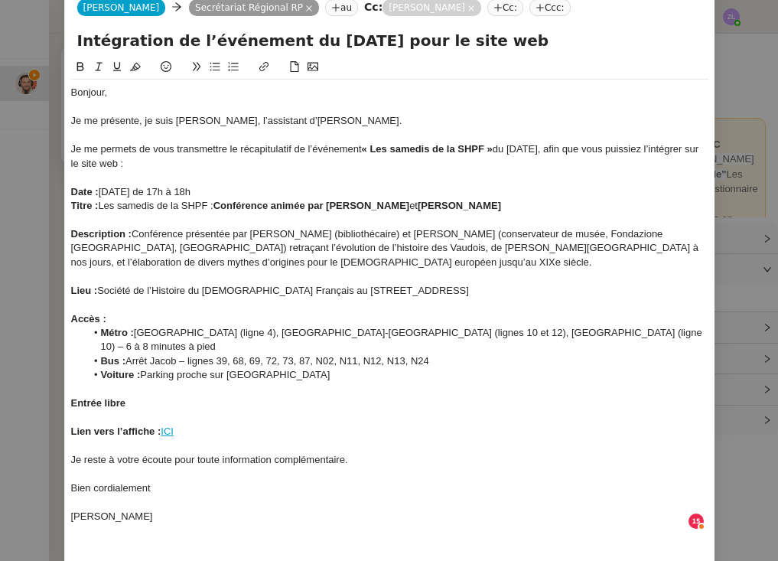
click at [72, 397] on strong "Entrée libre" at bounding box center [98, 402] width 55 height 11
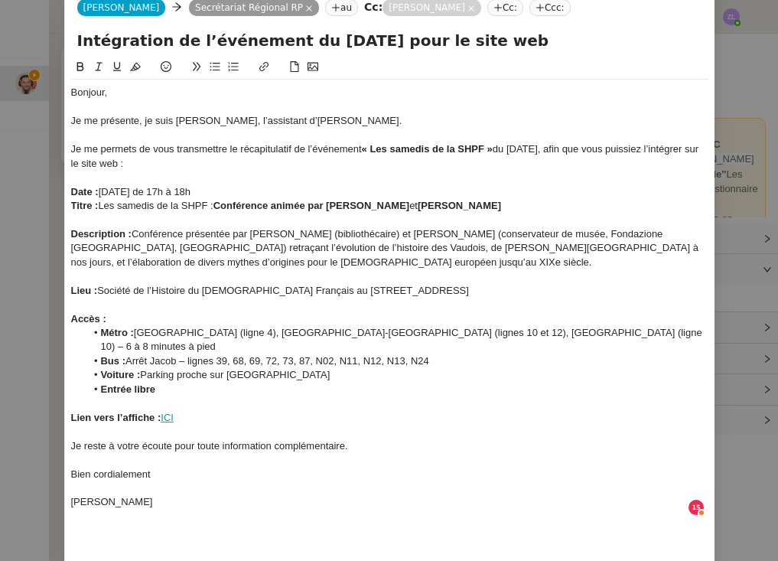
click at [168, 382] on li "Entrée libre" at bounding box center [397, 389] width 623 height 14
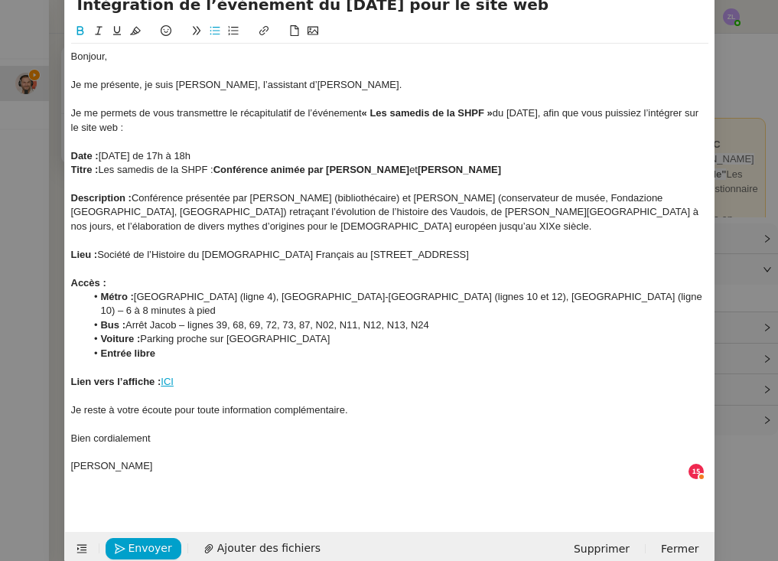
scroll to position [70, 0]
click at [144, 540] on span "Envoyer" at bounding box center [151, 549] width 44 height 18
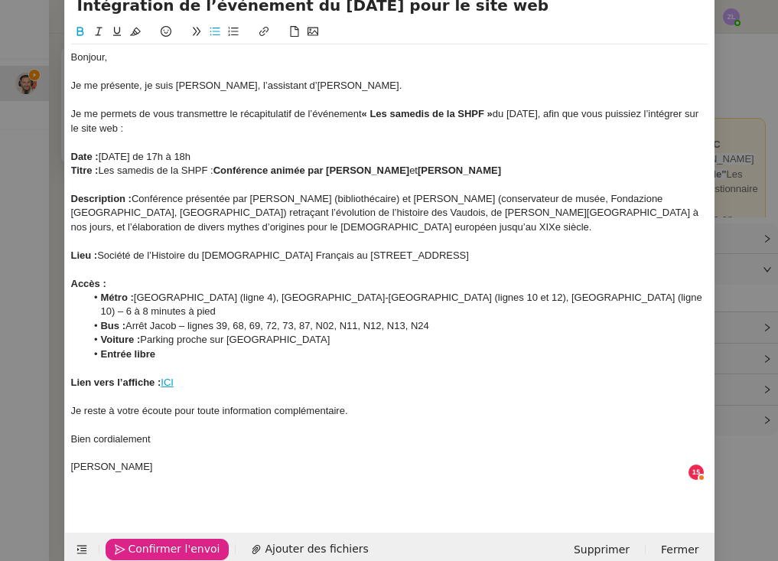
click at [144, 540] on span "Confirmer l'envoi" at bounding box center [175, 549] width 92 height 18
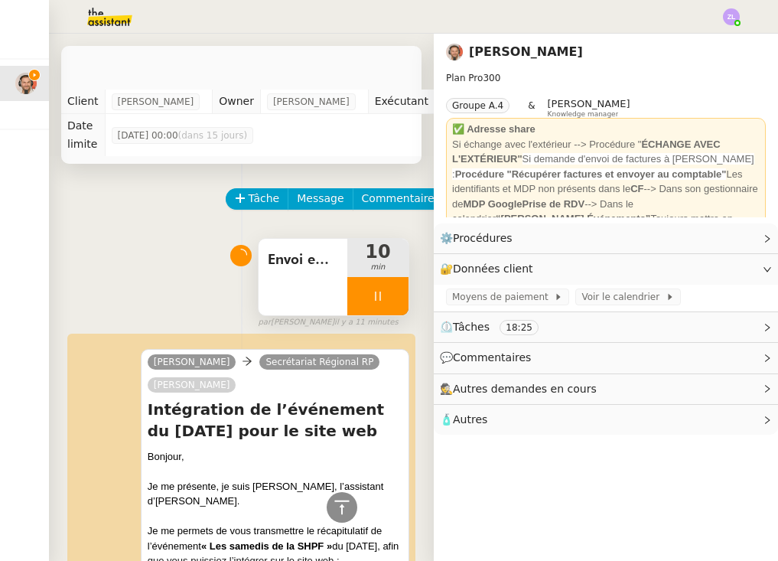
scroll to position [362, 0]
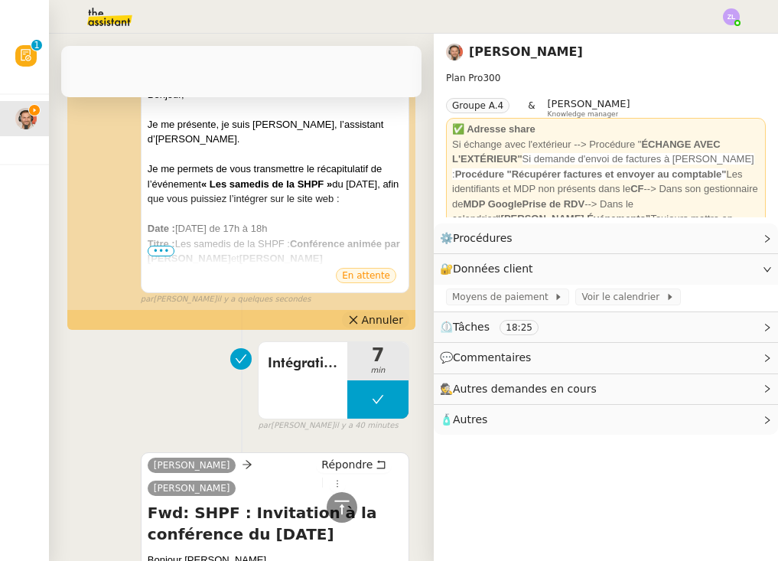
click at [370, 324] on span "Annuler" at bounding box center [382, 319] width 41 height 15
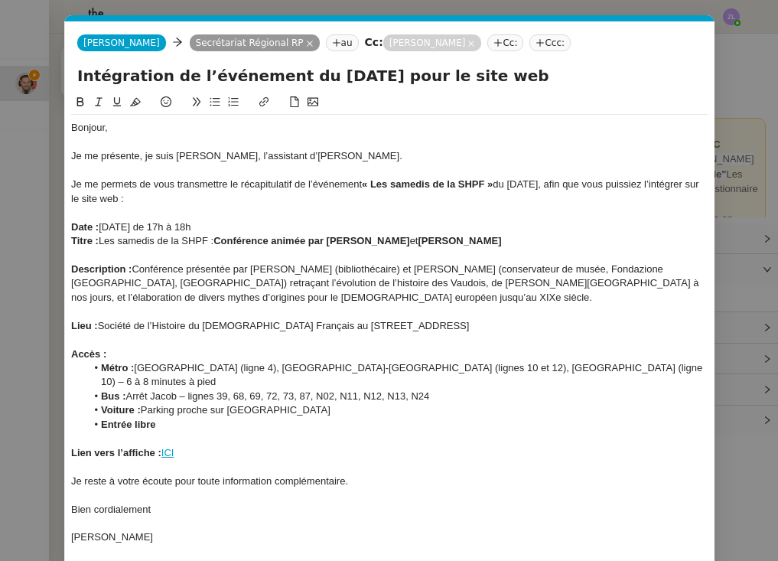
scroll to position [0, 33]
click at [291, 403] on li "Voiture : Parking proche sur place Saint-Sulpice" at bounding box center [397, 410] width 623 height 14
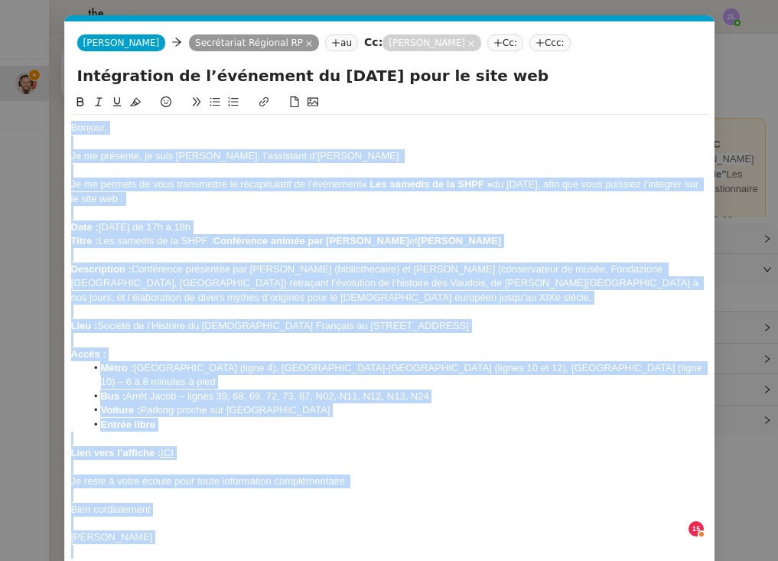
click at [399, 516] on div at bounding box center [389, 523] width 637 height 14
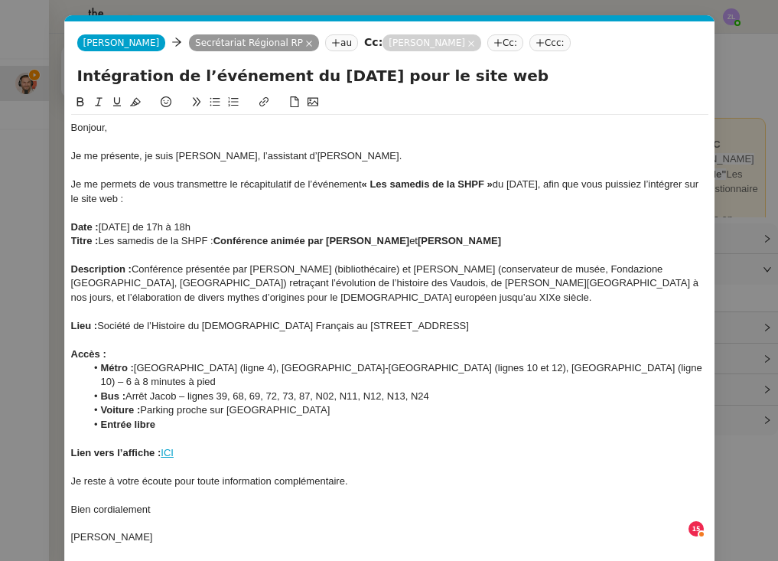
click at [74, 76] on div "Intégration de l’événement du 11/10/2025 pour le site web" at bounding box center [389, 78] width 649 height 29
click at [80, 74] on input "Intégration de l’événement du 11/10/2025 pour le site web" at bounding box center [389, 75] width 625 height 23
drag, startPoint x: 80, startPoint y: 74, endPoint x: 488, endPoint y: 79, distance: 408.5
click at [488, 79] on input "Intégration de l’événement du 11/10/2025 pour le site web" at bounding box center [389, 75] width 625 height 23
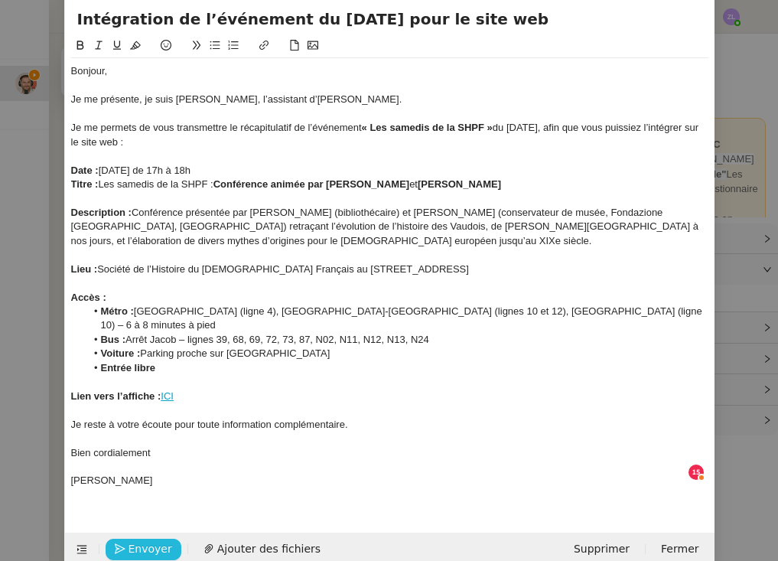
click at [140, 540] on span "Envoyer" at bounding box center [151, 549] width 44 height 18
click at [140, 540] on span "Confirmer l'envoi" at bounding box center [175, 549] width 92 height 18
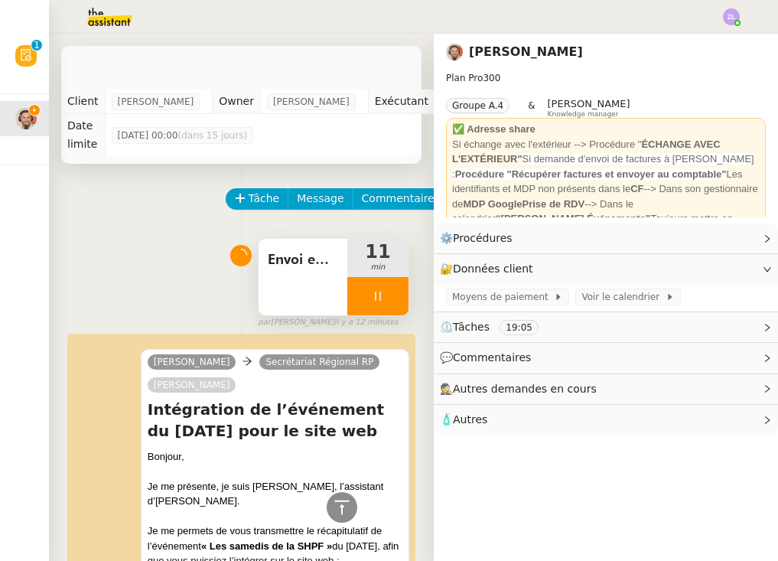
scroll to position [0, 0]
click at [358, 300] on div at bounding box center [377, 296] width 61 height 38
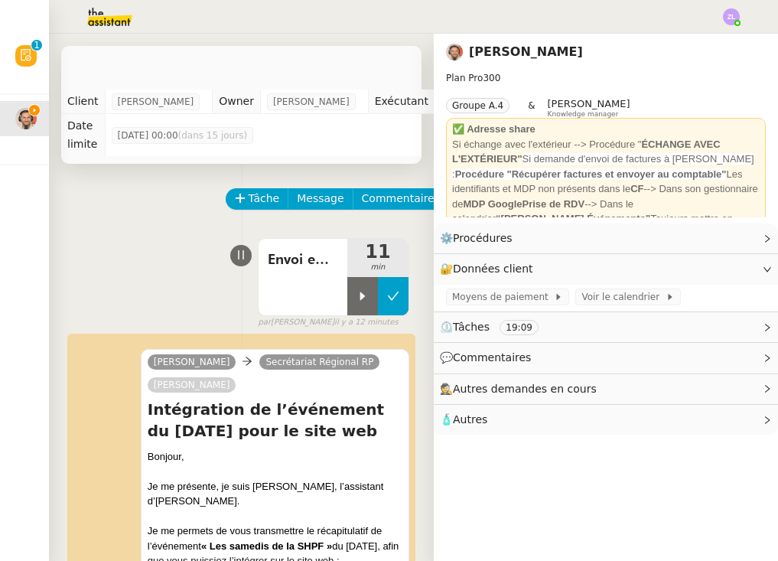
click at [402, 301] on button at bounding box center [393, 296] width 31 height 38
click at [257, 196] on span "Tâche" at bounding box center [264, 199] width 31 height 18
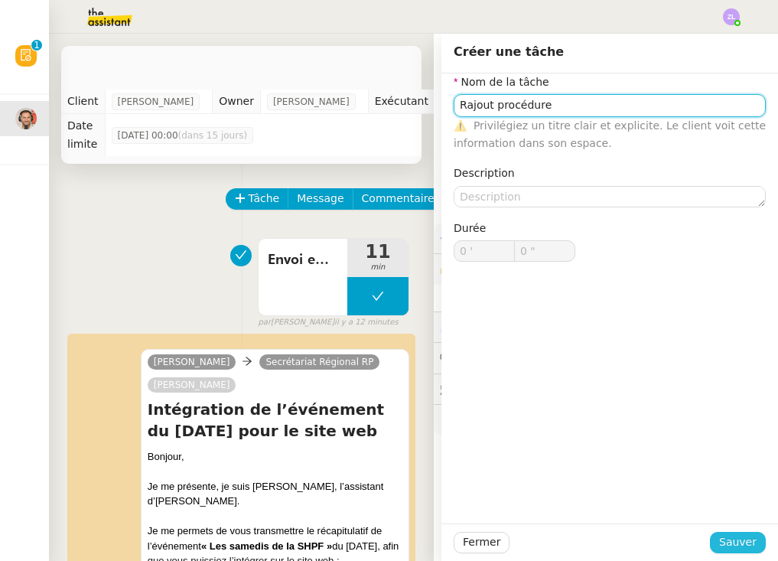
type input "Rajout procédure"
click at [737, 541] on span "Sauver" at bounding box center [737, 542] width 37 height 18
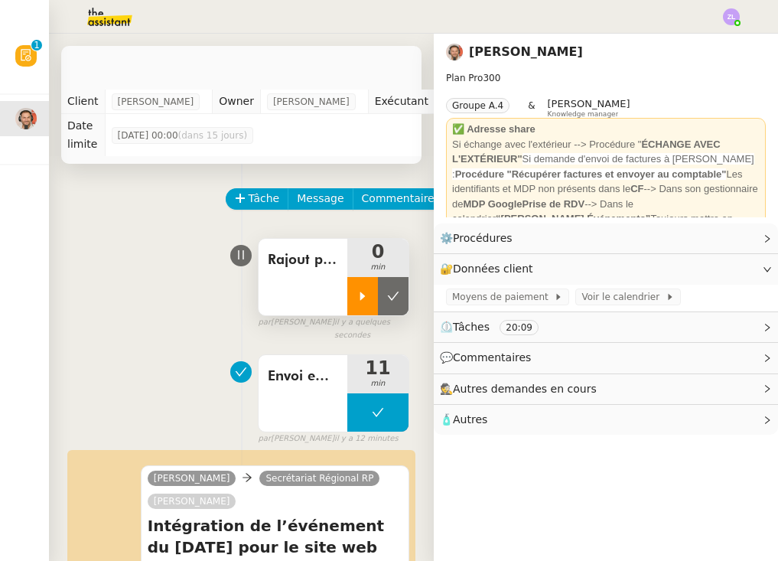
click at [356, 294] on icon at bounding box center [362, 296] width 12 height 12
click at [732, 235] on link "Modifier" at bounding box center [726, 238] width 44 height 18
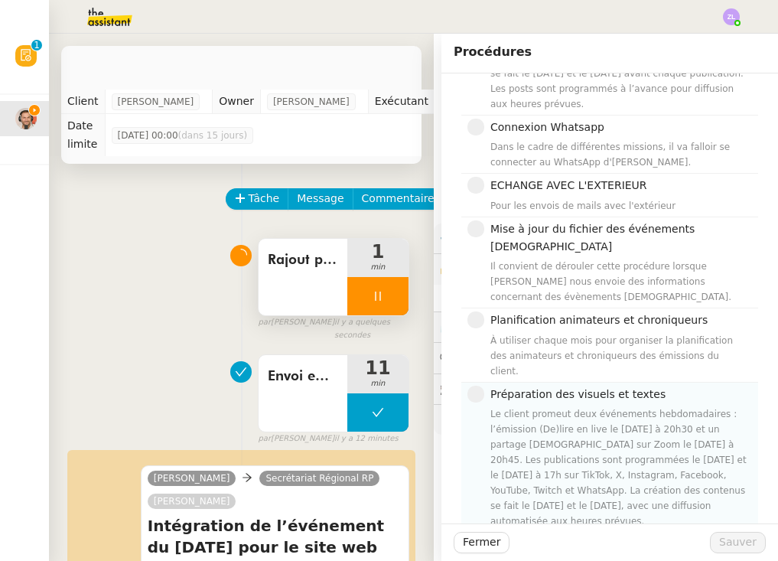
scroll to position [317, 0]
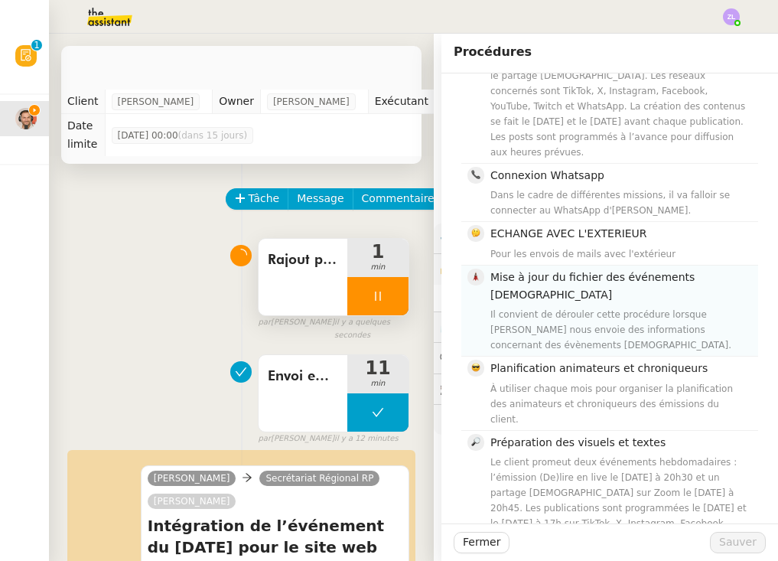
click at [577, 307] on div "Il convient de dérouler cette procédure lorsque Emile nous envoie des informati…" at bounding box center [619, 330] width 259 height 46
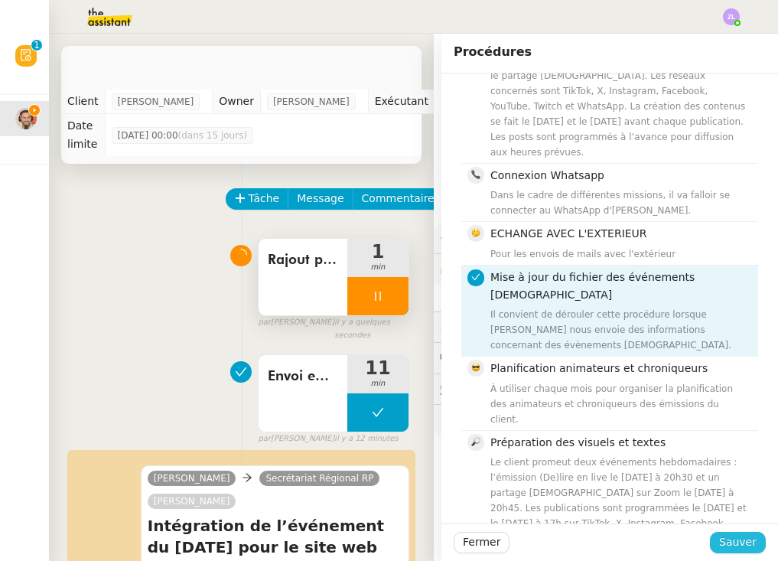
click at [743, 543] on span "Sauver" at bounding box center [737, 542] width 37 height 18
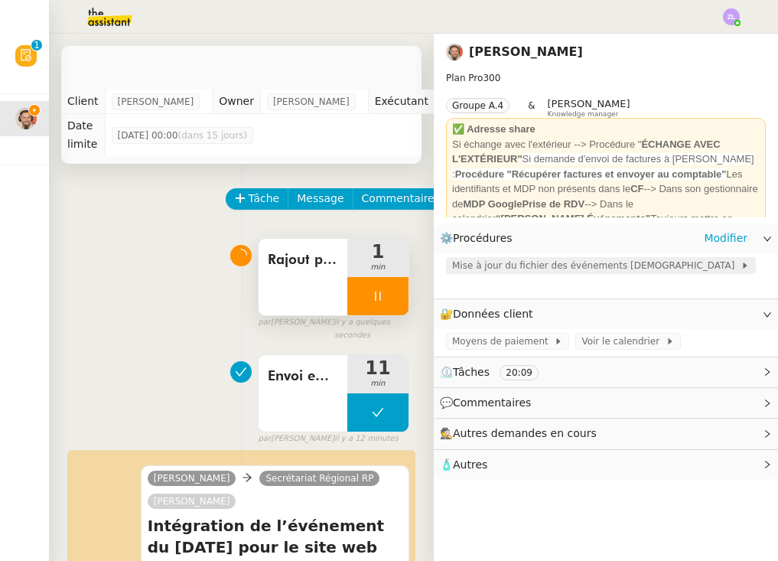
click at [574, 266] on span "Mise à jour du fichier des événements protestants" at bounding box center [596, 265] width 288 height 15
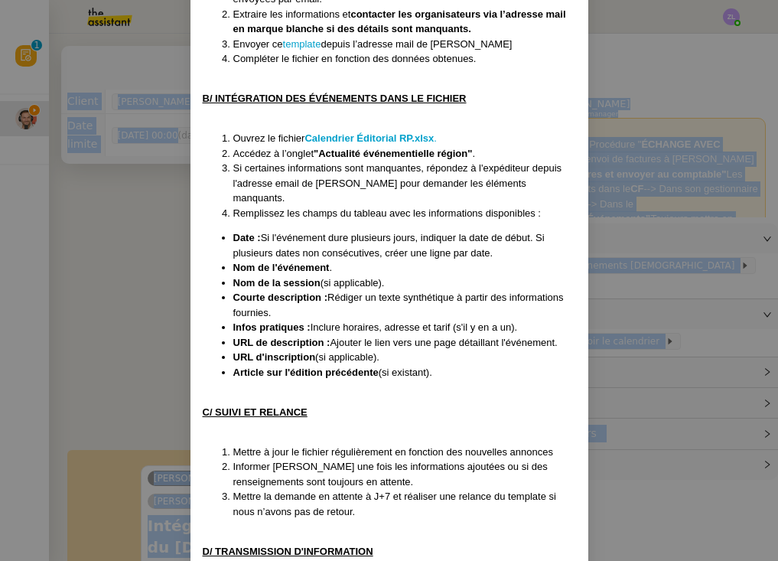
scroll to position [917, 0]
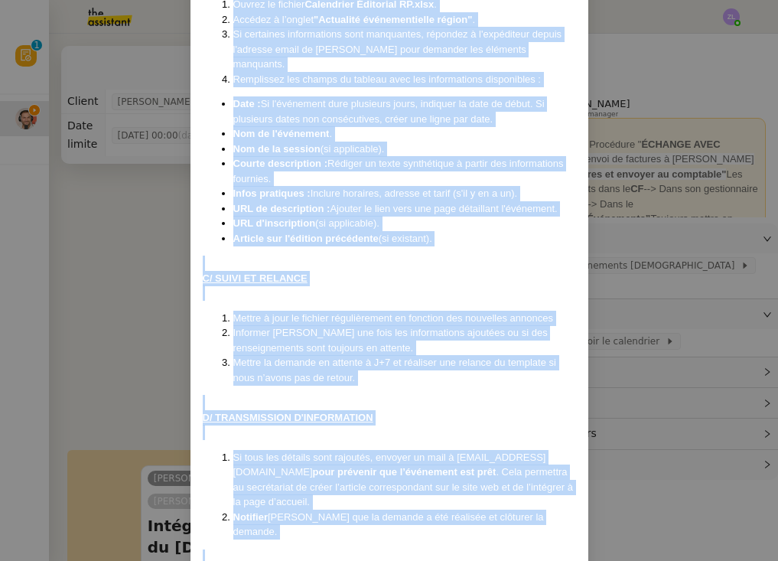
drag, startPoint x: 204, startPoint y: 96, endPoint x: 415, endPoint y: 494, distance: 450.6
copy div "Créé le 07/03/2025 MAJ le 06/05/2025 Contexte : Le client souhaite que l’on met…"
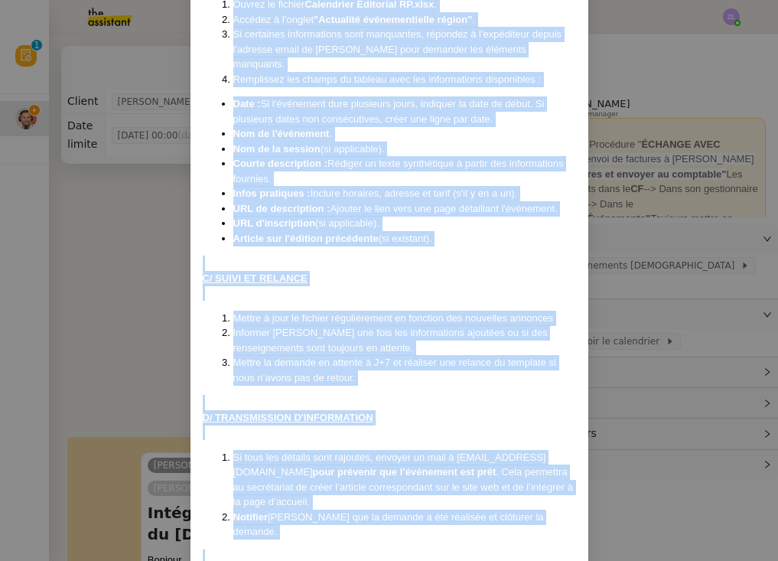
click at [85, 203] on nz-modal-container "Créé le 07/03/2025 MAJ le 06/05/2025 Contexte : Le client souhaite que l’on met…" at bounding box center [389, 280] width 778 height 561
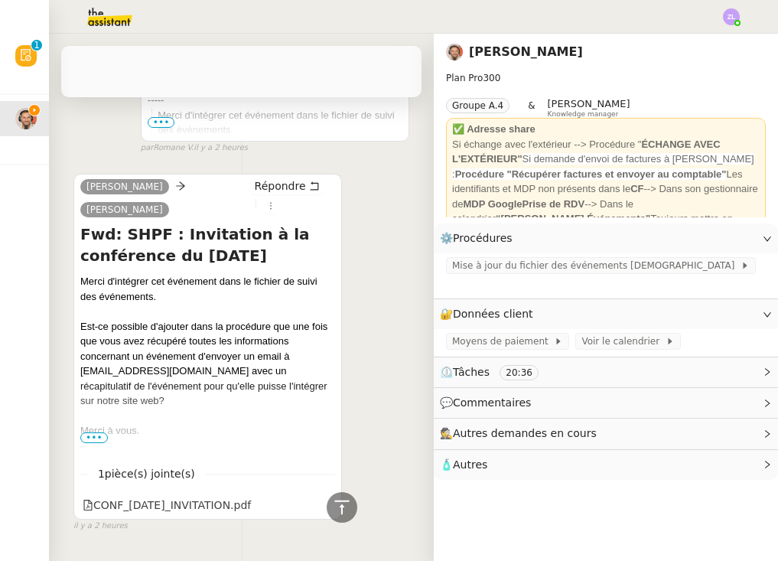
scroll to position [1059, 0]
click at [98, 433] on span "•••" at bounding box center [94, 438] width 28 height 11
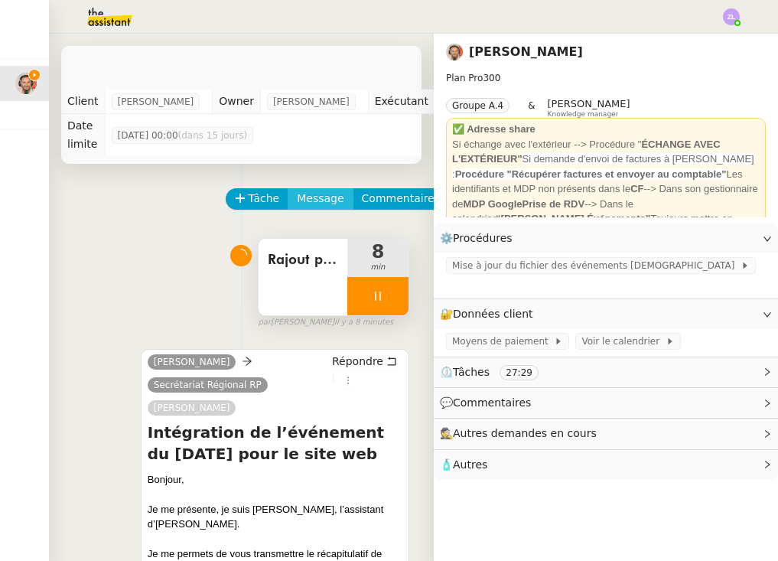
scroll to position [0, 0]
click at [392, 209] on button "Commentaire" at bounding box center [398, 198] width 91 height 21
click at [389, 203] on span "Commentaire" at bounding box center [398, 199] width 73 height 18
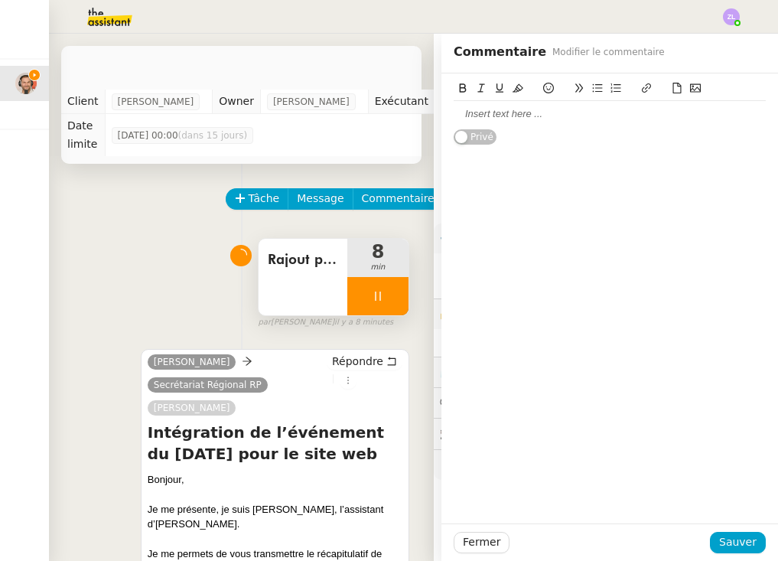
click at [490, 115] on div at bounding box center [610, 114] width 312 height 14
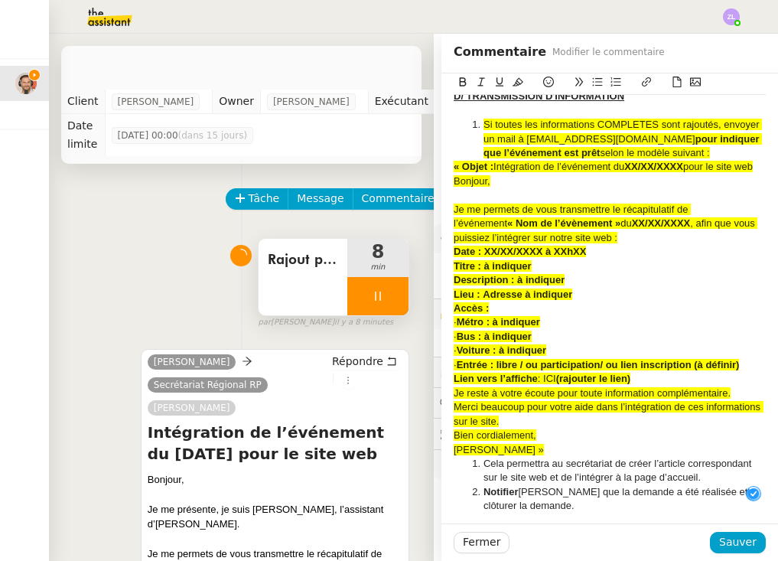
scroll to position [1246, 0]
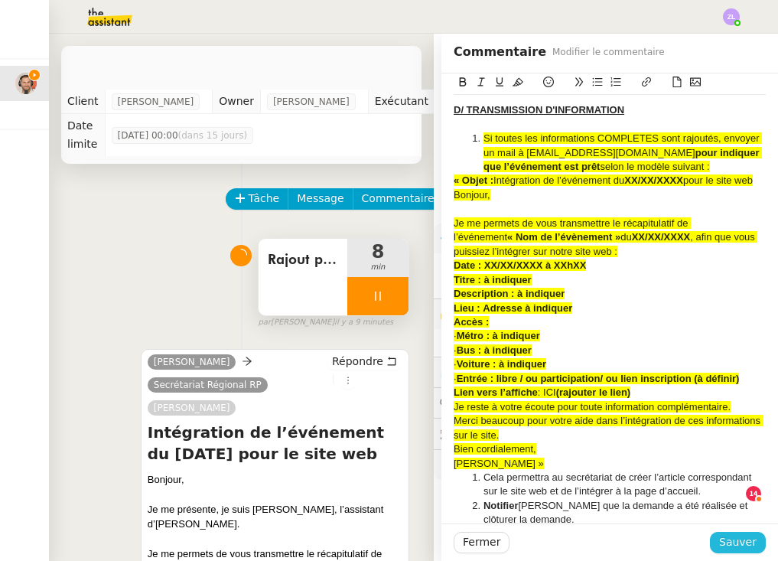
click at [730, 542] on span "Sauver" at bounding box center [737, 542] width 37 height 18
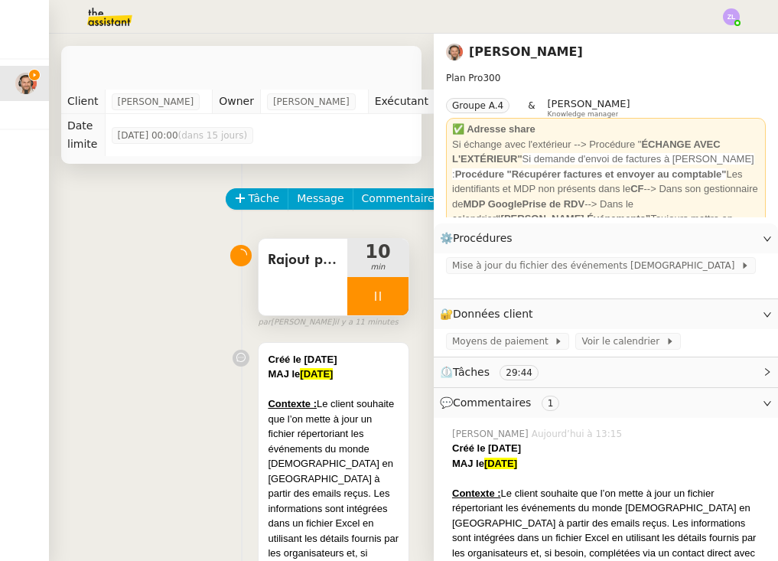
click at [355, 301] on div at bounding box center [377, 296] width 61 height 38
click at [394, 298] on icon at bounding box center [393, 296] width 12 height 12
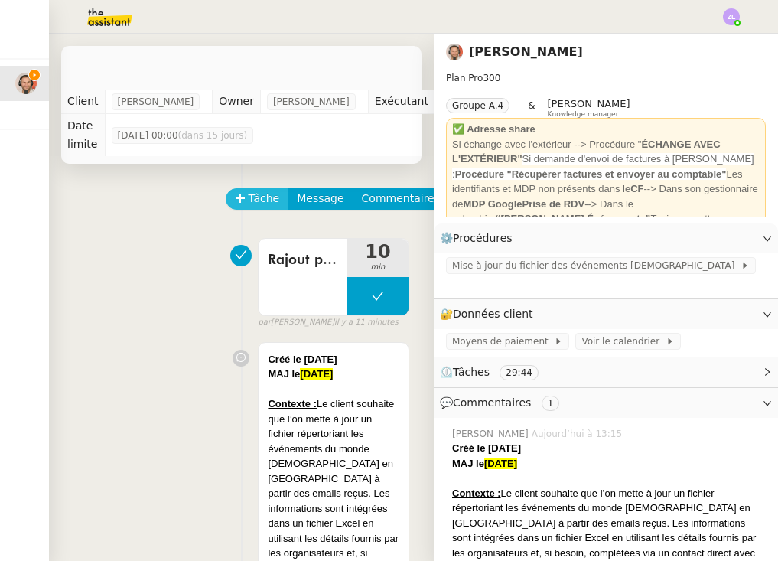
click at [249, 197] on span "Tâche" at bounding box center [264, 199] width 31 height 18
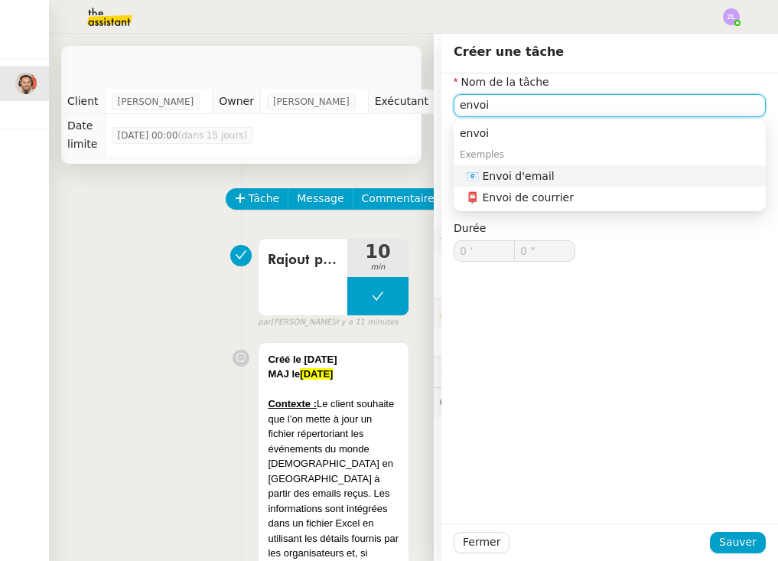
click at [508, 180] on div "📧 Envoi d'email" at bounding box center [613, 176] width 294 height 14
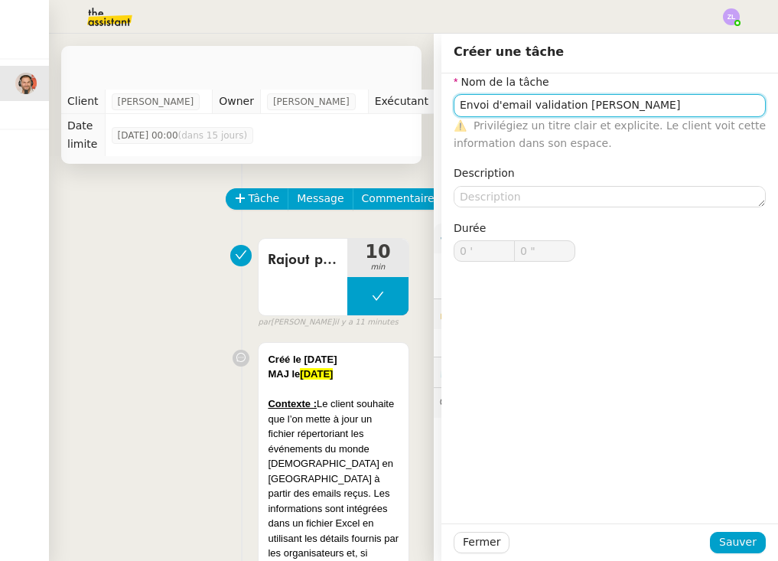
type input "Envoi d'email validation emile procédure"
click at [743, 553] on div "Fermer Sauver" at bounding box center [609, 541] width 337 height 37
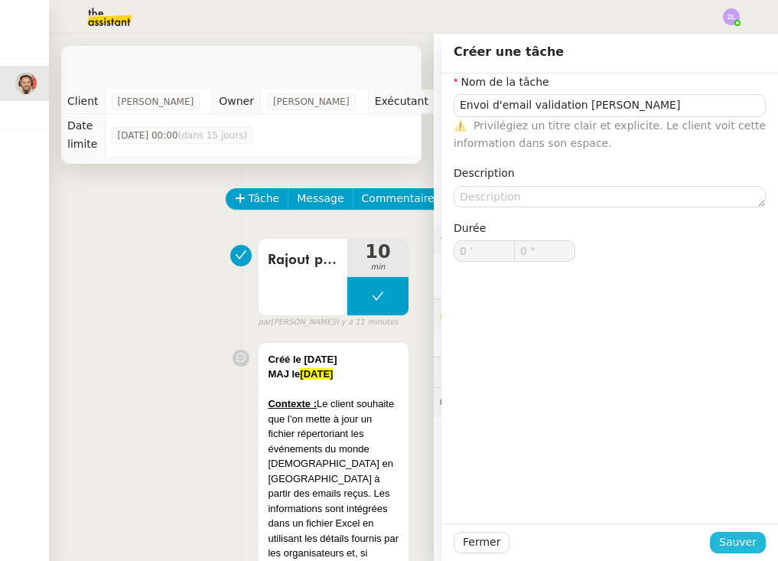
click at [737, 539] on span "Sauver" at bounding box center [737, 542] width 37 height 18
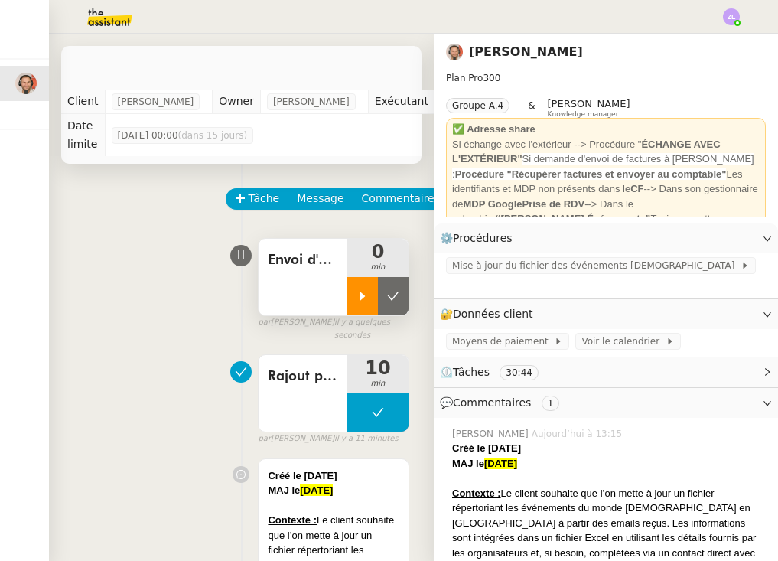
click at [359, 294] on icon at bounding box center [362, 296] width 12 height 12
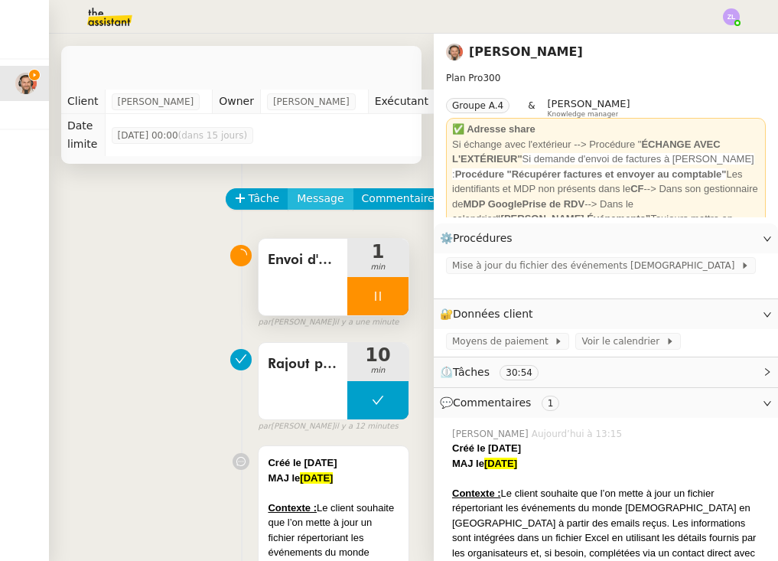
click at [312, 205] on span "Message" at bounding box center [320, 199] width 47 height 18
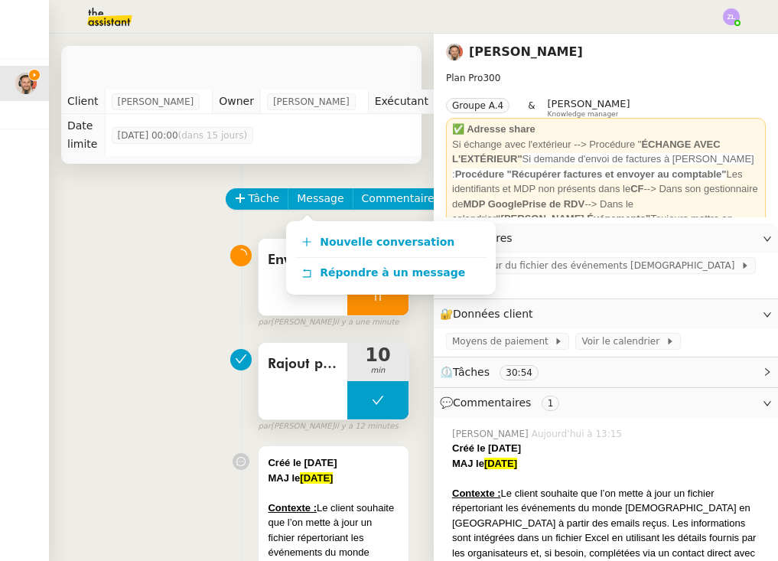
click at [262, 355] on div "Rajout procédure" at bounding box center [303, 381] width 89 height 76
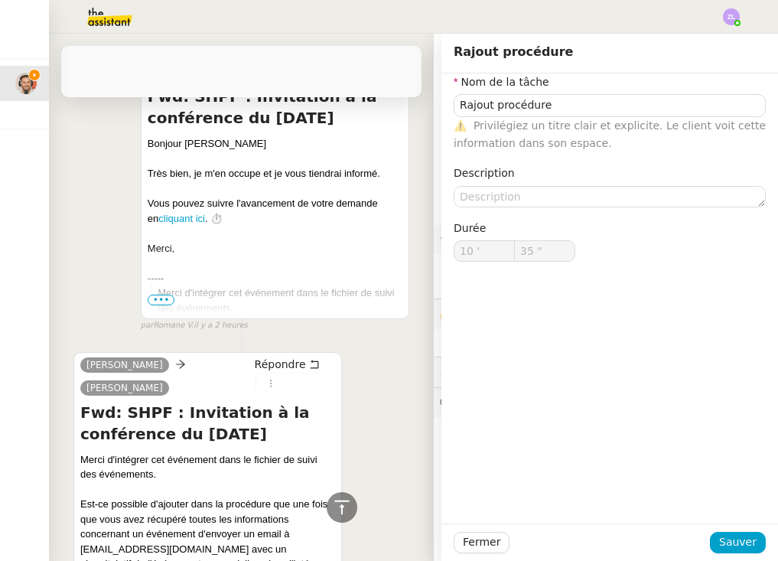
scroll to position [4751, 0]
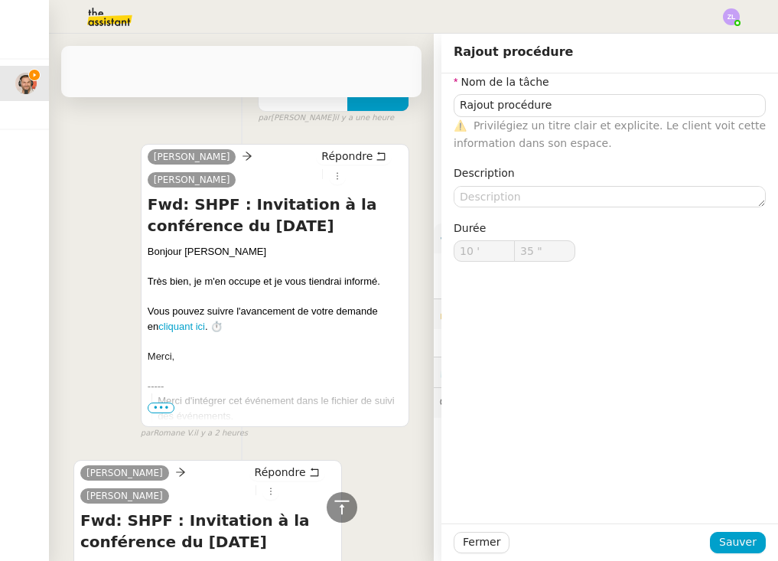
click at [266, 464] on span "Répondre" at bounding box center [280, 471] width 51 height 15
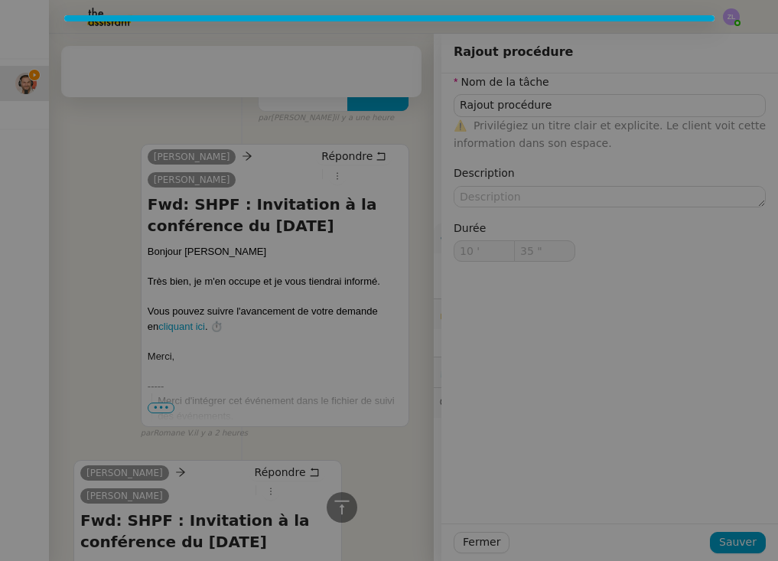
type input "Rajout procédure"
type input "10 '"
type input "35 ""
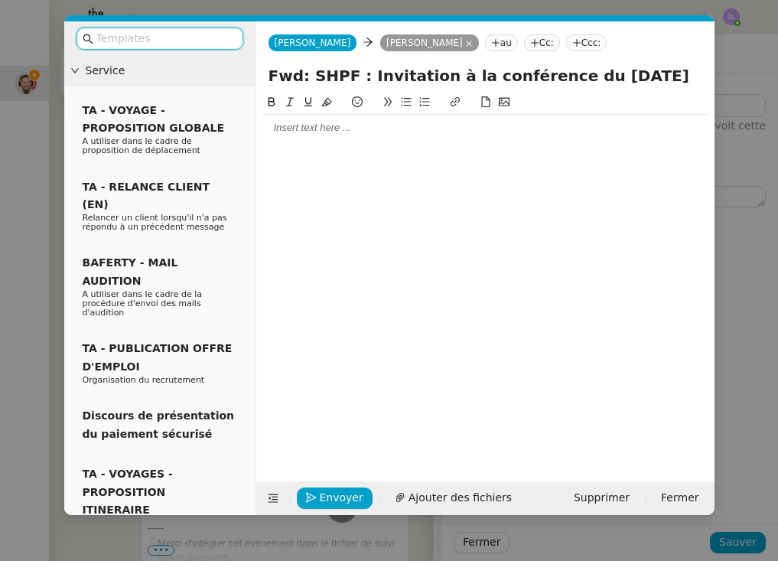
type input "Rajout procédure"
type input "10 '"
type input "35 ""
type input "Rajout procédure"
type input "10 '"
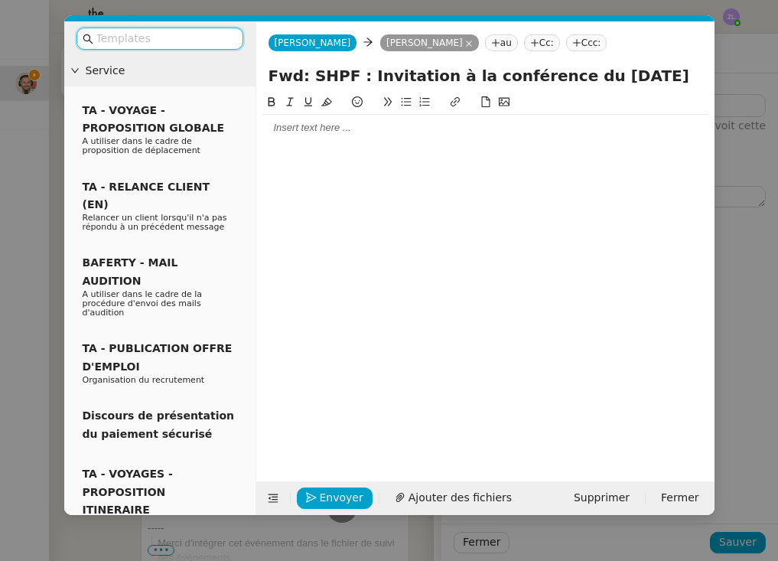
type input "35 ""
type input "Rajout procédure"
type input "10 '"
type input "35 ""
click at [279, 127] on div at bounding box center [485, 128] width 446 height 14
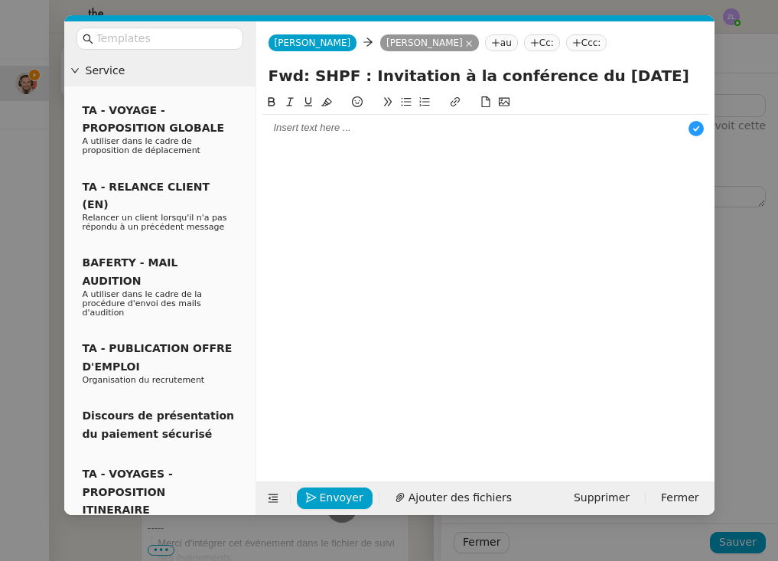
scroll to position [16, 0]
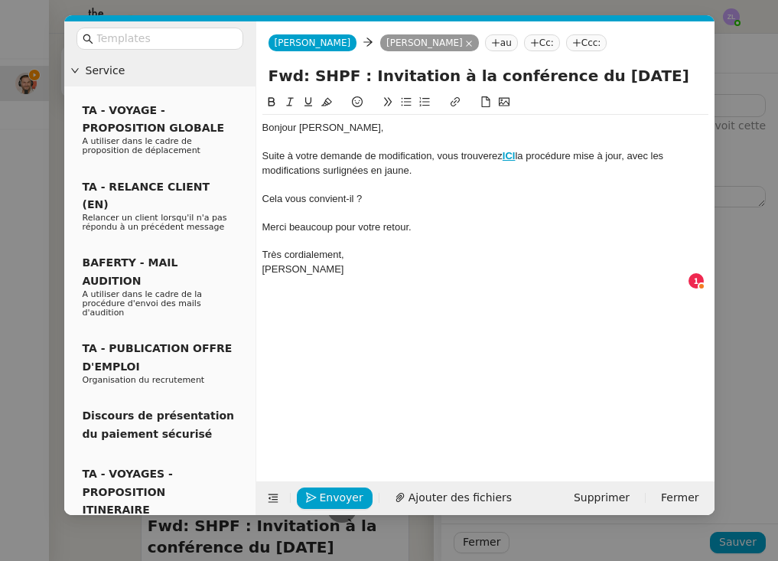
click at [263, 197] on div "Cela vous convient-il ?" at bounding box center [485, 199] width 446 height 14
click at [405, 103] on icon at bounding box center [406, 102] width 10 height 8
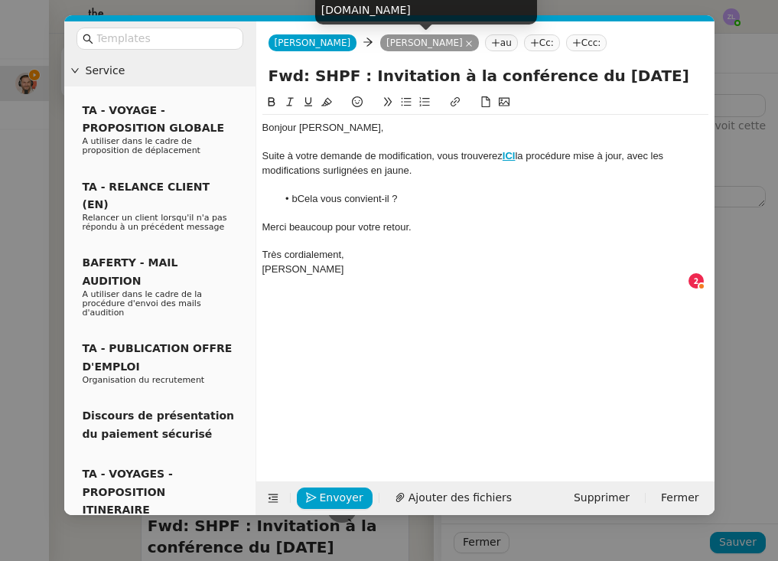
click at [382, 44] on nz-tag "[PERSON_NAME]" at bounding box center [429, 42] width 99 height 17
click at [524, 44] on nz-tag "Cc:" at bounding box center [542, 42] width 36 height 17
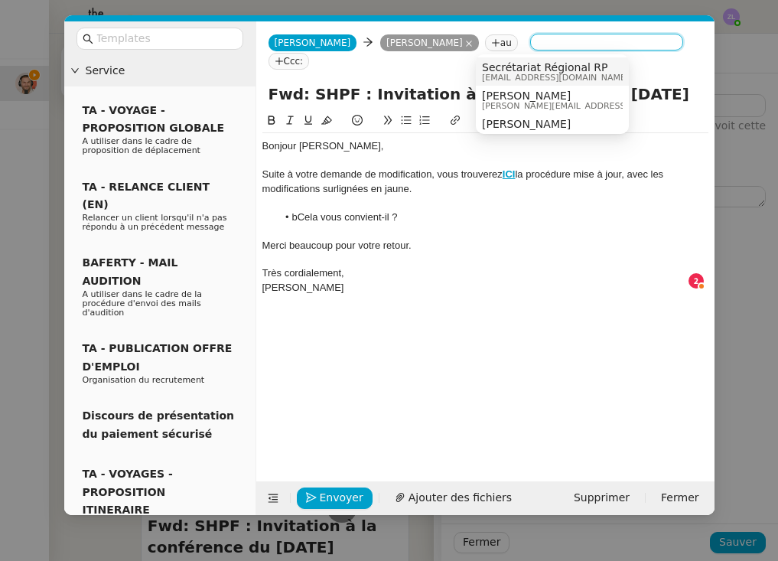
type input "e"
click at [297, 210] on li "bCela vous convient-il ?" at bounding box center [492, 217] width 431 height 14
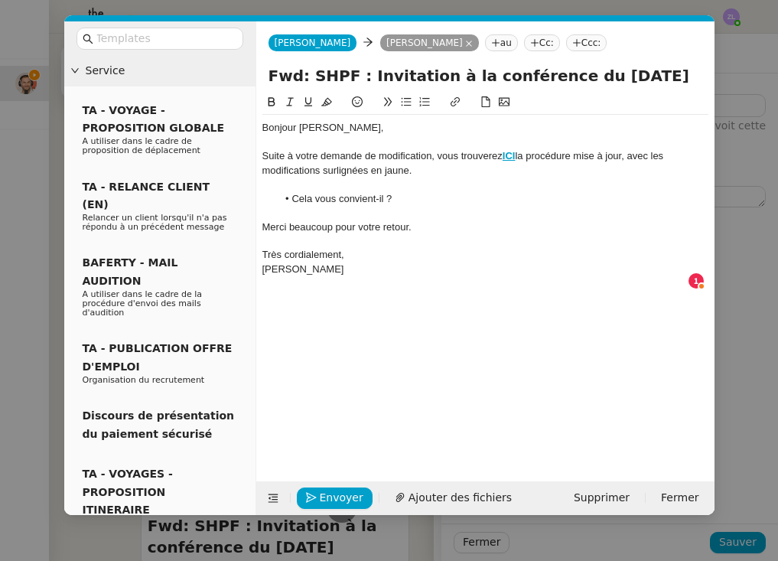
click at [350, 249] on div "Très cordialement," at bounding box center [485, 255] width 446 height 14
drag, startPoint x: 281, startPoint y: 251, endPoint x: 259, endPoint y: 250, distance: 23.0
click at [259, 251] on nz-spin "Bonjour Émile, Suite à votre demande de modification, vous trouverez ICI la pro…" at bounding box center [485, 278] width 458 height 370
drag, startPoint x: 414, startPoint y: 228, endPoint x: 216, endPoint y: 223, distance: 198.2
click at [216, 223] on nz-layout "Service TA - VOYAGE - PROPOSITION GLOBALE A utiliser dans le cadre de propositi…" at bounding box center [389, 267] width 650 height 493
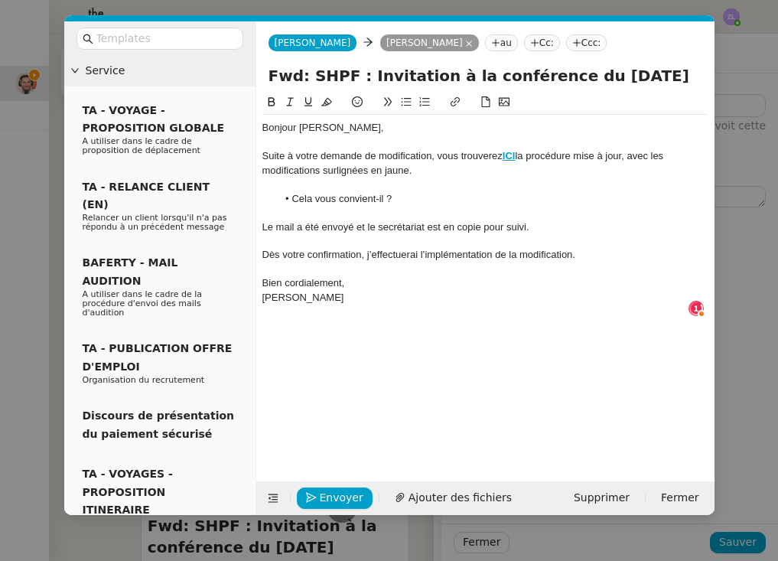
click at [356, 283] on div "Bien cordialement," at bounding box center [485, 283] width 446 height 14
click at [291, 305] on div "Nathanael" at bounding box center [485, 311] width 446 height 14
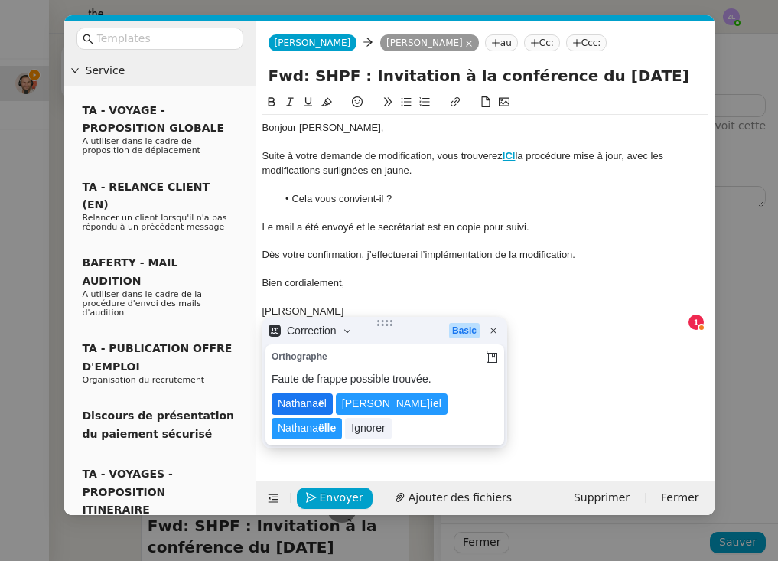
click at [313, 407] on lt-span "Nathana ë l" at bounding box center [302, 403] width 61 height 21
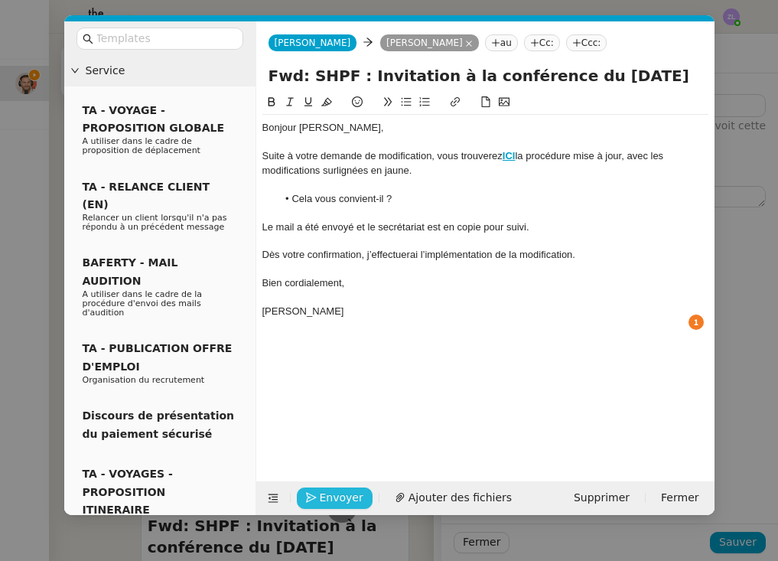
click at [349, 503] on span "Envoyer" at bounding box center [342, 498] width 44 height 18
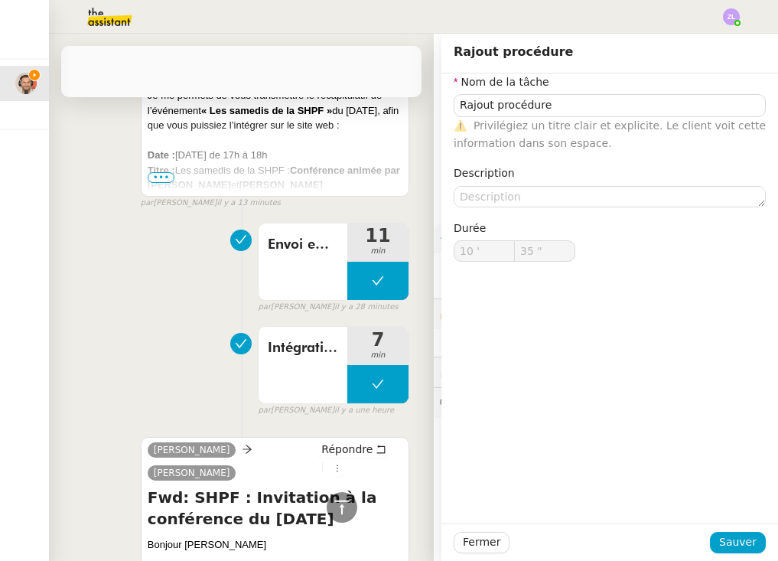
type input "Rajout procédure"
type input "10 '"
type input "35 ""
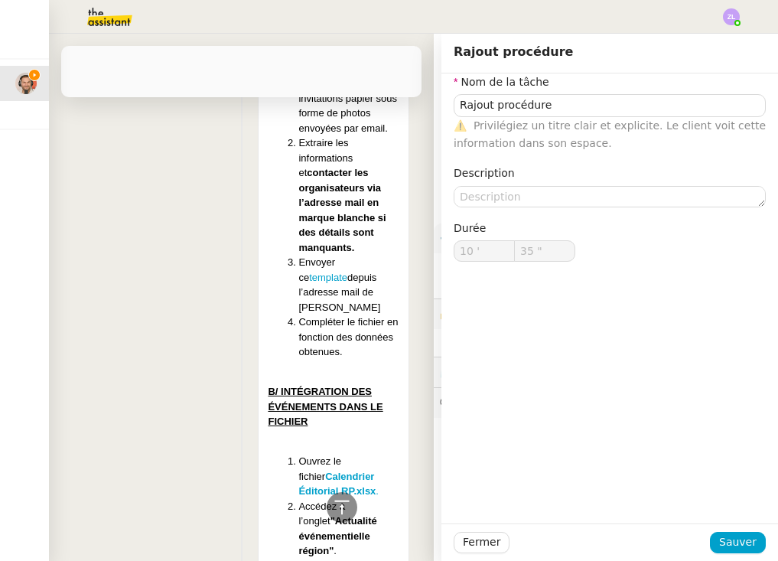
type input "Rajout procédure"
type input "10 '"
type input "35 ""
type input "Rajout procédure"
type input "10 '"
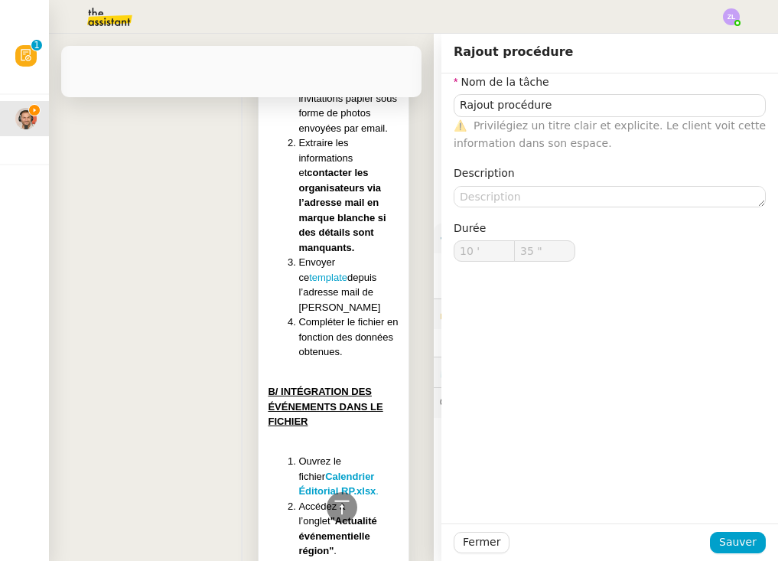
type input "35 ""
type input "Rajout procédure"
type input "10 '"
type input "35 ""
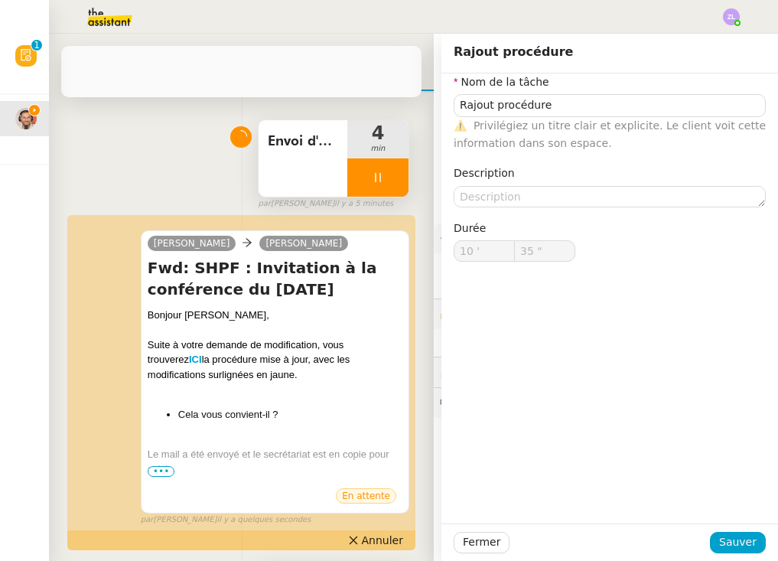
scroll to position [119, 0]
click at [361, 177] on div at bounding box center [377, 177] width 61 height 38
type input "Rajout procédure"
type input "10 '"
type input "35 ""
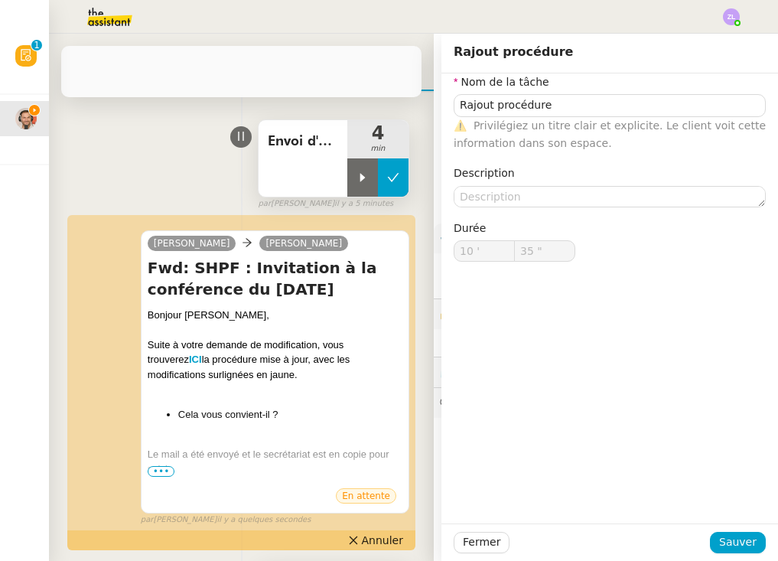
click at [386, 174] on button at bounding box center [393, 177] width 31 height 38
type input "Rajout procédure"
type input "10 '"
type input "35 ""
type input "Rajout procédure"
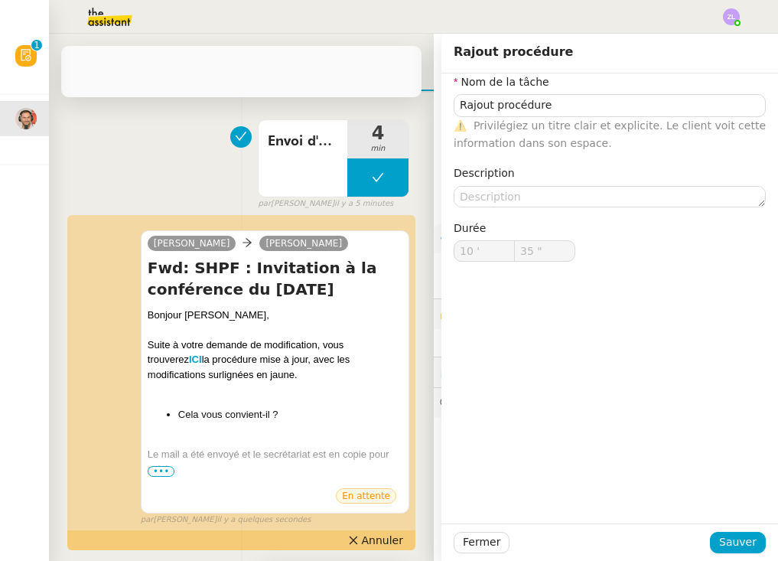
type input "10 '"
type input "35 ""
type input "Rajout procédure"
type input "10 '"
type input "35 ""
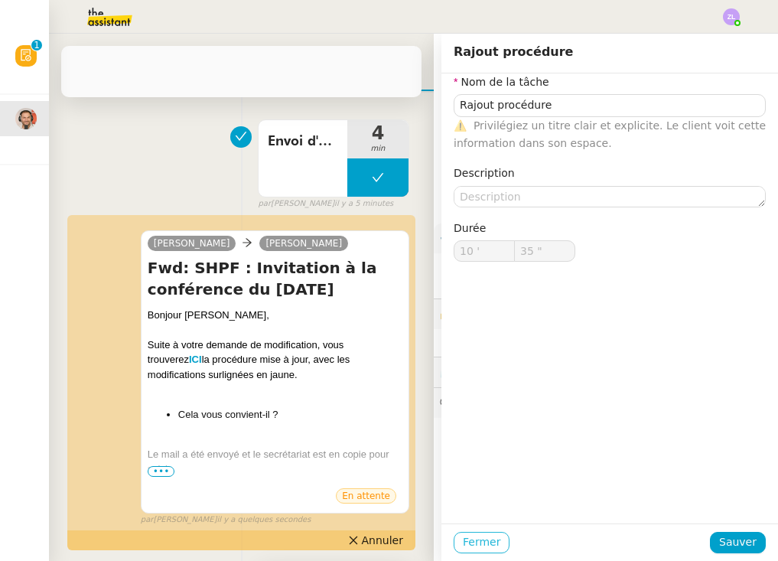
click at [492, 548] on span "Fermer" at bounding box center [481, 542] width 37 height 18
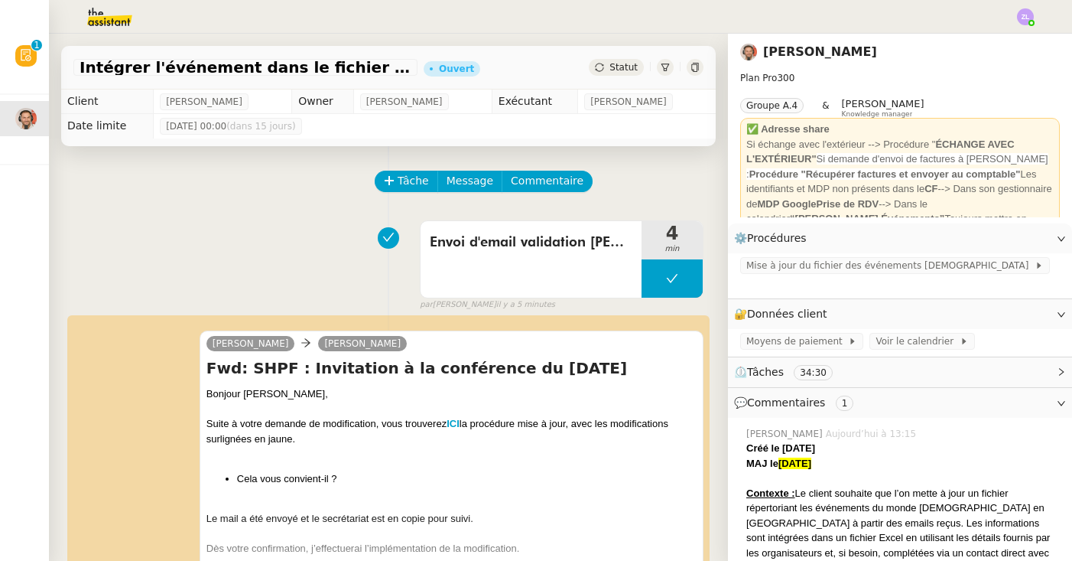
click at [616, 72] on span "Statut" at bounding box center [624, 67] width 28 height 11
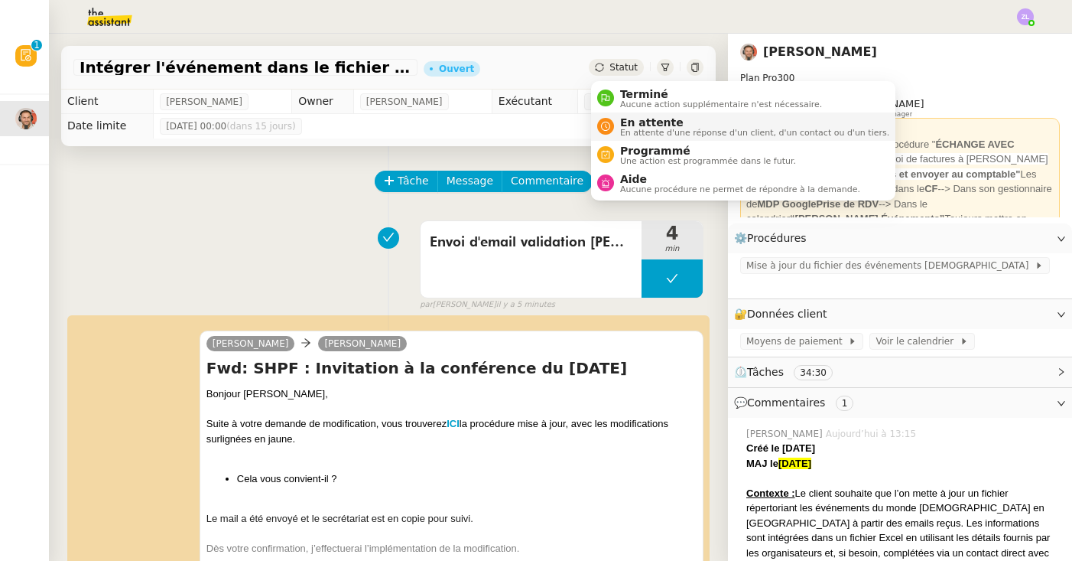
click at [621, 124] on span "En attente" at bounding box center [754, 122] width 269 height 12
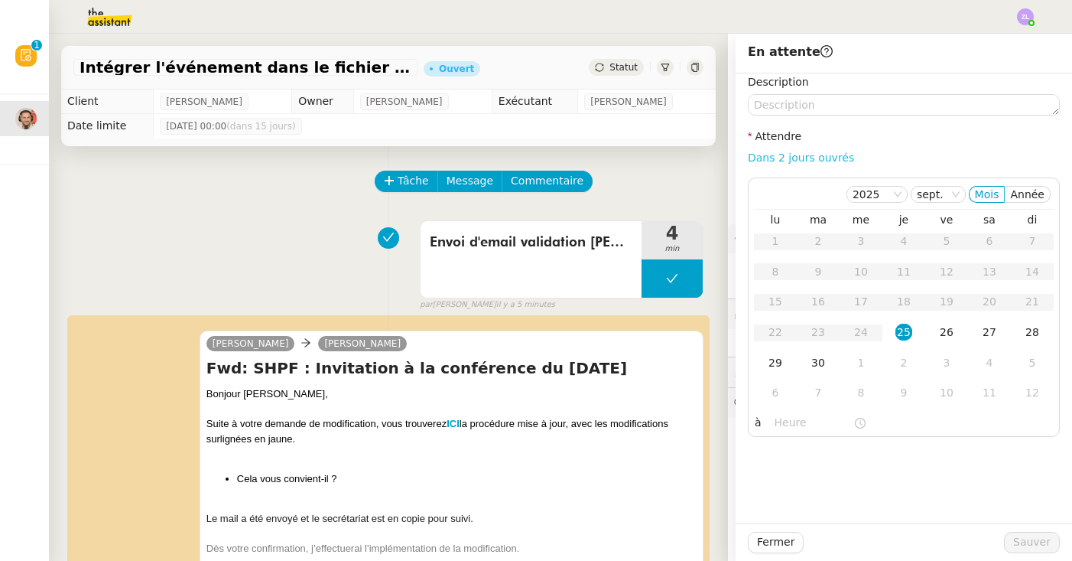
click at [777, 155] on link "Dans 2 jours ouvrés" at bounding box center [801, 157] width 106 height 12
type input "07:00"
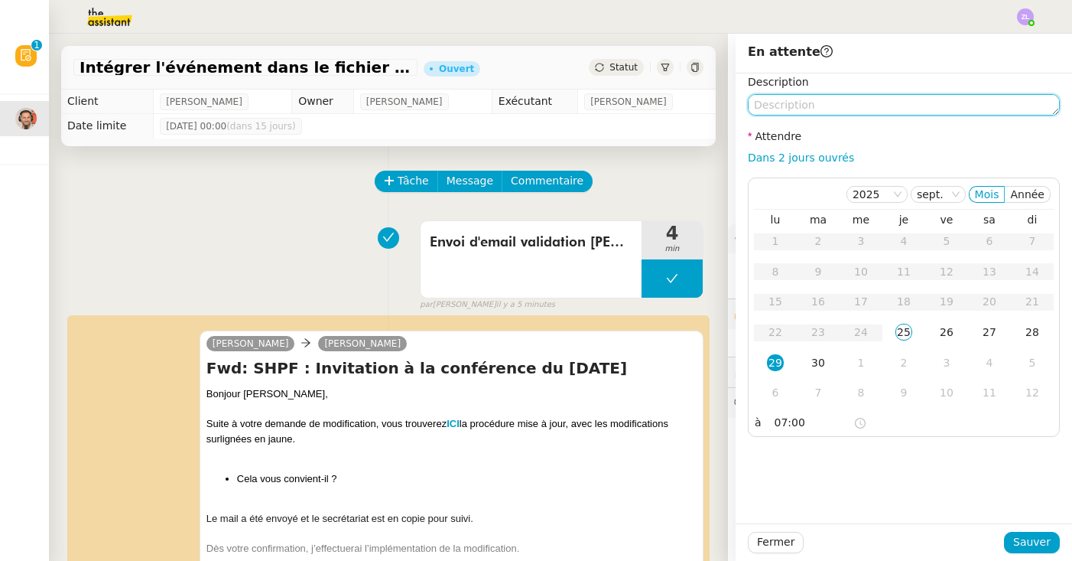
click at [772, 98] on textarea at bounding box center [904, 104] width 312 height 21
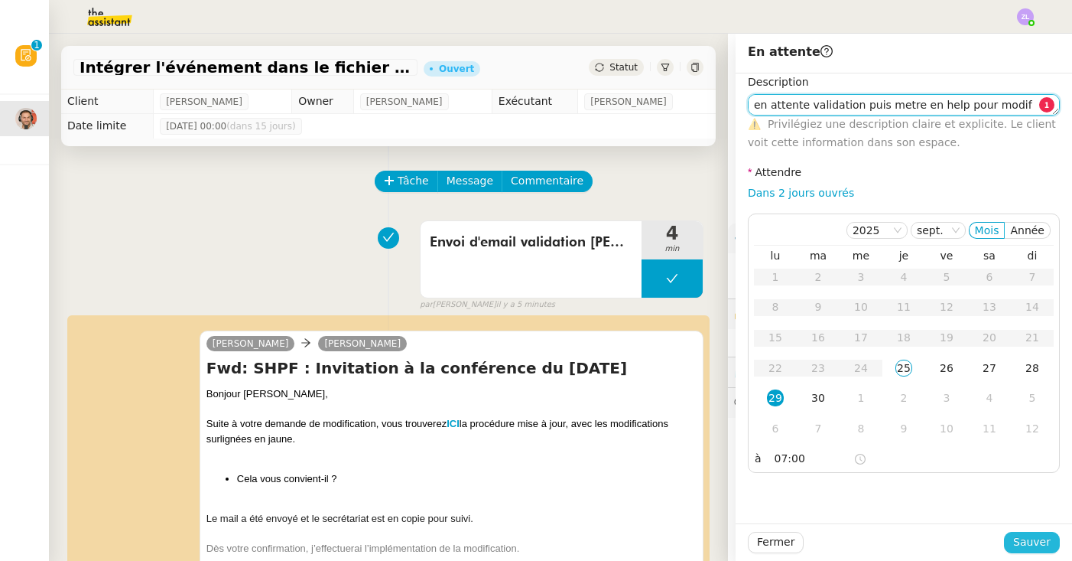
type textarea "en attente validation puis metre en help pour modif"
click at [777, 535] on span "Sauver" at bounding box center [1031, 542] width 37 height 18
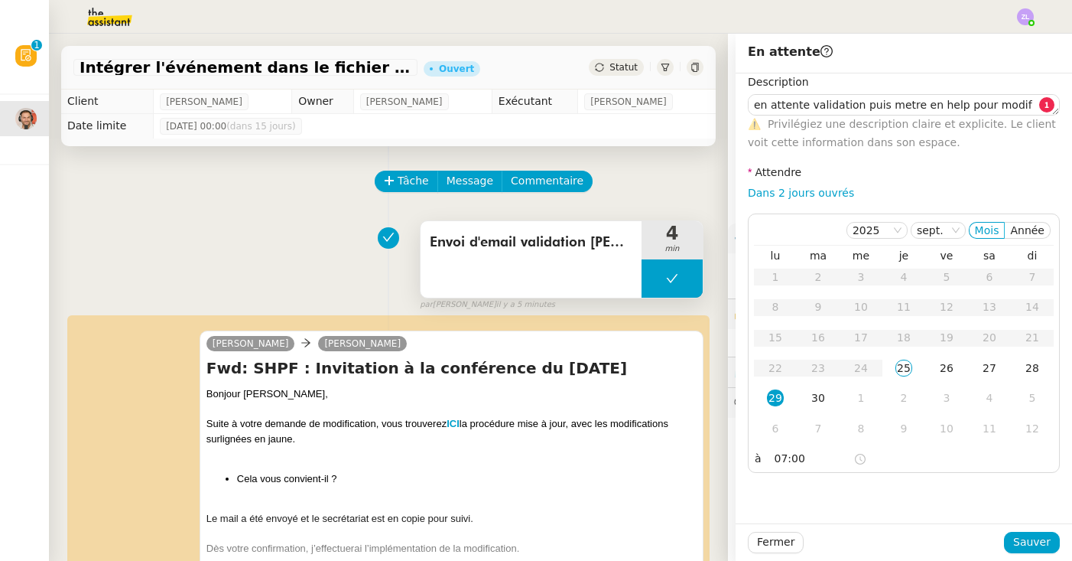
click at [777, 554] on div "Fermer Sauver" at bounding box center [904, 541] width 337 height 37
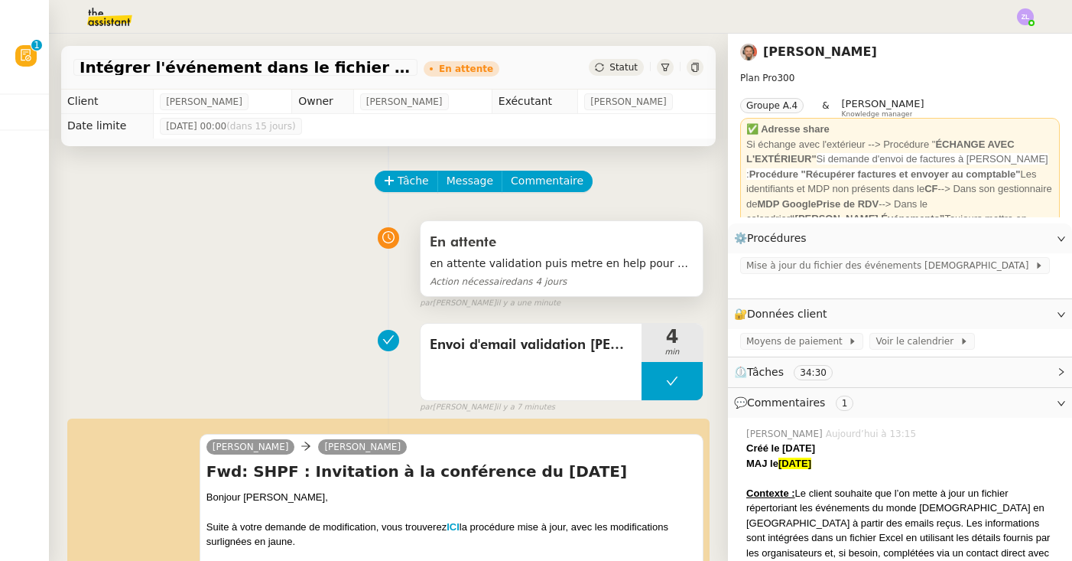
click at [582, 278] on div "en attente validation puis metre en help pour modif Action nécessaire dans 4 jo…" at bounding box center [562, 273] width 264 height 36
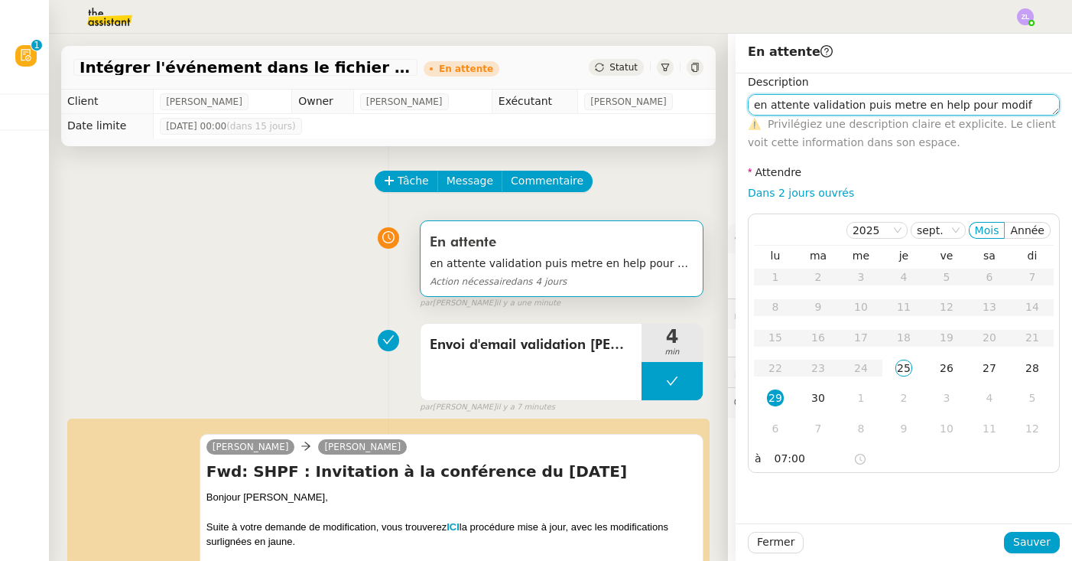
click at [777, 106] on textarea "en attente validation puis metre en help pour modif" at bounding box center [904, 104] width 312 height 21
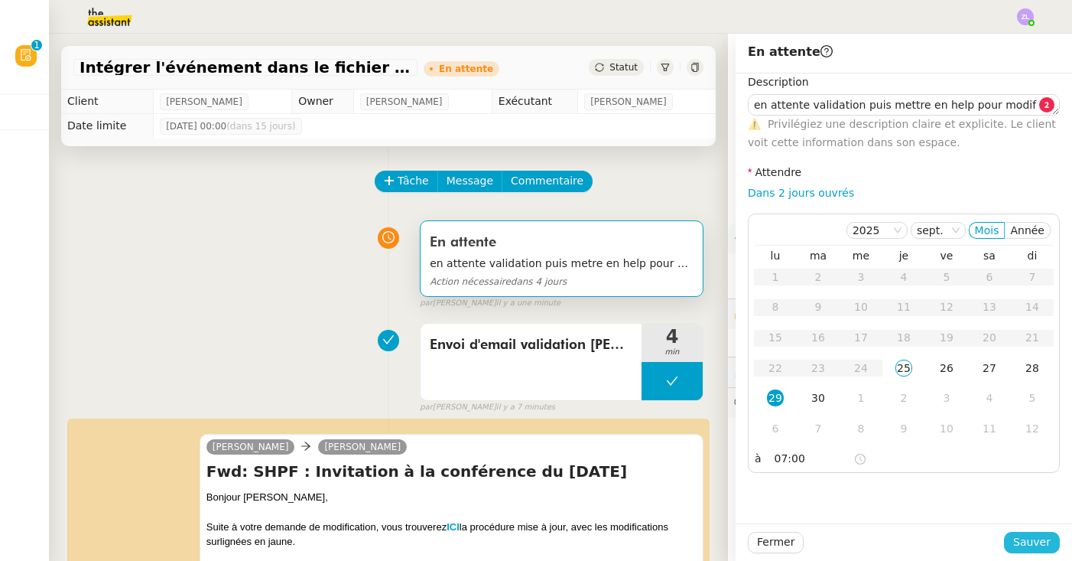
click at [777, 542] on span "Sauver" at bounding box center [1031, 542] width 37 height 18
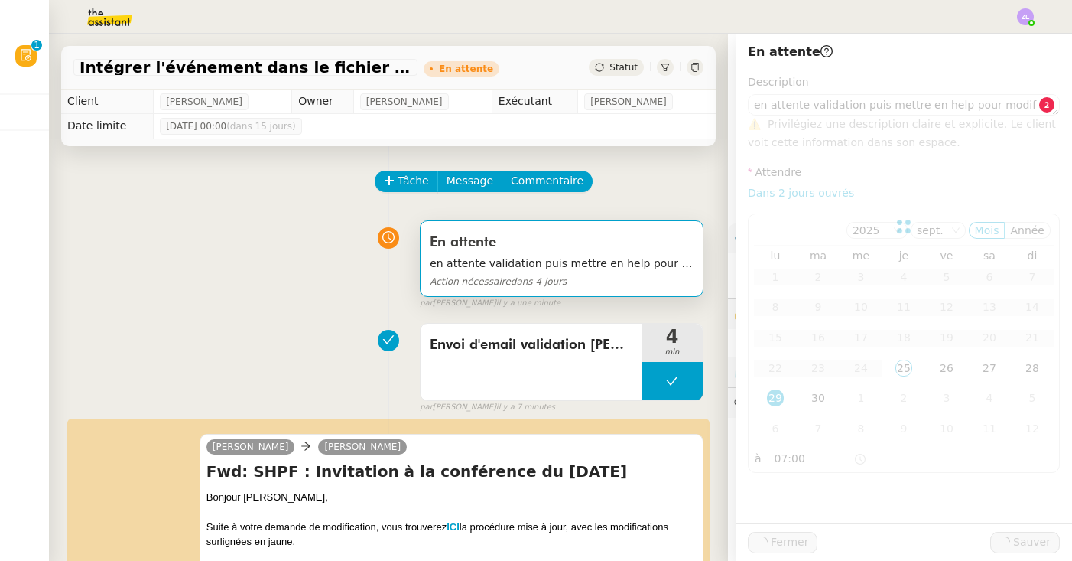
type textarea "en attente validation puis mettre en help pour modif"
